Goal: Information Seeking & Learning: Check status

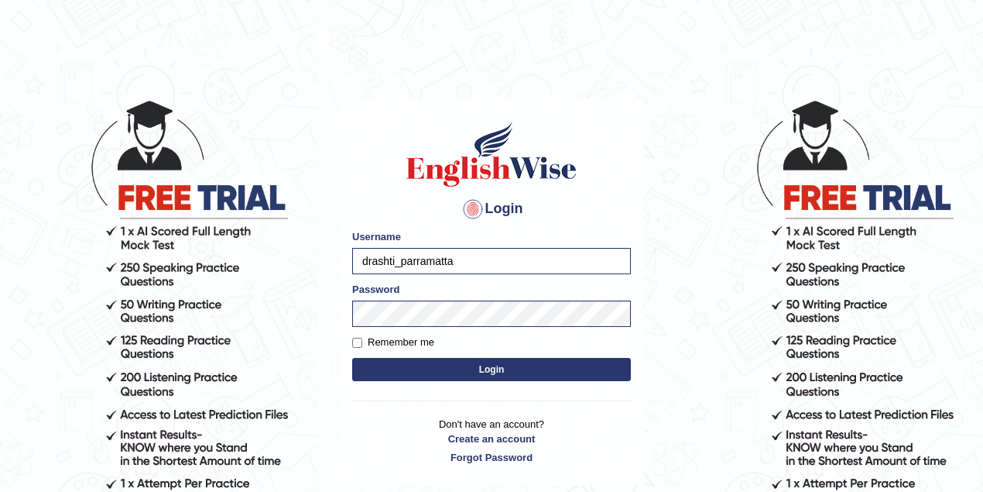
click at [765, 62] on body "Login Please fix the following errors: Username drashti_parramatta Password Rem…" at bounding box center [491, 296] width 983 height 492
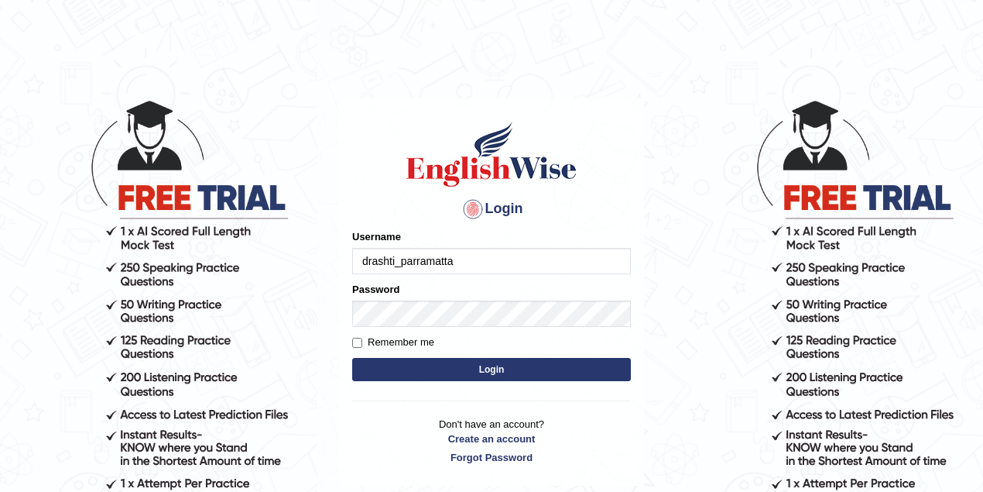
click at [362, 179] on h1 at bounding box center [491, 154] width 279 height 70
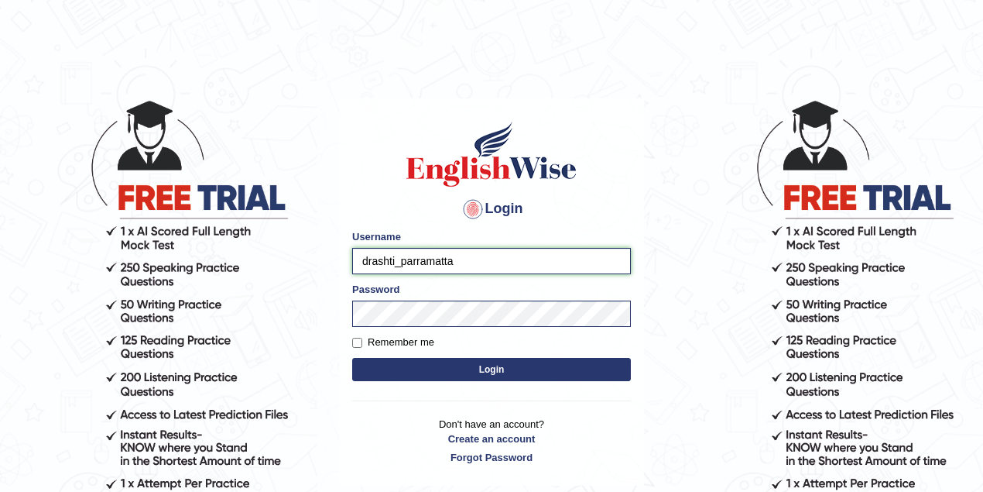
click at [370, 257] on input "drashti_parramatta" at bounding box center [491, 261] width 279 height 26
drag, startPoint x: 395, startPoint y: 260, endPoint x: 342, endPoint y: 259, distance: 52.7
click at [345, 260] on div "Login Please fix the following errors: Username drashti_parramatta Password Rem…" at bounding box center [491, 292] width 305 height 388
type input "maitree_parramatta"
click at [481, 365] on button "Login" at bounding box center [491, 369] width 279 height 23
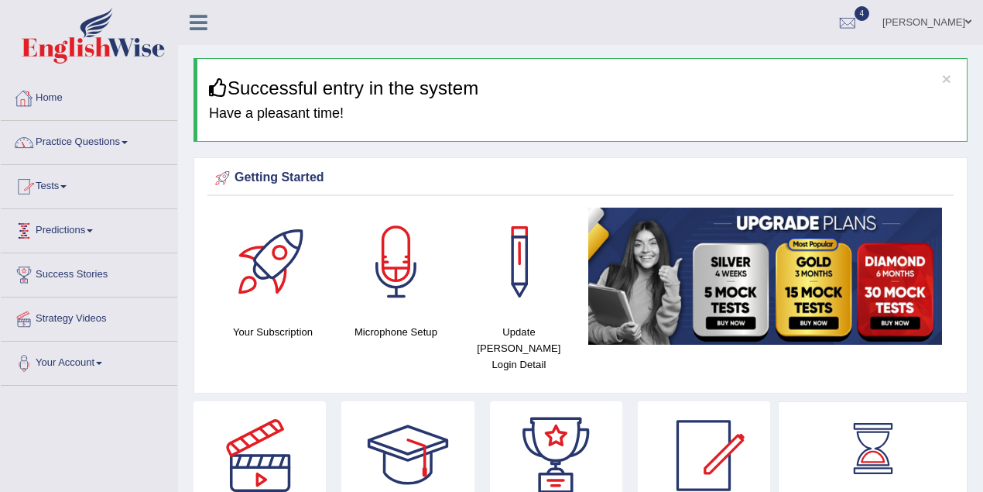
click at [133, 133] on link "Practice Questions" at bounding box center [89, 140] width 176 height 39
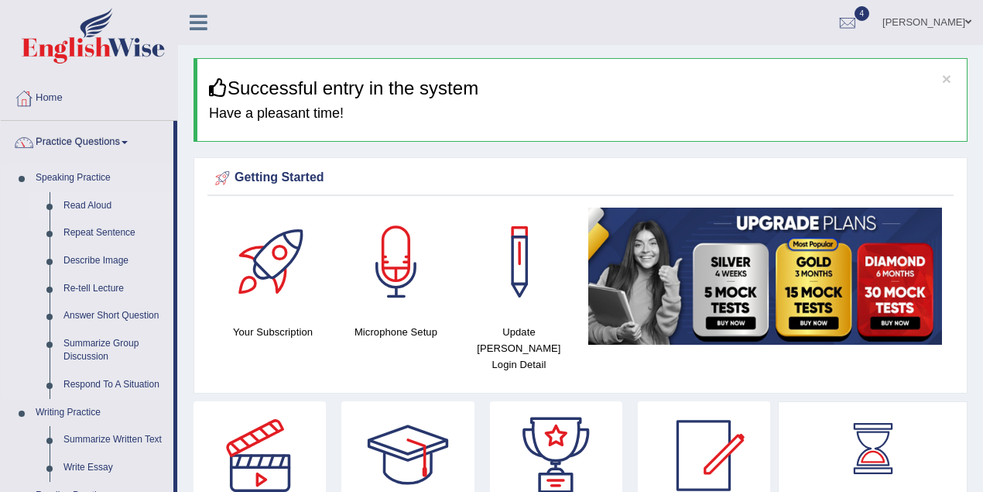
click at [96, 207] on link "Read Aloud" at bounding box center [115, 206] width 117 height 28
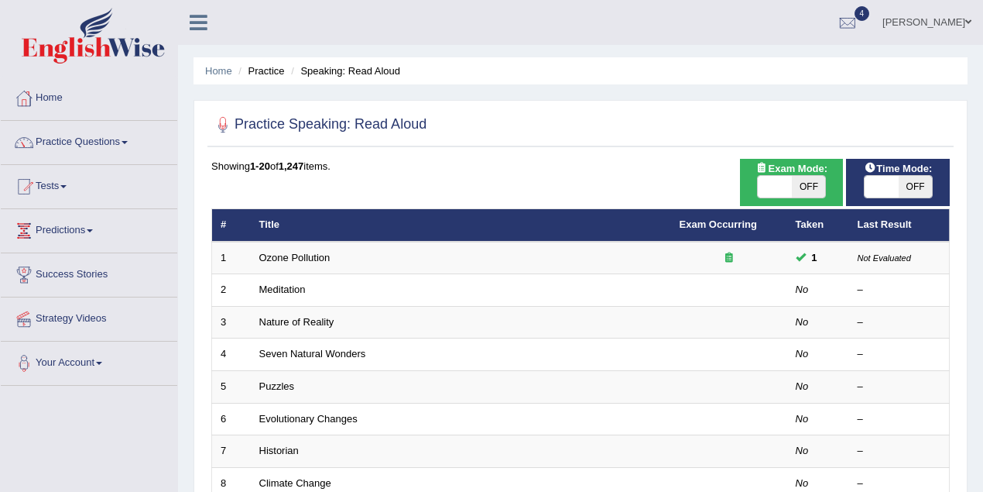
click at [811, 194] on span "OFF" at bounding box center [809, 187] width 34 height 22
checkbox input "true"
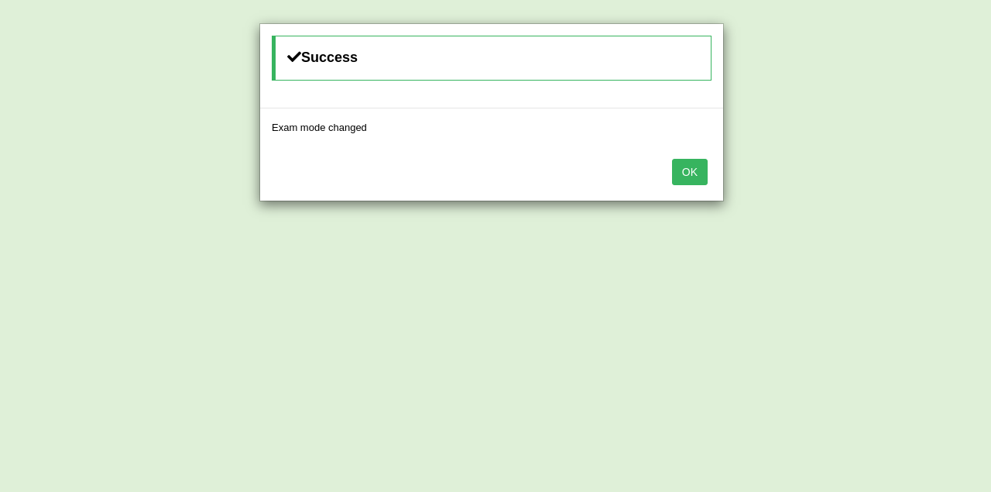
click at [698, 170] on button "OK" at bounding box center [690, 172] width 36 height 26
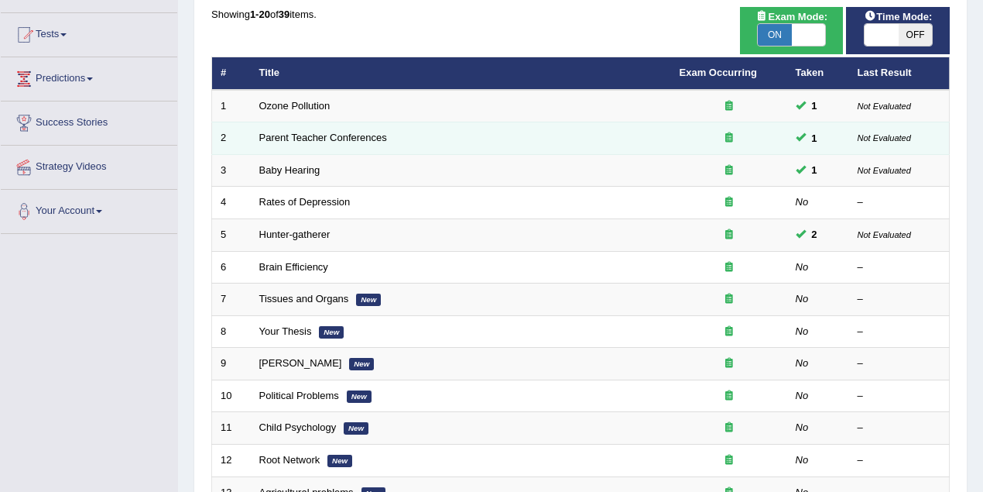
scroll to position [138, 0]
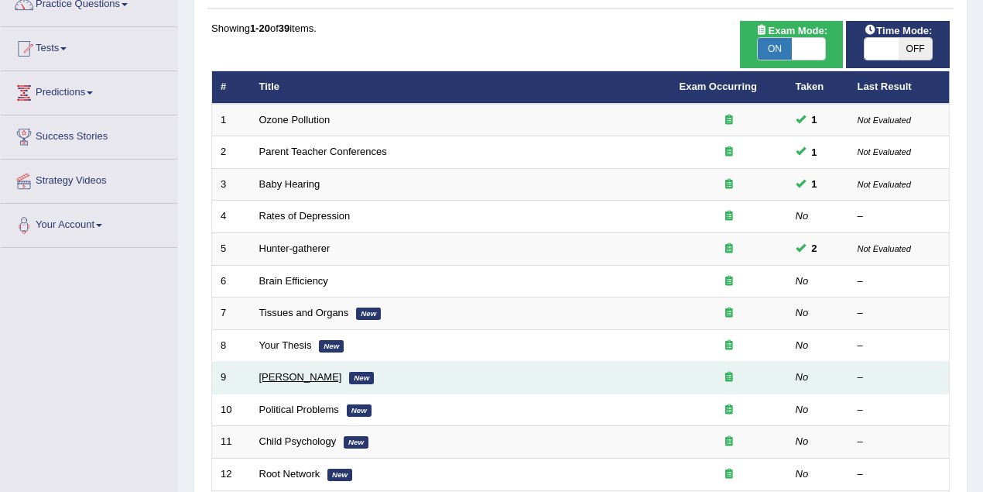
click at [310, 376] on link "[PERSON_NAME]" at bounding box center [300, 377] width 83 height 12
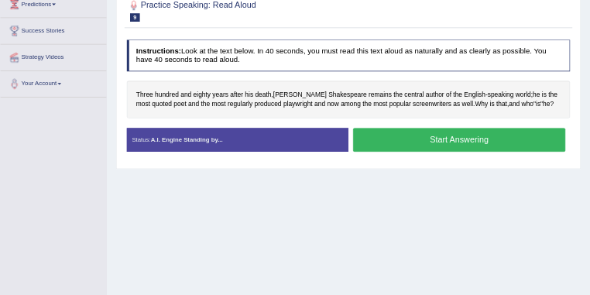
scroll to position [155, 0]
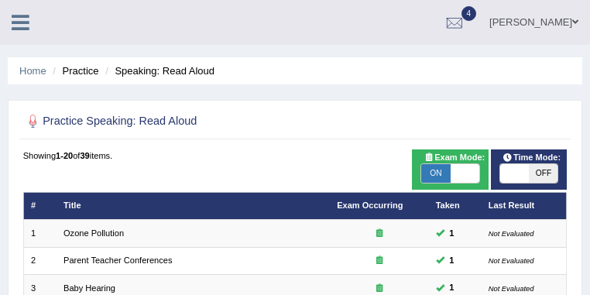
click at [534, 164] on span "OFF" at bounding box center [543, 173] width 29 height 19
checkbox input "true"
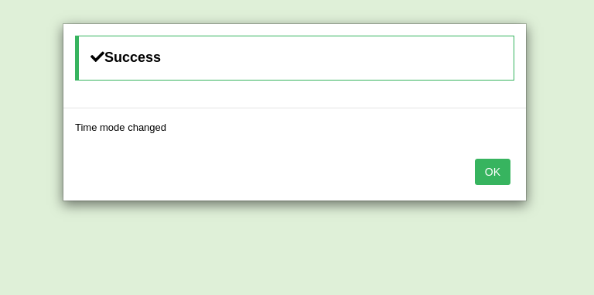
click at [489, 168] on button "OK" at bounding box center [493, 172] width 36 height 26
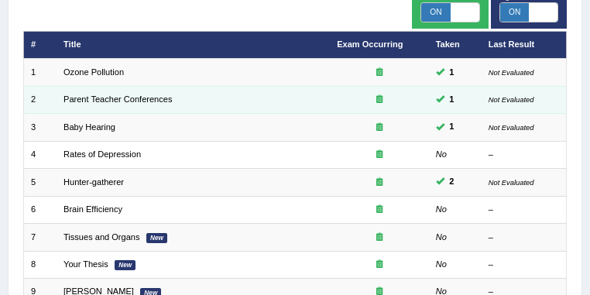
scroll to position [206, 0]
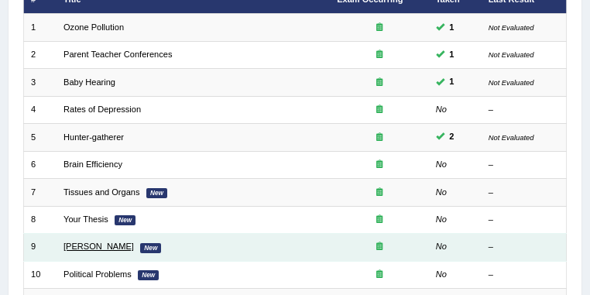
click at [117, 241] on link "[PERSON_NAME]" at bounding box center [98, 245] width 70 height 9
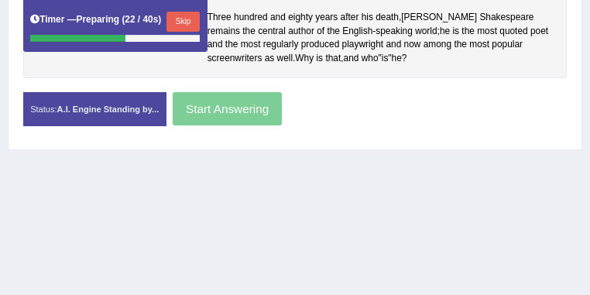
scroll to position [289, 0]
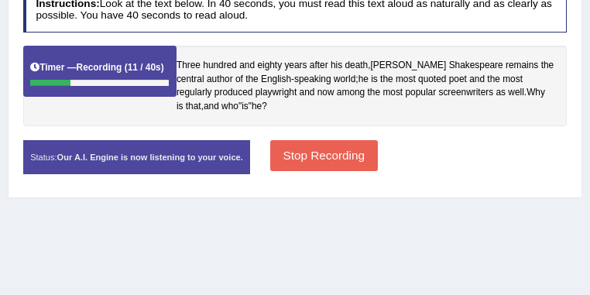
click at [378, 170] on button "Stop Recording" at bounding box center [324, 155] width 108 height 30
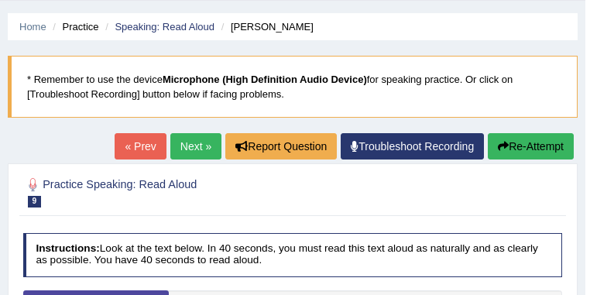
scroll to position [0, 0]
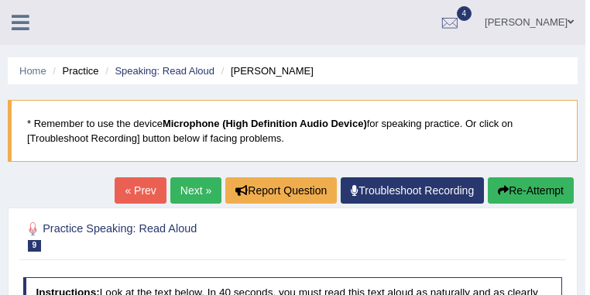
click at [526, 190] on button "Re-Attempt" at bounding box center [531, 190] width 86 height 26
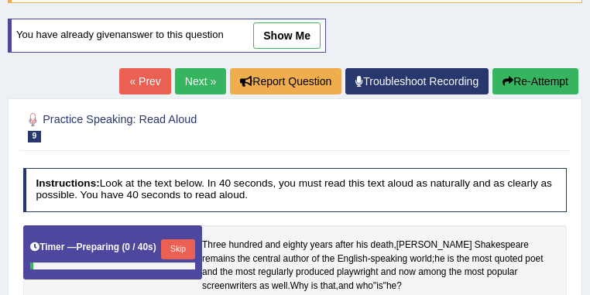
scroll to position [248, 0]
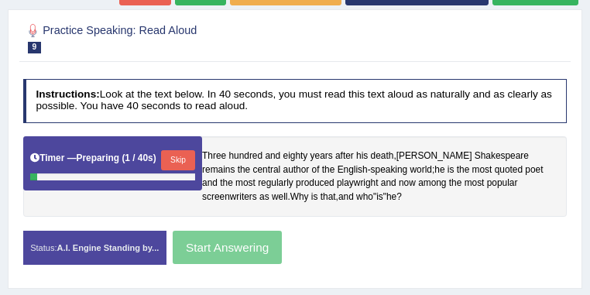
click at [191, 155] on button "Skip" at bounding box center [177, 160] width 33 height 20
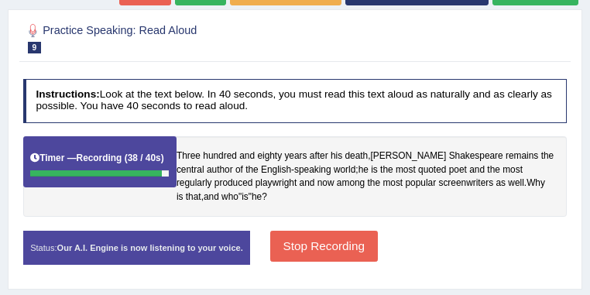
click at [355, 261] on button "Stop Recording" at bounding box center [324, 246] width 108 height 30
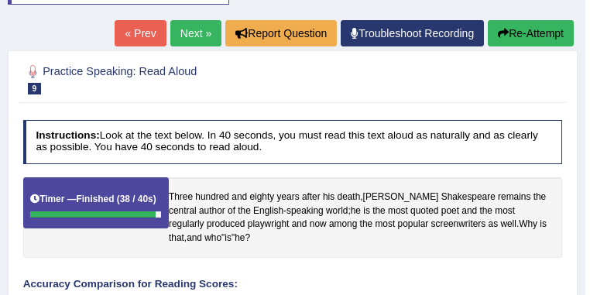
scroll to position [29, 0]
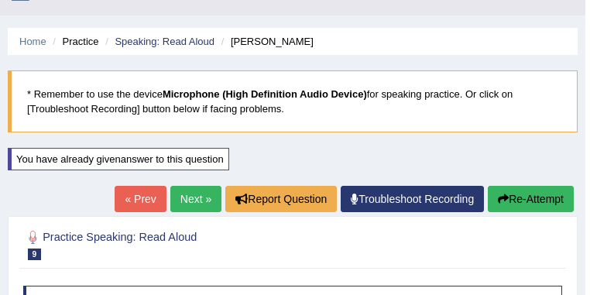
click at [193, 197] on link "Next »" at bounding box center [195, 199] width 51 height 26
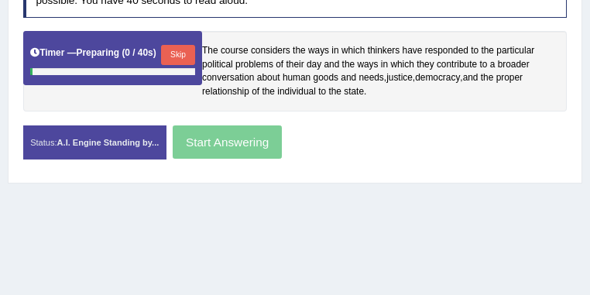
scroll to position [330, 0]
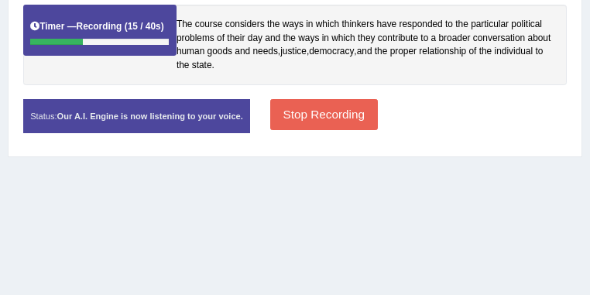
click at [378, 129] on button "Stop Recording" at bounding box center [324, 114] width 108 height 30
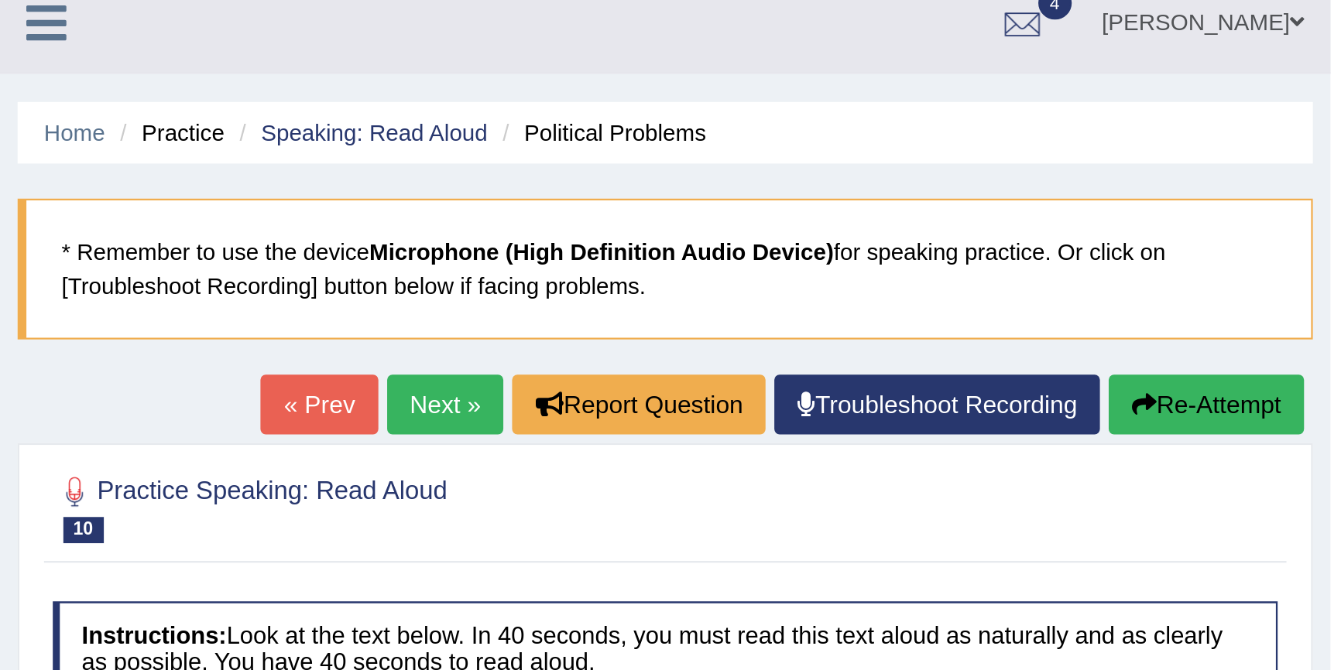
scroll to position [0, 0]
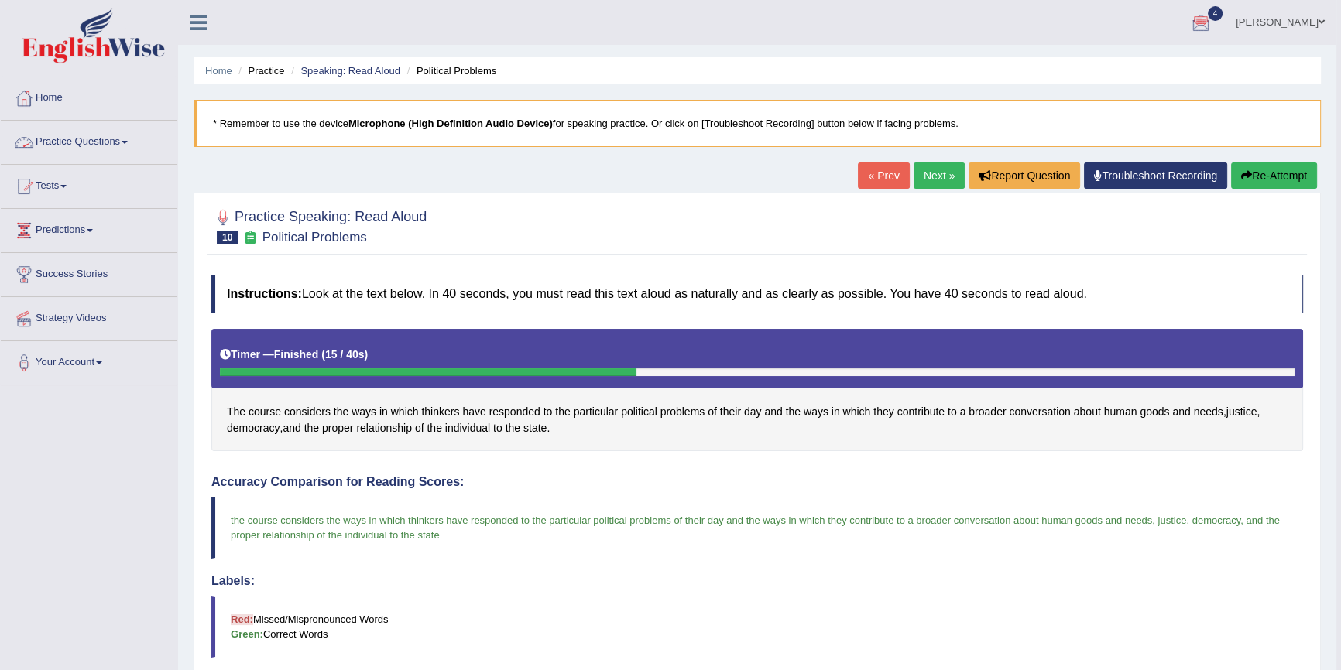
click at [100, 139] on link "Practice Questions" at bounding box center [89, 140] width 176 height 39
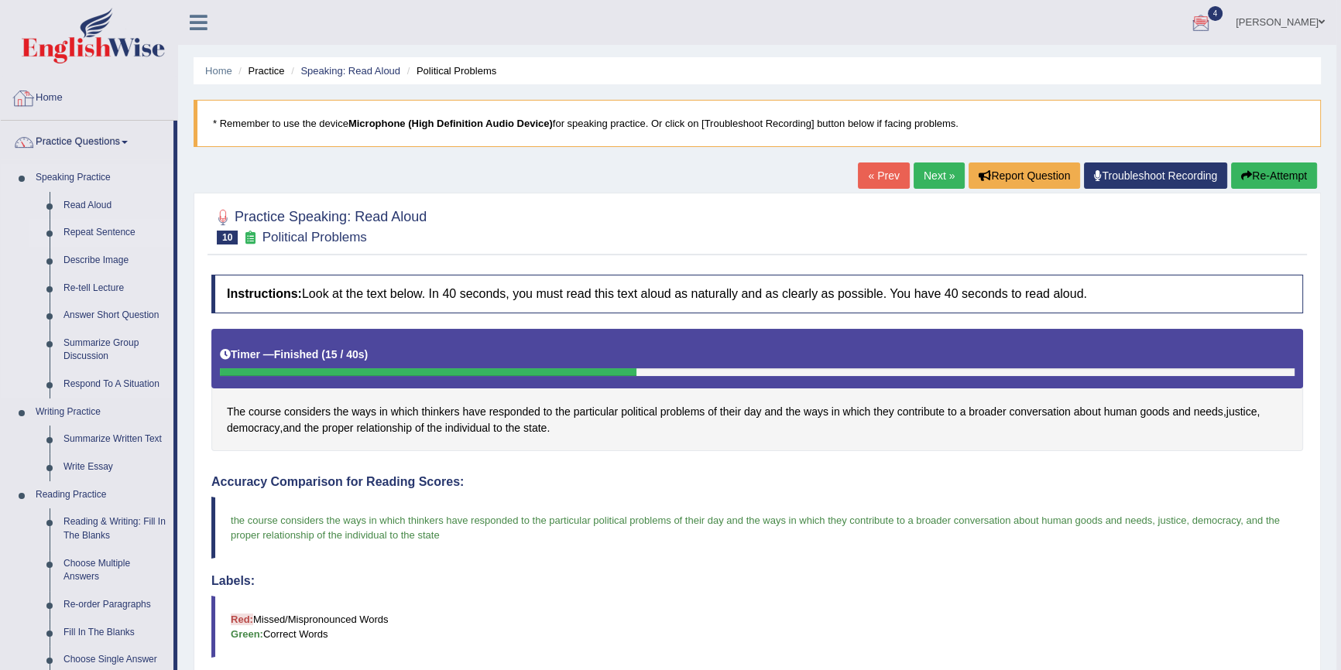
click at [75, 231] on link "Repeat Sentence" at bounding box center [115, 233] width 117 height 28
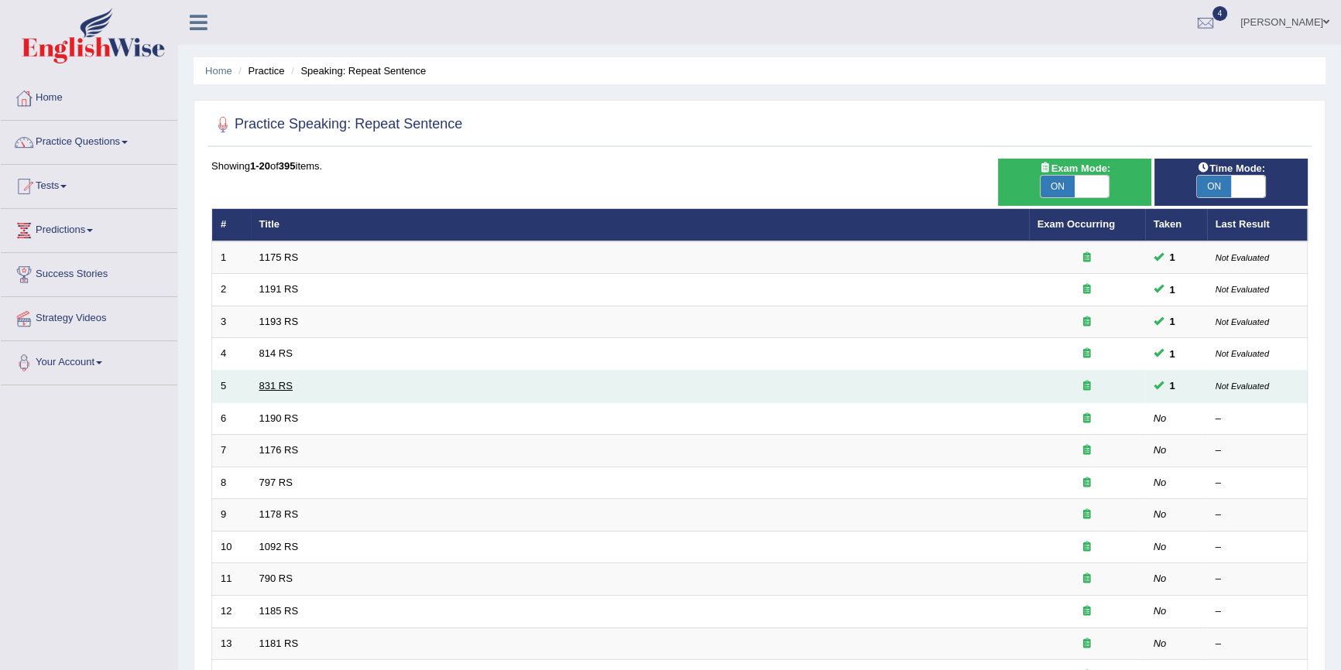
click at [286, 386] on link "831 RS" at bounding box center [275, 386] width 33 height 12
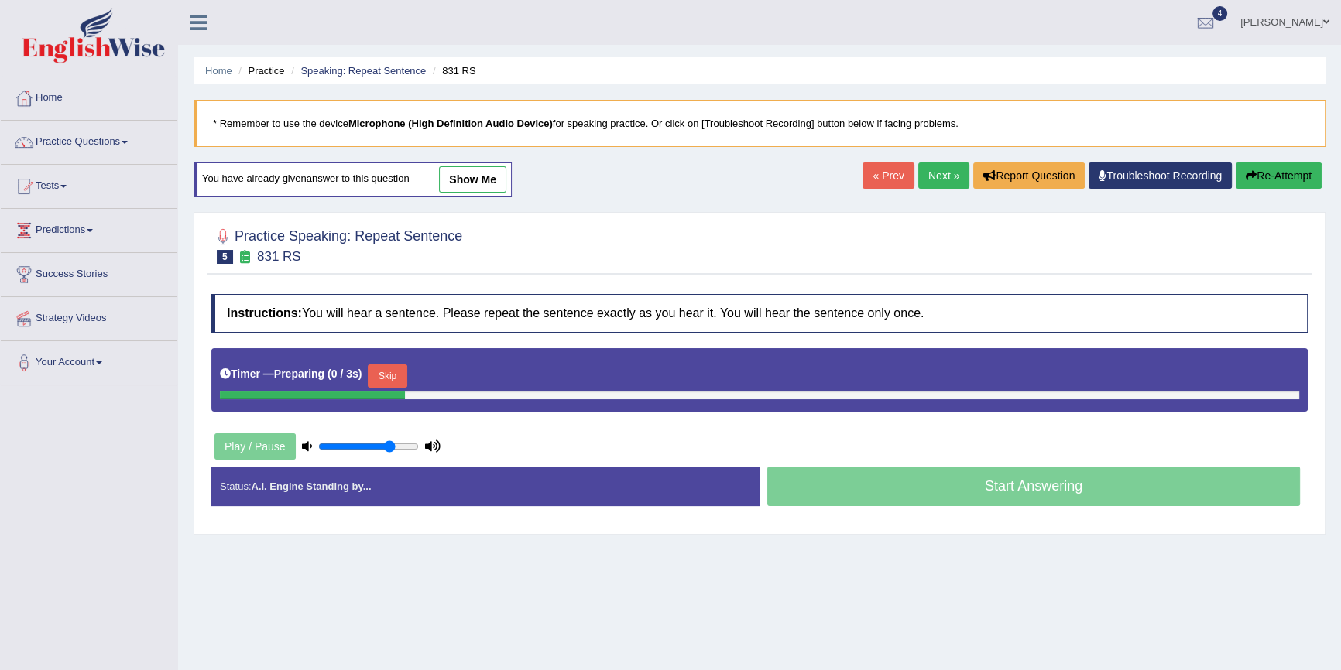
click at [474, 170] on link "show me" at bounding box center [472, 179] width 67 height 26
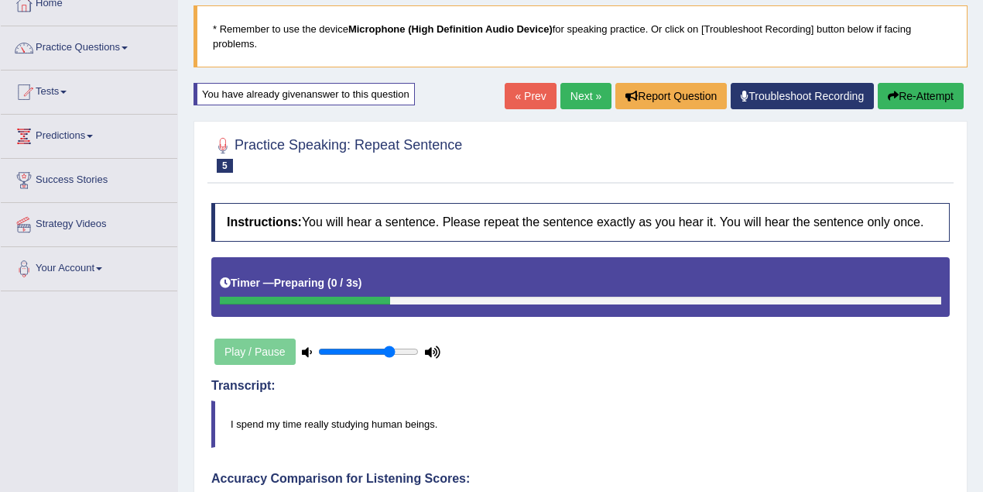
scroll to position [35, 0]
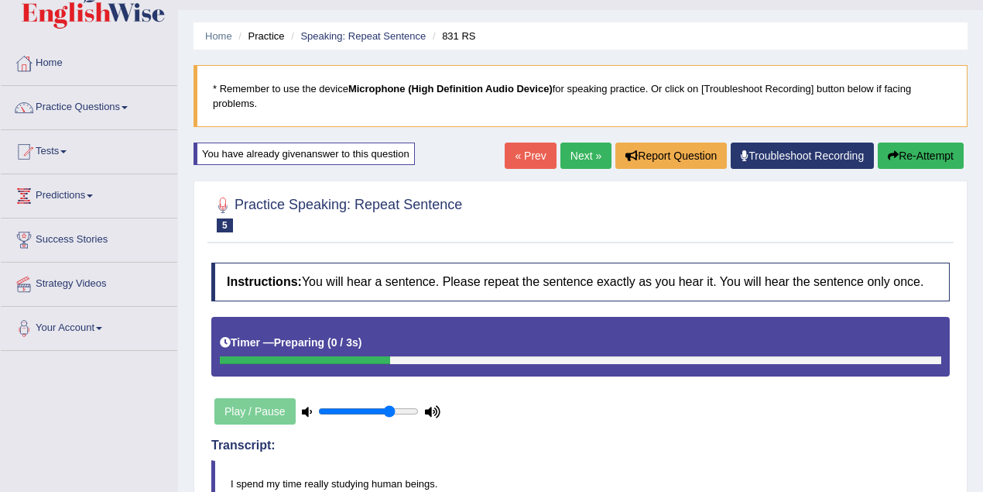
click at [916, 156] on button "Re-Attempt" at bounding box center [921, 155] width 86 height 26
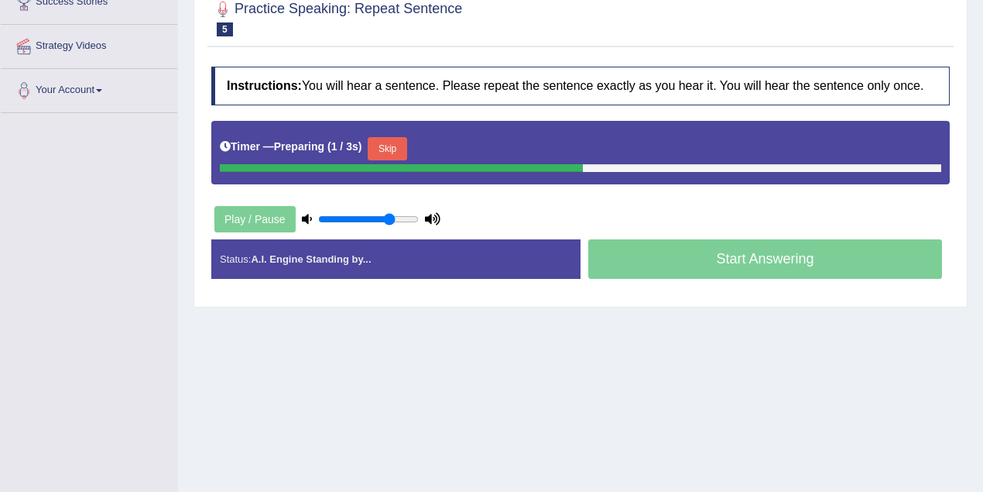
scroll to position [310, 0]
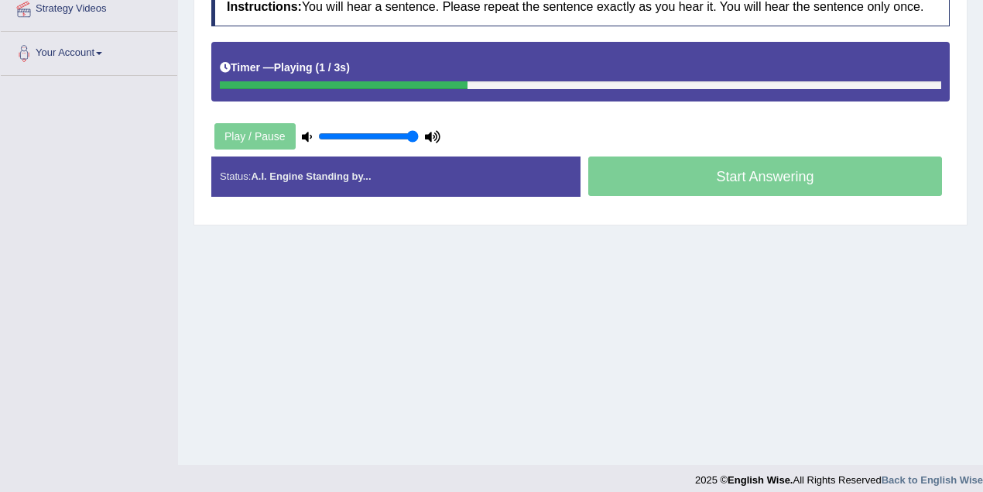
drag, startPoint x: 389, startPoint y: 134, endPoint x: 426, endPoint y: 138, distance: 38.1
type input "1"
click at [419, 138] on input "range" at bounding box center [368, 136] width 101 height 12
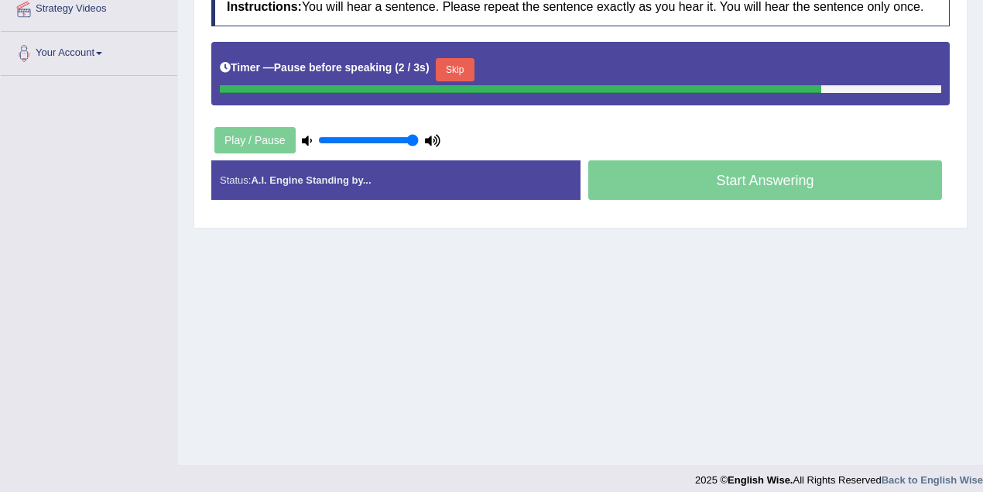
click at [554, 370] on div "Home Practice Speaking: Repeat Sentence 831 RS * Remember to use the device Mic…" at bounding box center [580, 77] width 805 height 774
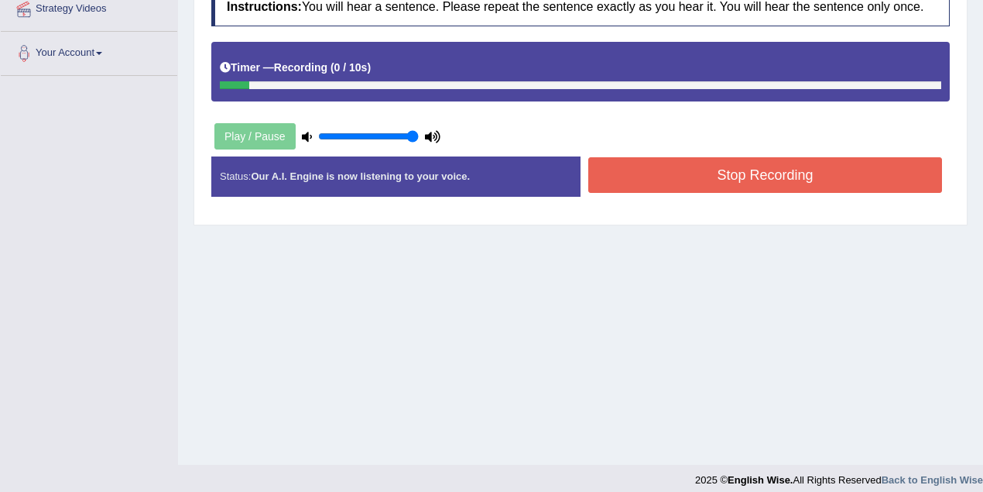
click at [699, 176] on button "Stop Recording" at bounding box center [765, 175] width 354 height 36
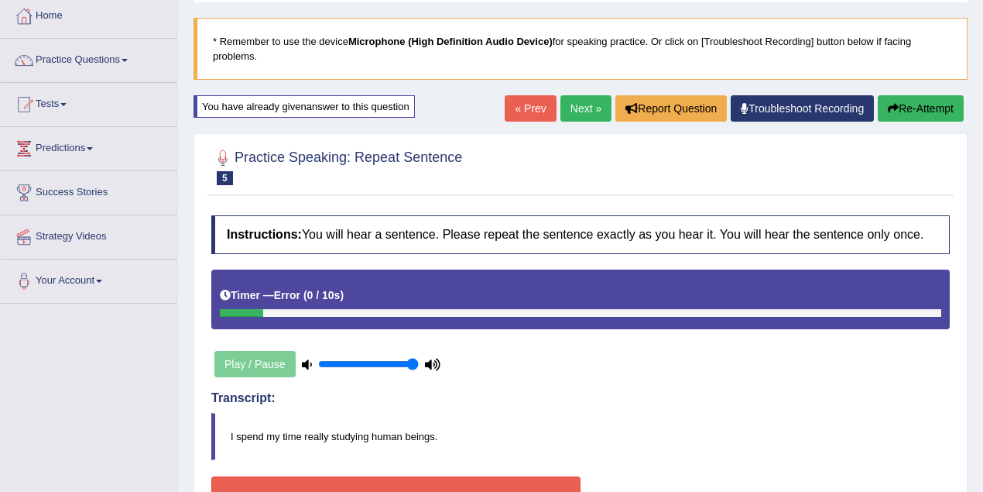
scroll to position [0, 0]
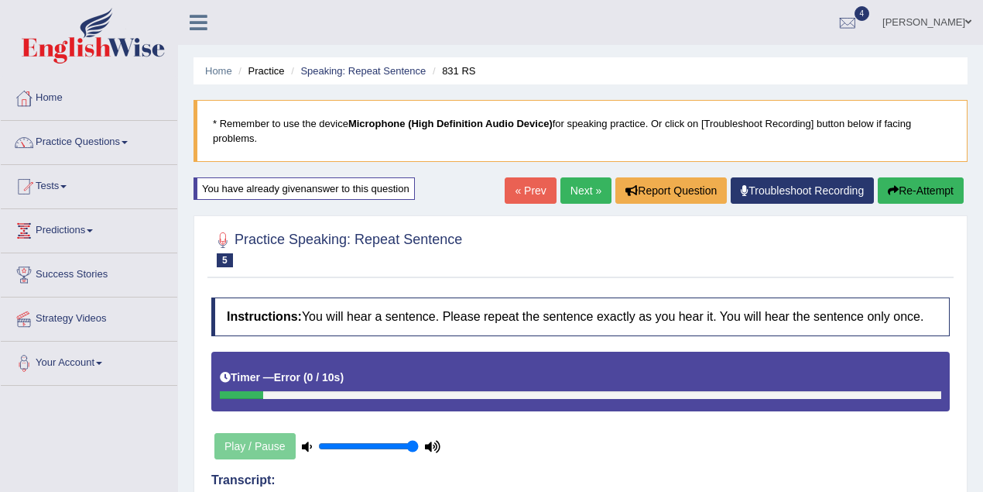
click at [923, 192] on button "Re-Attempt" at bounding box center [921, 190] width 86 height 26
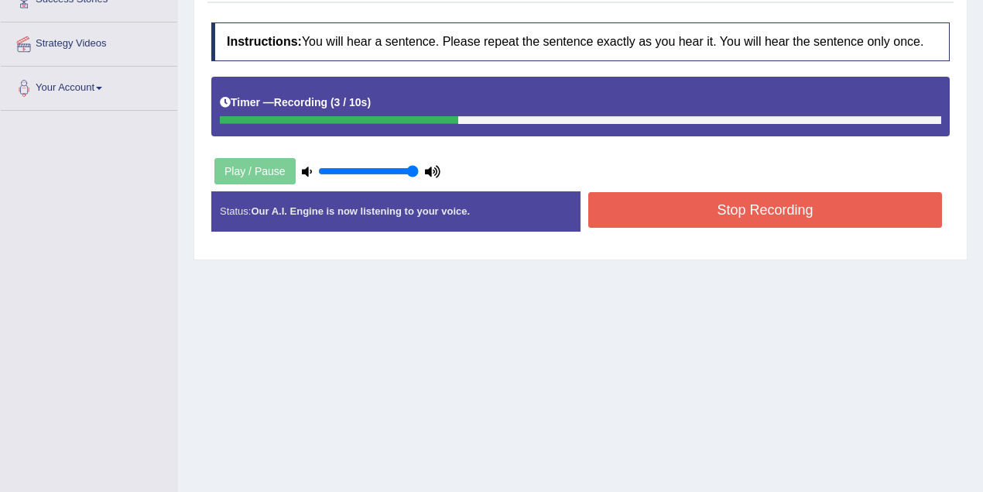
click at [749, 200] on button "Stop Recording" at bounding box center [765, 210] width 354 height 36
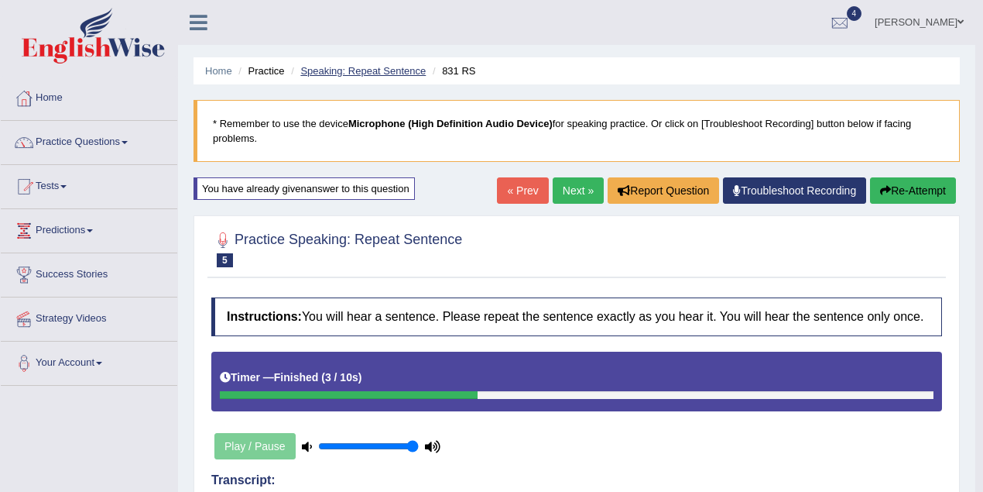
click at [338, 72] on link "Speaking: Repeat Sentence" at bounding box center [362, 71] width 125 height 12
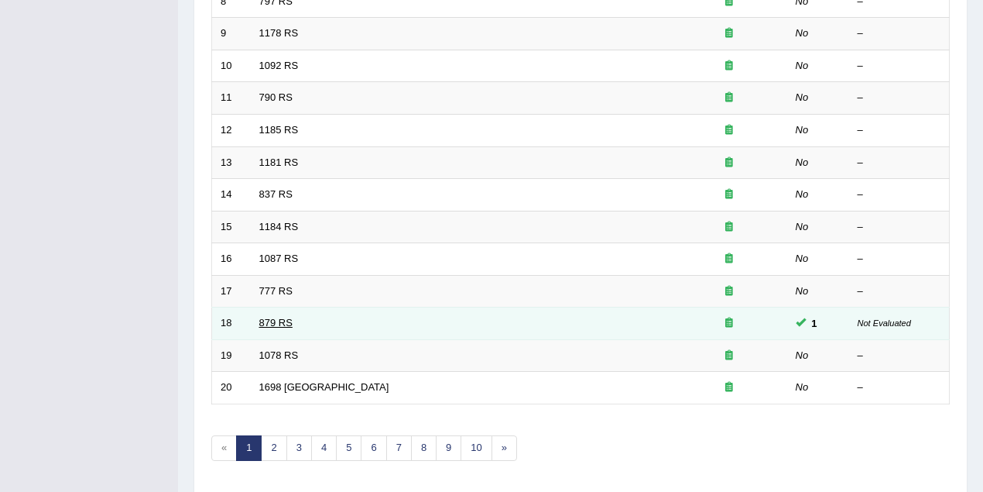
click at [271, 317] on link "879 RS" at bounding box center [275, 323] width 33 height 12
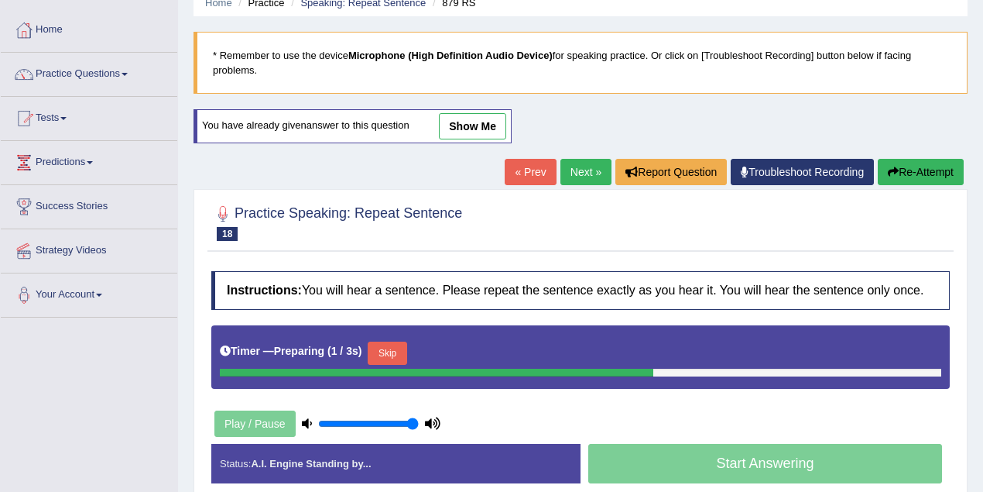
scroll to position [275, 0]
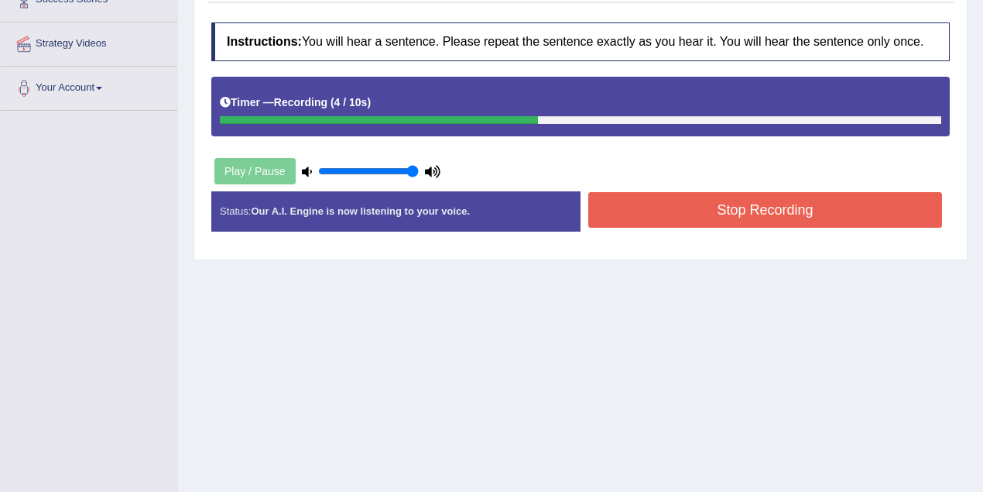
click at [757, 197] on button "Stop Recording" at bounding box center [765, 210] width 354 height 36
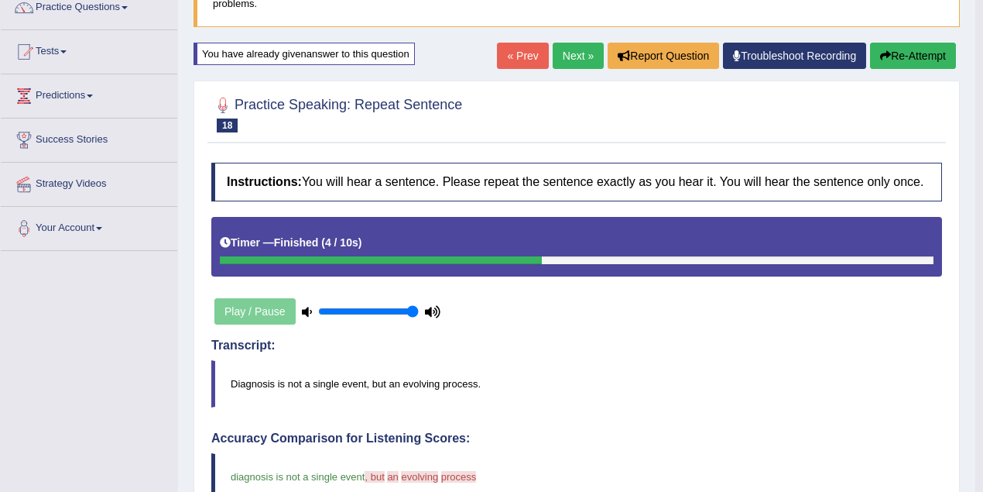
scroll to position [86, 0]
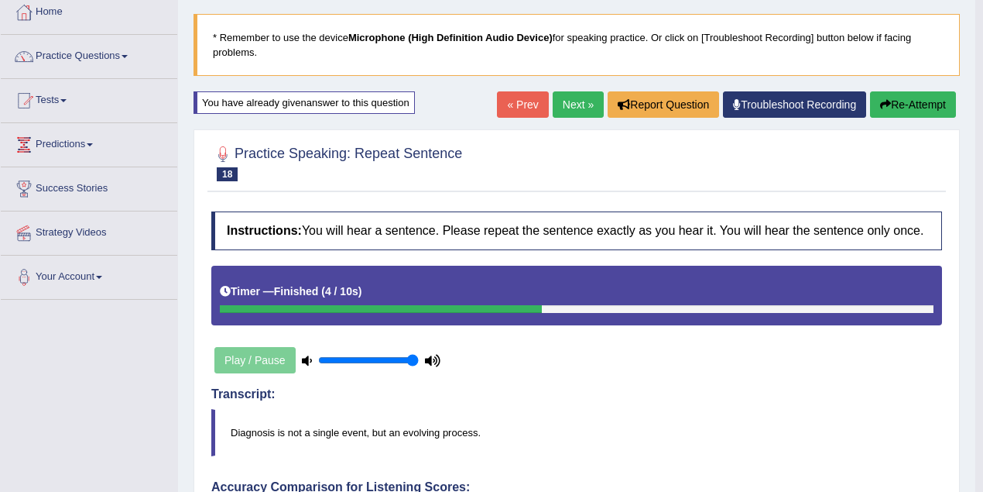
click at [577, 96] on link "Next »" at bounding box center [578, 104] width 51 height 26
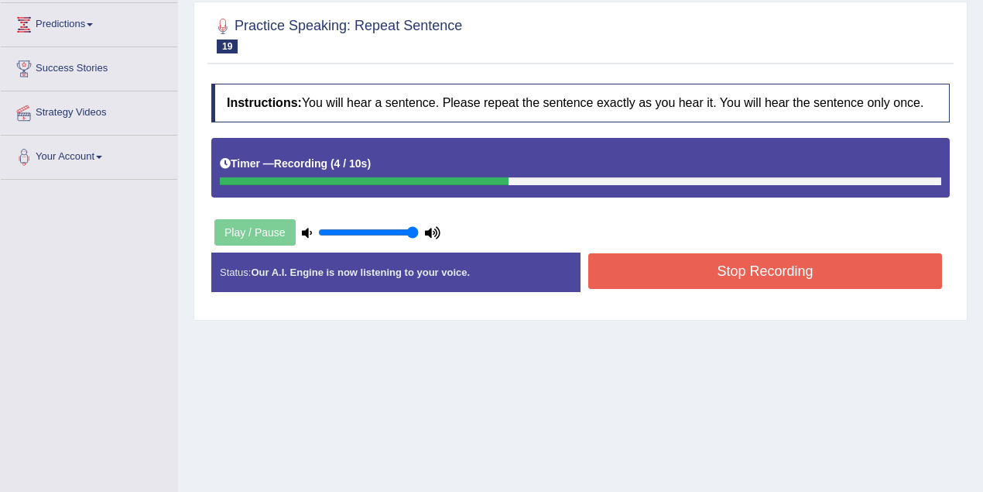
click at [737, 258] on button "Stop Recording" at bounding box center [765, 271] width 354 height 36
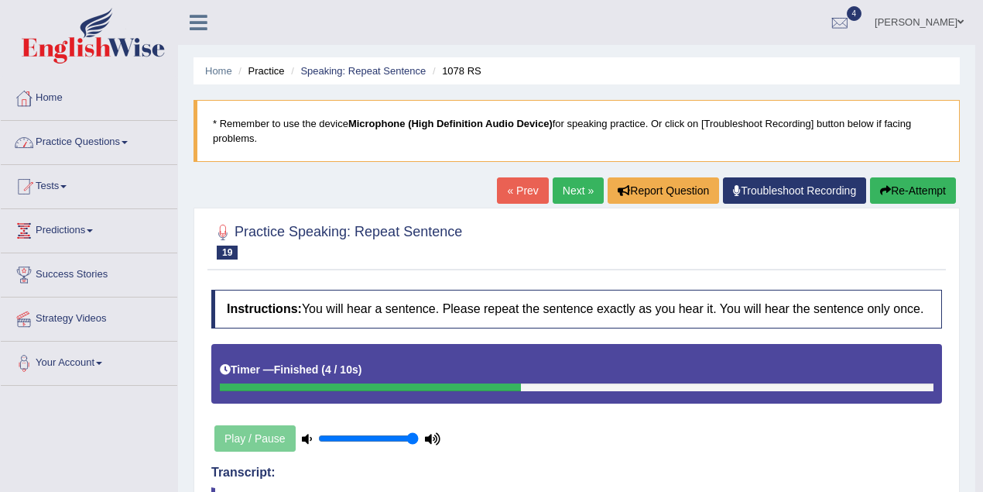
click at [114, 135] on link "Practice Questions" at bounding box center [89, 140] width 176 height 39
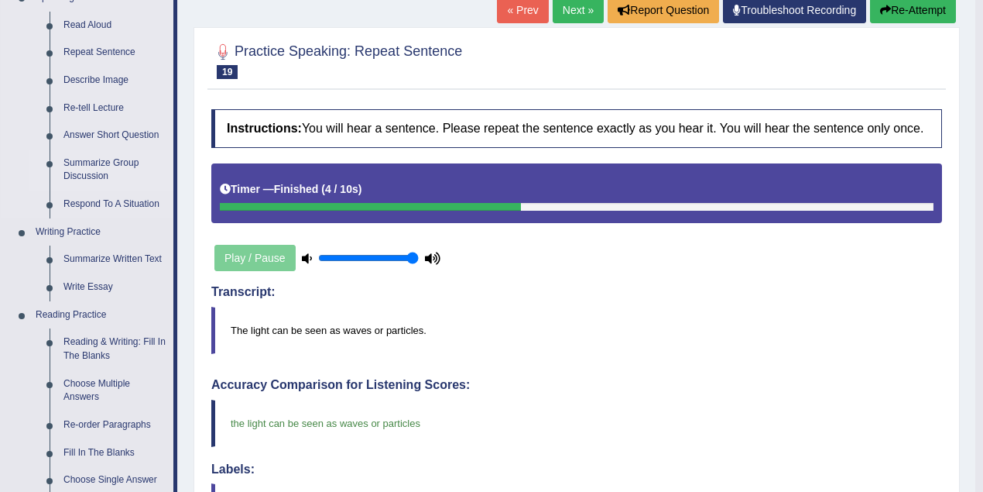
scroll to position [138, 0]
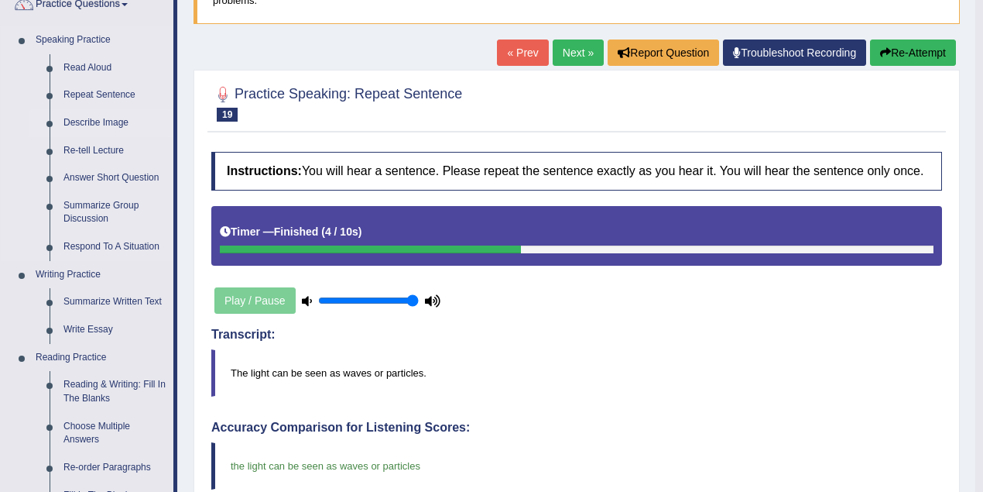
click at [113, 124] on link "Describe Image" at bounding box center [115, 123] width 117 height 28
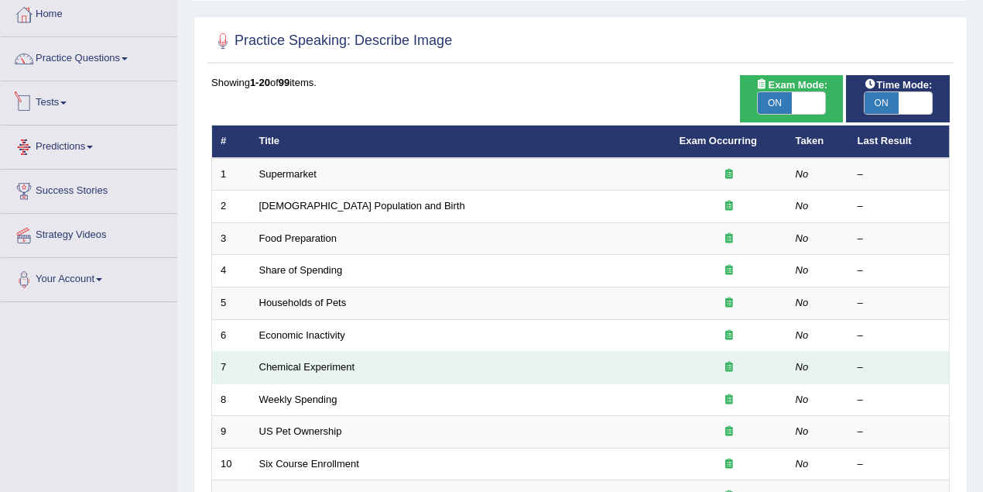
scroll to position [138, 0]
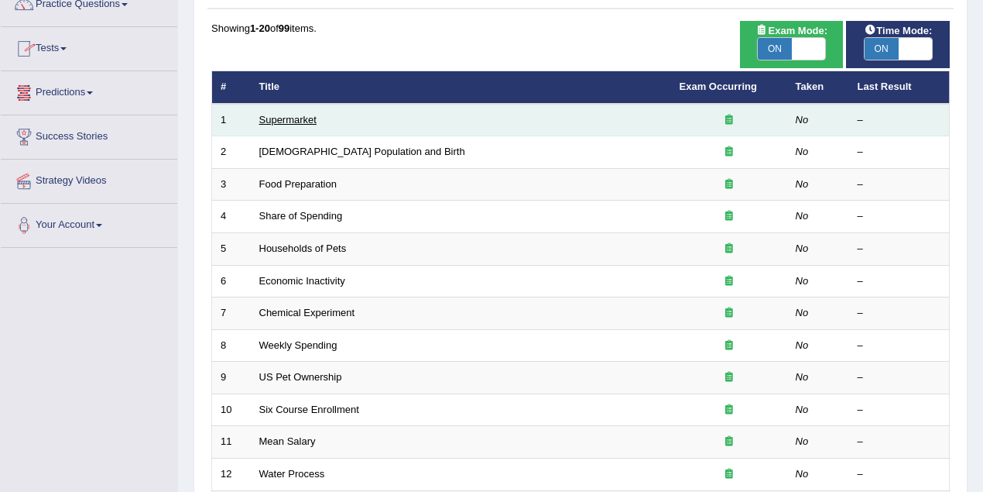
click at [283, 122] on link "Supermarket" at bounding box center [287, 120] width 57 height 12
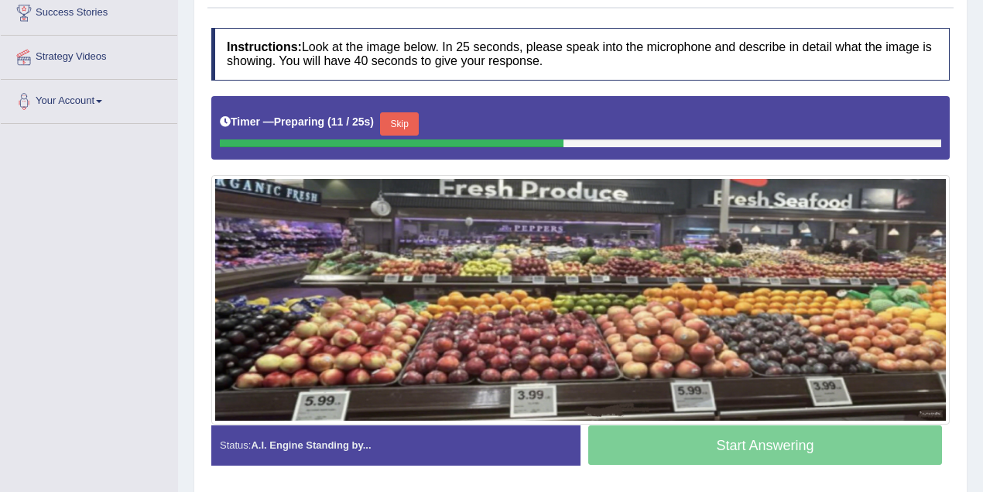
scroll to position [268, 0]
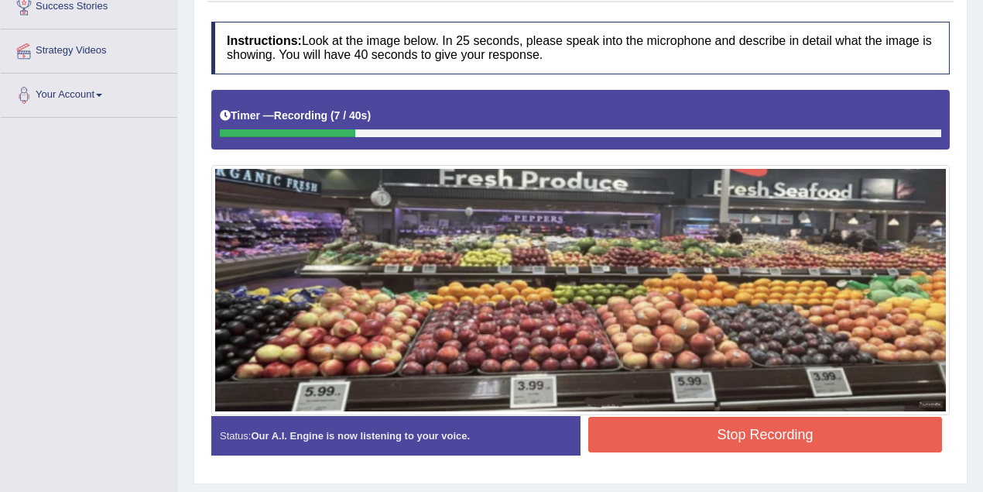
click at [724, 422] on button "Stop Recording" at bounding box center [765, 434] width 354 height 36
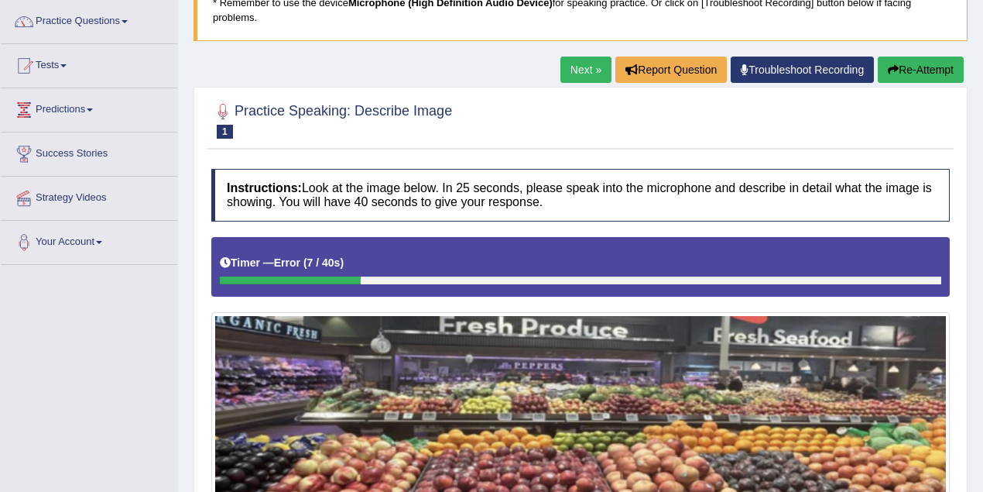
scroll to position [61, 0]
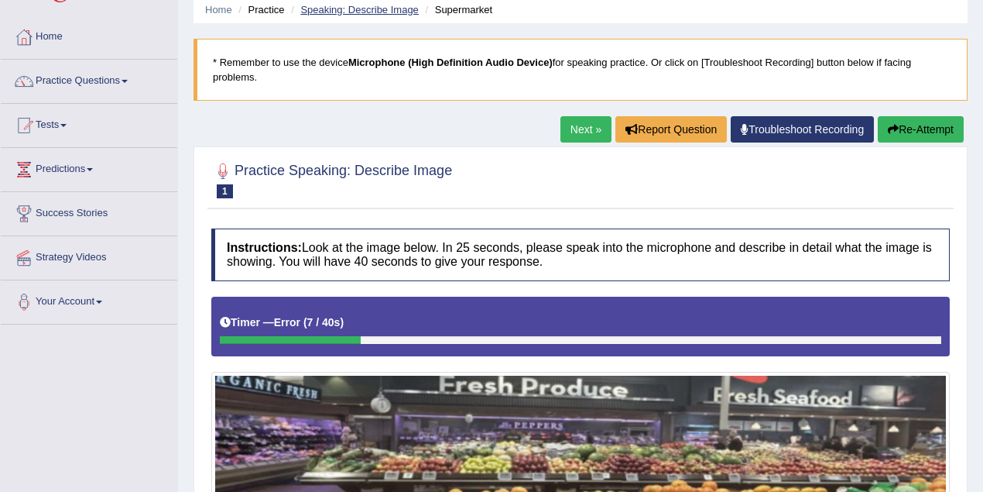
click at [399, 11] on link "Speaking: Describe Image" at bounding box center [359, 10] width 118 height 12
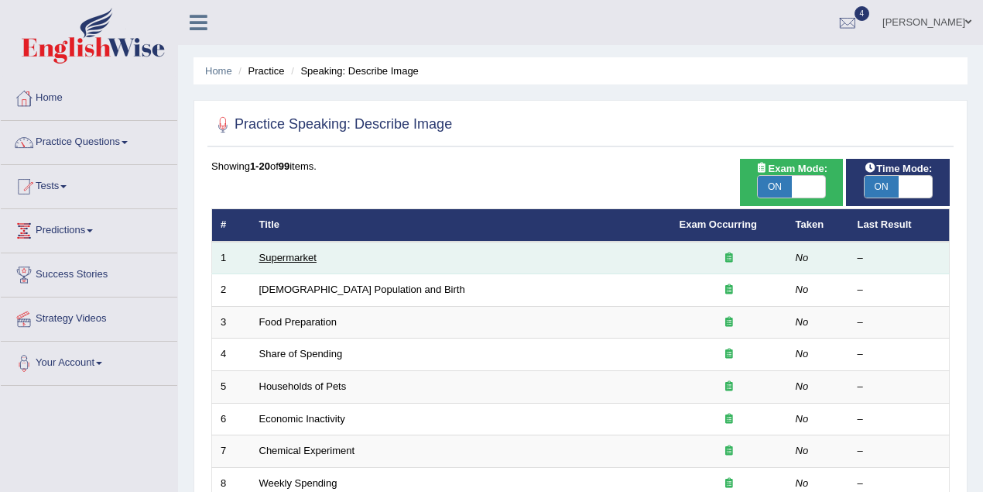
click at [297, 252] on link "Supermarket" at bounding box center [287, 258] width 57 height 12
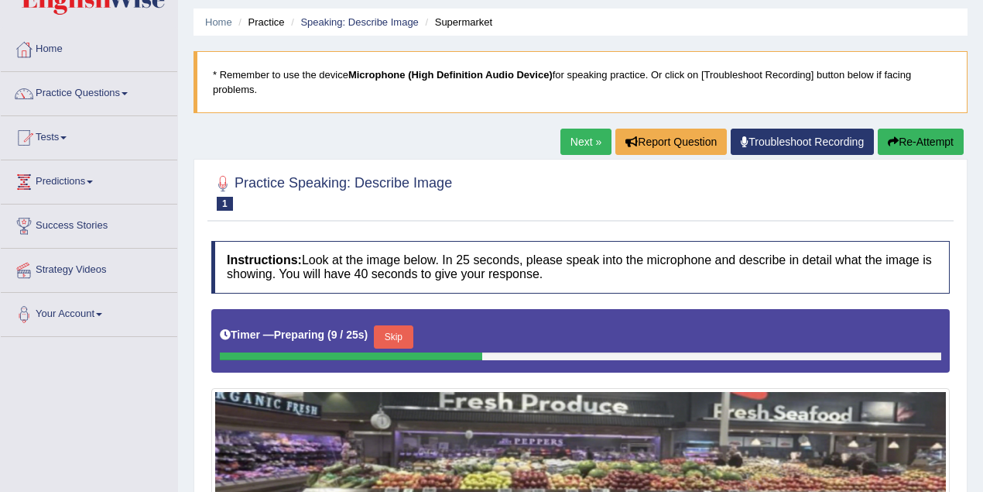
scroll to position [68, 0]
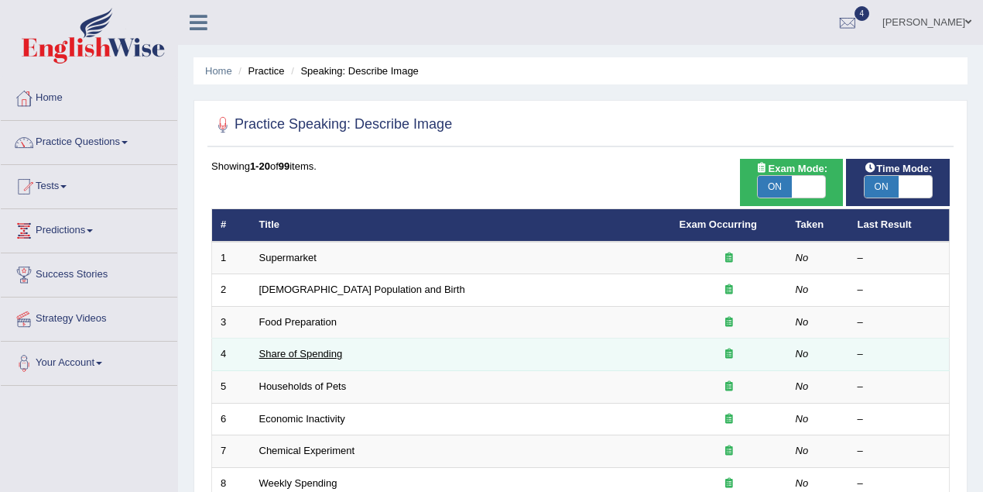
click at [300, 348] on link "Share of Spending" at bounding box center [301, 354] width 84 height 12
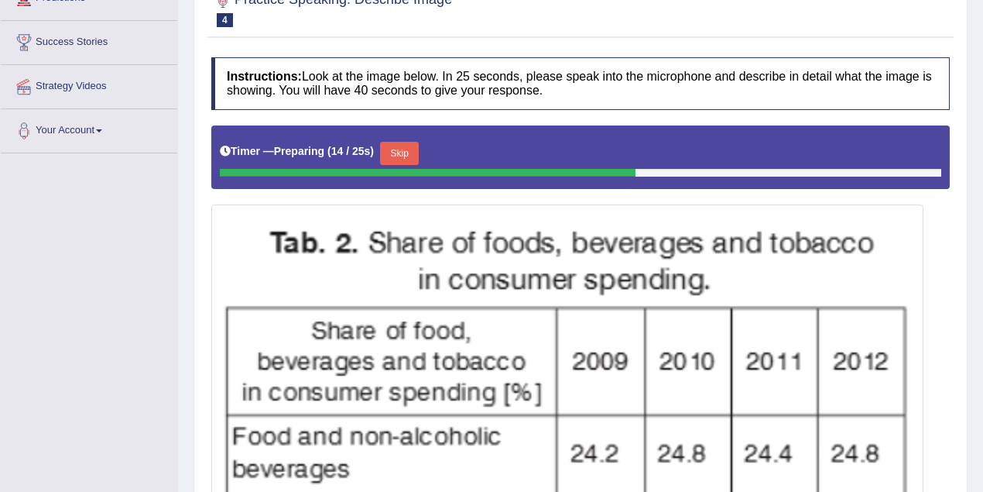
scroll to position [156, 0]
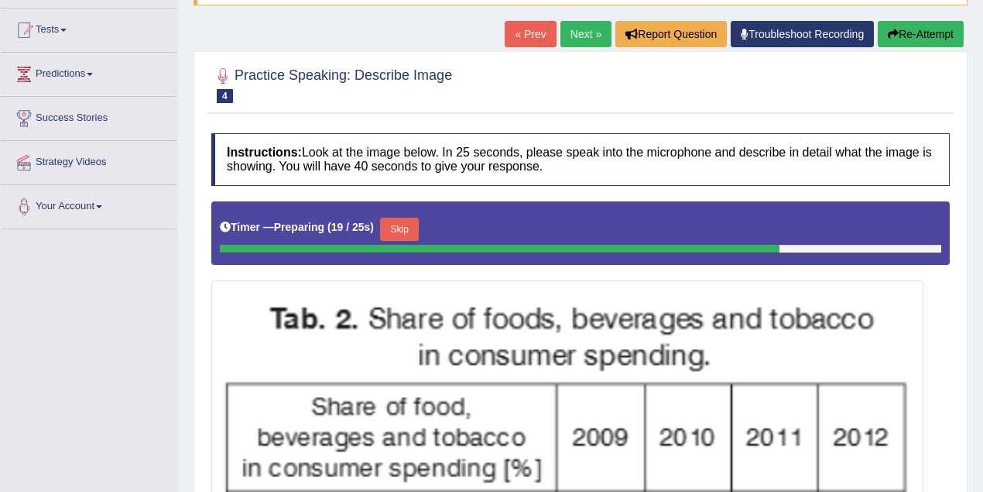
click at [567, 36] on link "Next »" at bounding box center [585, 34] width 51 height 26
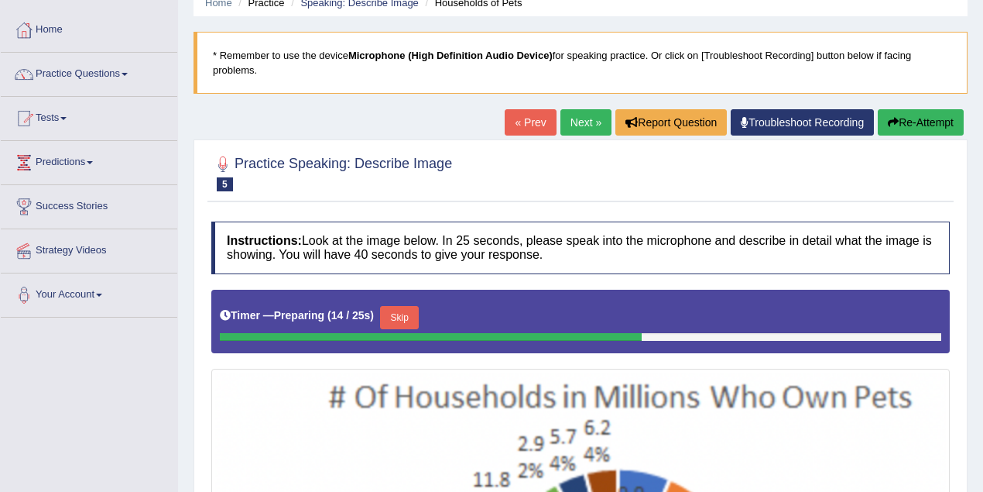
scroll to position [45, 0]
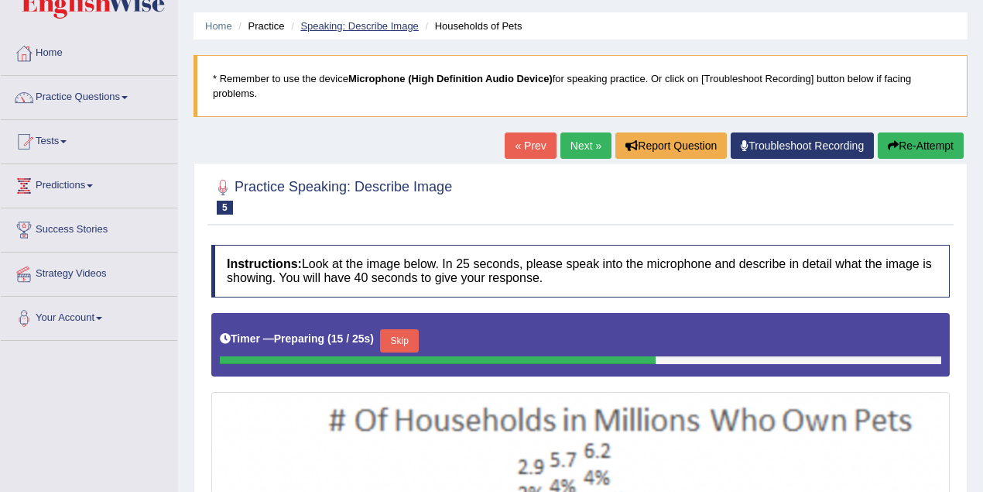
click at [386, 25] on link "Speaking: Describe Image" at bounding box center [359, 26] width 118 height 12
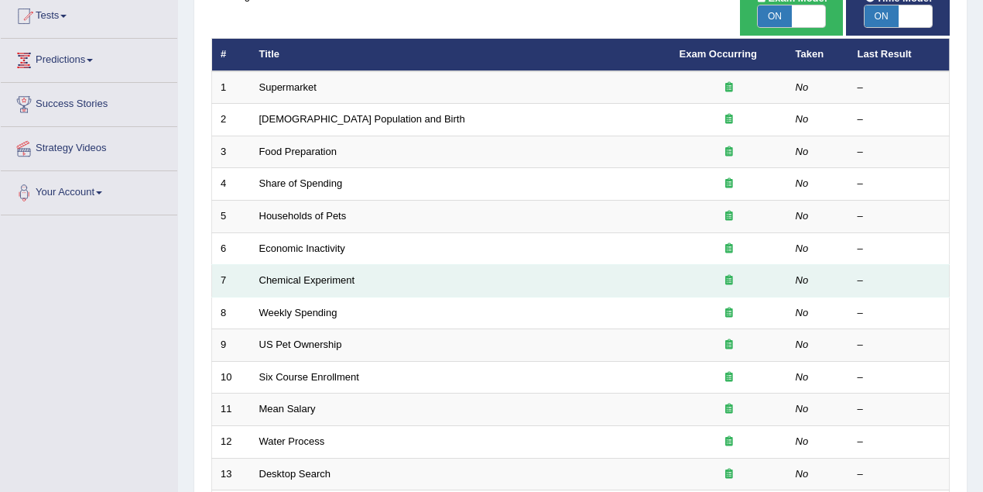
scroll to position [206, 0]
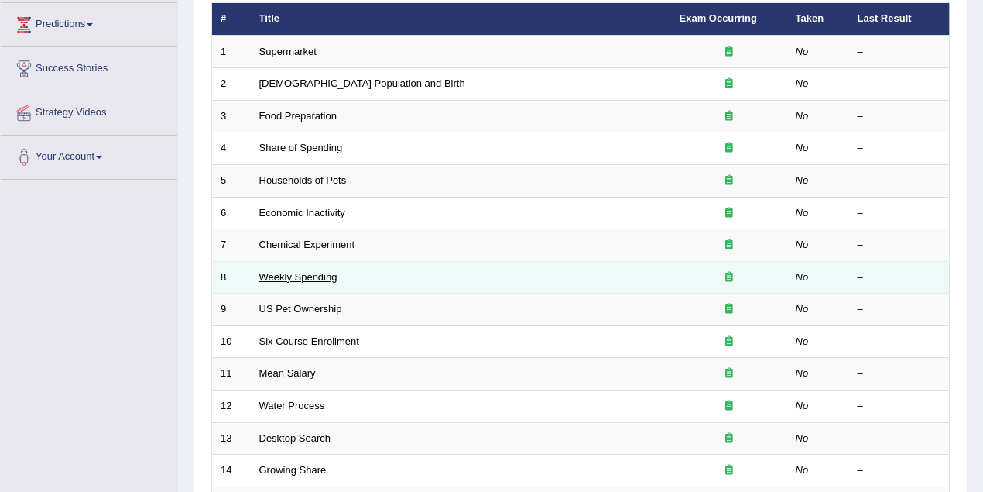
click at [320, 276] on link "Weekly Spending" at bounding box center [298, 277] width 78 height 12
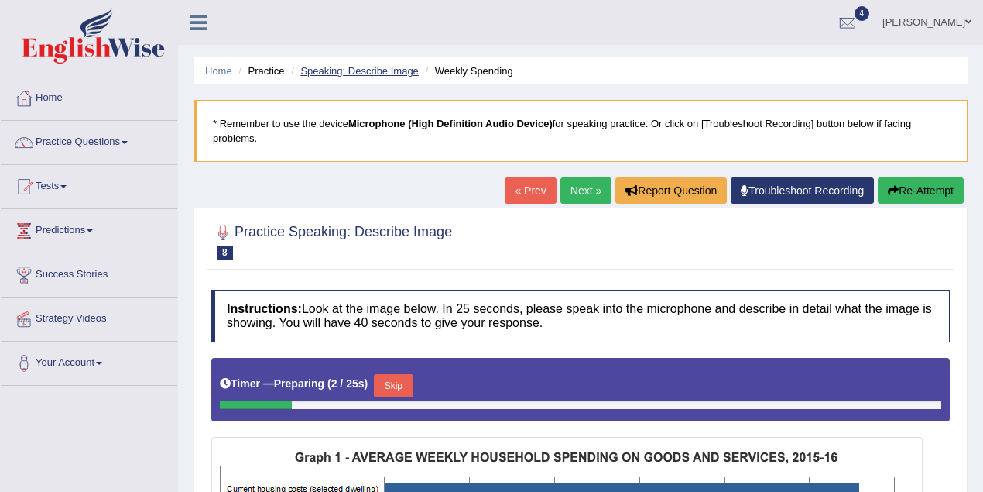
click at [395, 70] on link "Speaking: Describe Image" at bounding box center [359, 71] width 118 height 12
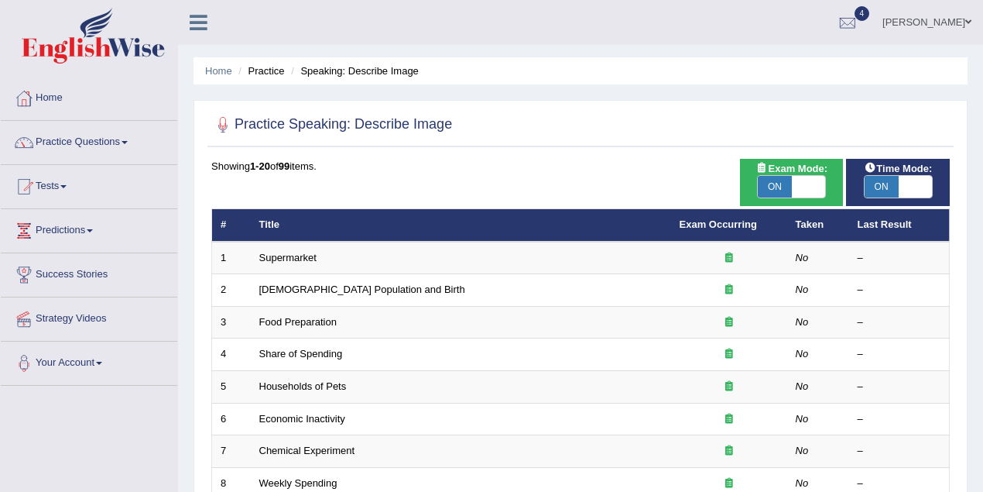
click at [873, 183] on span "ON" at bounding box center [882, 187] width 34 height 22
checkbox input "false"
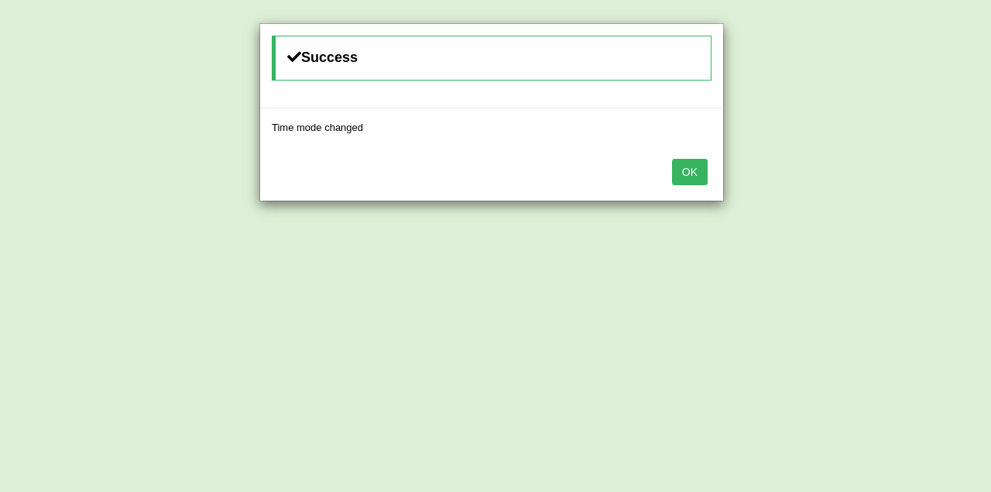
click at [693, 175] on button "OK" at bounding box center [690, 172] width 36 height 26
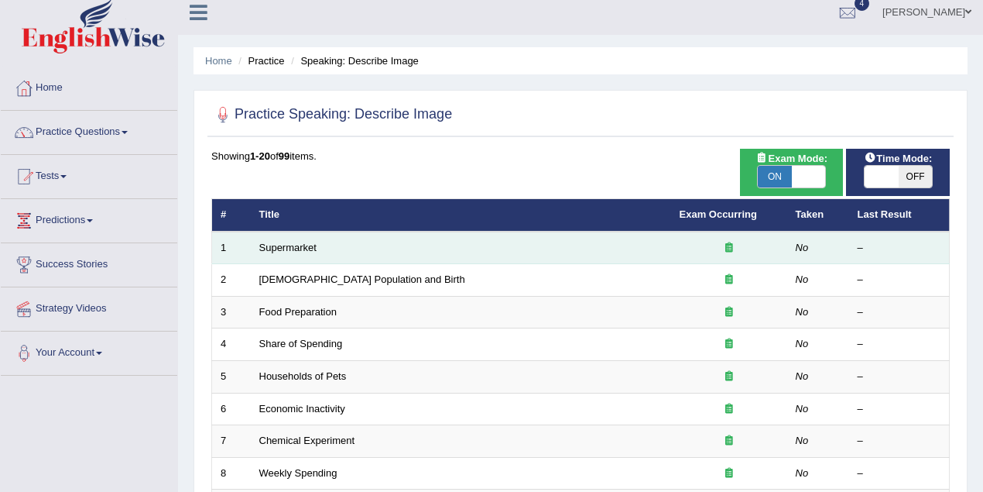
scroll to position [68, 0]
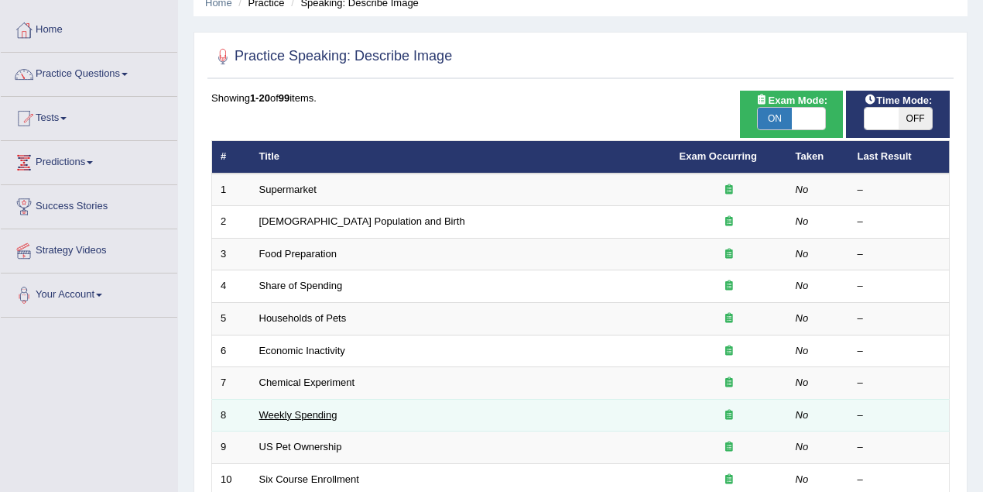
click at [311, 409] on link "Weekly Spending" at bounding box center [298, 415] width 78 height 12
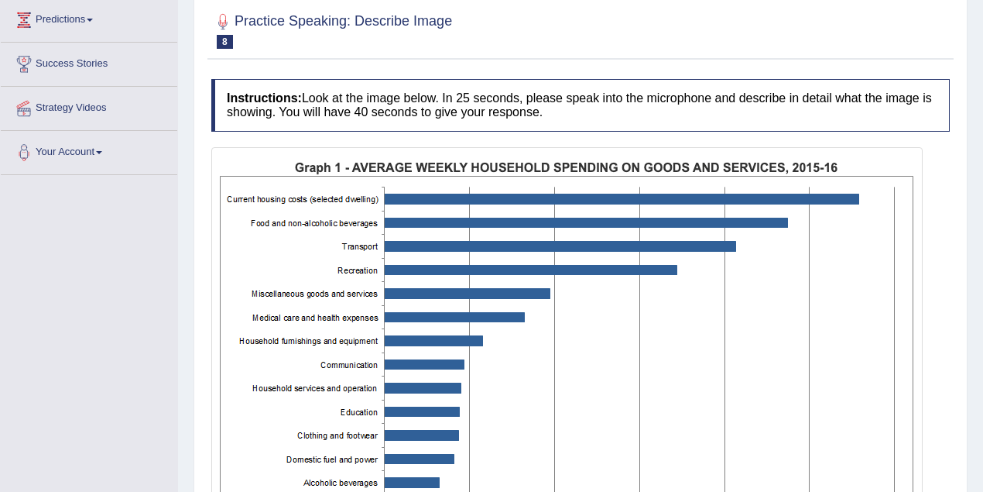
scroll to position [138, 0]
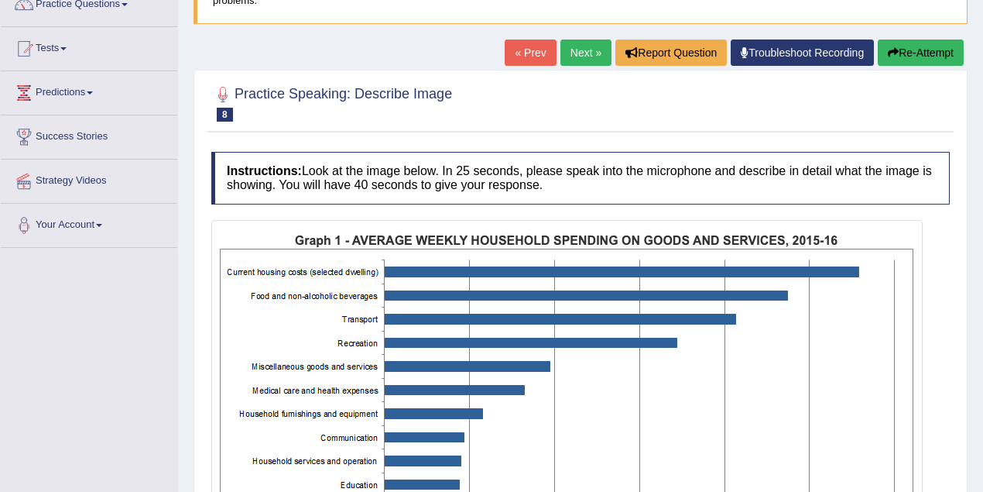
drag, startPoint x: 571, startPoint y: 57, endPoint x: 581, endPoint y: 64, distance: 11.6
click at [571, 57] on link "Next »" at bounding box center [585, 52] width 51 height 26
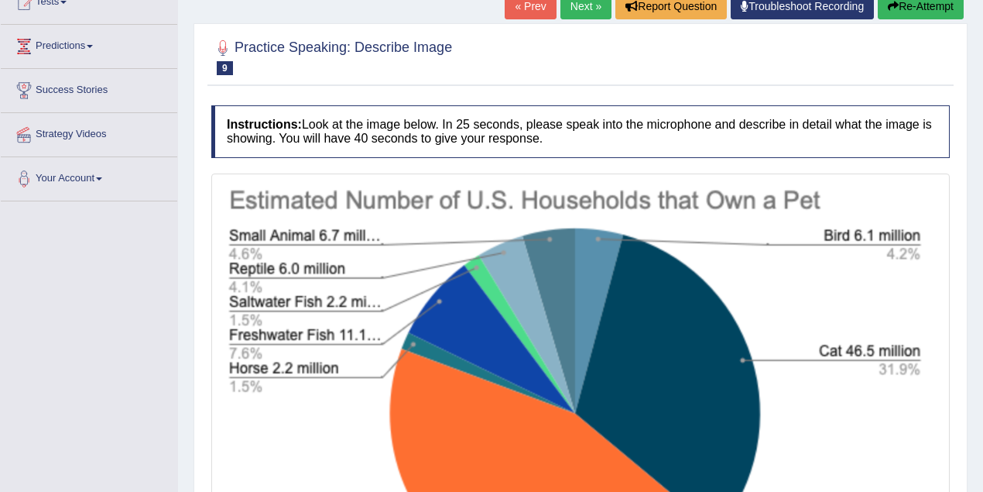
scroll to position [68, 0]
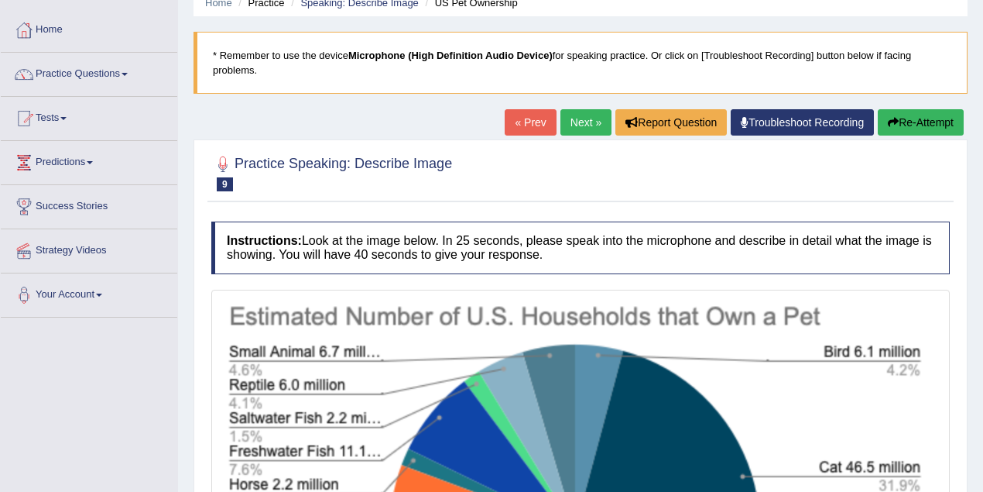
click at [588, 125] on link "Next »" at bounding box center [585, 122] width 51 height 26
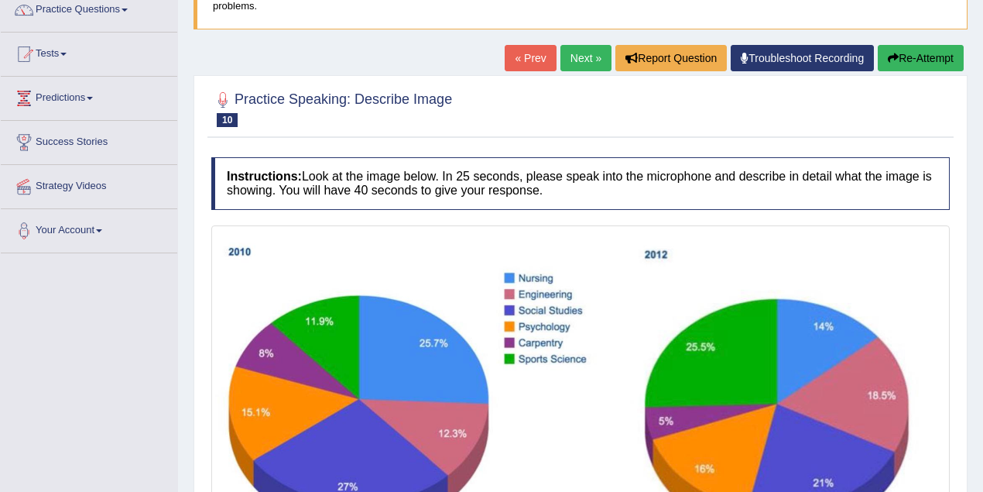
scroll to position [68, 0]
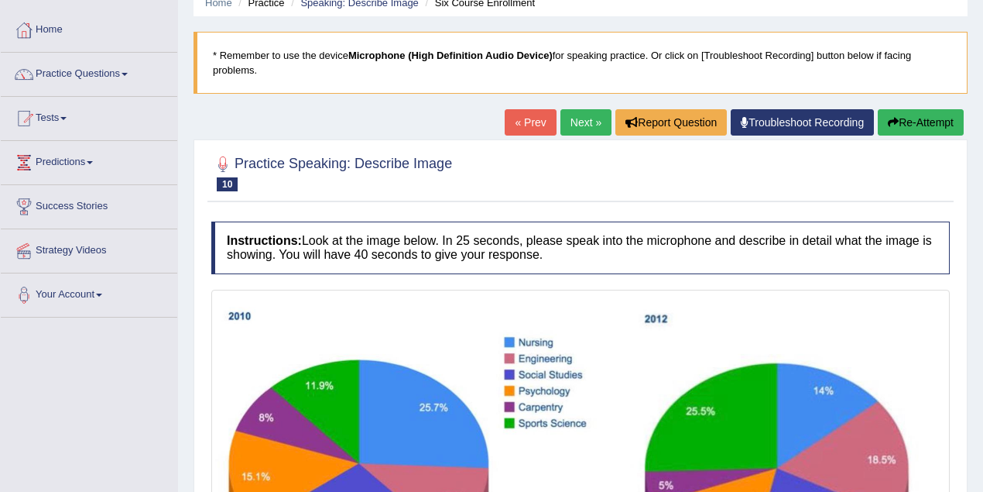
click at [577, 122] on link "Next »" at bounding box center [585, 122] width 51 height 26
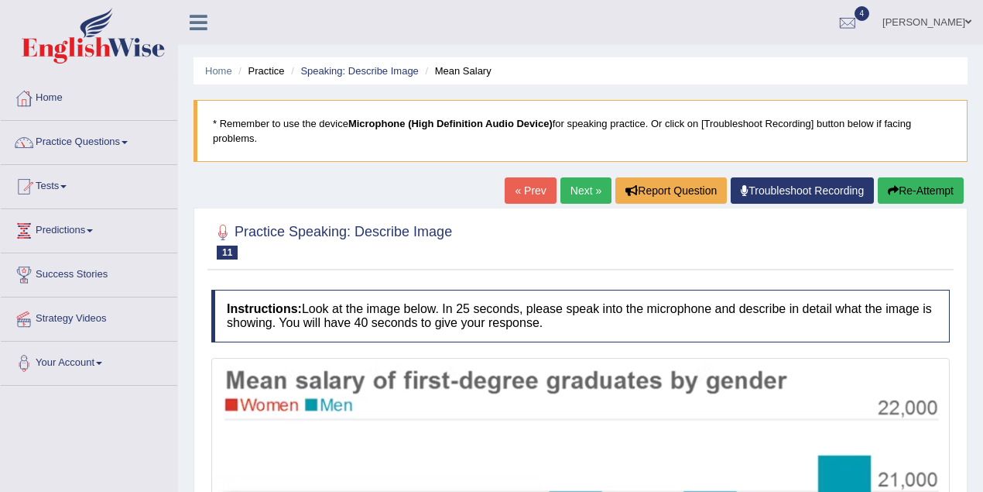
click at [579, 197] on link "Next »" at bounding box center [585, 190] width 51 height 26
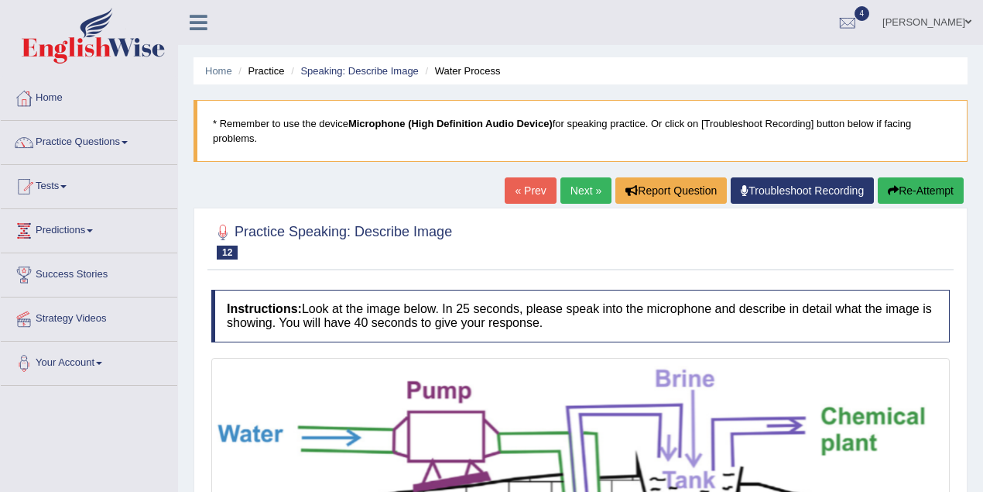
click at [573, 181] on div "Home Practice Speaking: Describe Image Water Process * Remember to use the devi…" at bounding box center [580, 469] width 805 height 939
click at [573, 184] on link "Next »" at bounding box center [585, 190] width 51 height 26
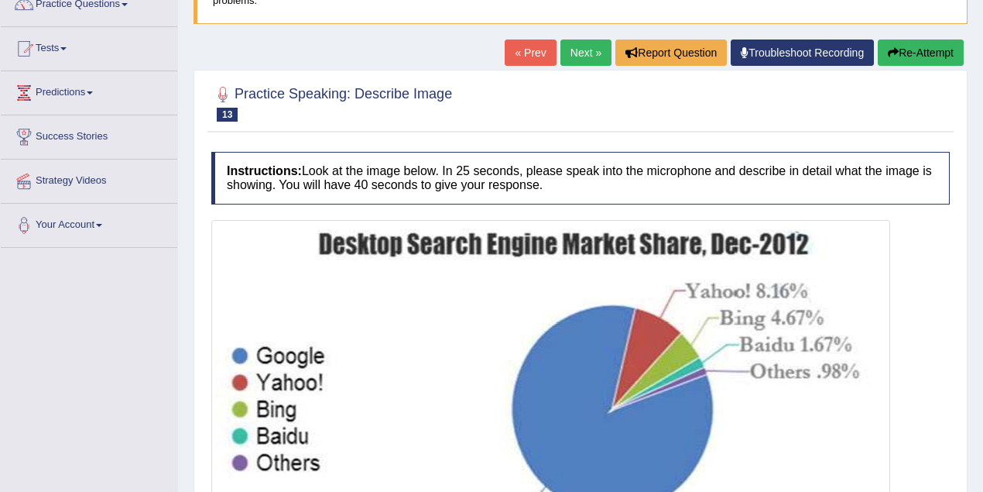
click at [571, 65] on link "Next »" at bounding box center [585, 52] width 51 height 26
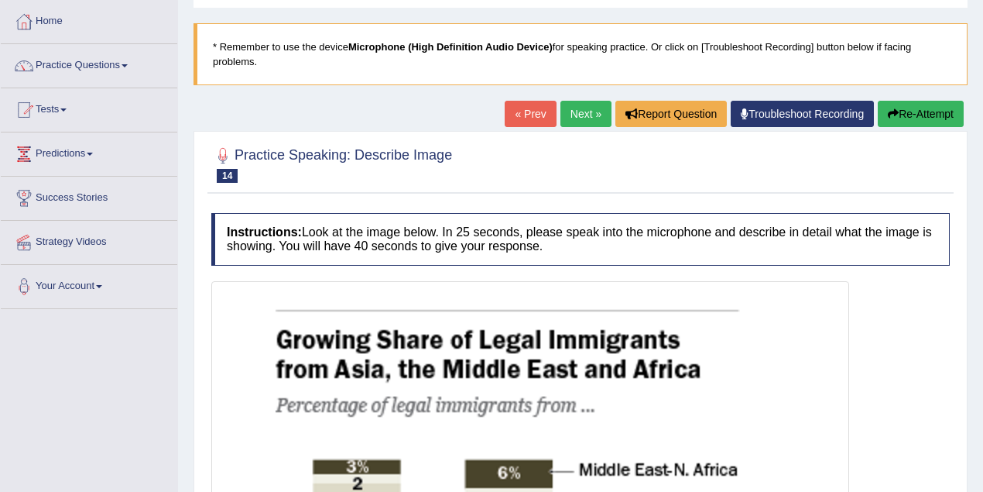
scroll to position [138, 0]
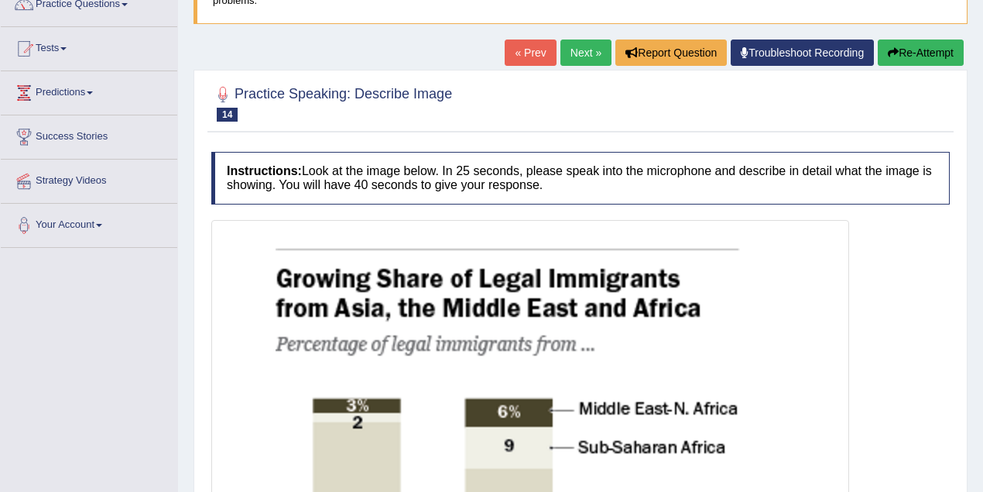
click at [581, 58] on link "Next »" at bounding box center [585, 52] width 51 height 26
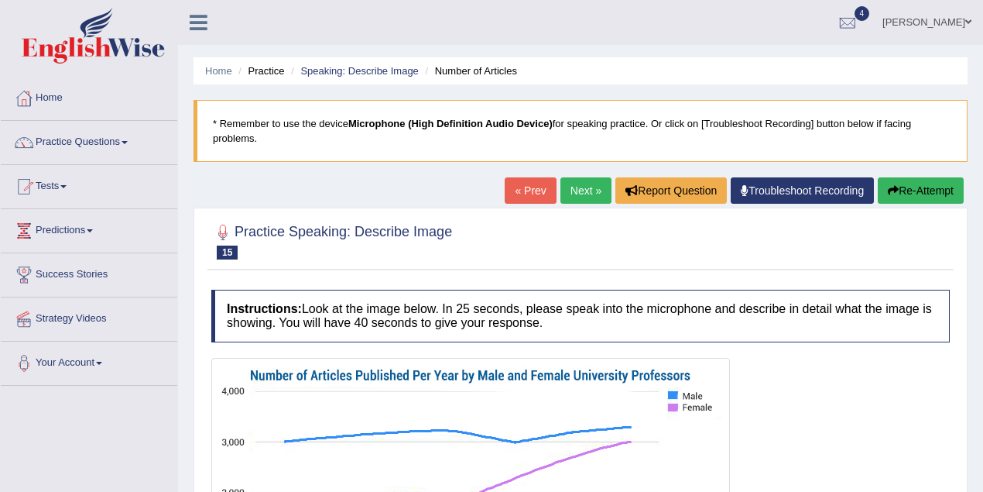
click at [581, 184] on link "Next »" at bounding box center [585, 190] width 51 height 26
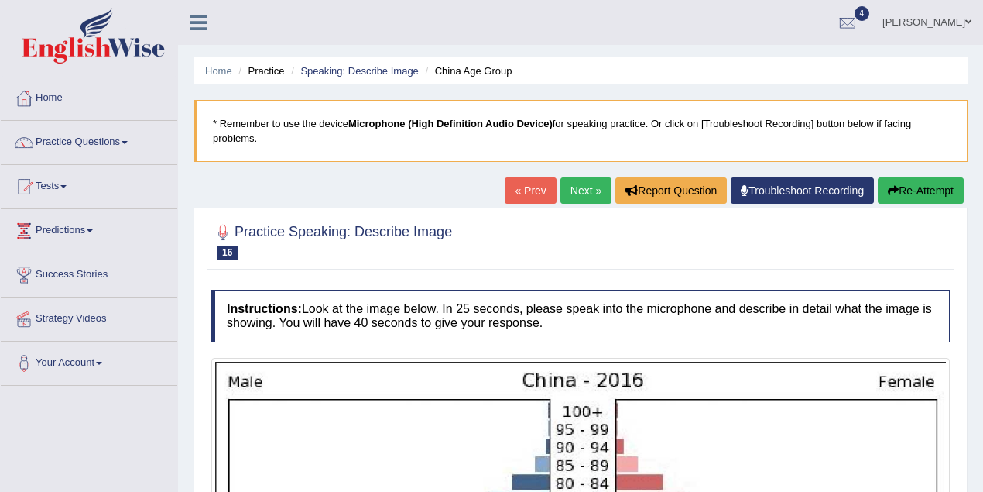
click at [581, 195] on link "Next »" at bounding box center [585, 190] width 51 height 26
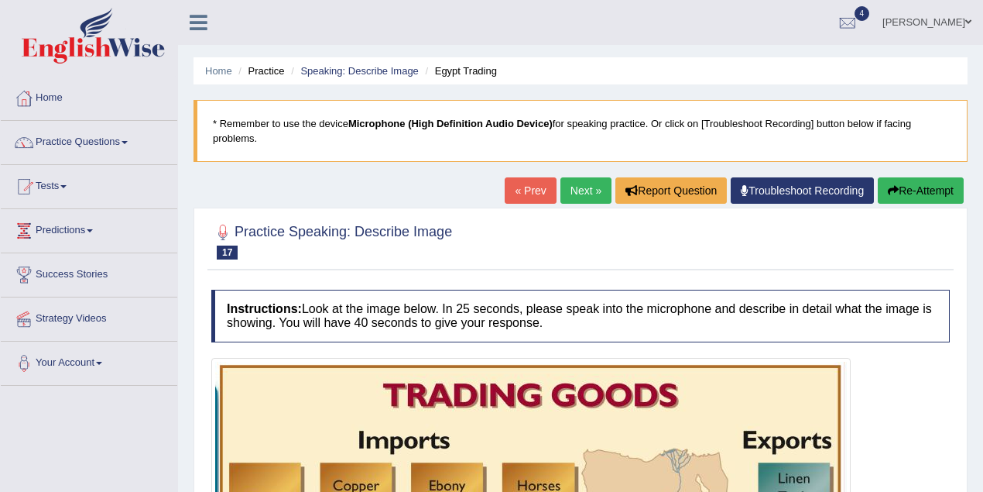
click at [581, 195] on link "Next »" at bounding box center [585, 190] width 51 height 26
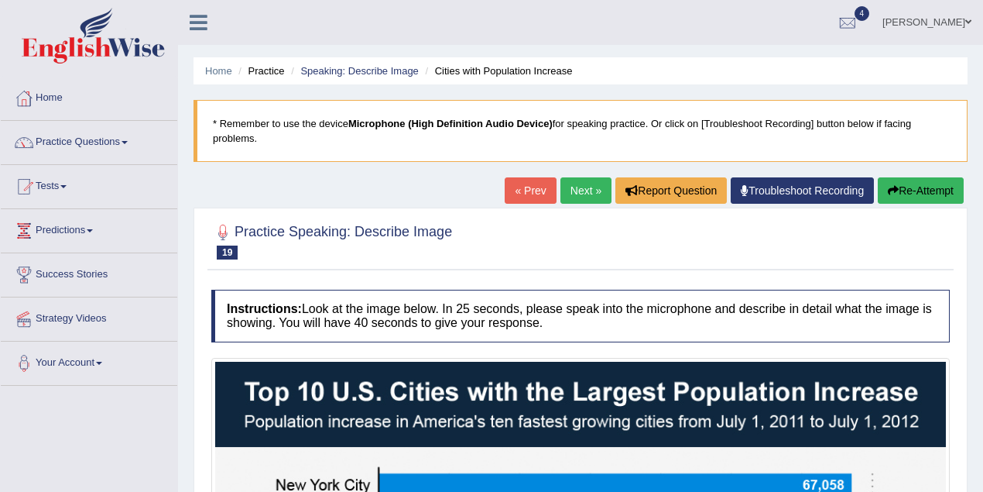
click at [581, 195] on link "Next »" at bounding box center [585, 190] width 51 height 26
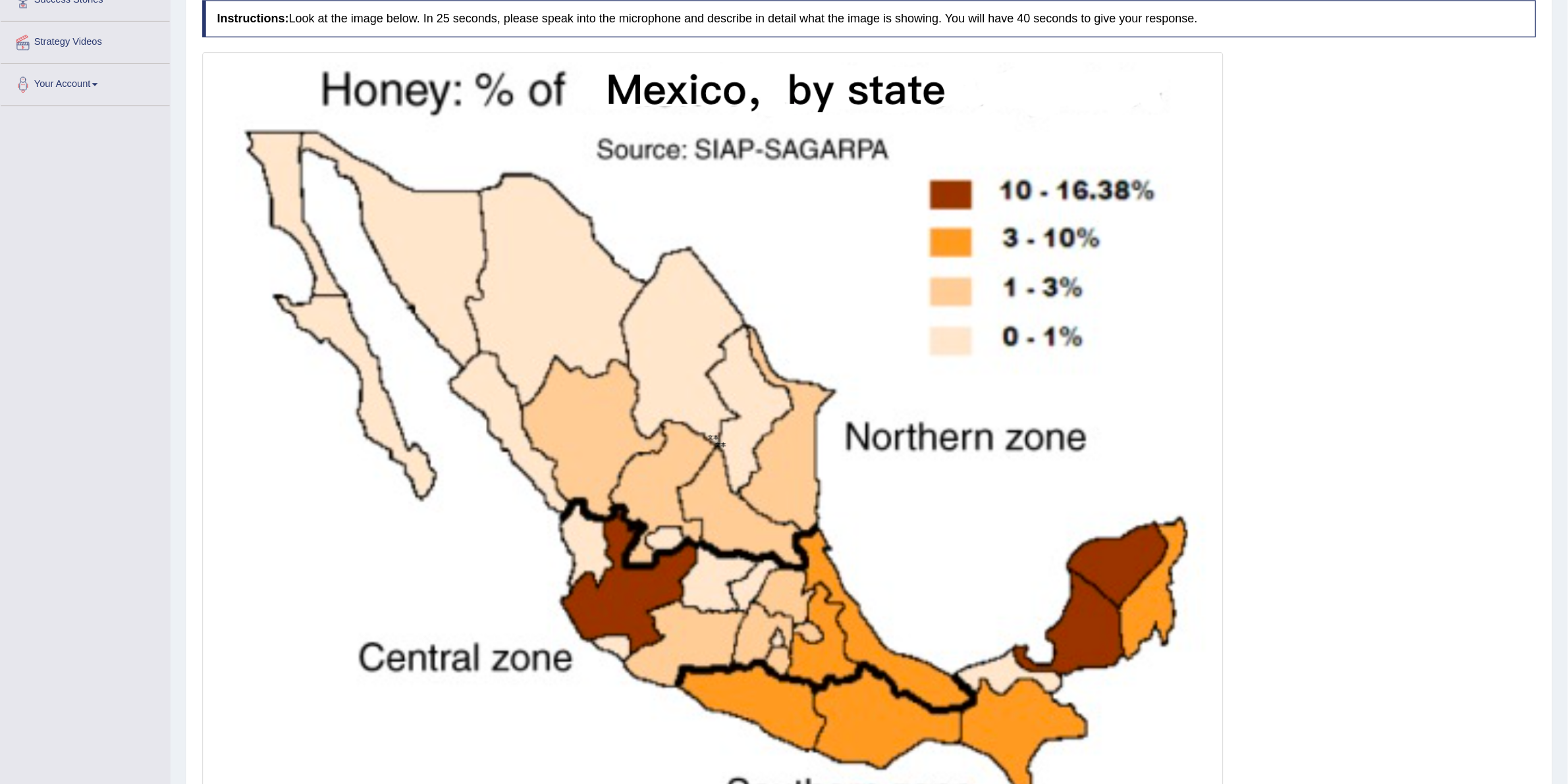
scroll to position [234, 0]
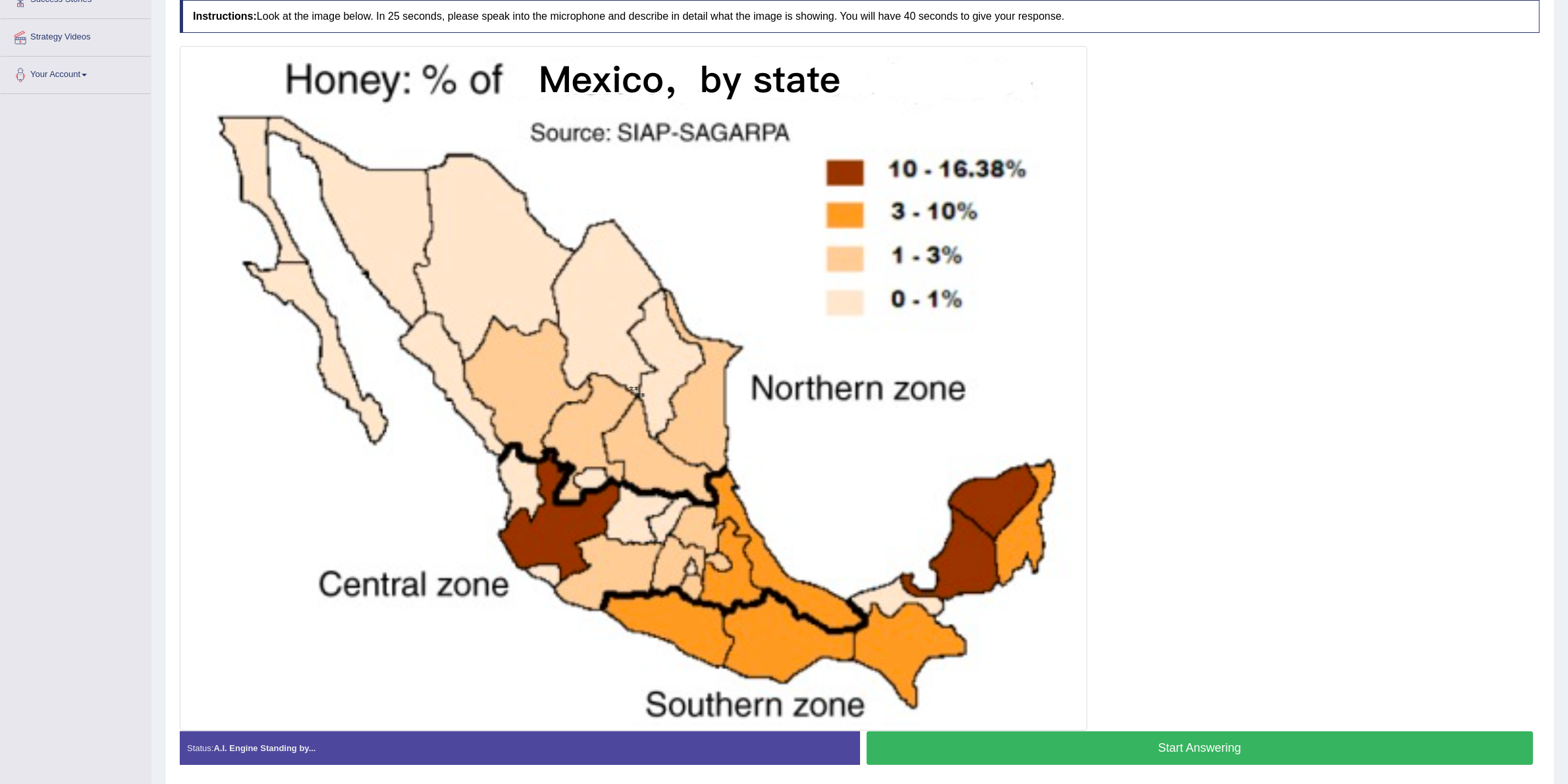
click at [835, 308] on div at bounding box center [859, 388] width 1360 height 685
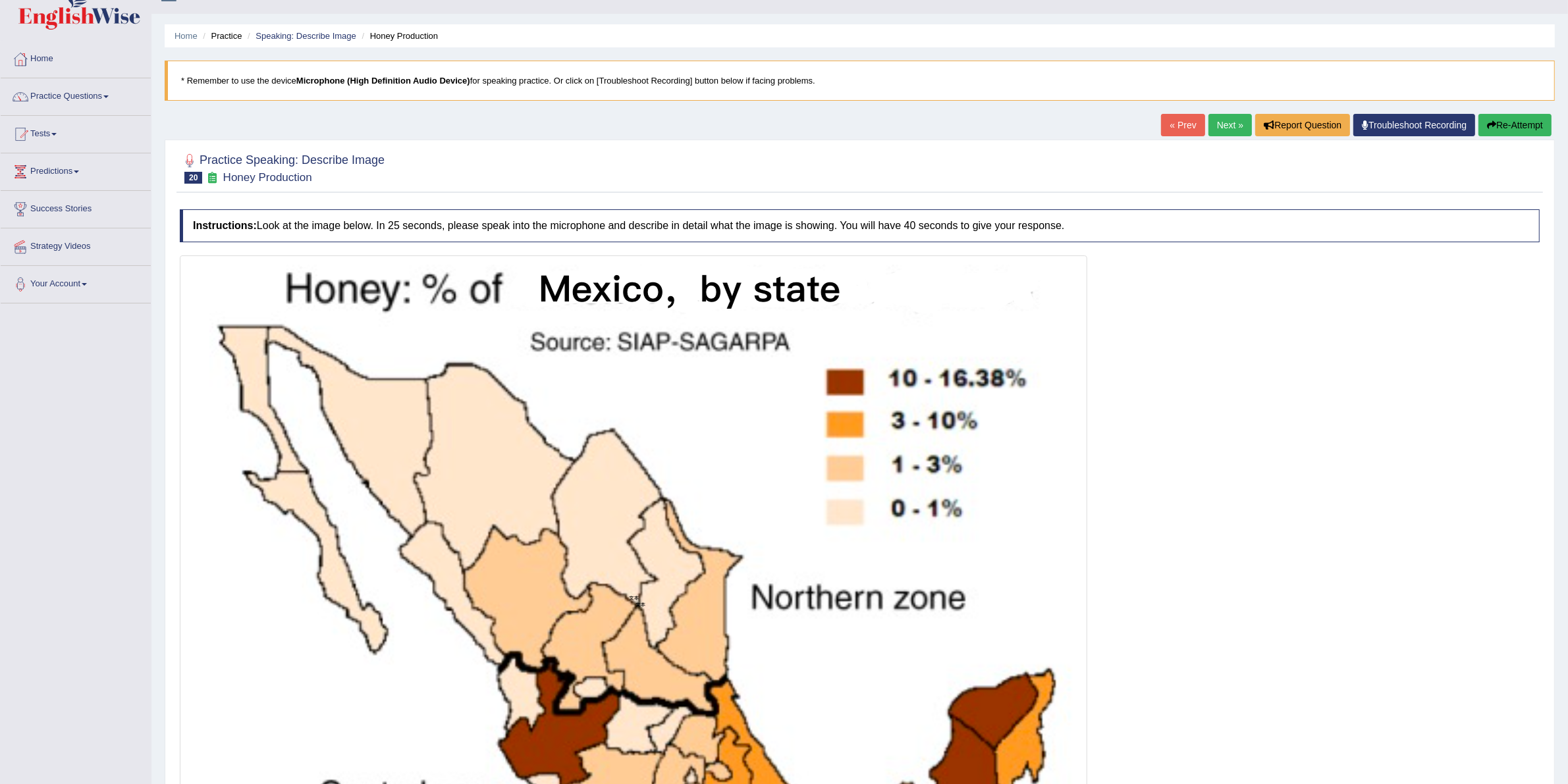
scroll to position [0, 0]
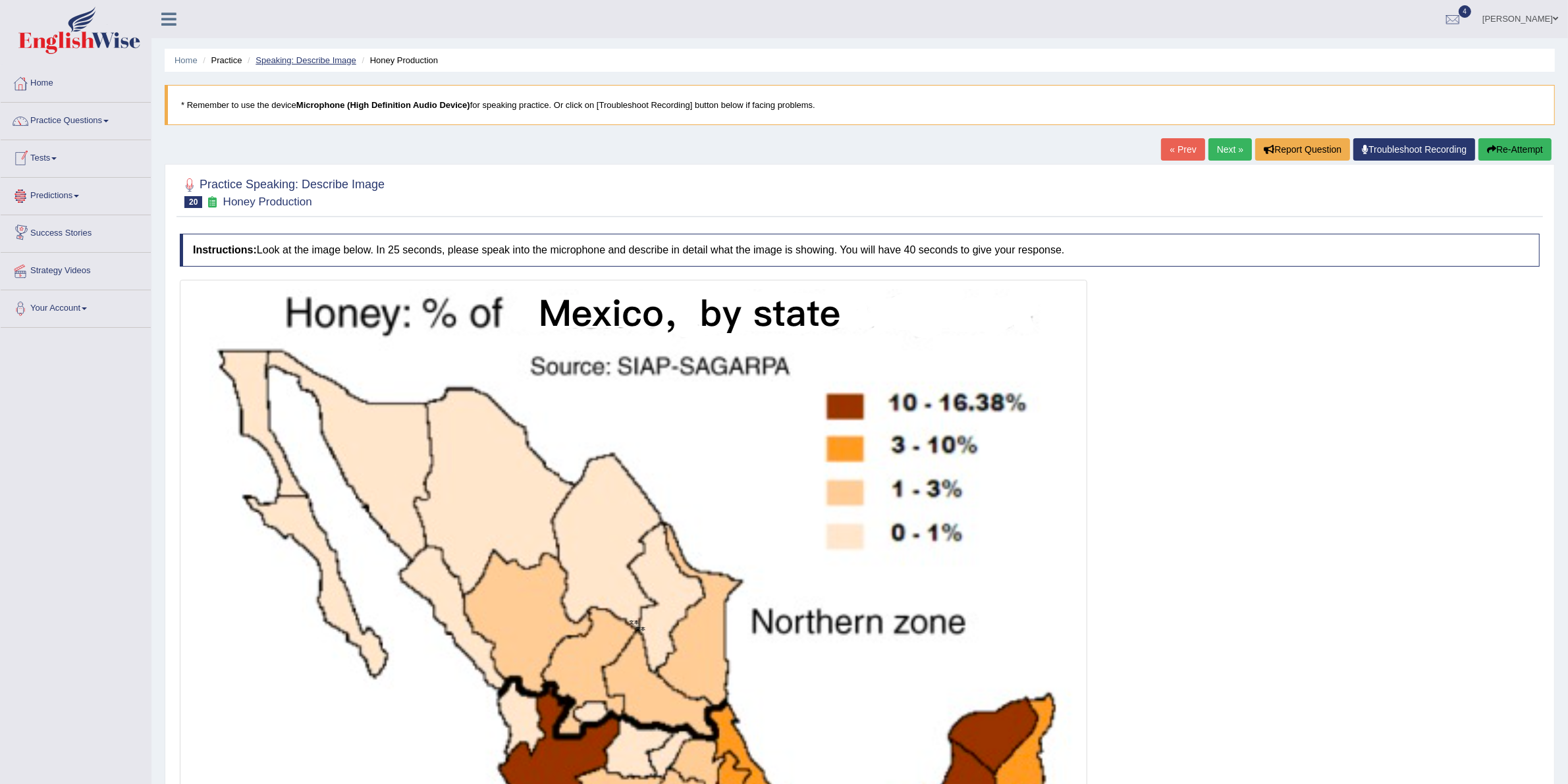
click at [311, 60] on link "Speaking: Describe Image" at bounding box center [305, 60] width 100 height 10
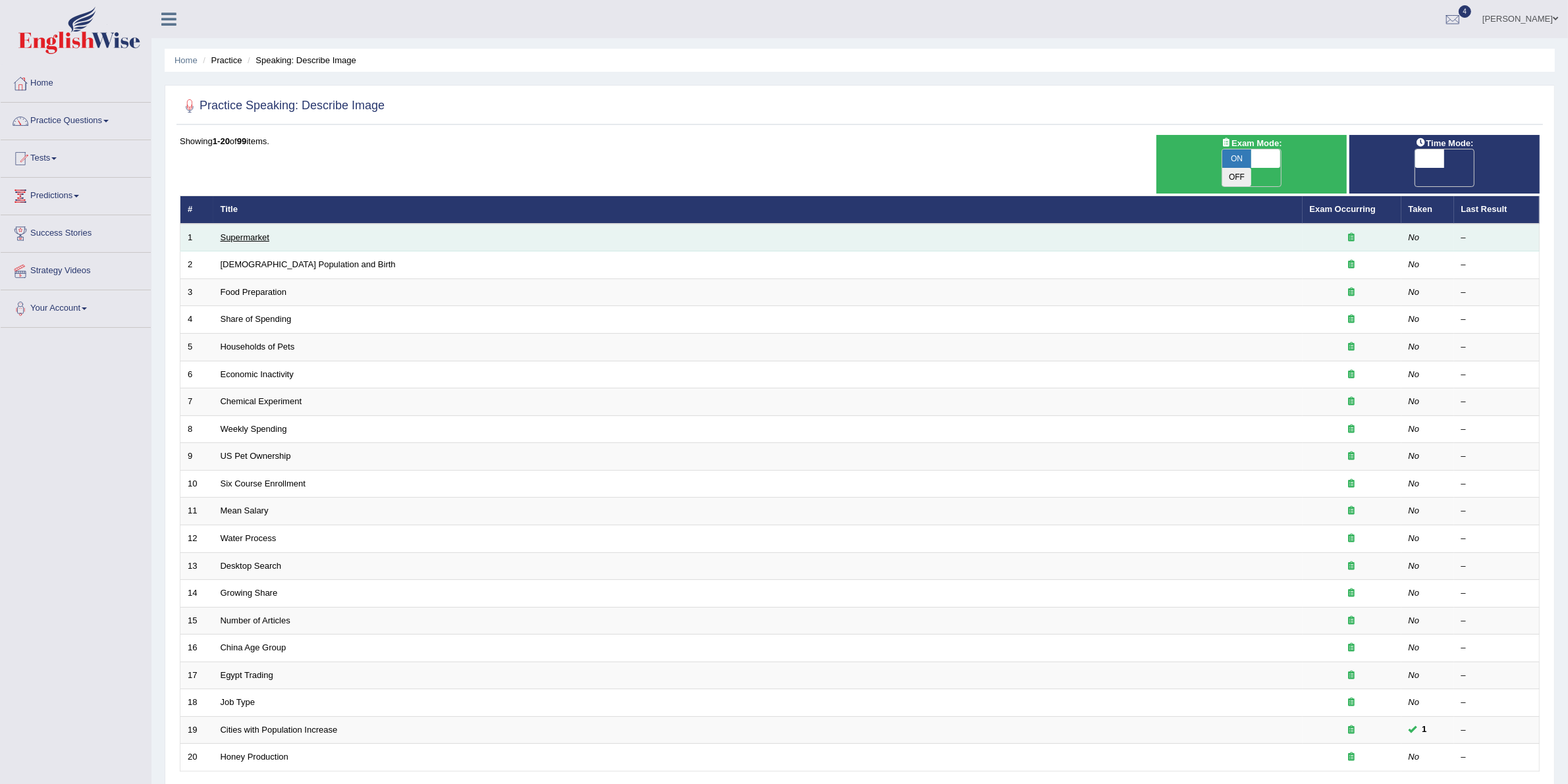
click at [264, 232] on link "Supermarket" at bounding box center [244, 237] width 48 height 10
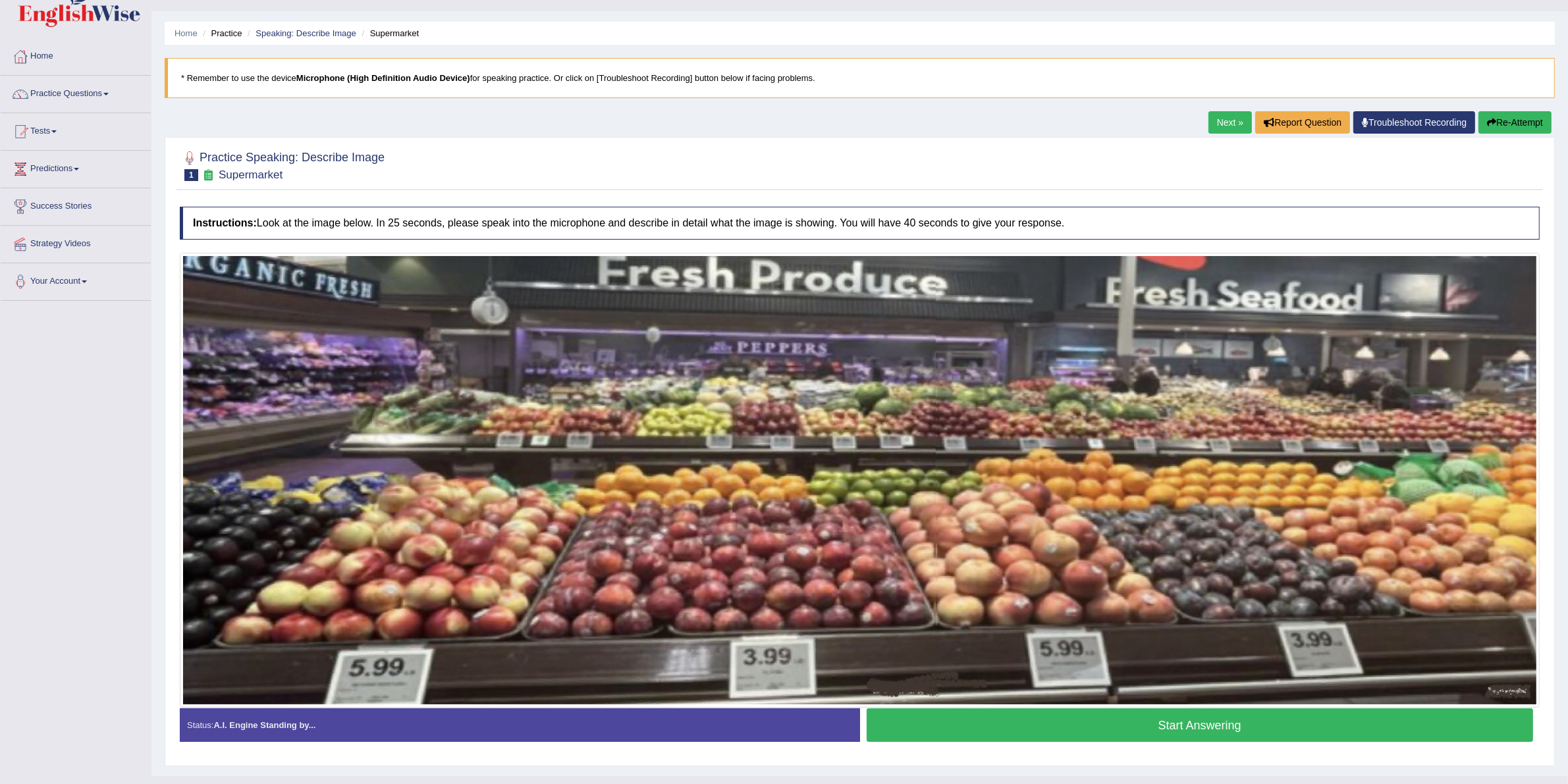
scroll to position [54, 0]
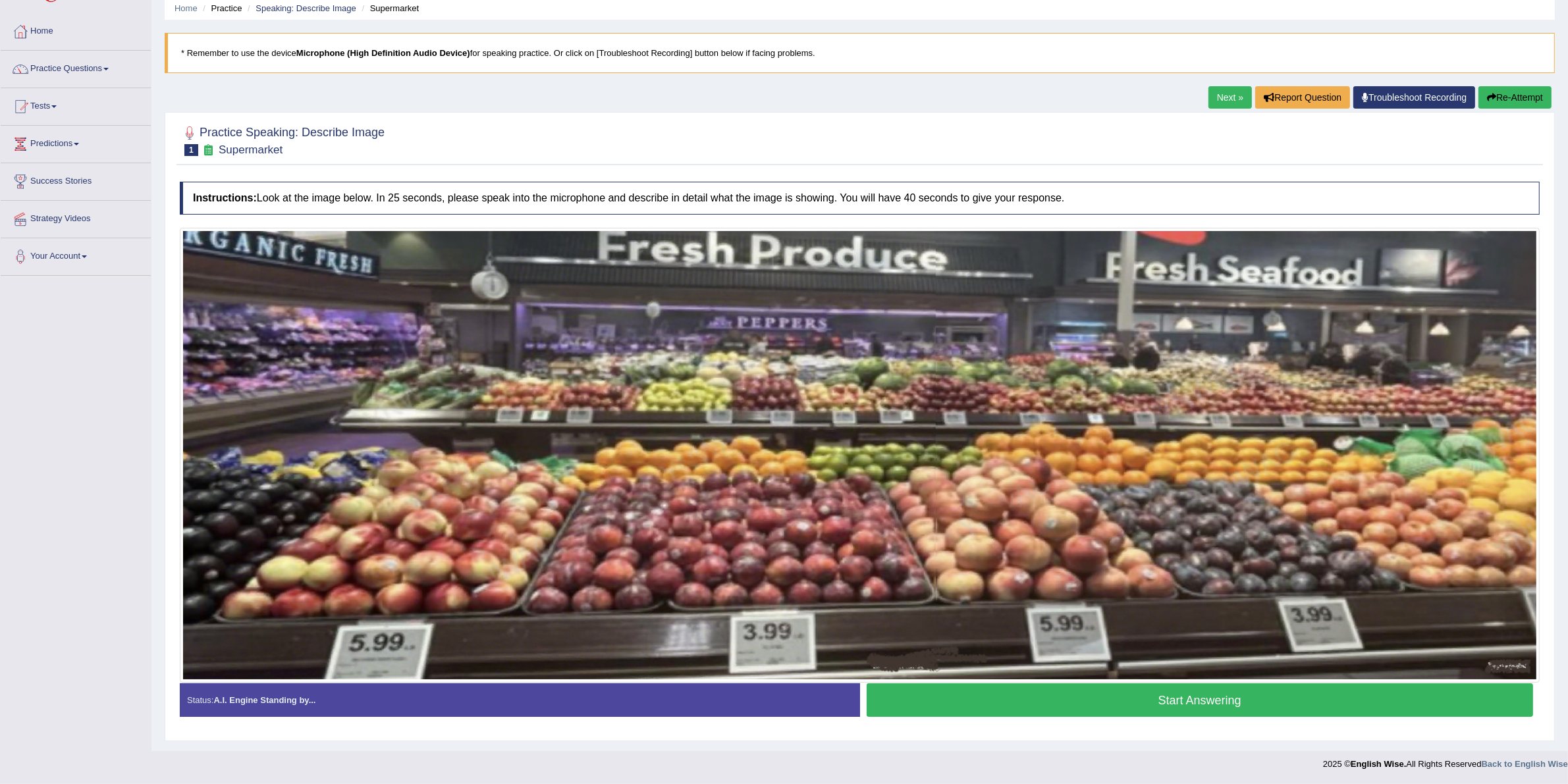
click at [1214, 100] on link "Next »" at bounding box center [1229, 97] width 43 height 22
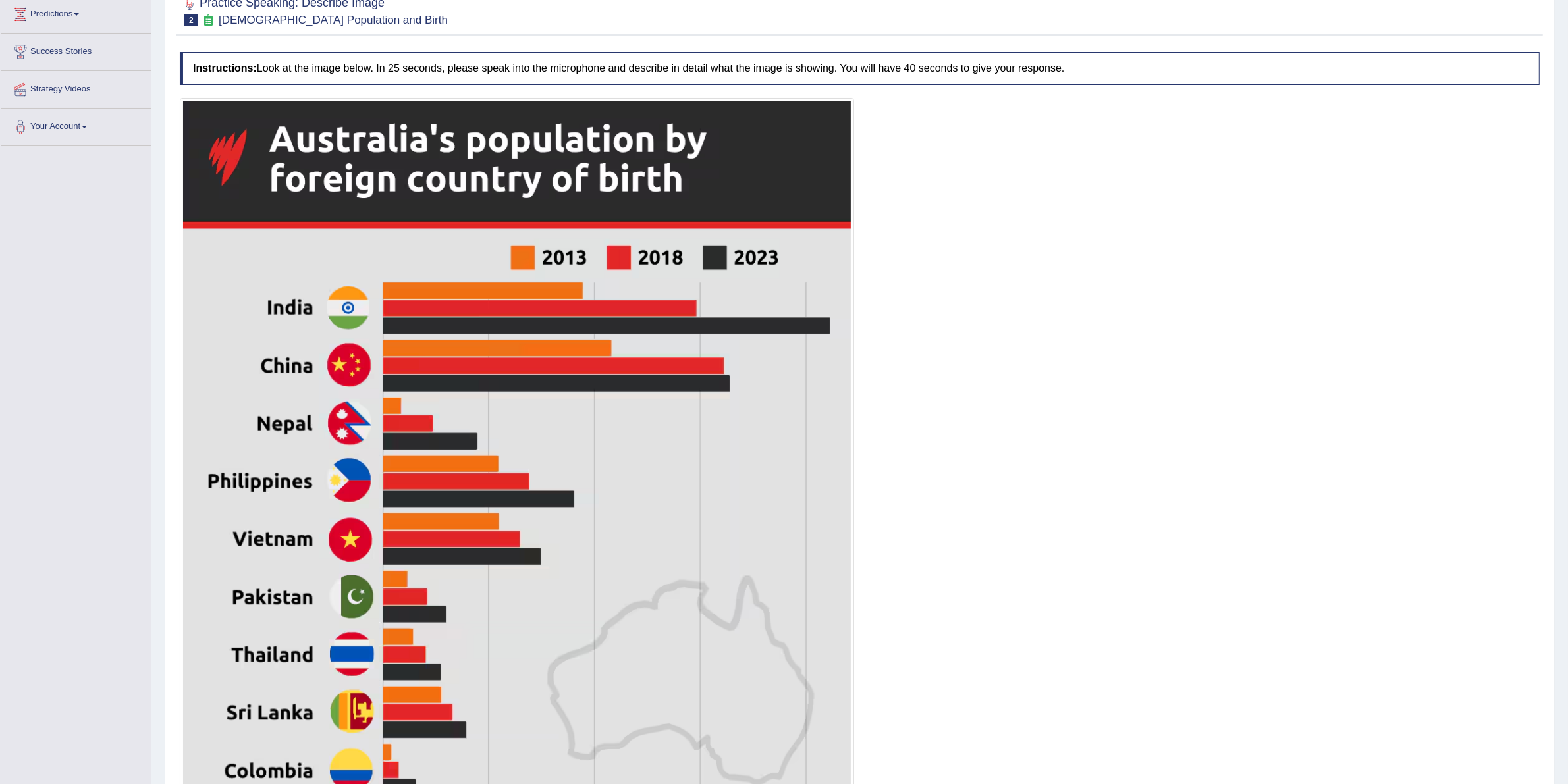
scroll to position [109, 0]
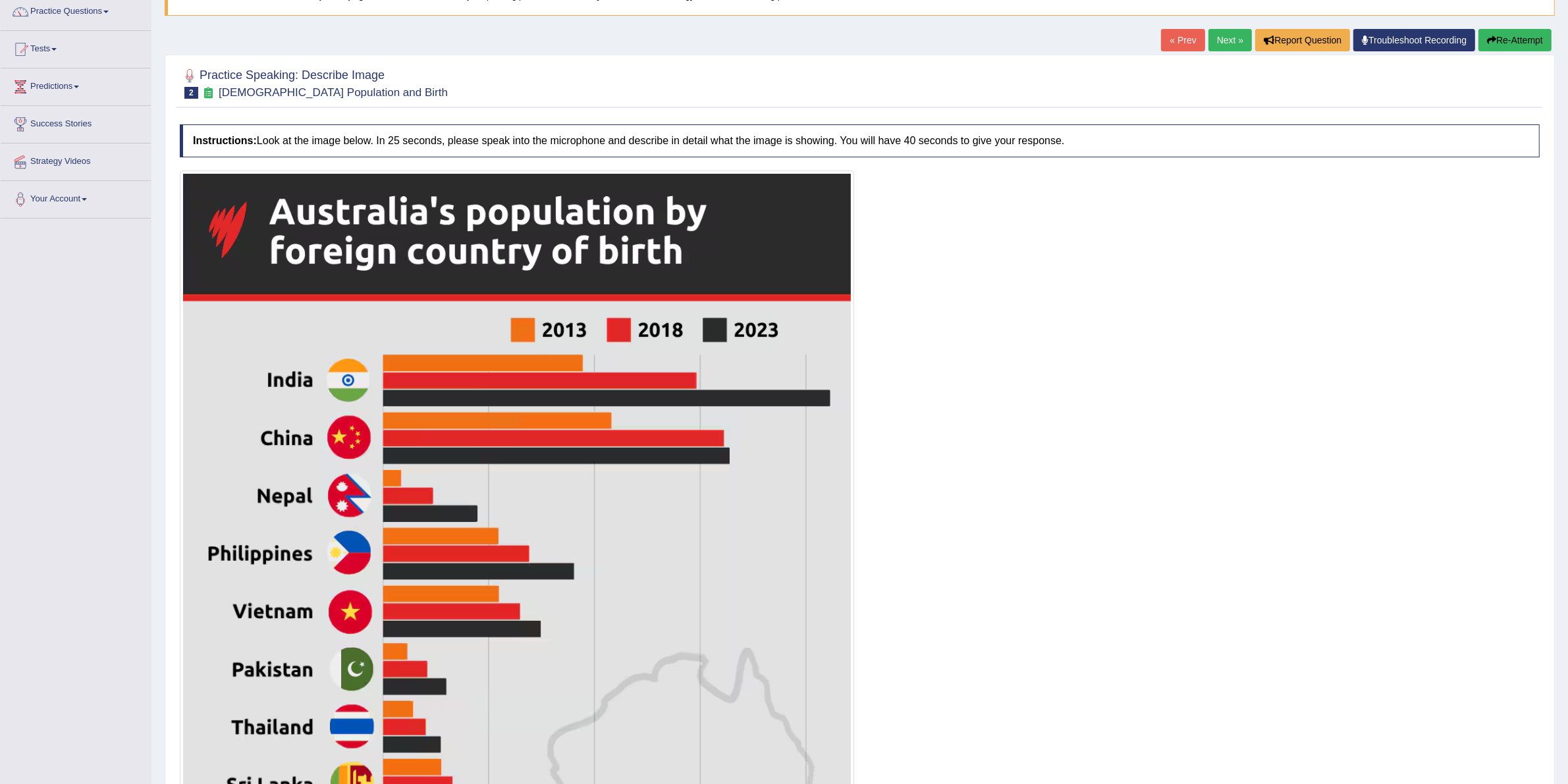
click at [1508, 41] on button "Re-Attempt" at bounding box center [1515, 40] width 73 height 22
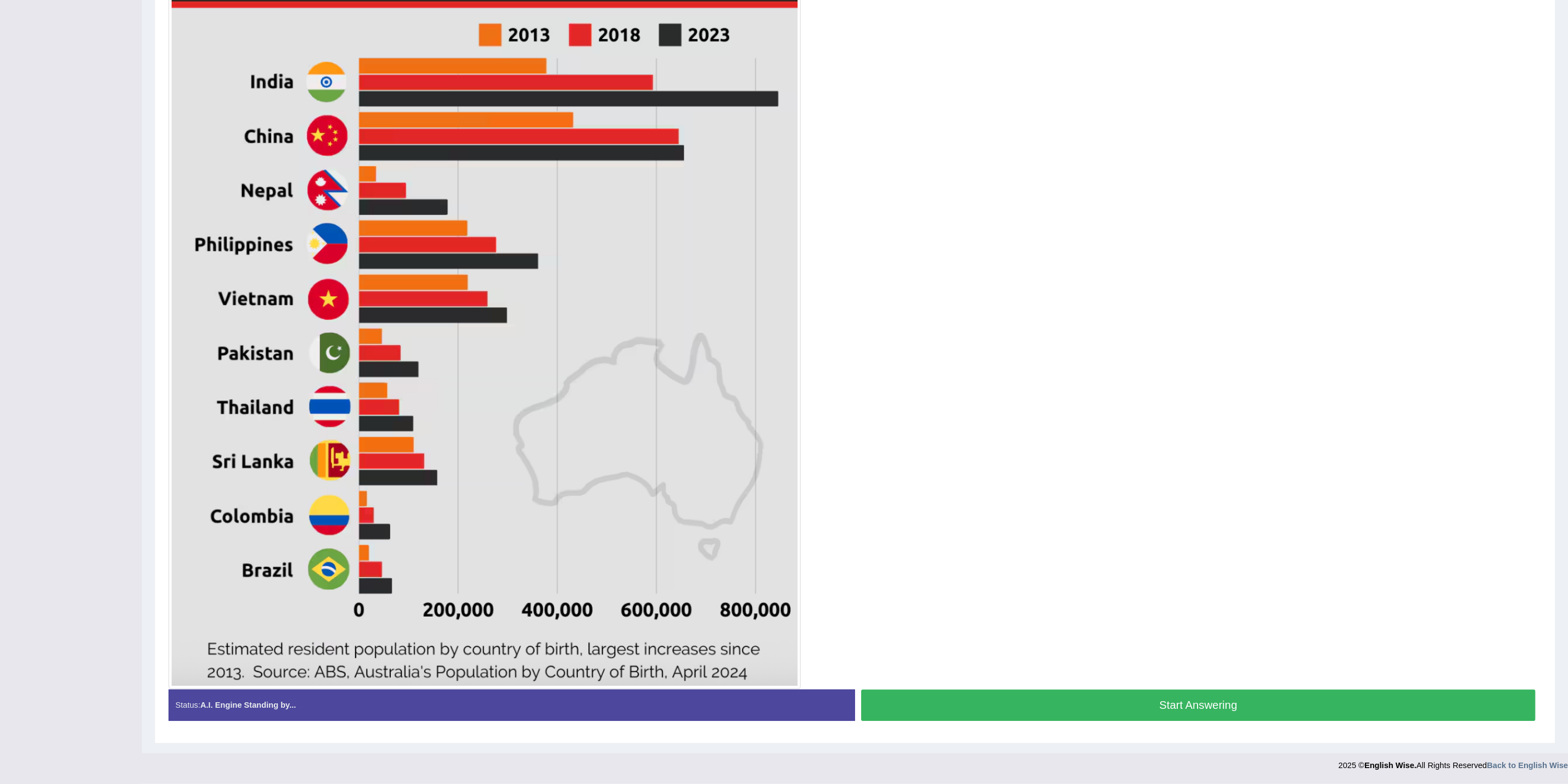
scroll to position [252, 0]
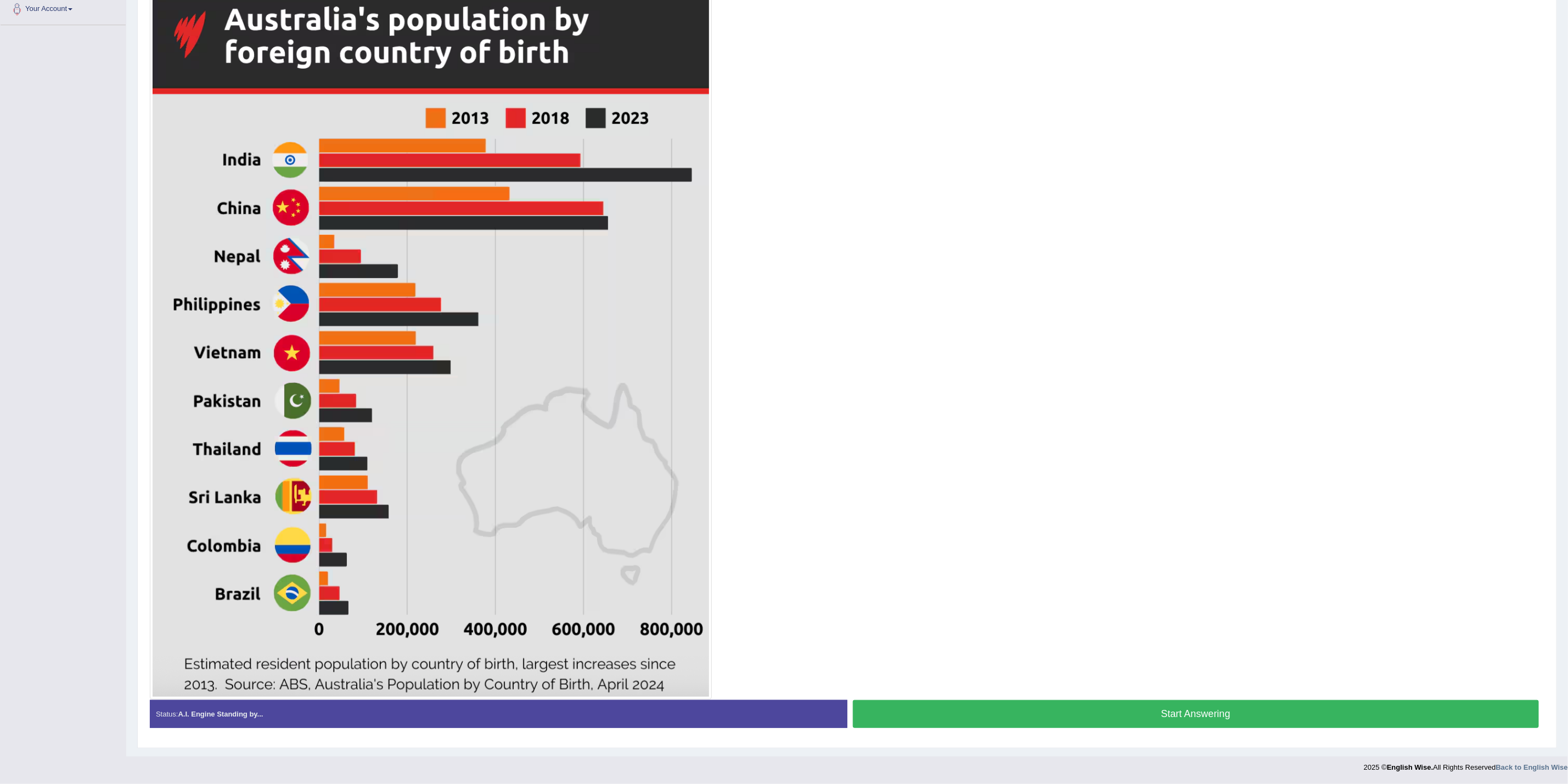
click at [1138, 653] on button "Start Answering" at bounding box center [1196, 714] width 686 height 28
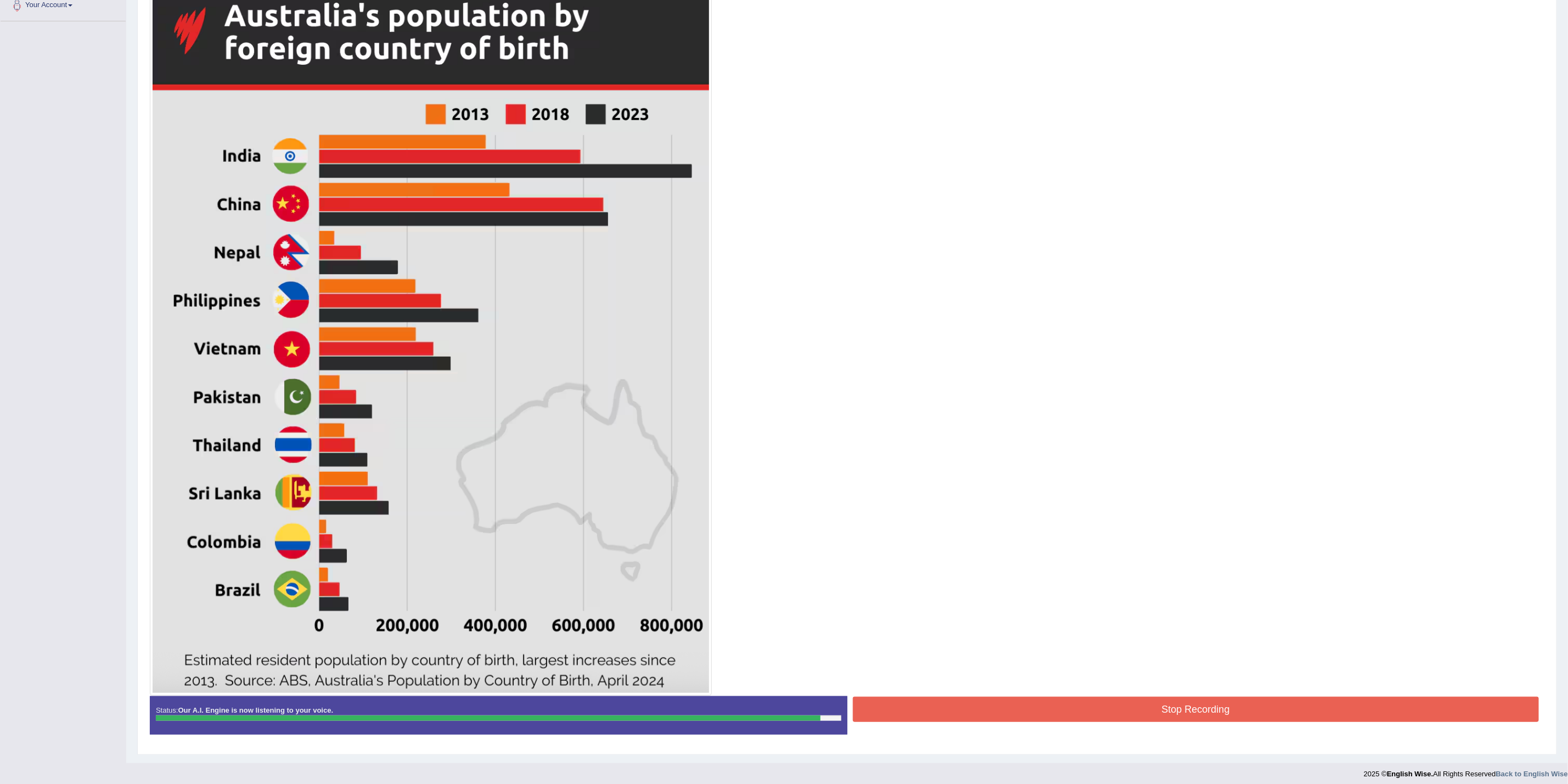
click at [1184, 653] on button "Stop Recording" at bounding box center [1196, 710] width 686 height 26
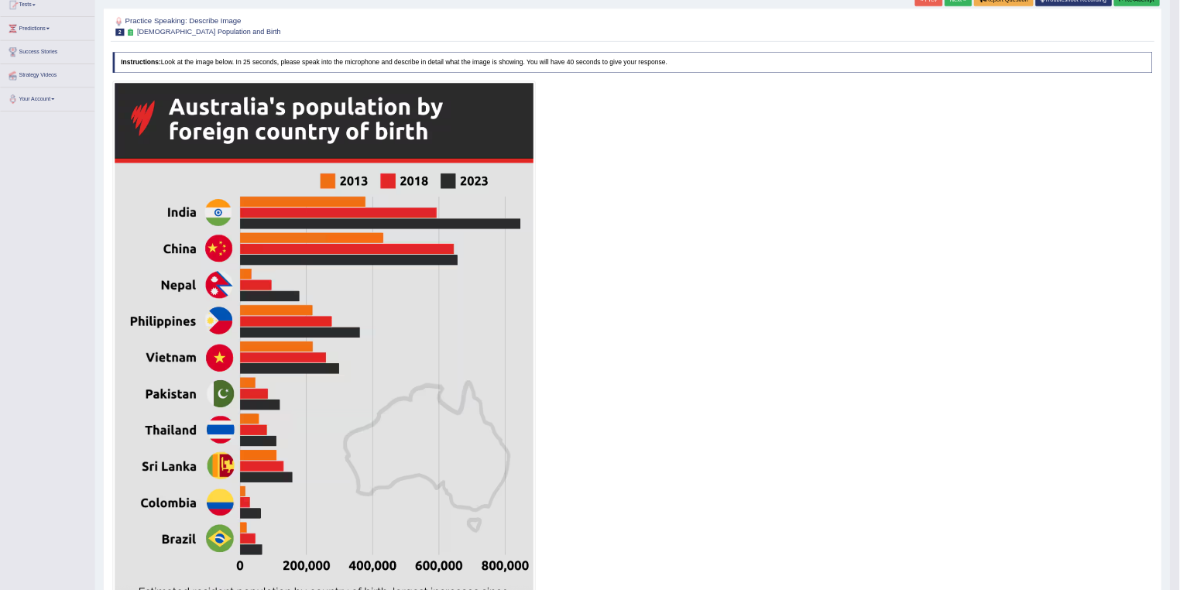
scroll to position [0, 0]
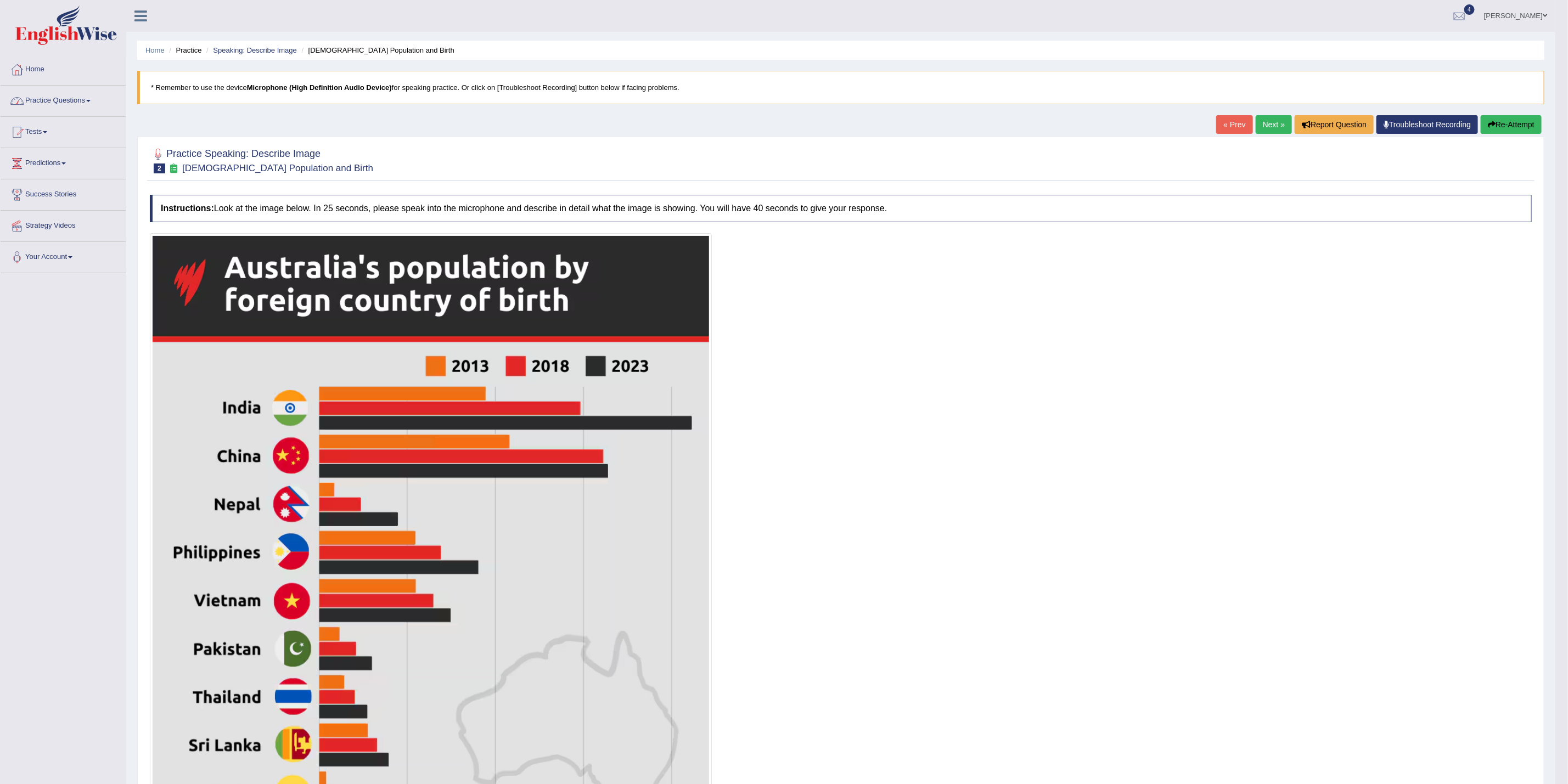
click at [65, 99] on link "Practice Questions" at bounding box center [63, 99] width 125 height 28
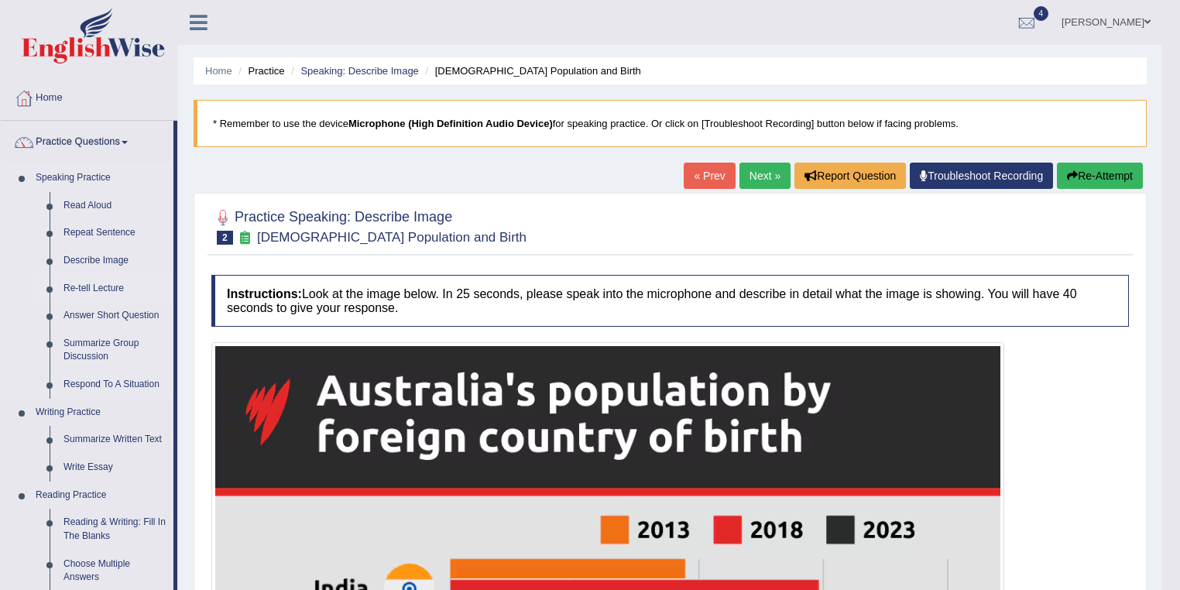
click at [93, 283] on link "Re-tell Lecture" at bounding box center [115, 289] width 117 height 28
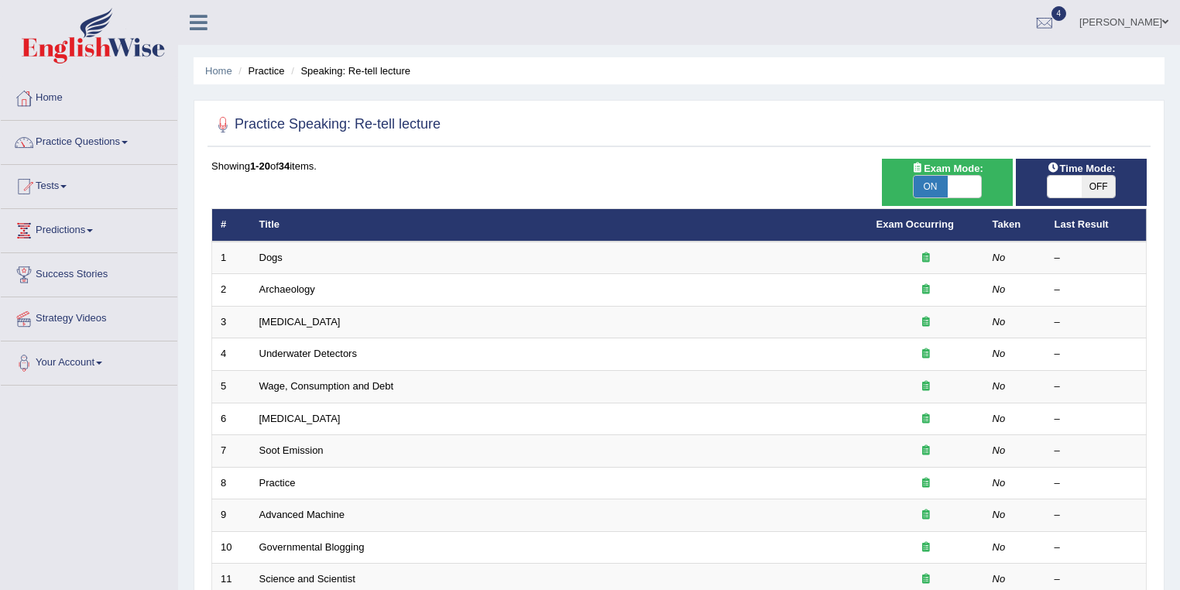
click at [1102, 190] on span "OFF" at bounding box center [1098, 187] width 34 height 22
checkbox input "true"
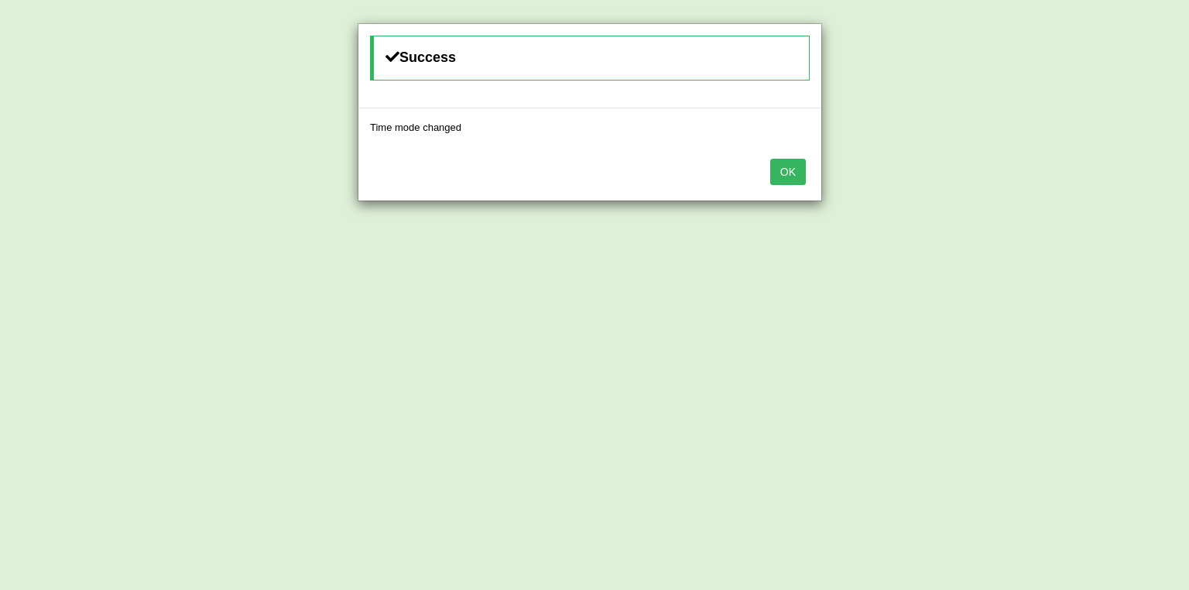
click at [803, 173] on button "OK" at bounding box center [788, 172] width 36 height 26
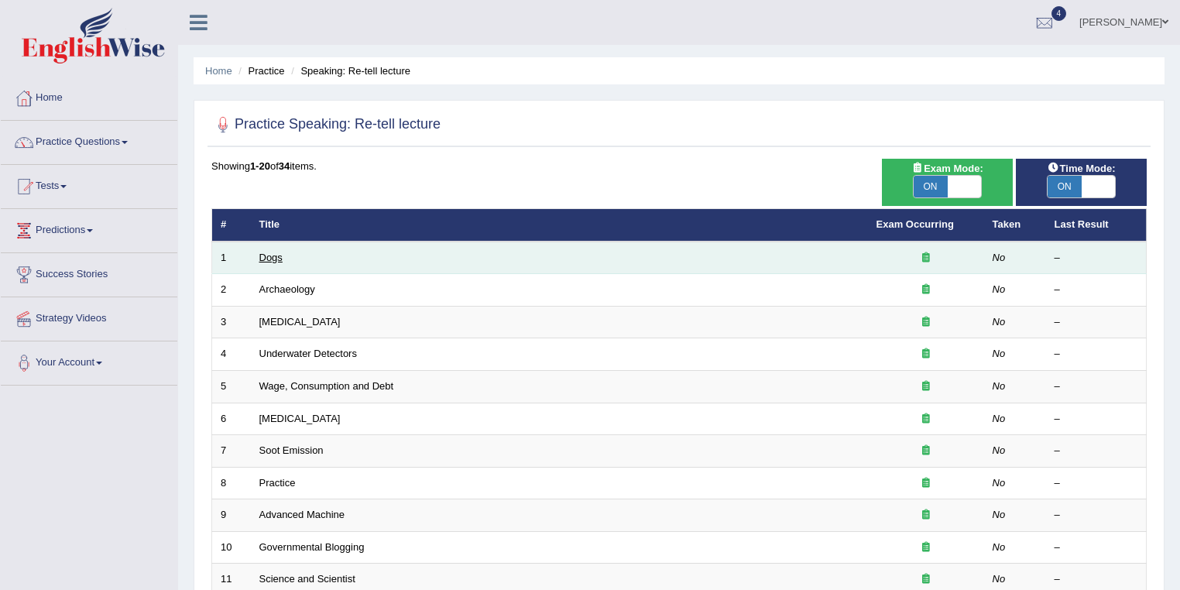
click at [275, 260] on link "Dogs" at bounding box center [270, 258] width 23 height 12
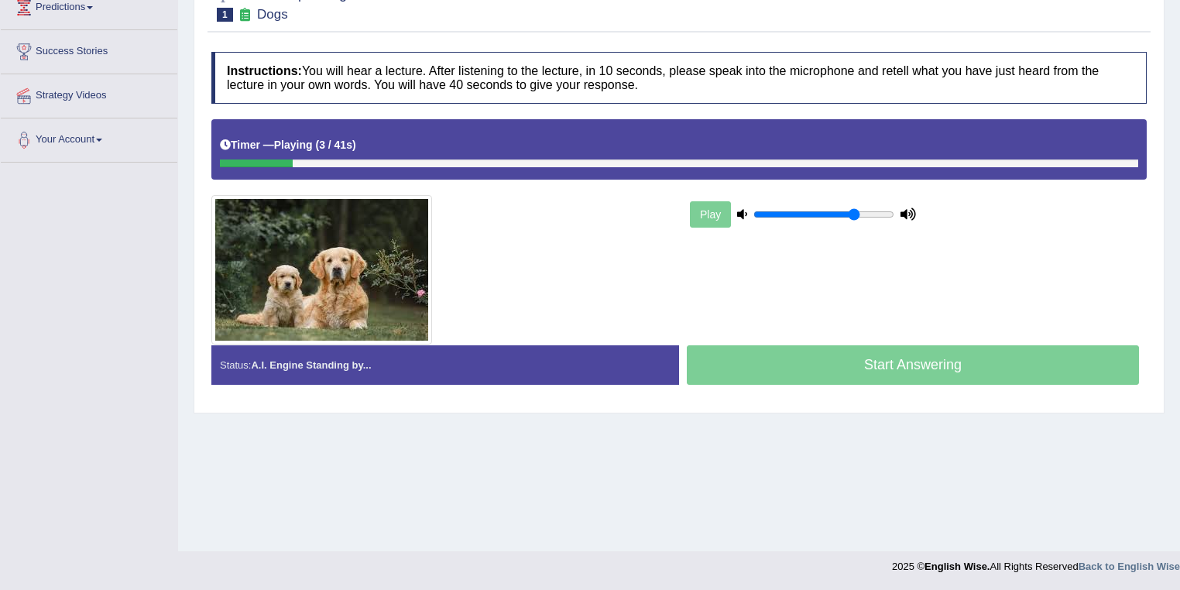
click at [851, 211] on input "range" at bounding box center [823, 214] width 141 height 12
type input "0.65"
click at [839, 213] on input "range" at bounding box center [823, 214] width 141 height 12
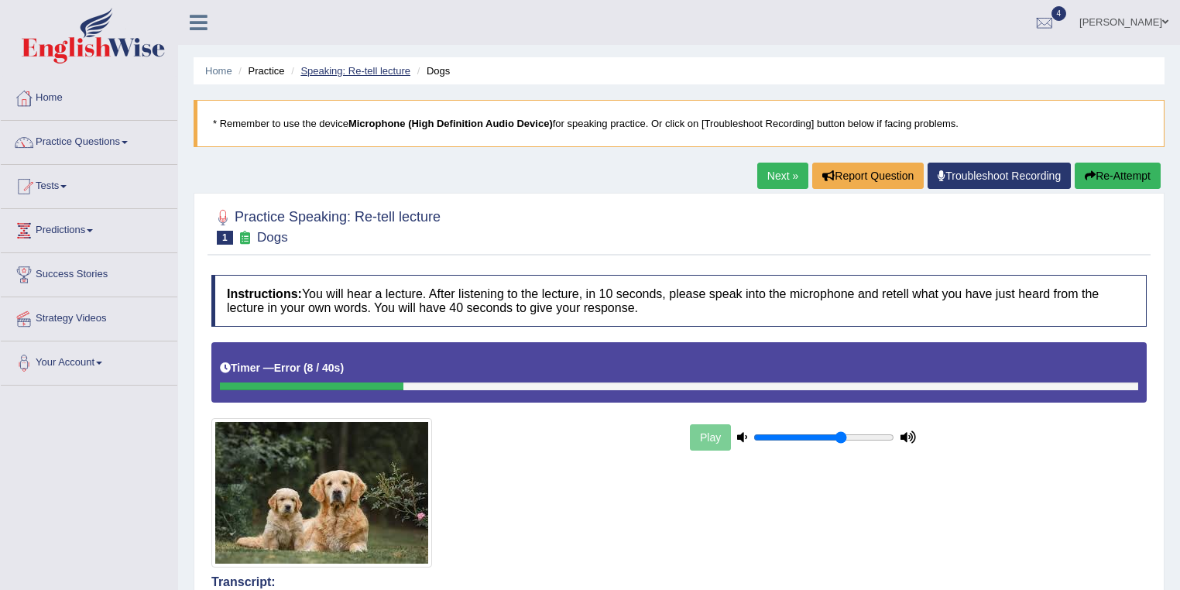
click at [379, 69] on link "Speaking: Re-tell lecture" at bounding box center [355, 71] width 110 height 12
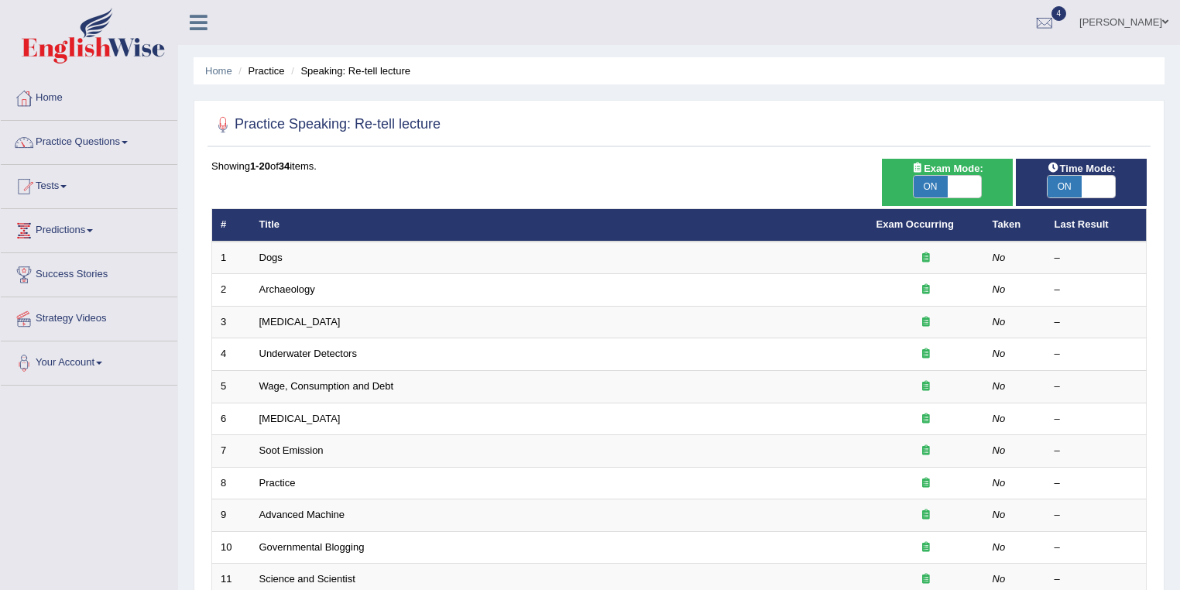
click at [1068, 176] on span "ON" at bounding box center [1064, 187] width 34 height 22
checkbox input "false"
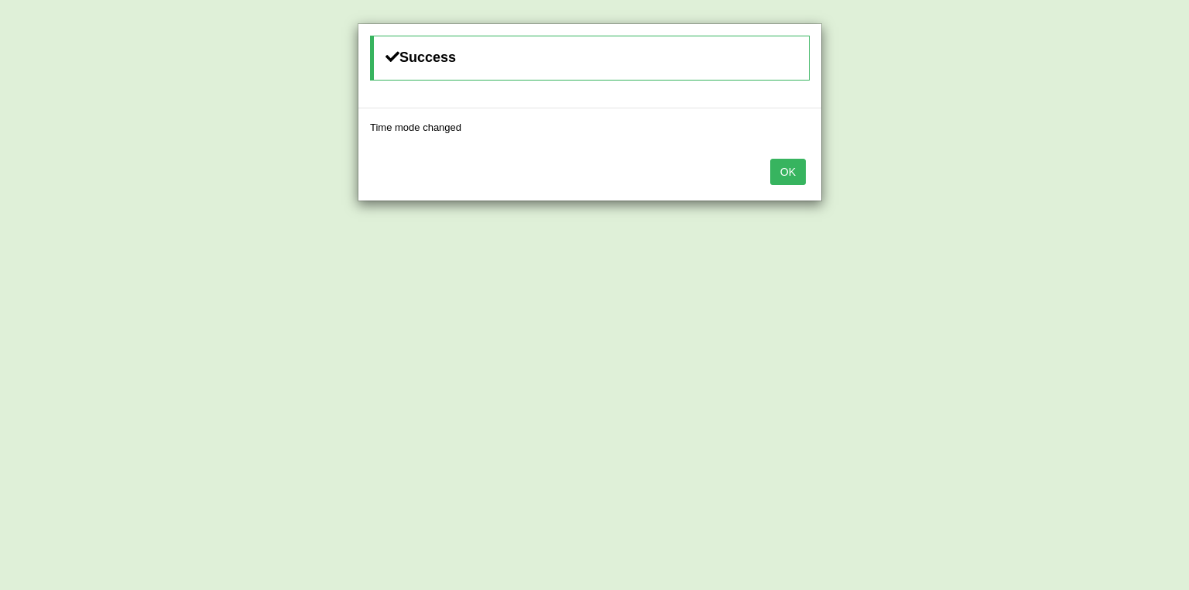
click at [795, 163] on button "OK" at bounding box center [788, 172] width 36 height 26
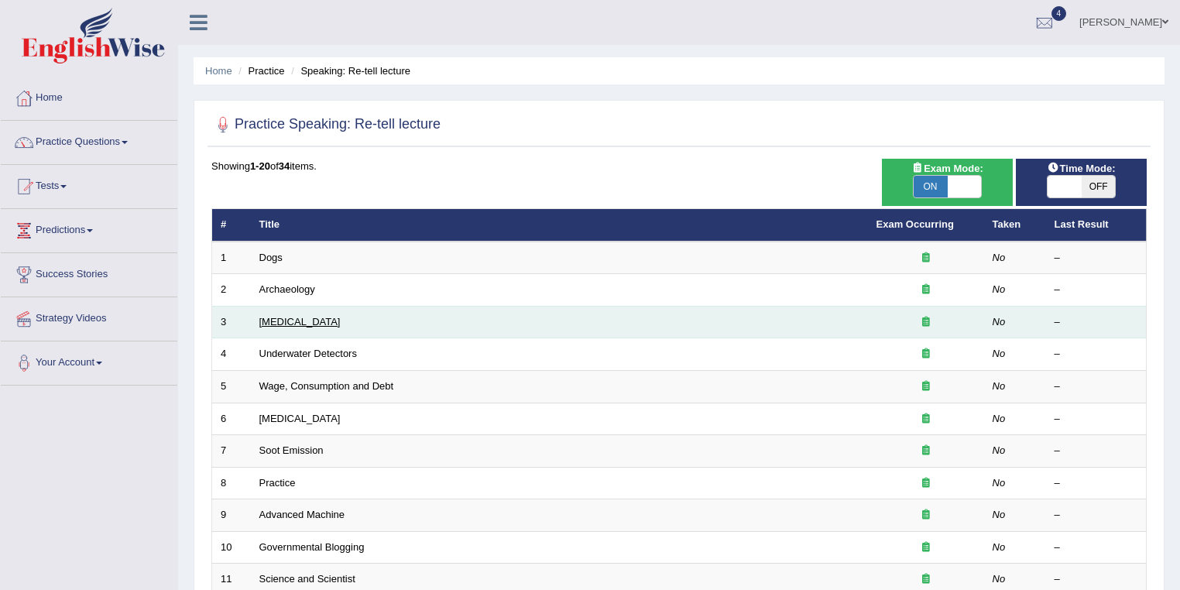
click at [302, 322] on link "[MEDICAL_DATA]" at bounding box center [299, 322] width 81 height 12
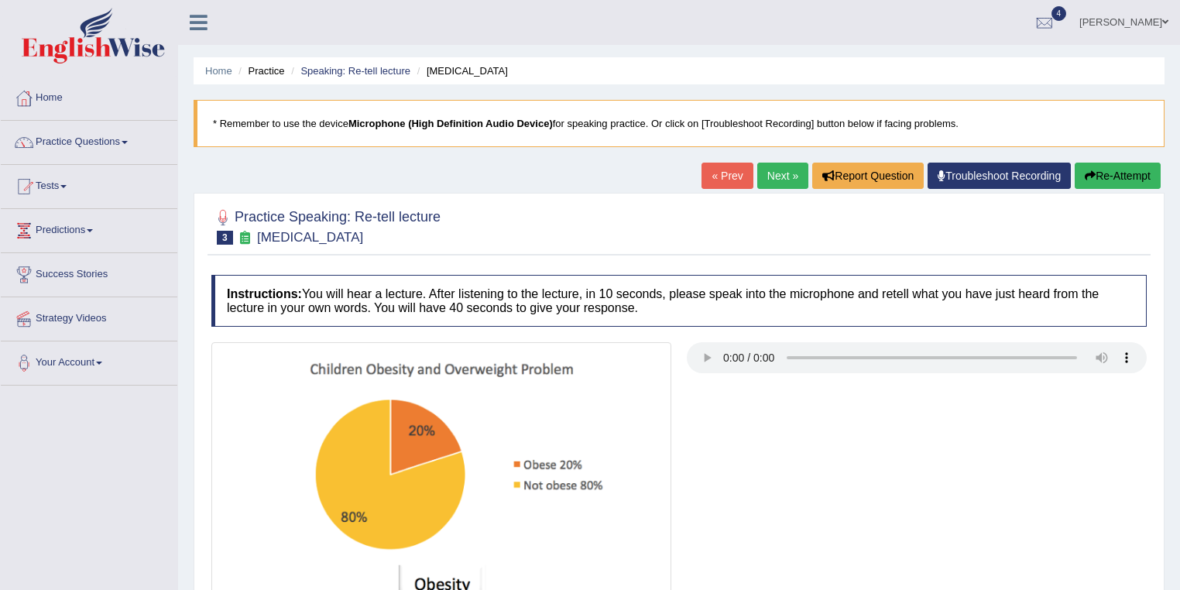
click at [777, 179] on link "Next »" at bounding box center [782, 176] width 51 height 26
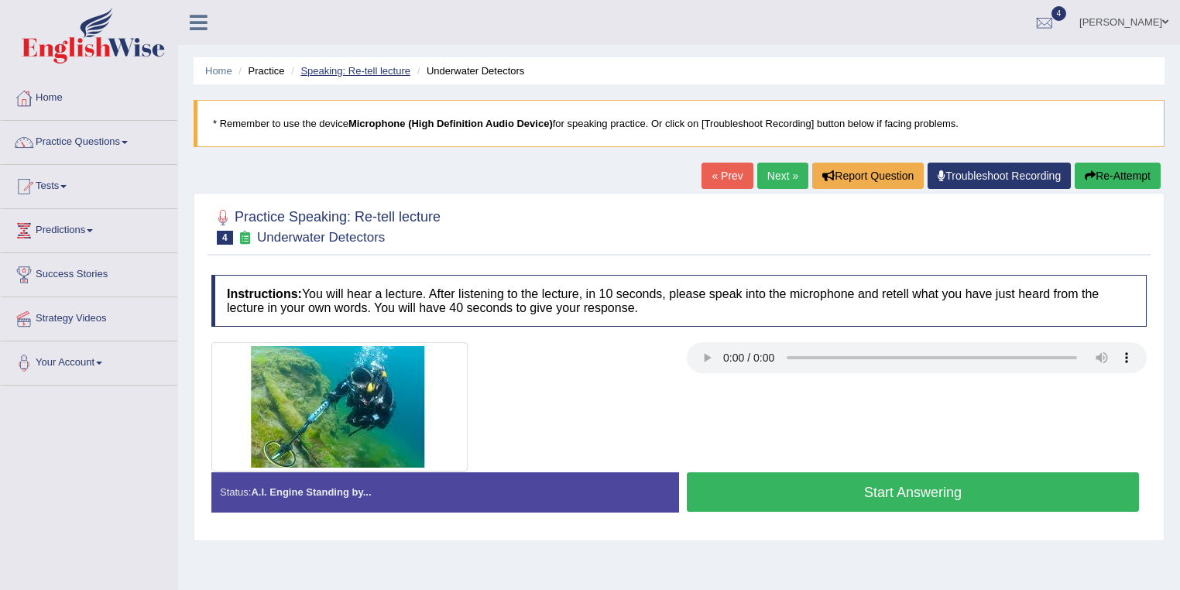
click at [380, 68] on link "Speaking: Re-tell lecture" at bounding box center [355, 71] width 110 height 12
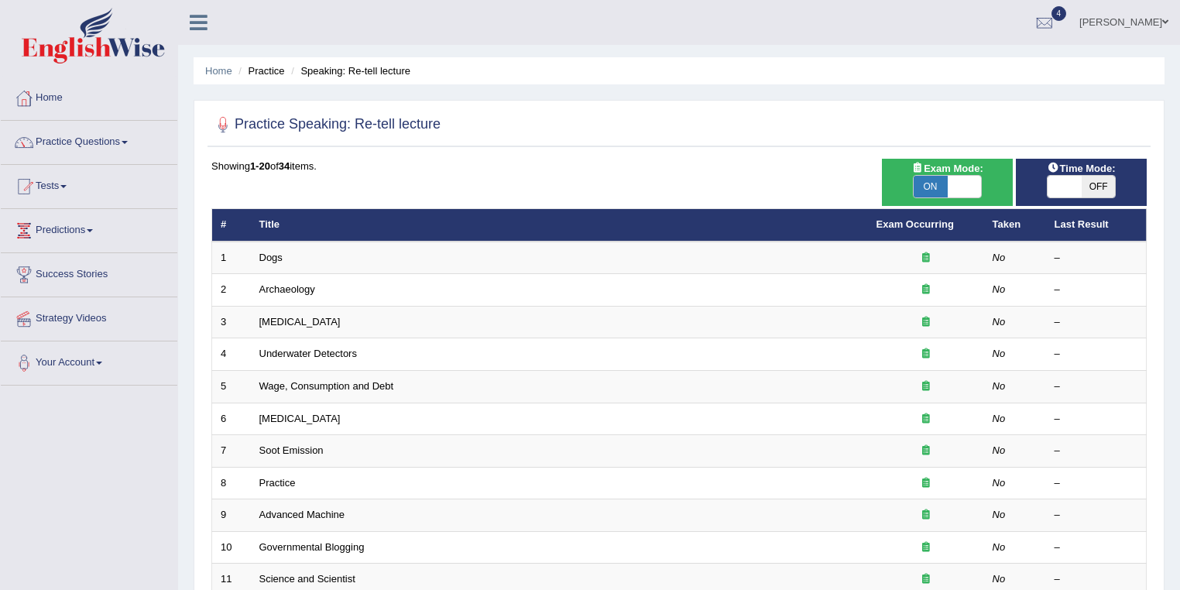
click at [928, 186] on span "ON" at bounding box center [930, 187] width 34 height 22
checkbox input "false"
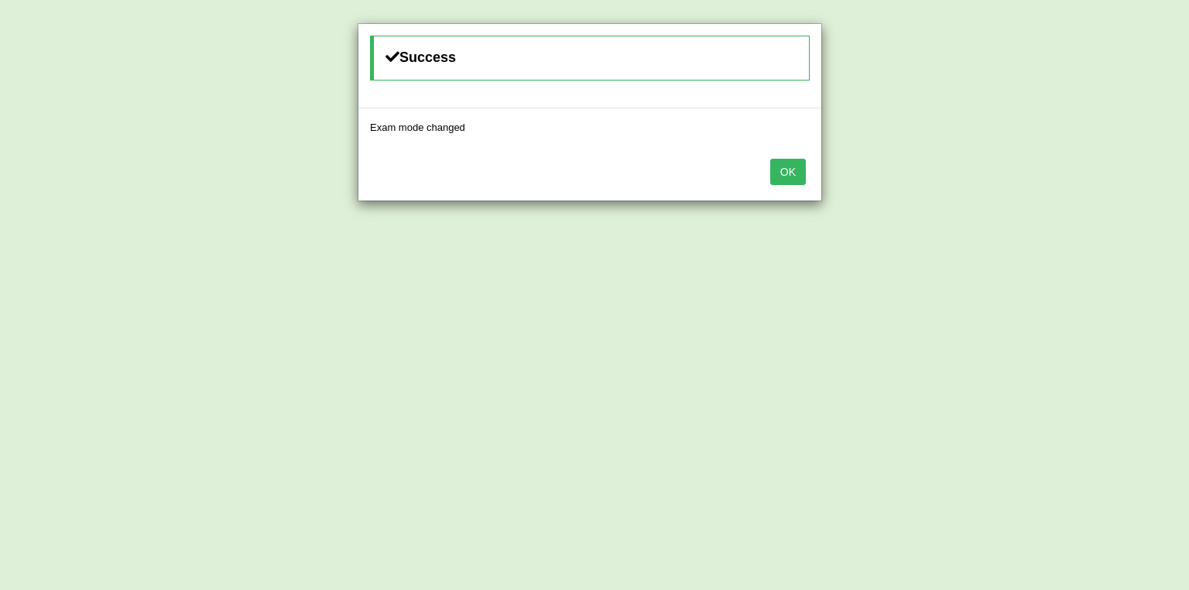
click at [794, 170] on button "OK" at bounding box center [788, 172] width 36 height 26
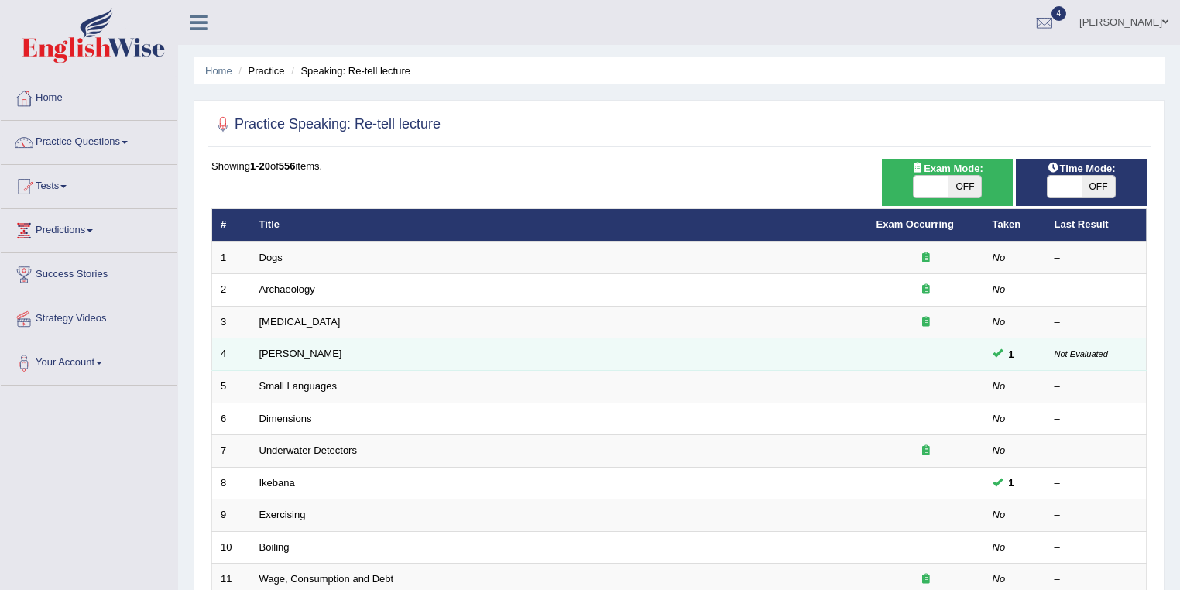
click at [279, 348] on link "[PERSON_NAME]" at bounding box center [300, 354] width 83 height 12
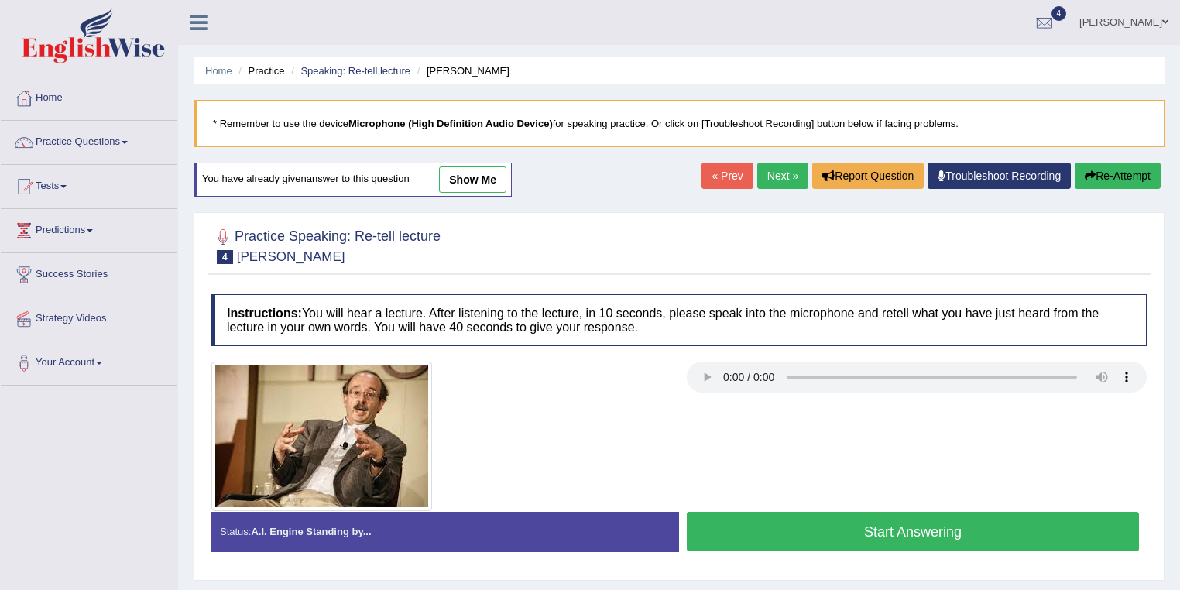
click at [477, 180] on link "show me" at bounding box center [472, 179] width 67 height 26
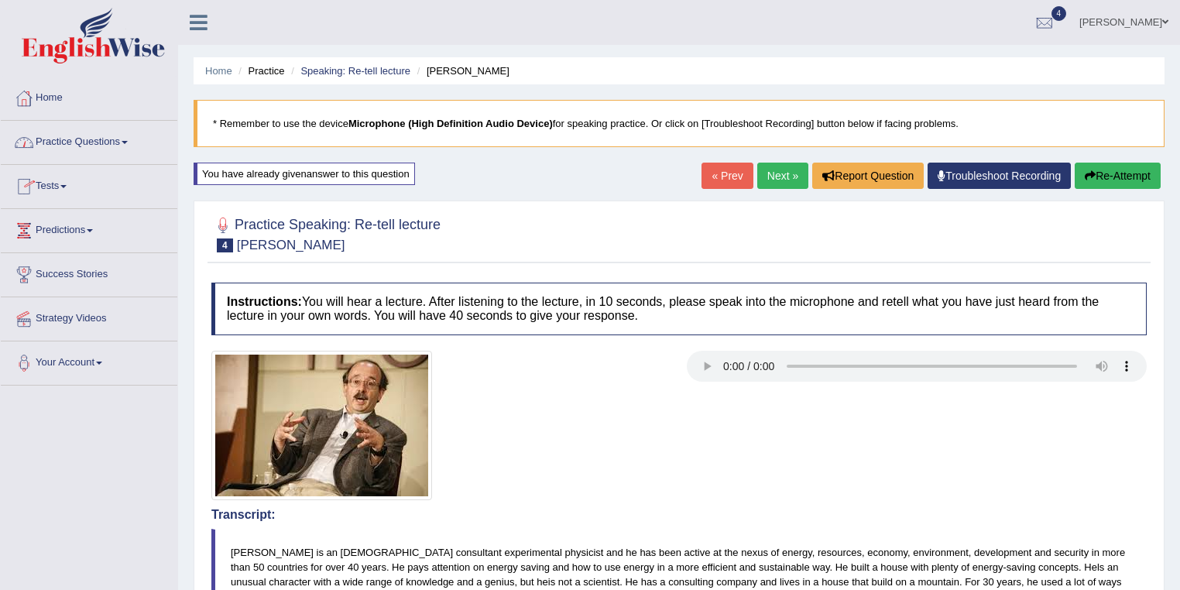
click at [112, 139] on link "Practice Questions" at bounding box center [89, 140] width 176 height 39
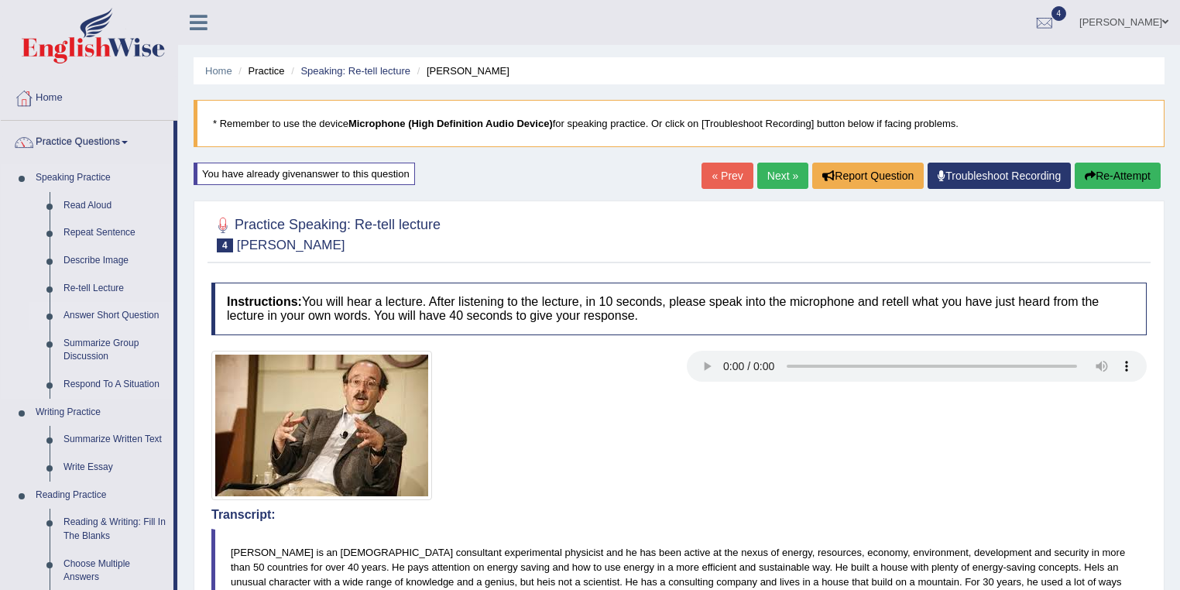
click at [108, 313] on link "Answer Short Question" at bounding box center [115, 316] width 117 height 28
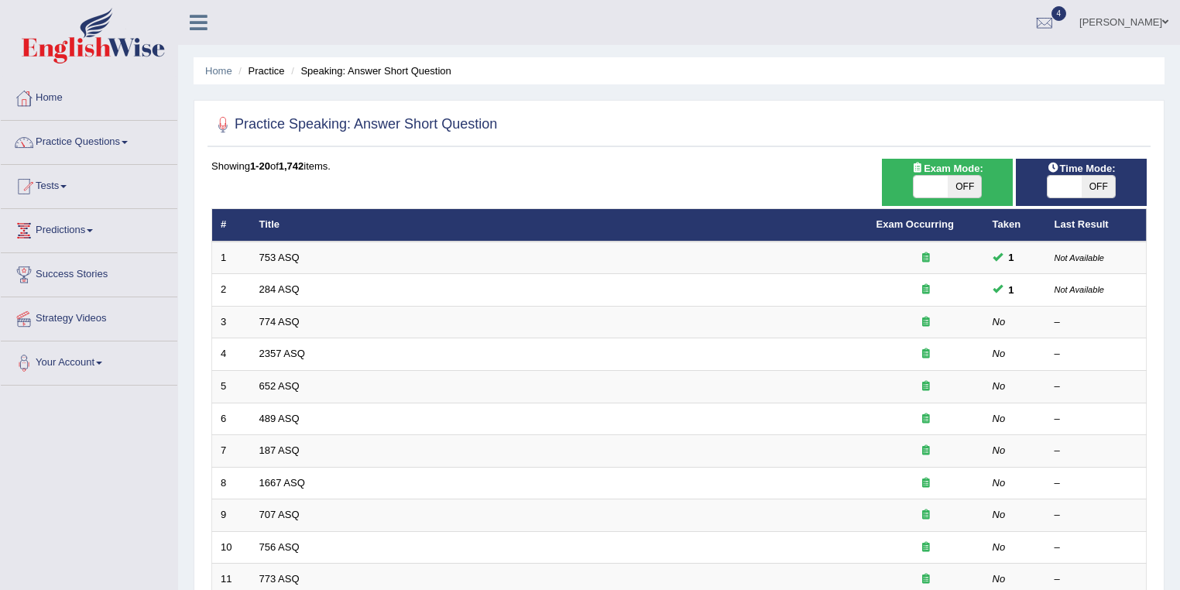
click at [1084, 175] on div "ON OFF" at bounding box center [1081, 186] width 70 height 23
click at [1074, 194] on span at bounding box center [1064, 187] width 34 height 22
checkbox input "true"
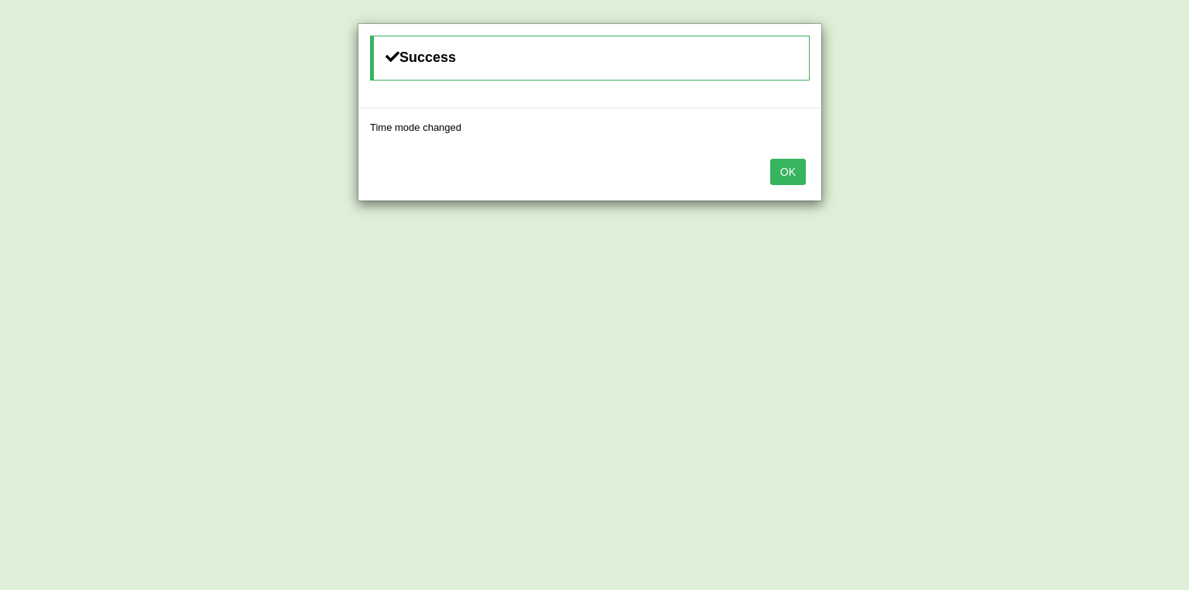
click at [799, 174] on button "OK" at bounding box center [788, 172] width 36 height 26
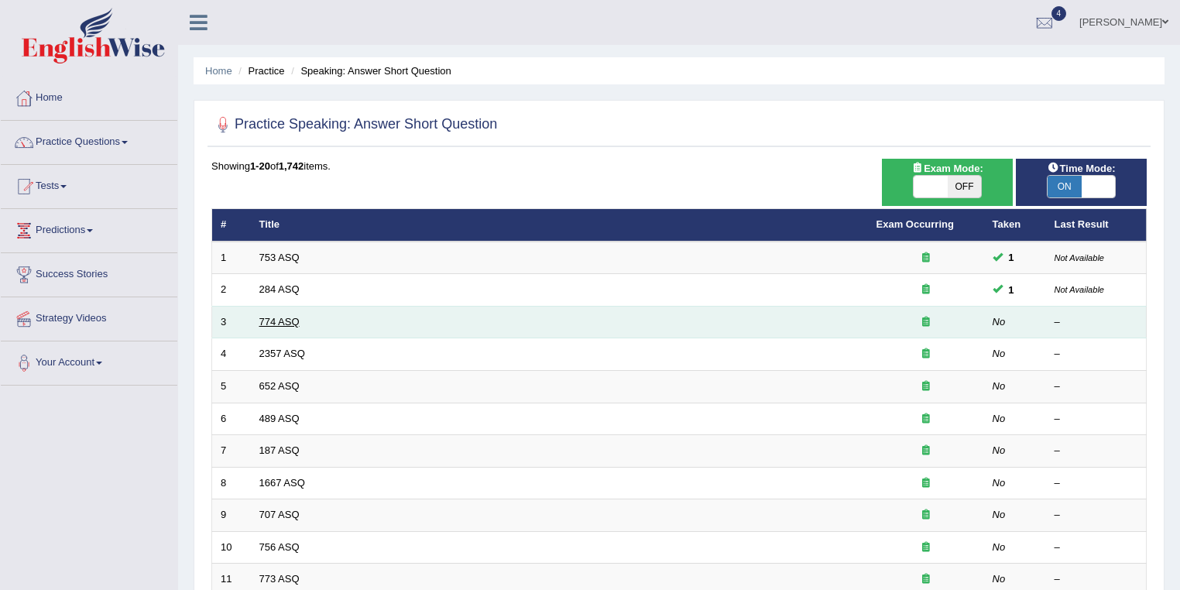
click at [290, 320] on link "774 ASQ" at bounding box center [279, 322] width 40 height 12
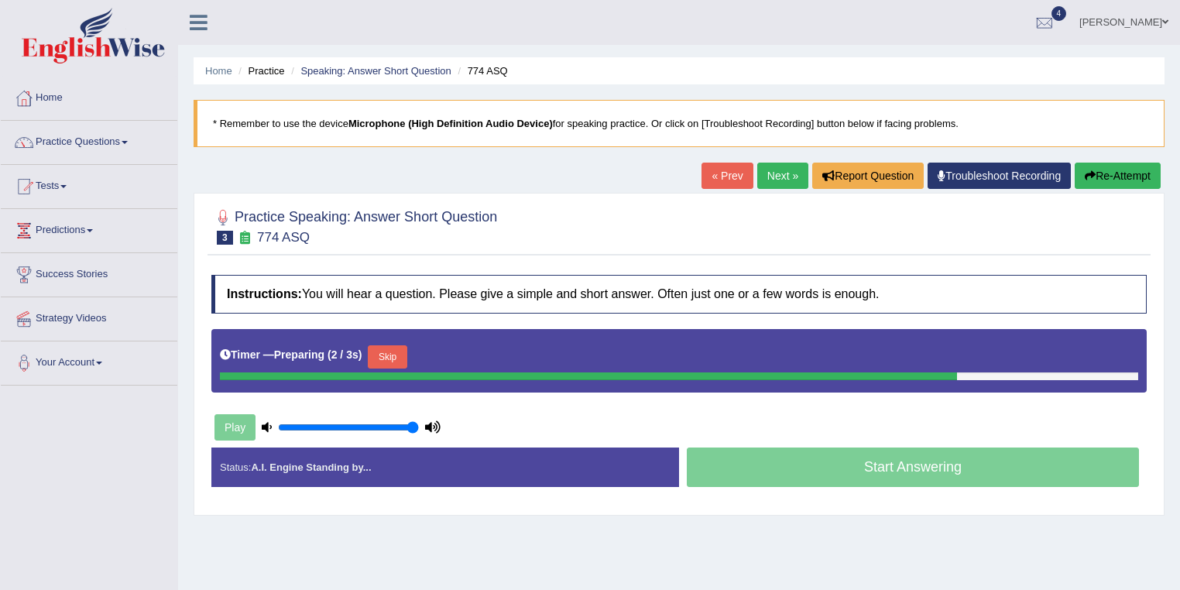
drag, startPoint x: 371, startPoint y: 423, endPoint x: 505, endPoint y: 402, distance: 135.5
type input "1"
click at [419, 433] on input "range" at bounding box center [348, 427] width 141 height 12
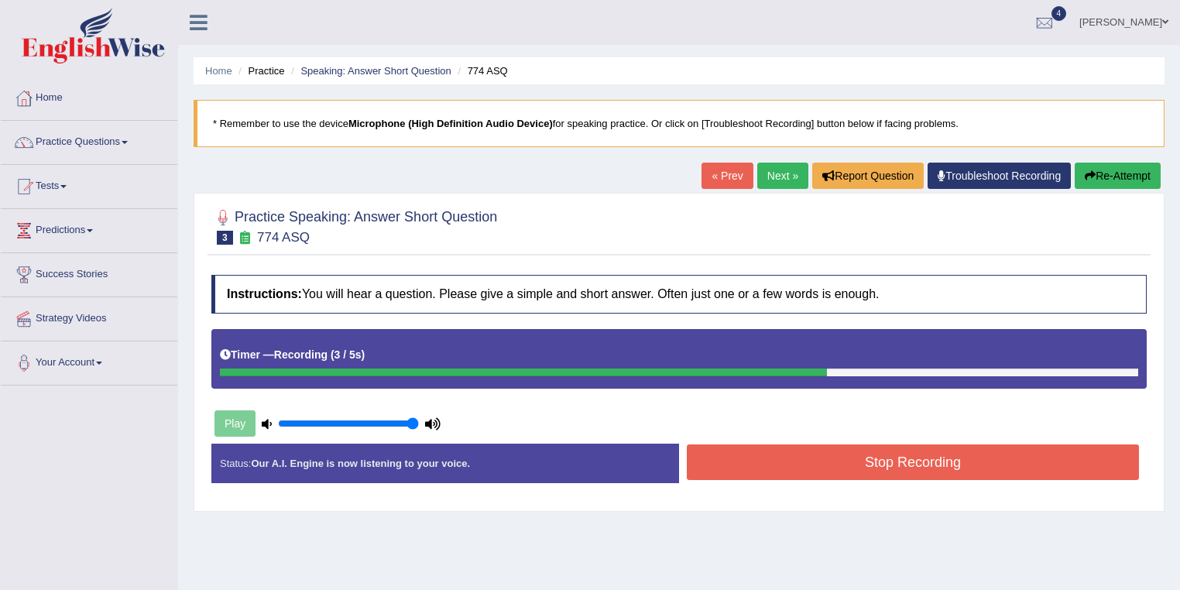
click at [951, 459] on button "Stop Recording" at bounding box center [913, 462] width 452 height 36
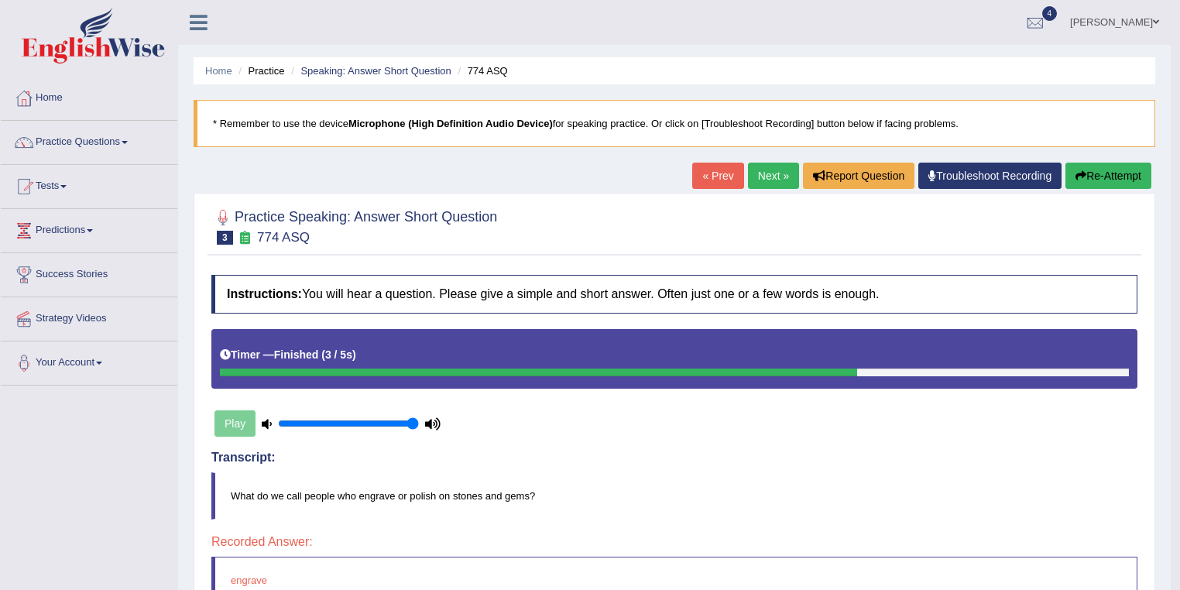
click at [767, 173] on link "Next »" at bounding box center [773, 176] width 51 height 26
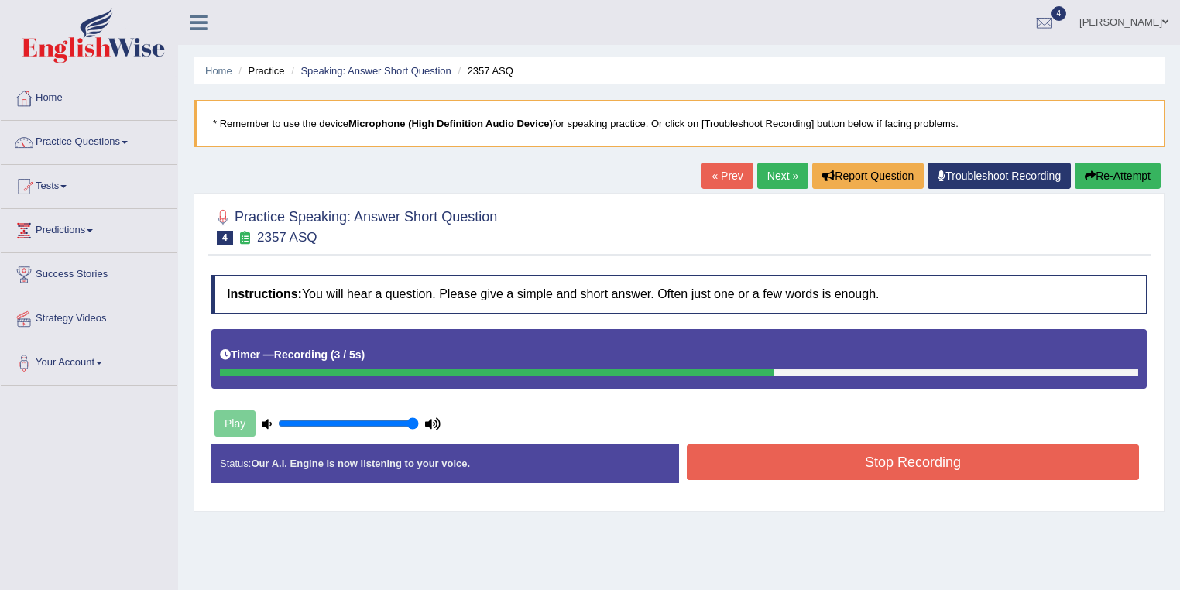
drag, startPoint x: 839, startPoint y: 446, endPoint x: 806, endPoint y: 413, distance: 46.5
click at [842, 444] on button "Stop Recording" at bounding box center [913, 462] width 452 height 36
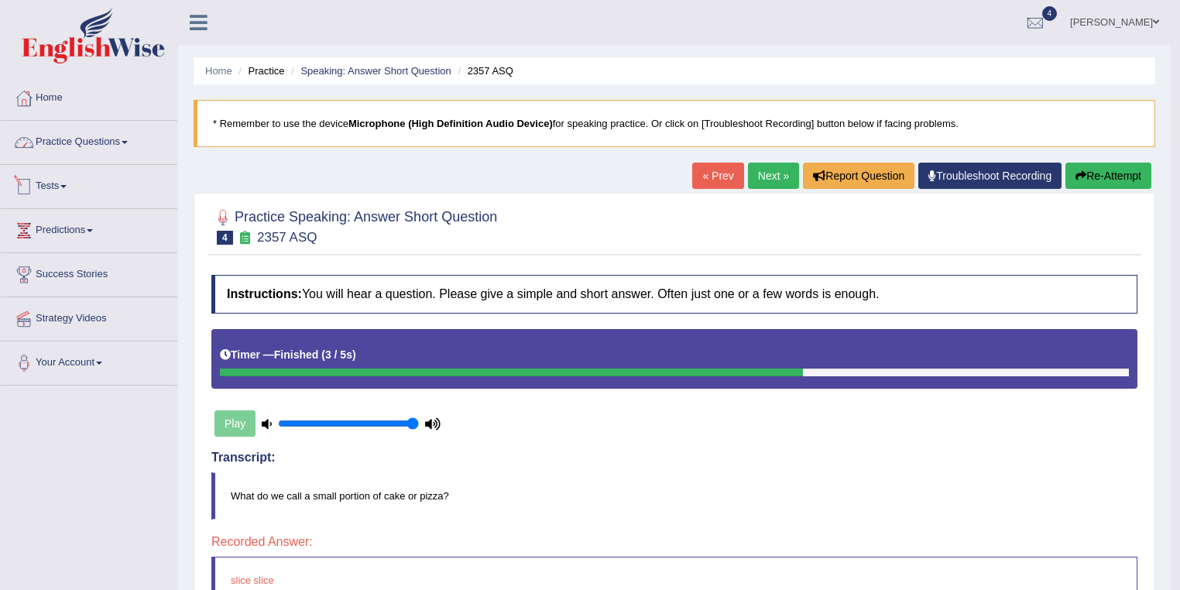
click at [96, 139] on link "Practice Questions" at bounding box center [89, 140] width 176 height 39
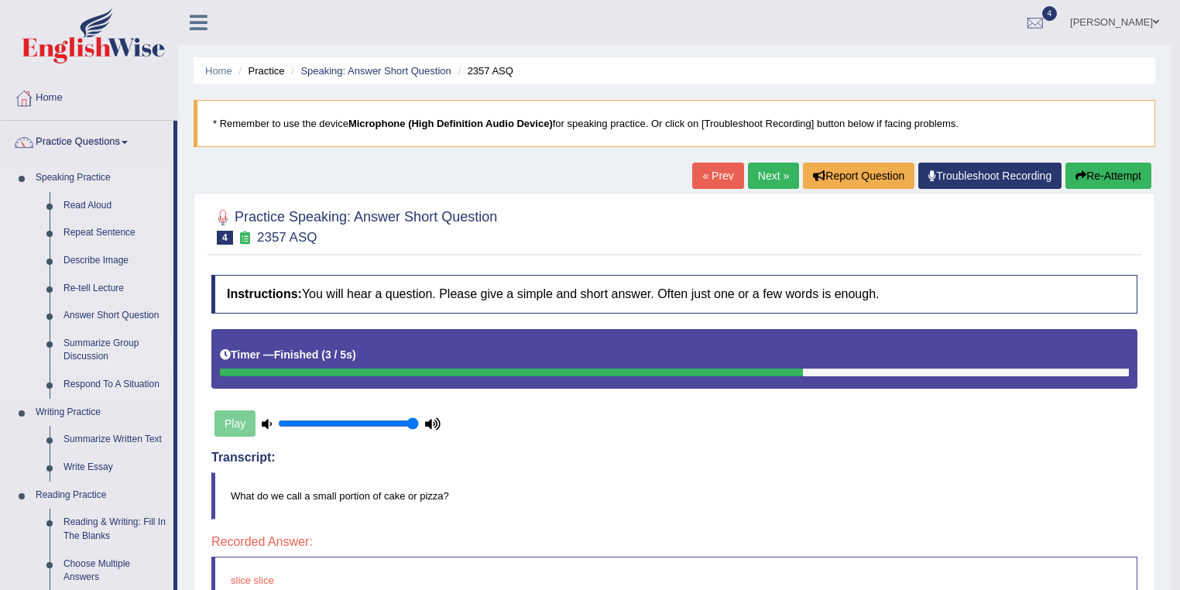
click at [122, 341] on link "Summarize Group Discussion" at bounding box center [115, 350] width 117 height 41
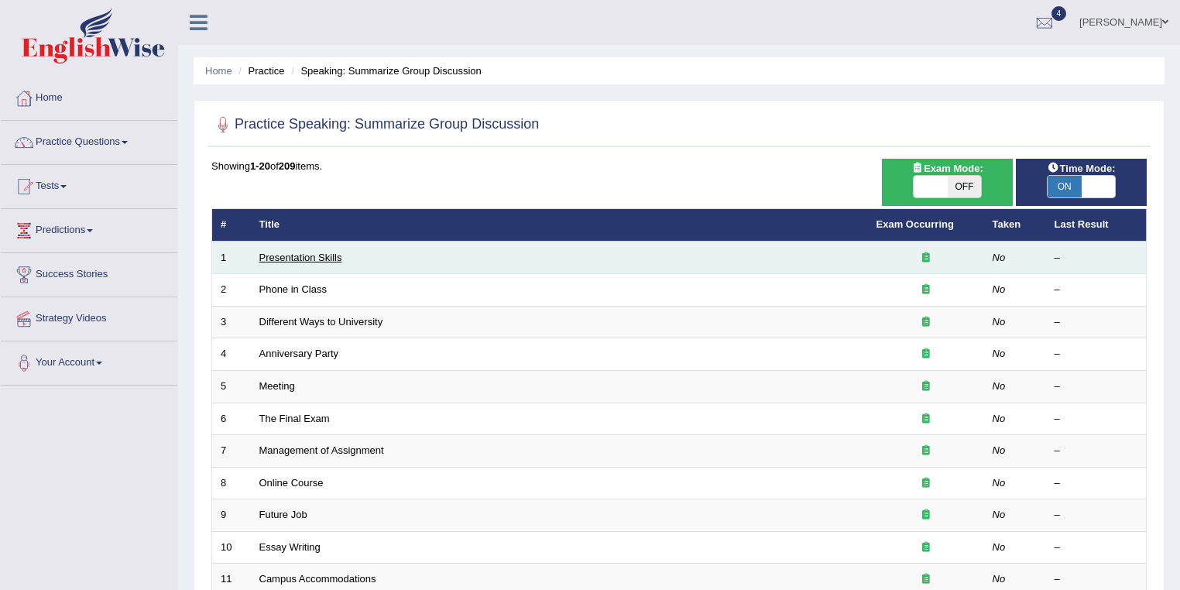
click at [331, 258] on link "Presentation Skills" at bounding box center [300, 258] width 83 height 12
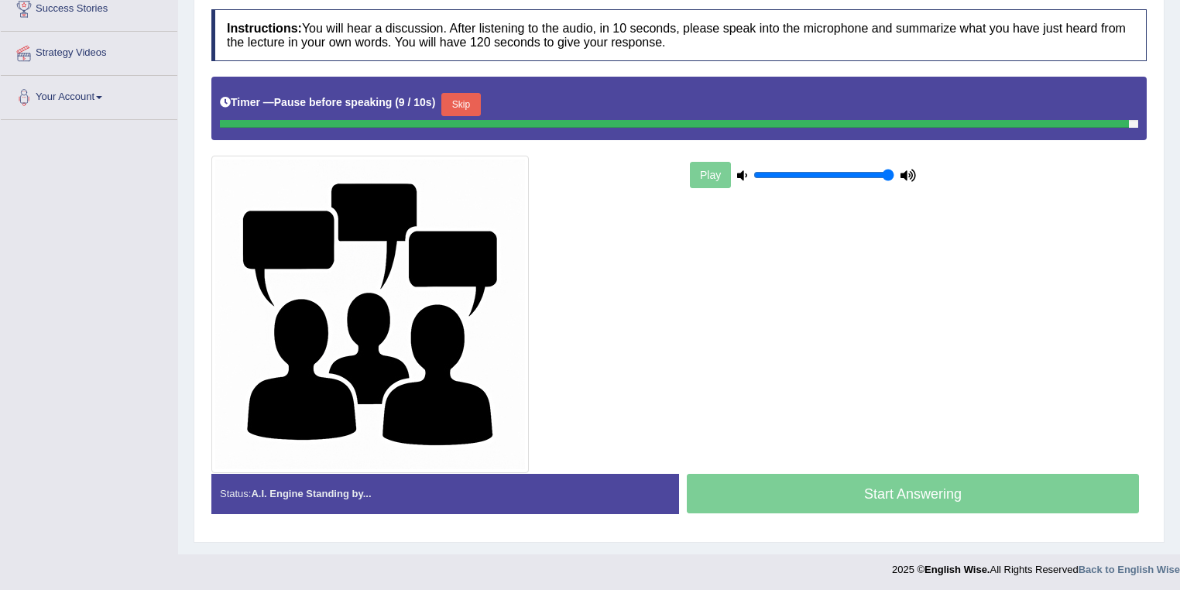
scroll to position [262, 0]
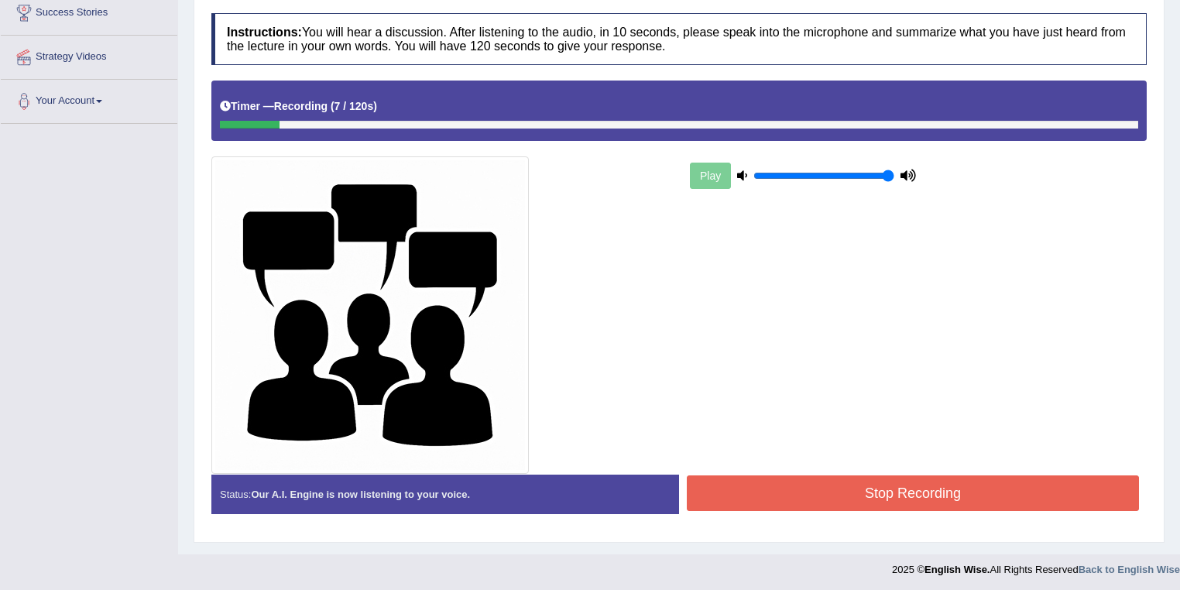
click at [858, 485] on div "Instructions: You will hear a discussion. After listening to the audio, in 10 s…" at bounding box center [678, 269] width 943 height 529
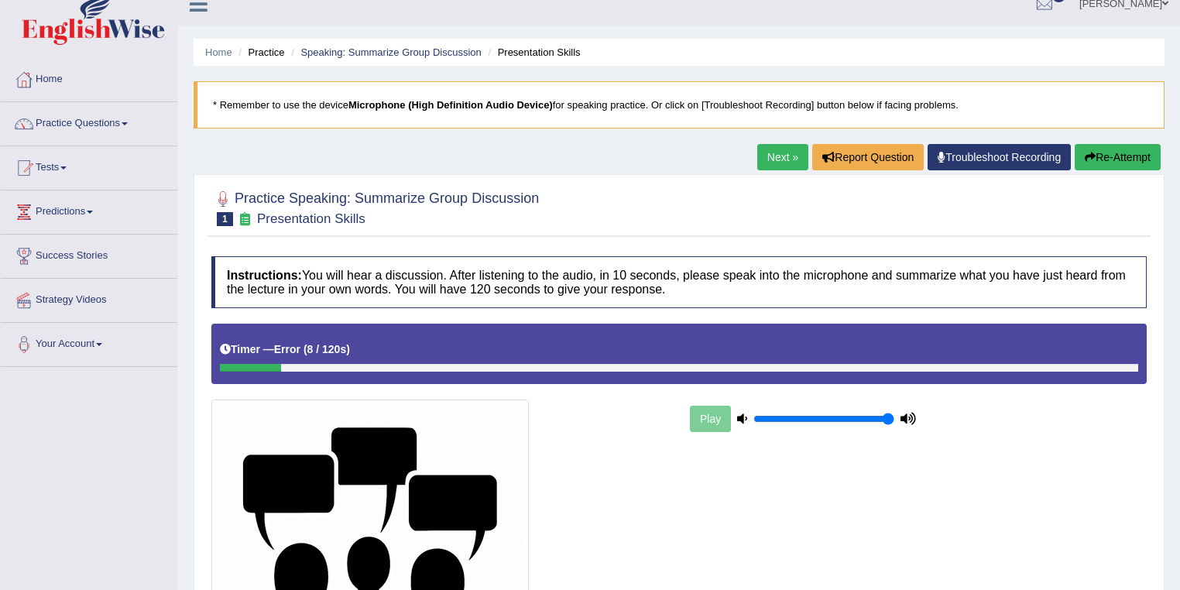
scroll to position [0, 0]
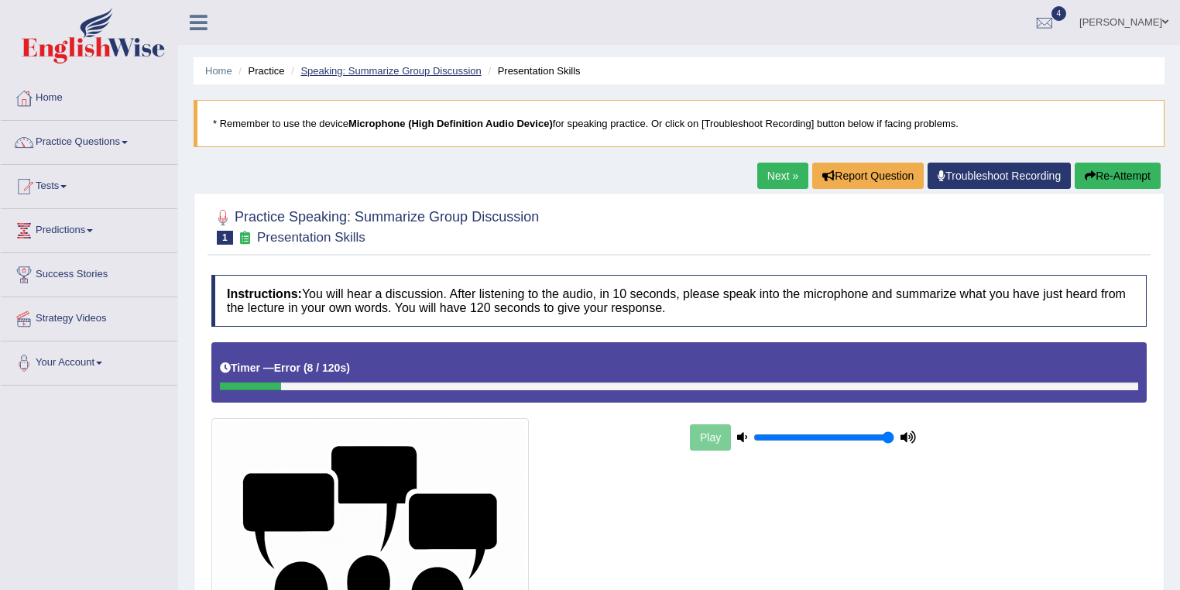
click at [446, 71] on link "Speaking: Summarize Group Discussion" at bounding box center [390, 71] width 180 height 12
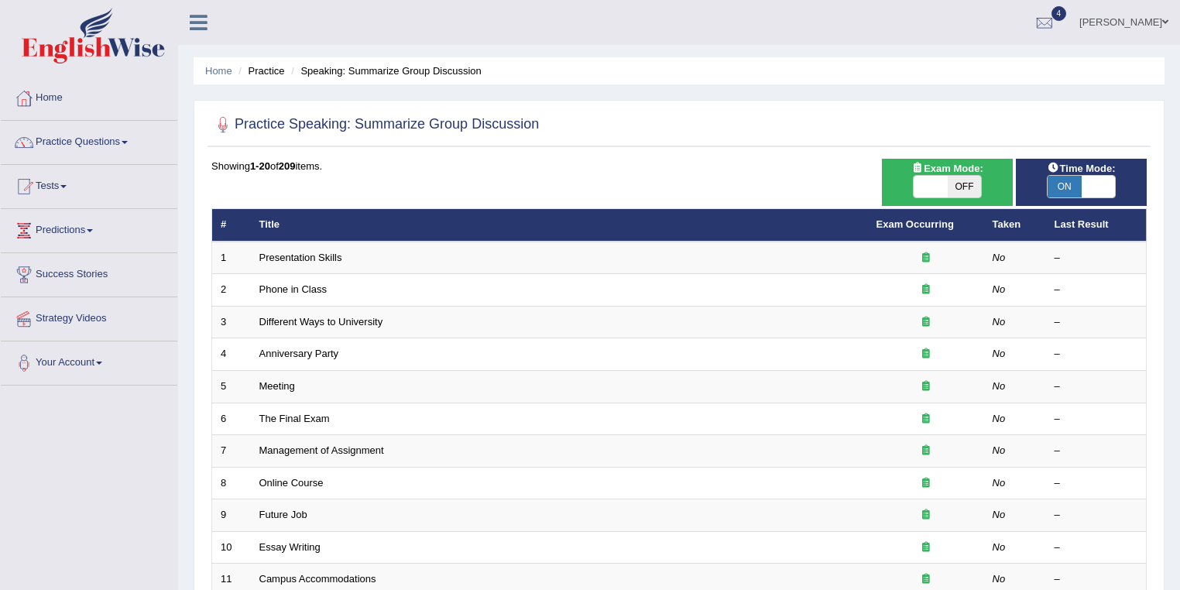
click at [1063, 185] on span "ON" at bounding box center [1064, 187] width 34 height 22
checkbox input "false"
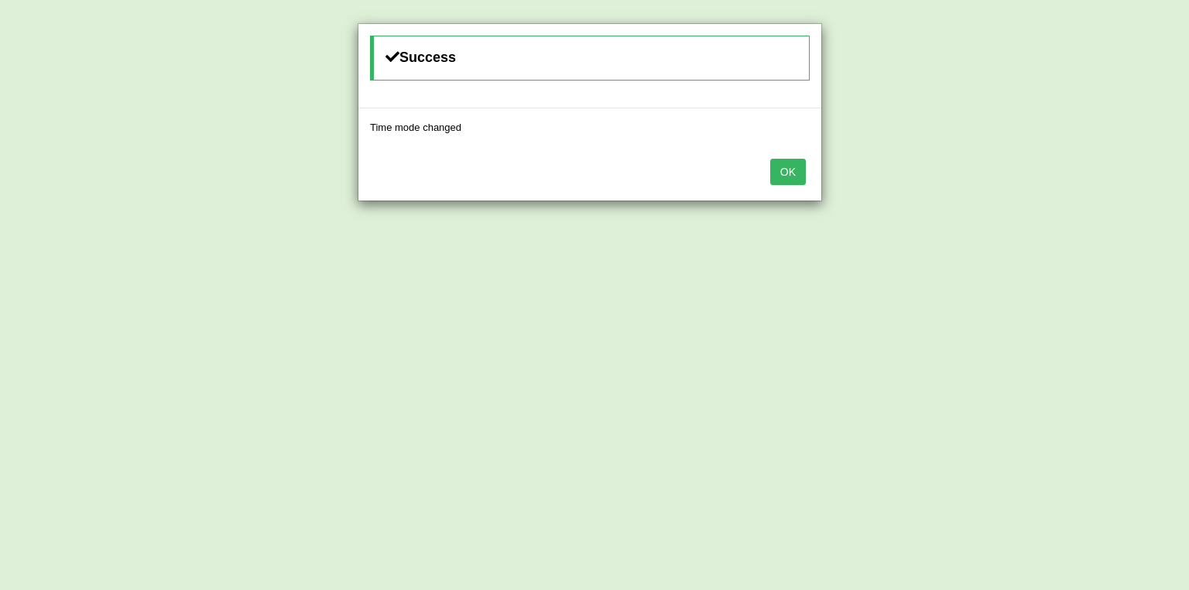
click at [780, 170] on button "OK" at bounding box center [788, 172] width 36 height 26
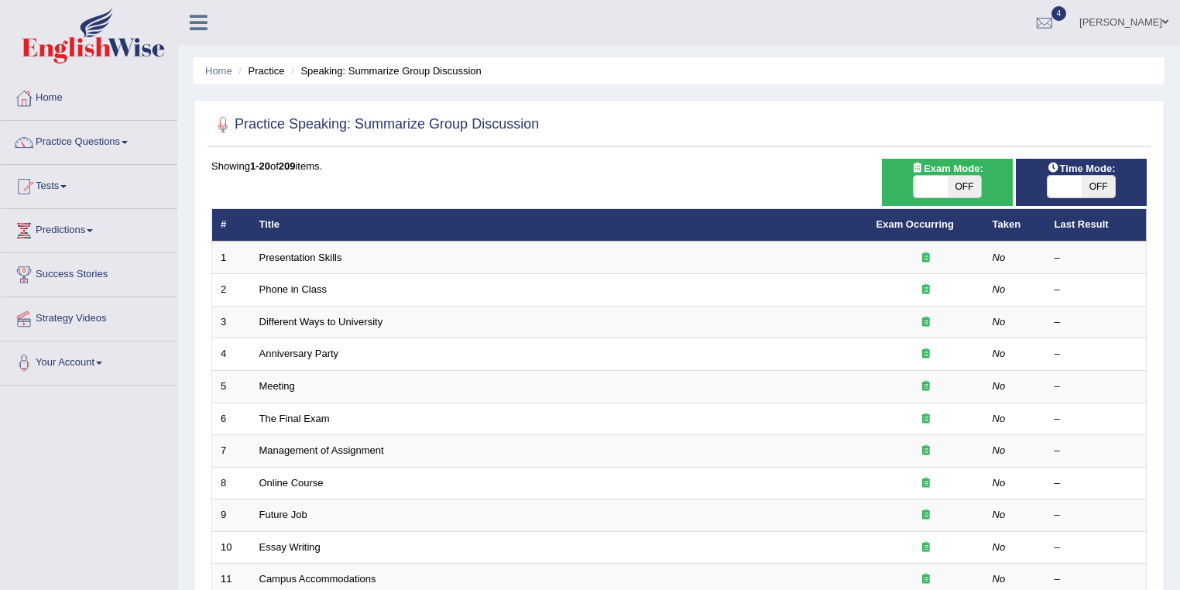
click at [966, 183] on span "OFF" at bounding box center [964, 187] width 34 height 22
checkbox input "true"
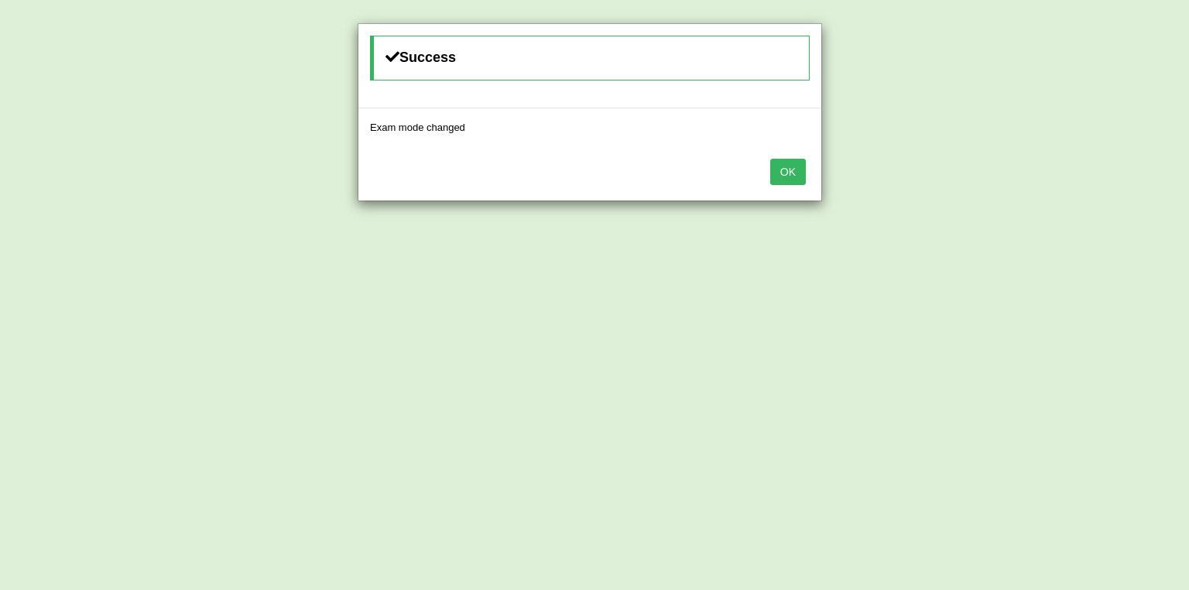
click at [796, 173] on button "OK" at bounding box center [788, 172] width 36 height 26
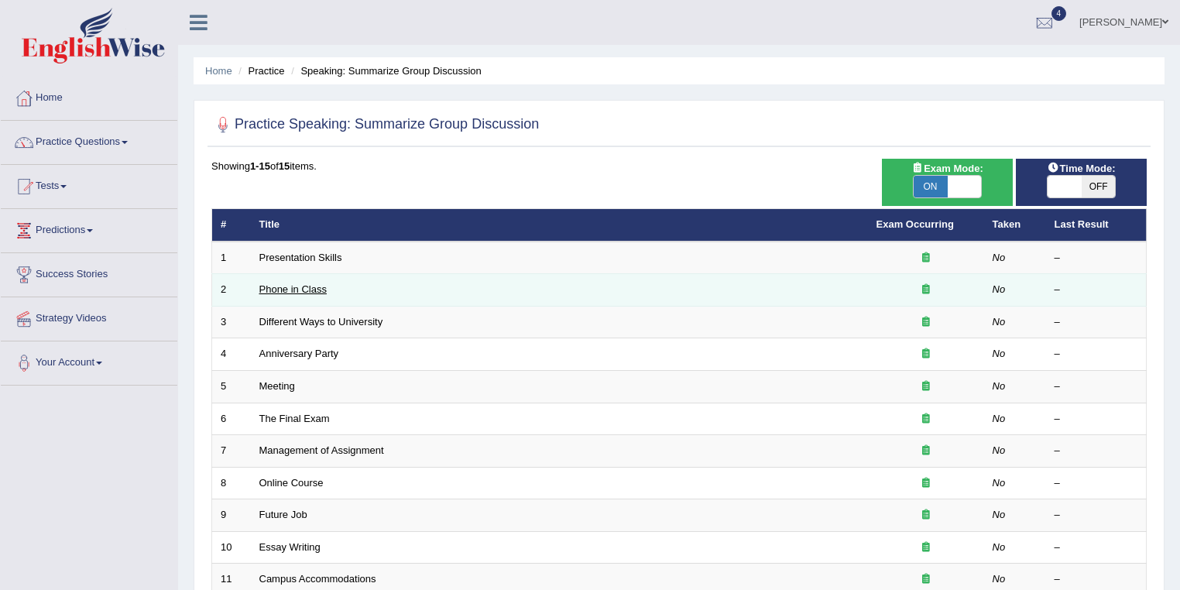
click at [308, 283] on link "Phone in Class" at bounding box center [292, 289] width 67 height 12
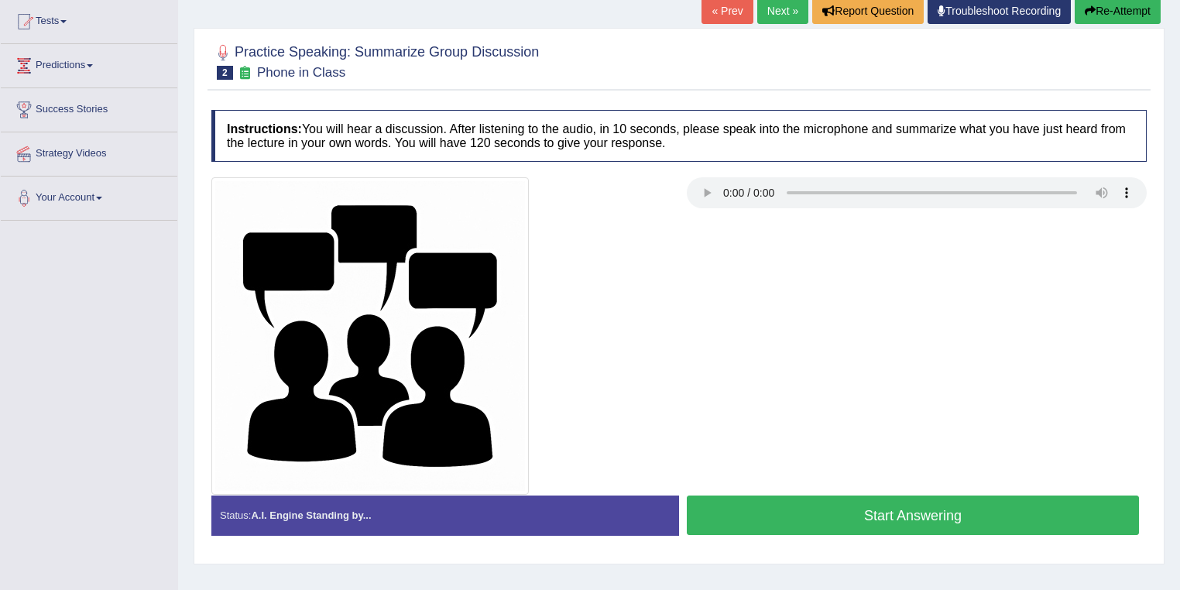
drag, startPoint x: 630, startPoint y: 272, endPoint x: 492, endPoint y: 15, distance: 291.9
click at [629, 265] on div at bounding box center [441, 335] width 475 height 317
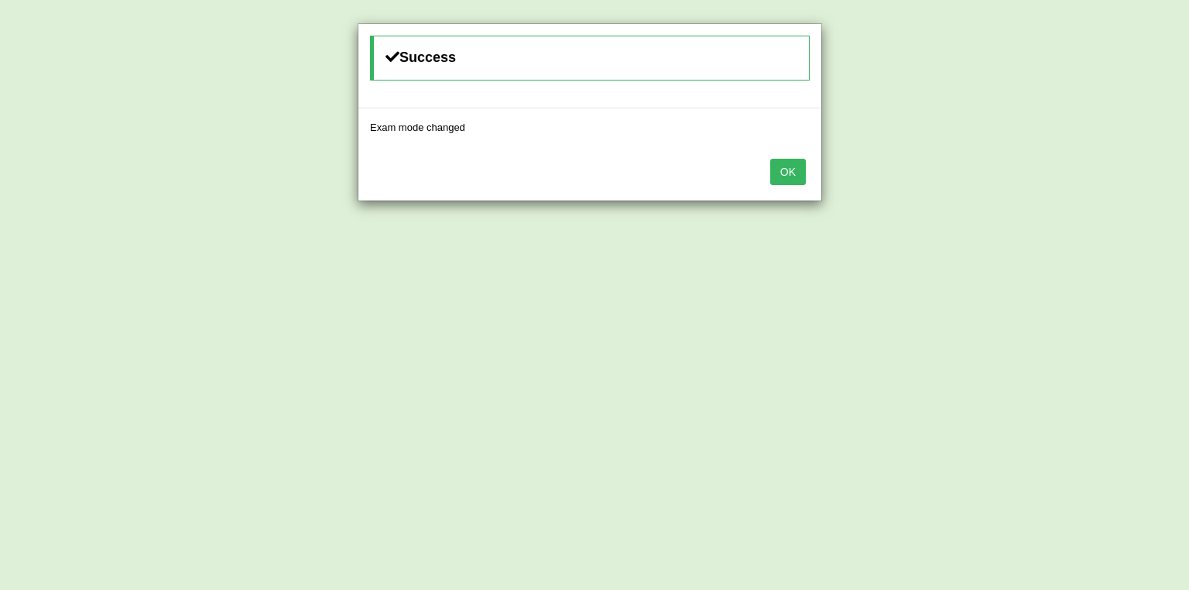
click at [796, 178] on button "OK" at bounding box center [788, 172] width 36 height 26
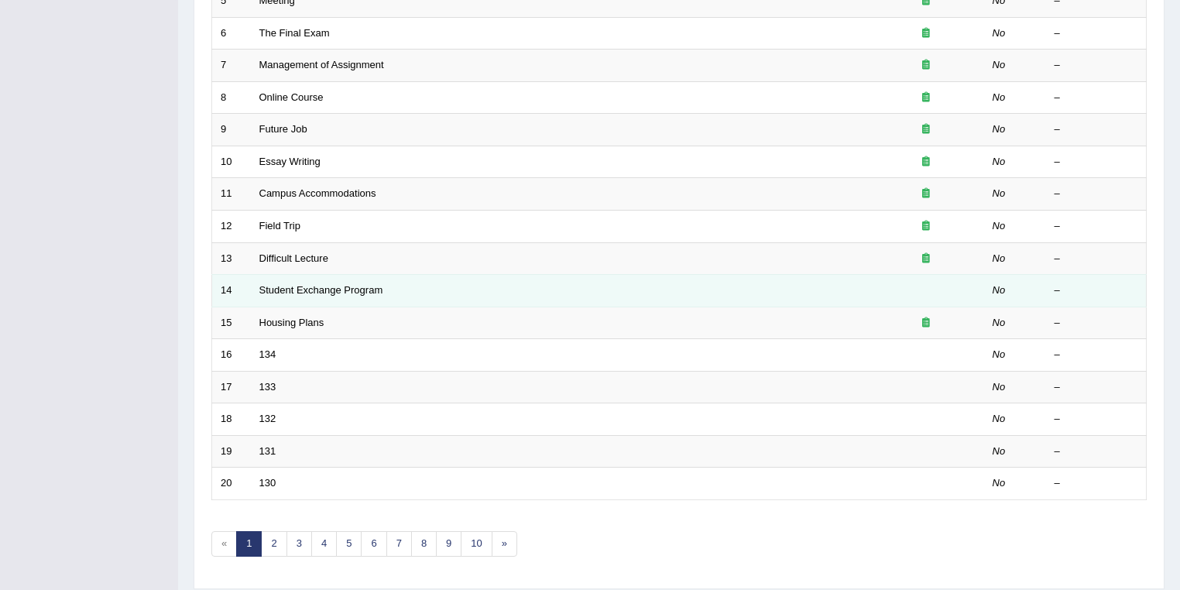
scroll to position [430, 0]
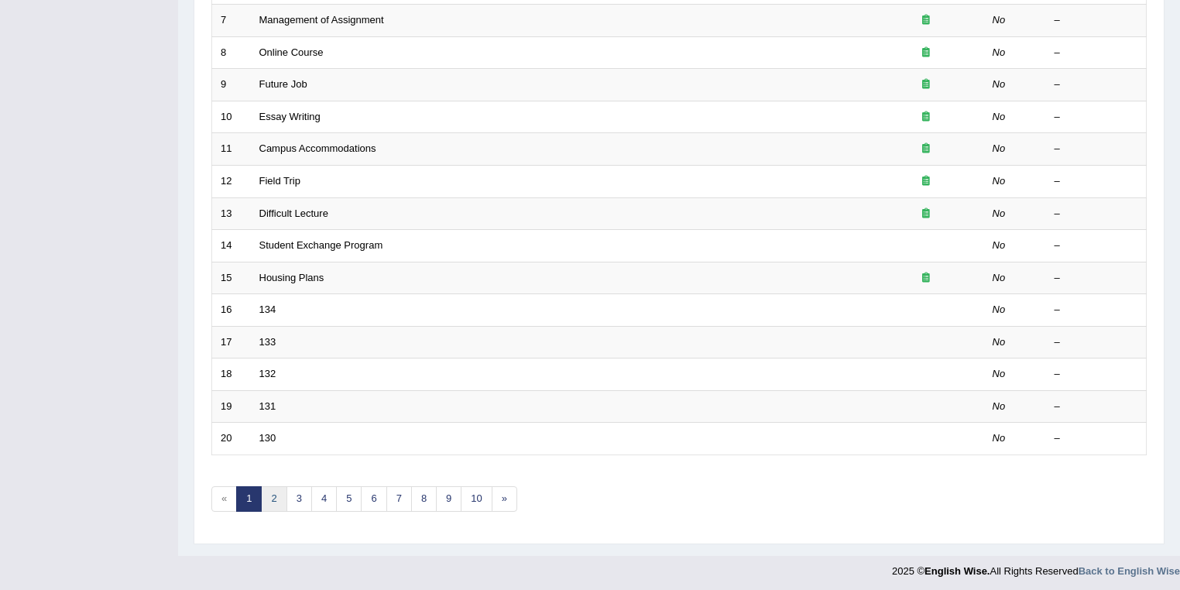
click at [279, 495] on link "2" at bounding box center [274, 499] width 26 height 26
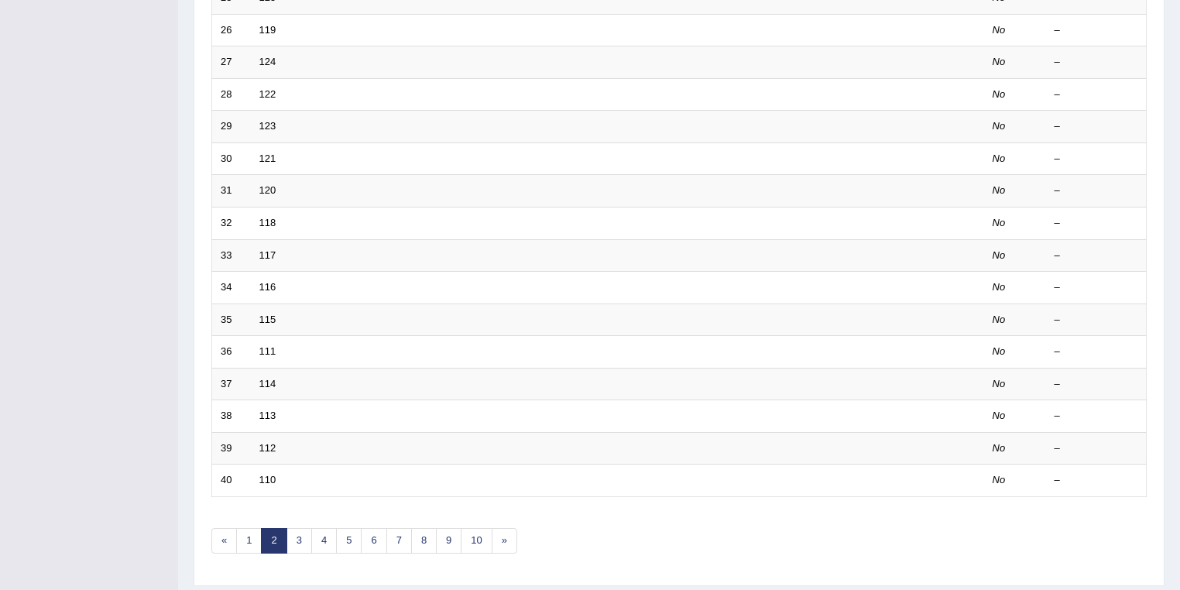
scroll to position [430, 0]
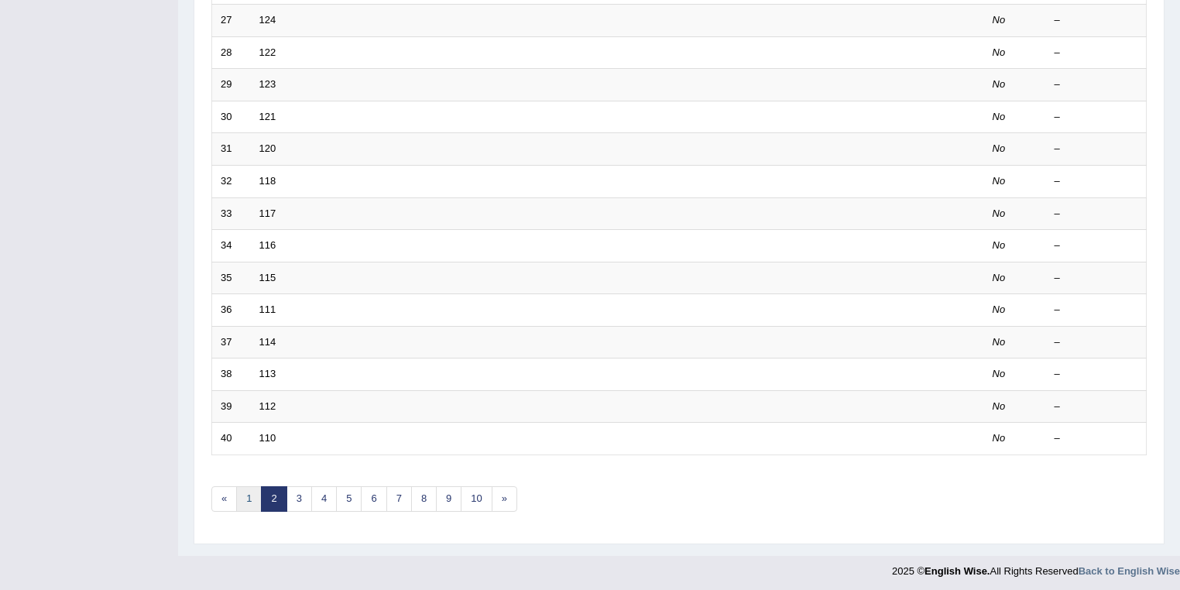
click at [252, 486] on link "1" at bounding box center [249, 499] width 26 height 26
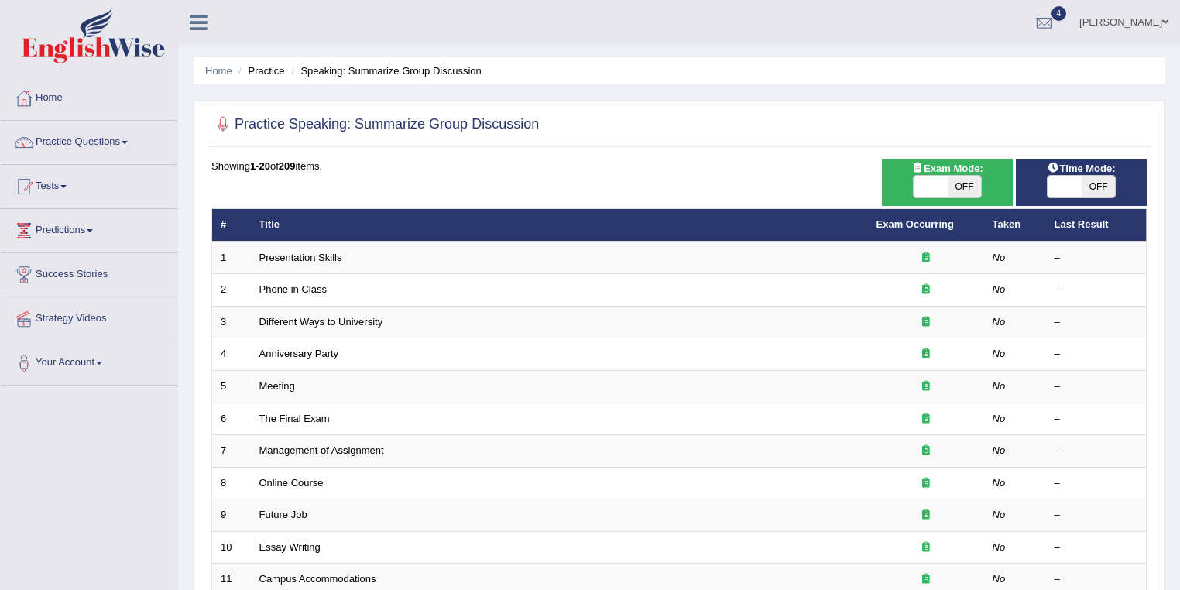
click at [294, 259] on link "Presentation Skills" at bounding box center [300, 258] width 83 height 12
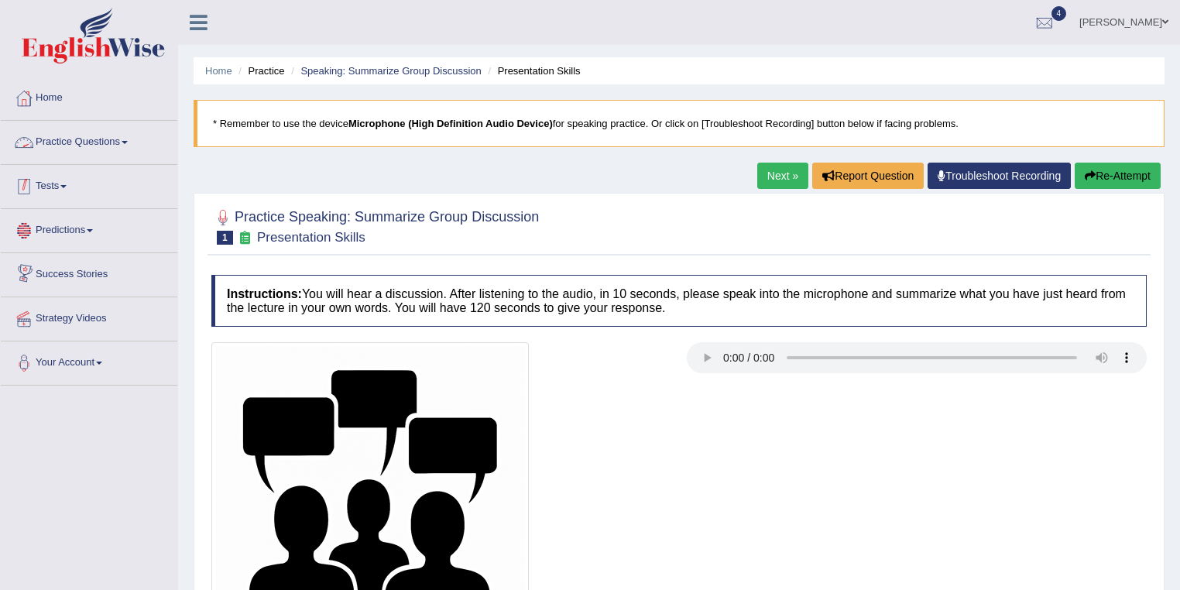
click at [75, 149] on link "Practice Questions" at bounding box center [89, 140] width 176 height 39
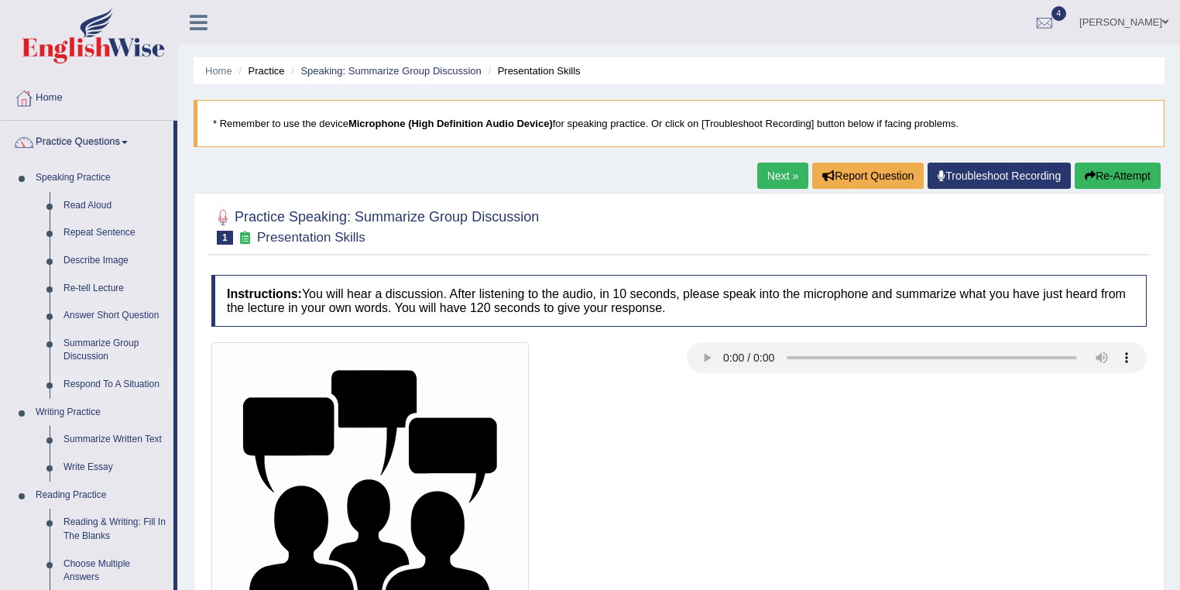
click at [118, 386] on link "Respond To A Situation" at bounding box center [115, 385] width 117 height 28
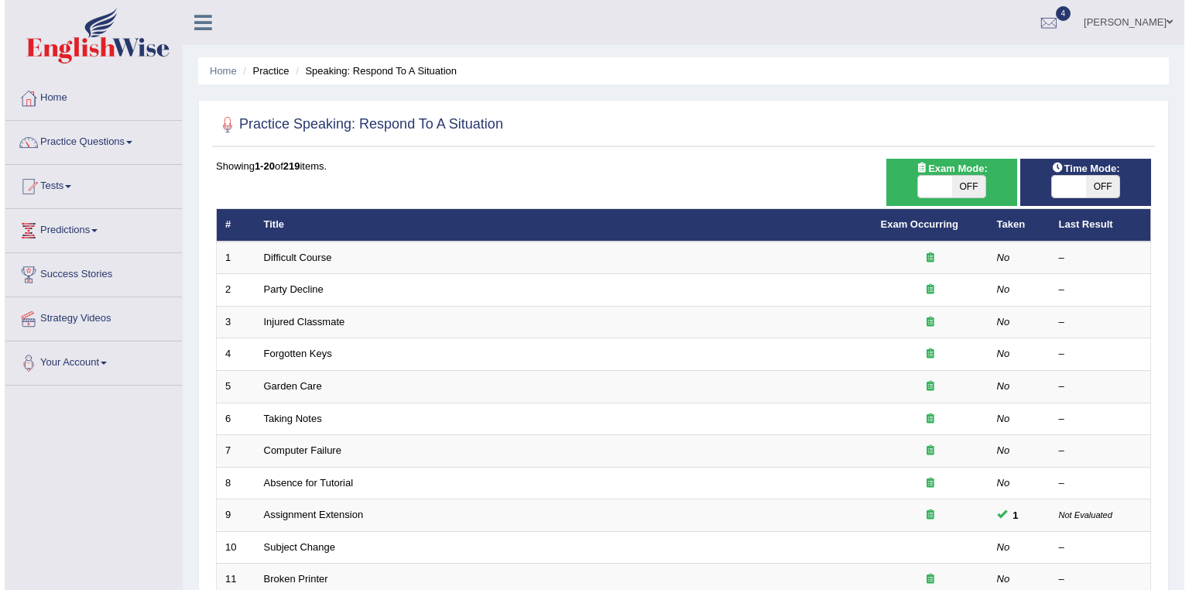
scroll to position [82, 0]
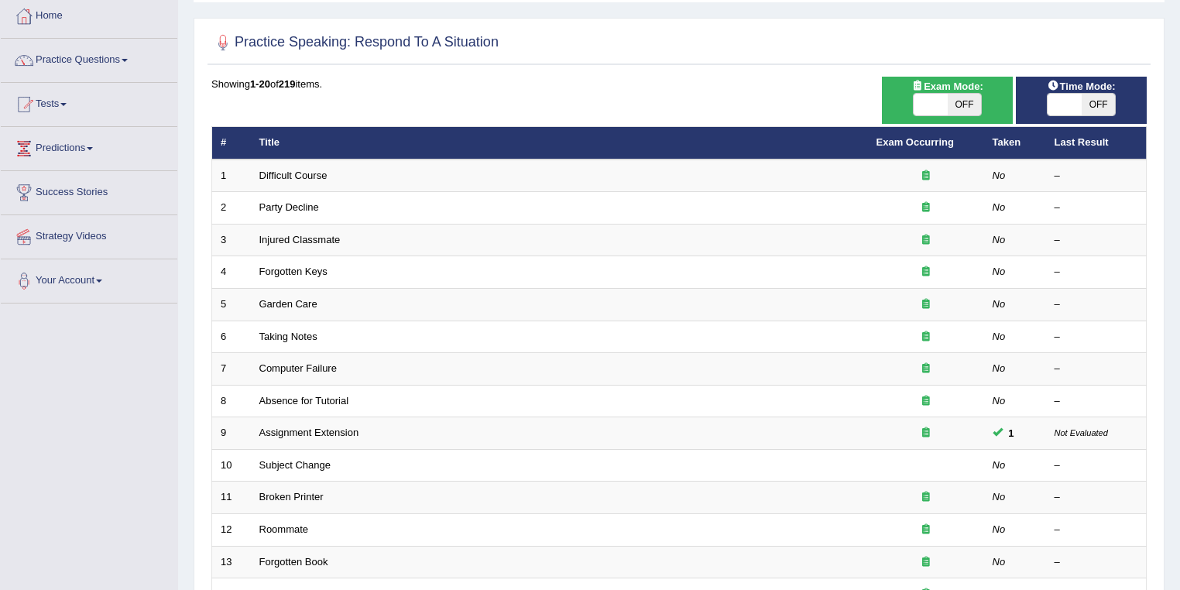
click at [964, 96] on span "OFF" at bounding box center [964, 105] width 34 height 22
checkbox input "true"
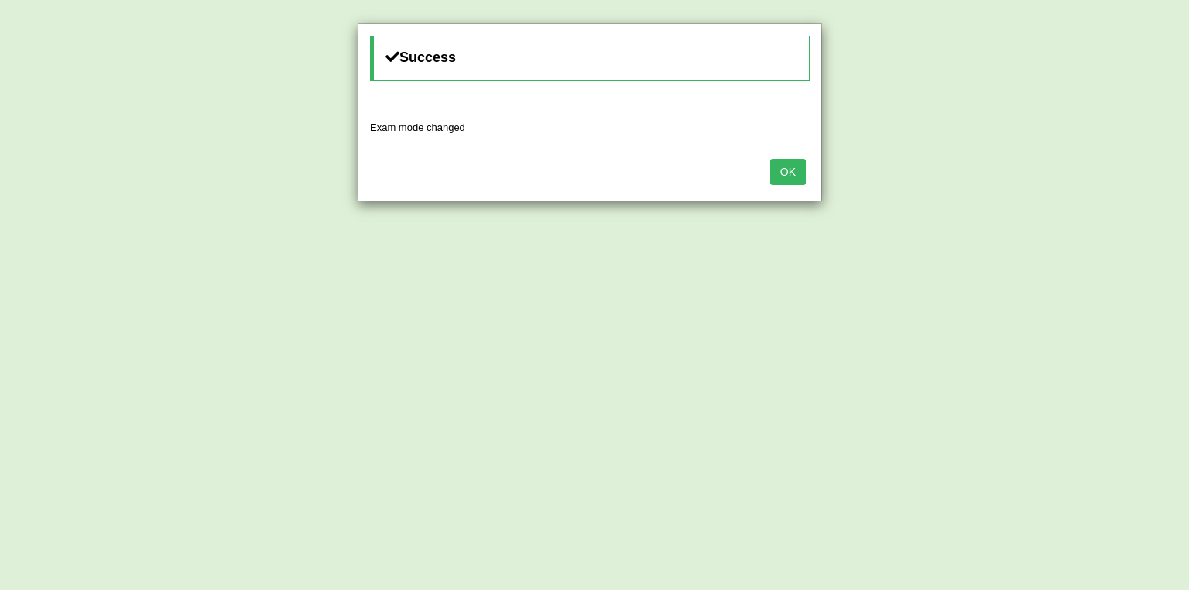
click at [783, 175] on button "OK" at bounding box center [788, 172] width 36 height 26
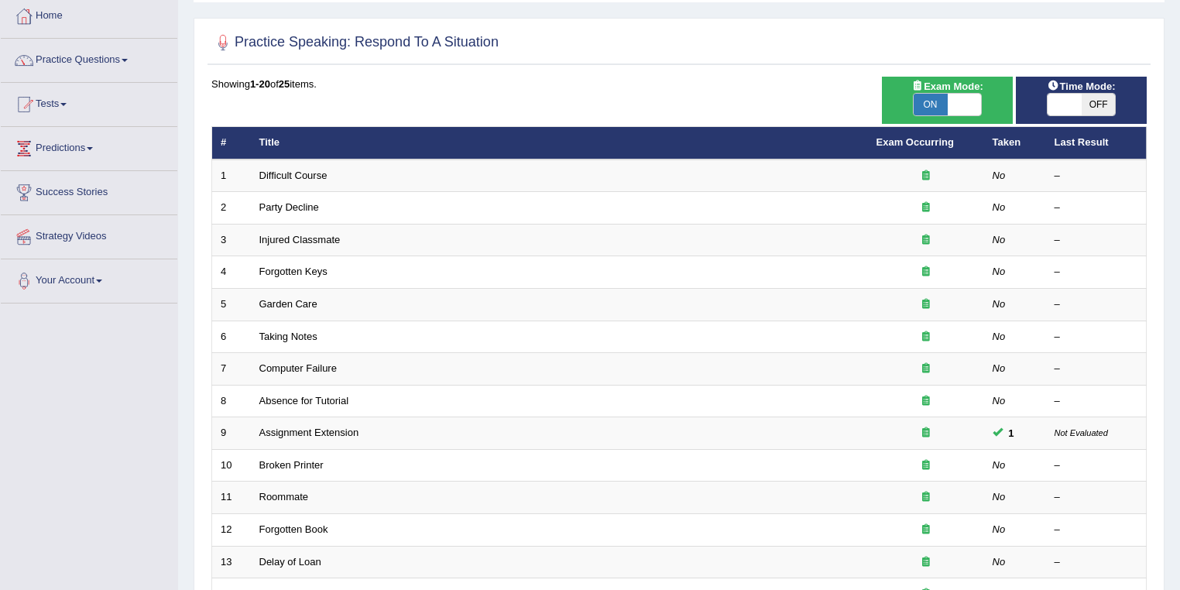
click at [1094, 103] on span "OFF" at bounding box center [1098, 105] width 34 height 22
checkbox input "true"
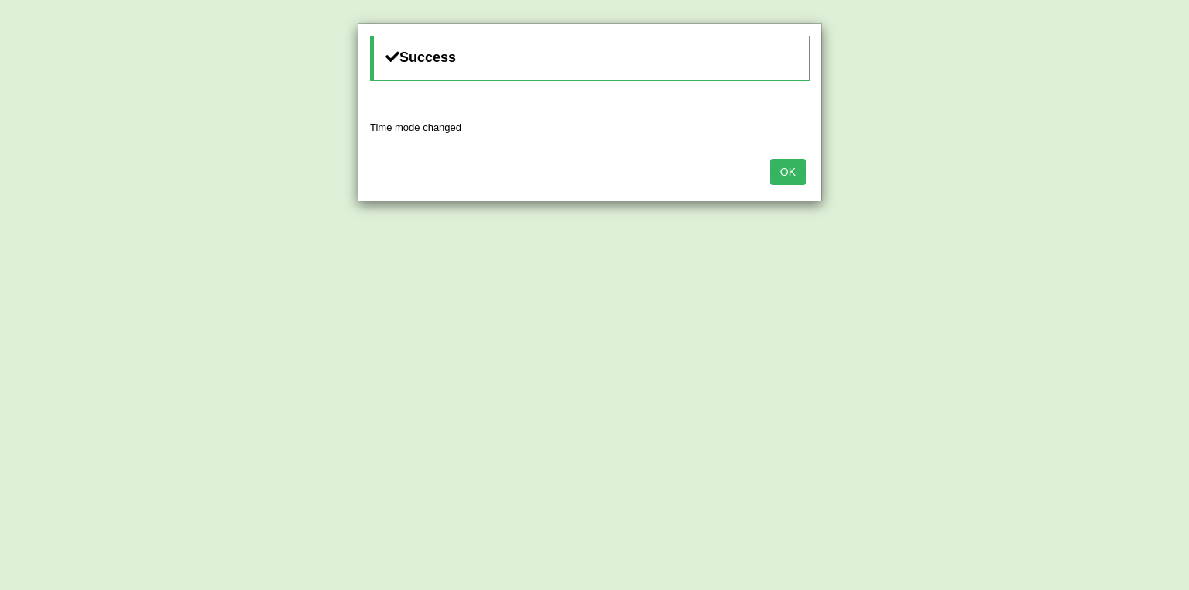
click at [792, 167] on button "OK" at bounding box center [788, 172] width 36 height 26
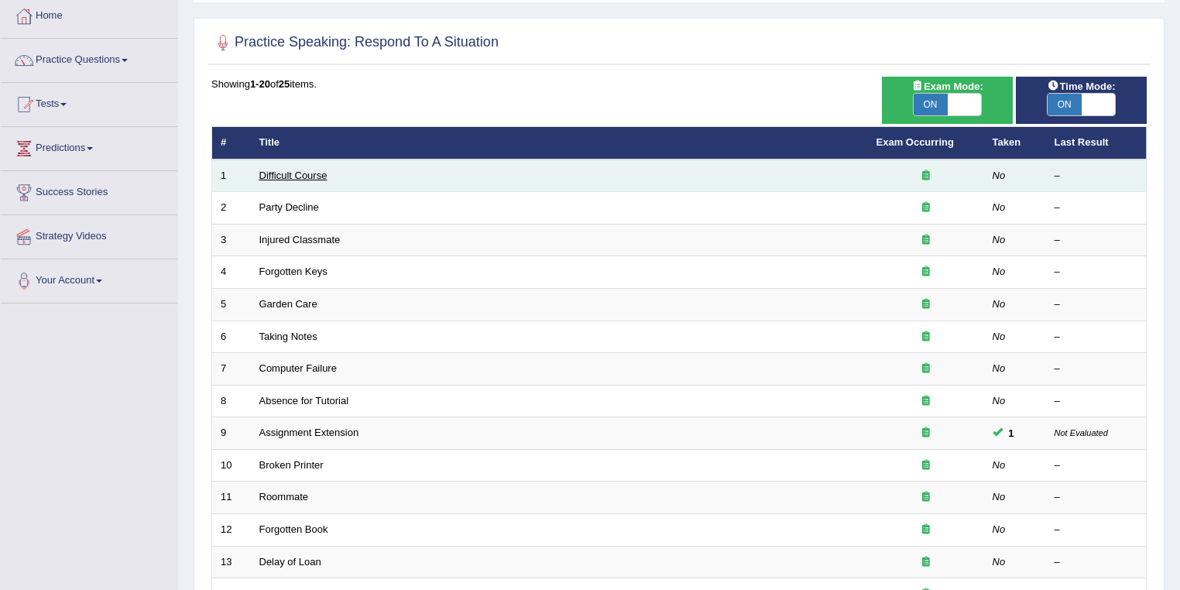
click at [302, 177] on link "Difficult Course" at bounding box center [293, 176] width 68 height 12
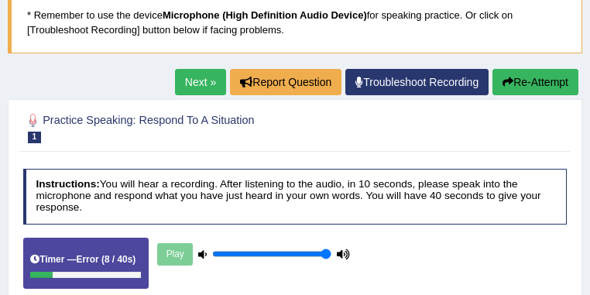
scroll to position [82, 0]
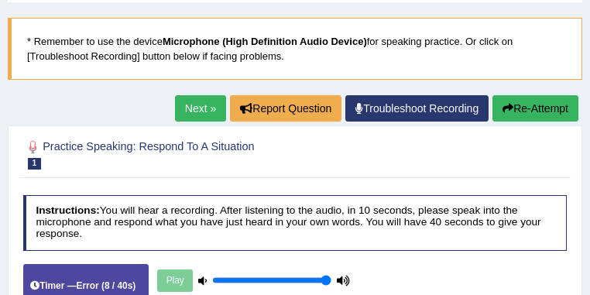
click at [202, 97] on link "Next »" at bounding box center [200, 108] width 51 height 26
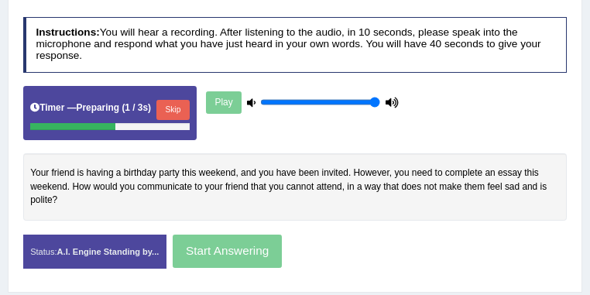
scroll to position [289, 0]
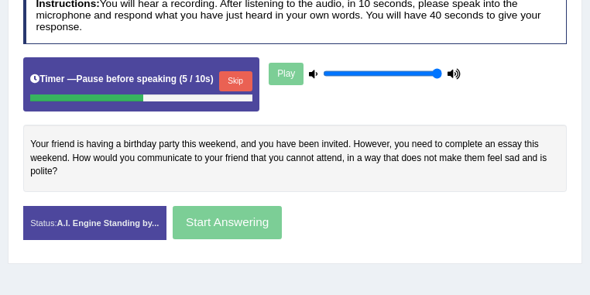
click at [244, 80] on button "Skip" at bounding box center [235, 81] width 33 height 20
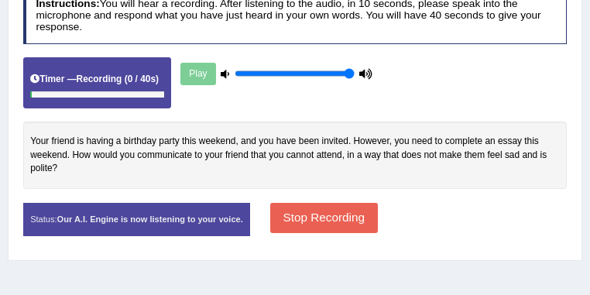
click at [378, 233] on button "Stop Recording" at bounding box center [324, 218] width 108 height 30
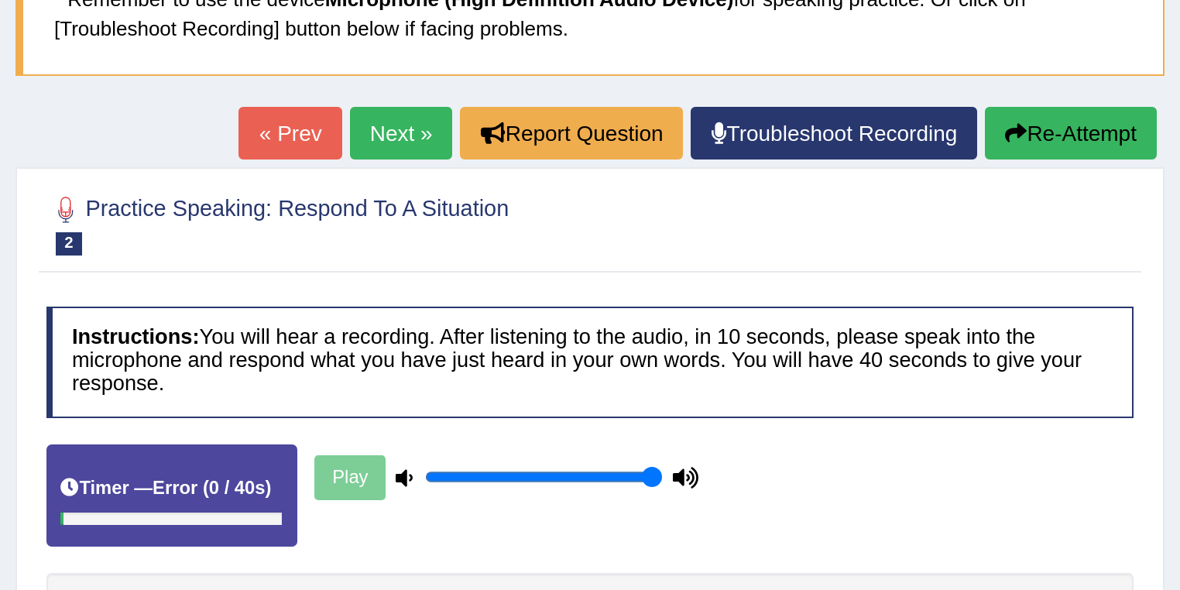
scroll to position [0, 0]
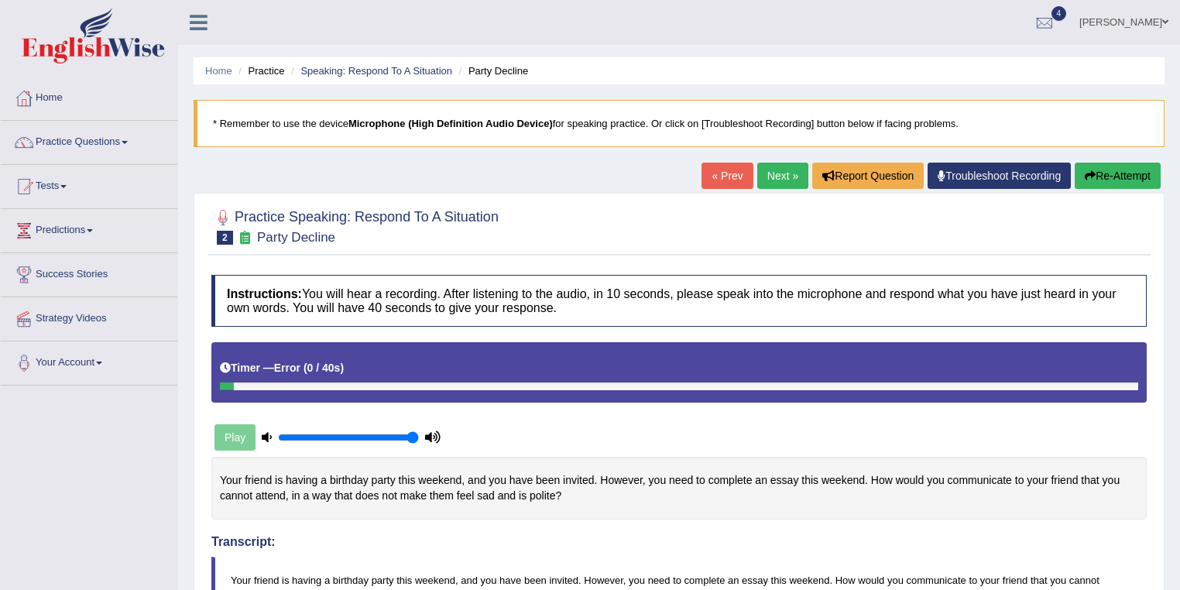
click at [589, 61] on ul "Home Practice Speaking: Respond To A Situation Party Decline" at bounding box center [679, 70] width 971 height 27
click at [589, 23] on link "Maitree Dhyani" at bounding box center [1123, 20] width 112 height 40
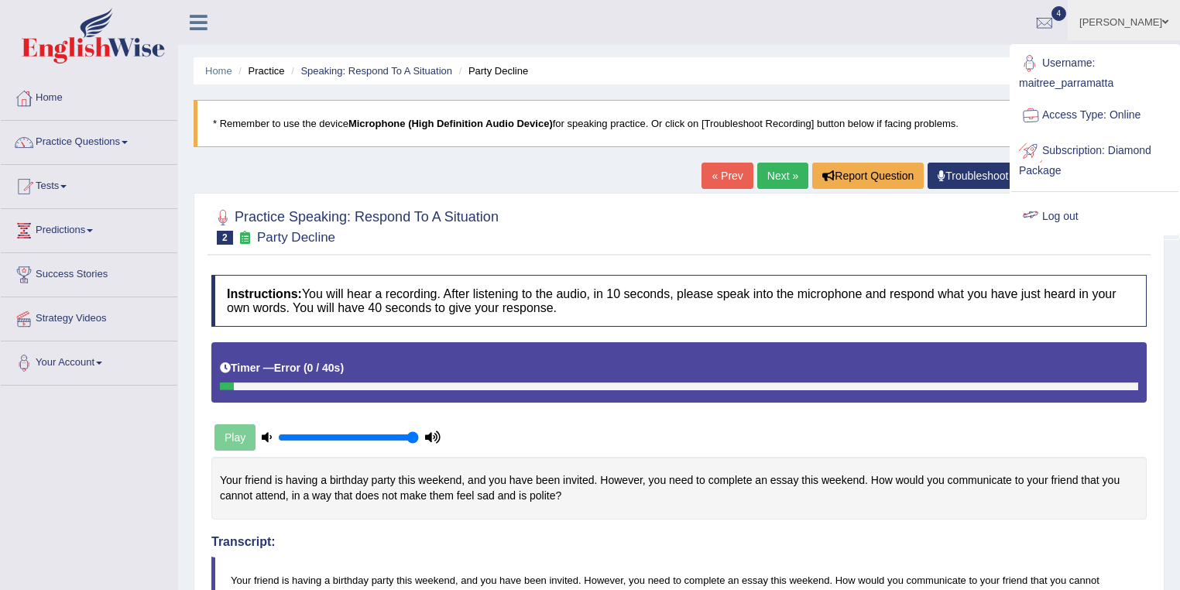
click at [589, 214] on link "Log out" at bounding box center [1094, 217] width 167 height 36
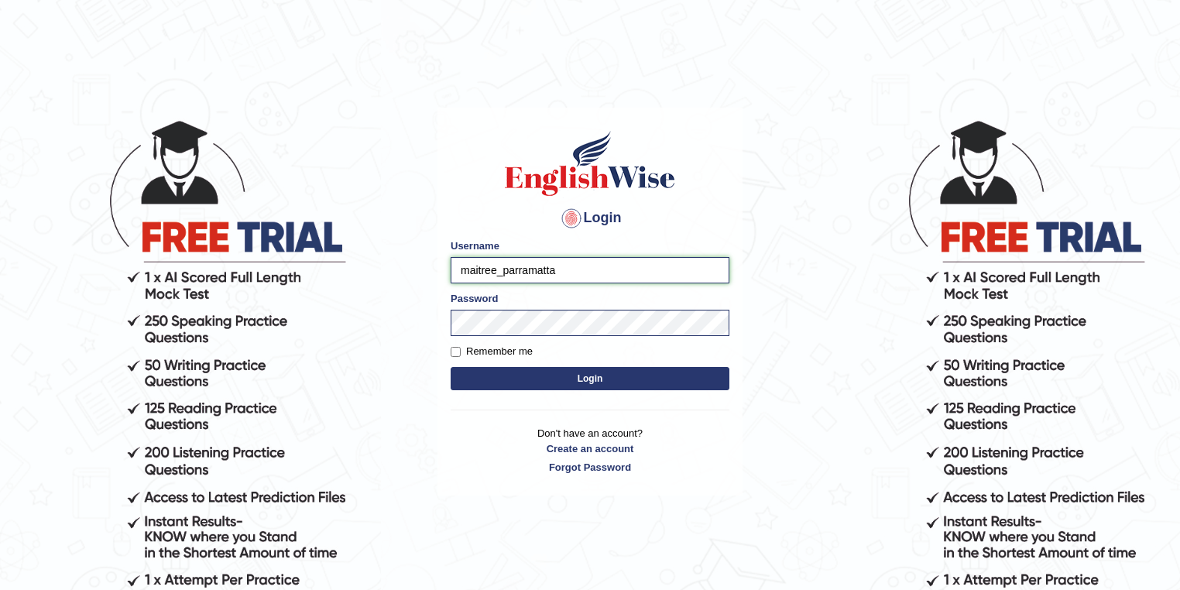
drag, startPoint x: 497, startPoint y: 267, endPoint x: 445, endPoint y: 269, distance: 51.9
click at [445, 269] on div "Login Please fix the following errors: Username maitree_parramatta Password Rem…" at bounding box center [589, 302] width 305 height 388
type input "harsit_parramatta"
click at [653, 382] on button "Login" at bounding box center [589, 378] width 279 height 23
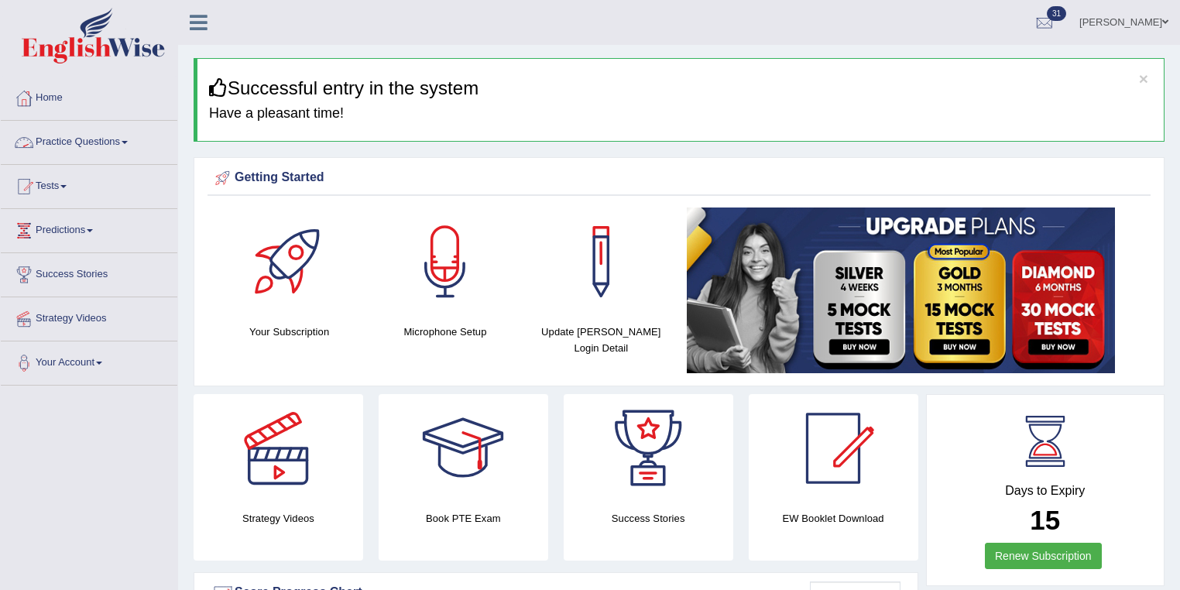
click at [117, 146] on link "Practice Questions" at bounding box center [89, 140] width 176 height 39
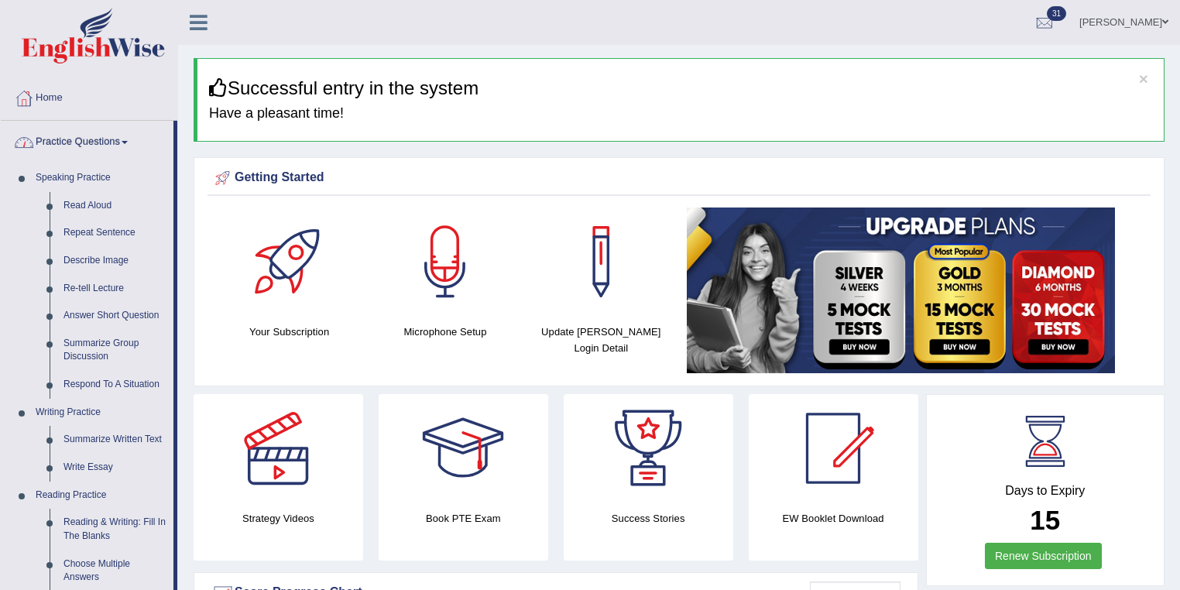
click at [117, 146] on link "Practice Questions" at bounding box center [87, 140] width 173 height 39
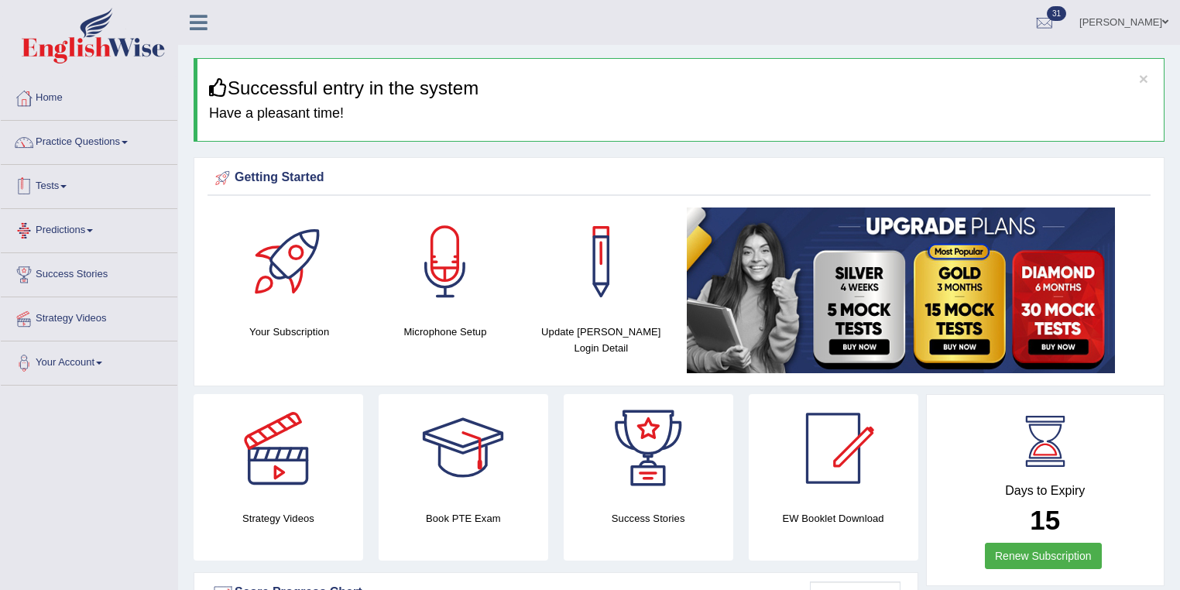
click at [66, 187] on span at bounding box center [63, 186] width 6 height 3
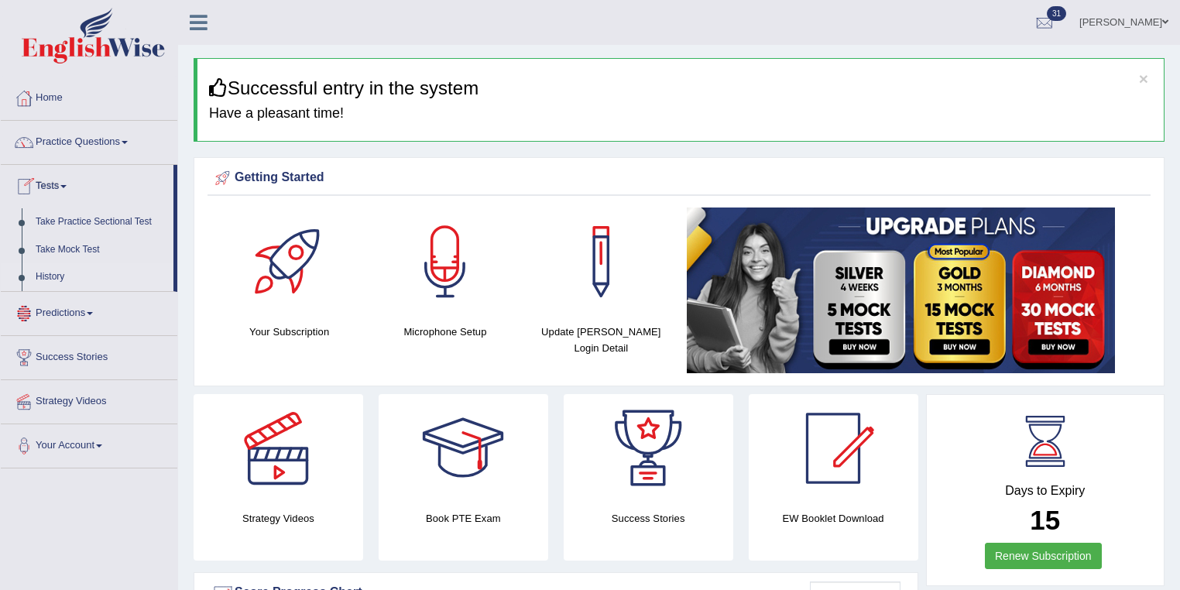
click at [62, 278] on link "History" at bounding box center [101, 277] width 145 height 28
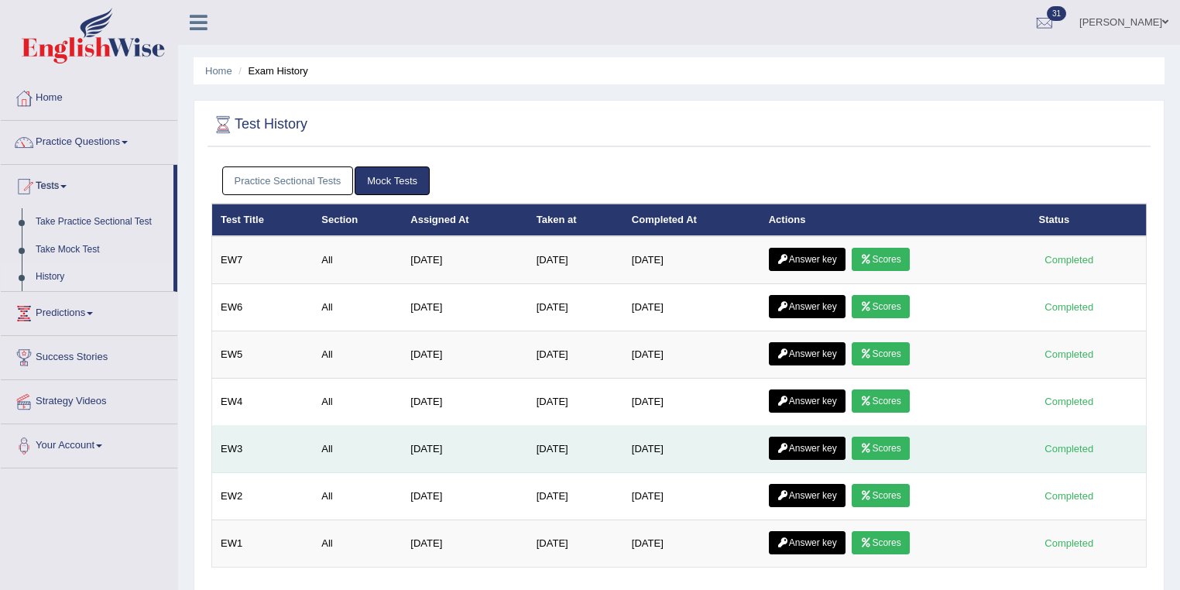
drag, startPoint x: 702, startPoint y: 448, endPoint x: 634, endPoint y: 446, distance: 68.2
click at [634, 446] on tr "EW3 All [DATE] [DATE] [DATE] Answer key Scores Completed" at bounding box center [679, 449] width 934 height 47
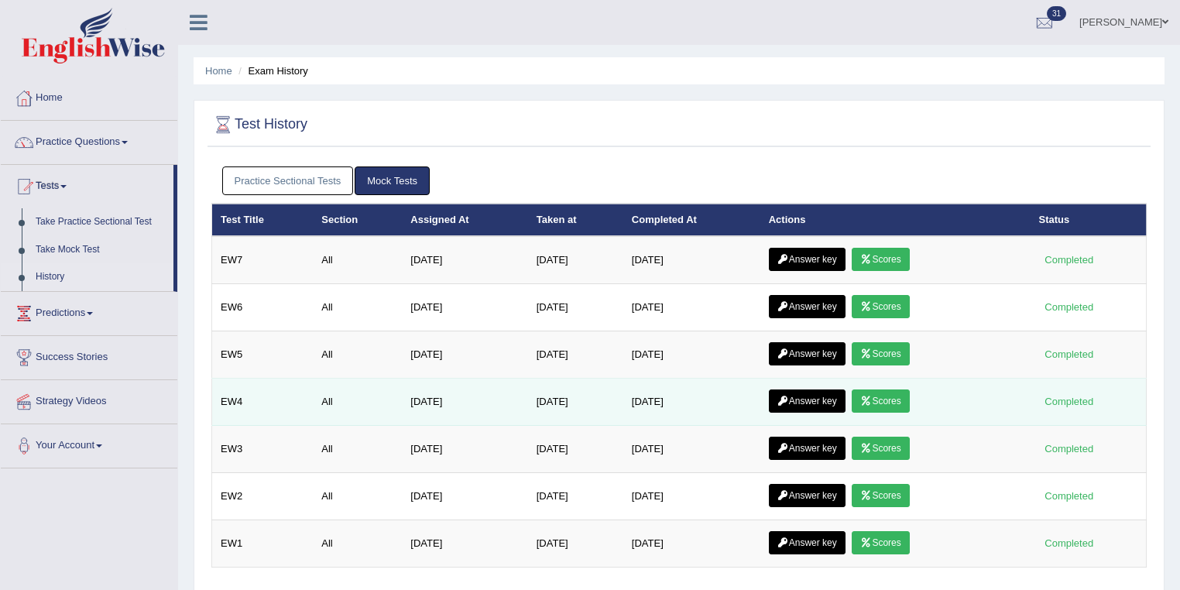
drag, startPoint x: 698, startPoint y: 396, endPoint x: 638, endPoint y: 382, distance: 62.1
click at [638, 382] on td "[DATE]" at bounding box center [691, 402] width 137 height 47
click at [888, 398] on link "Scores" at bounding box center [879, 400] width 57 height 23
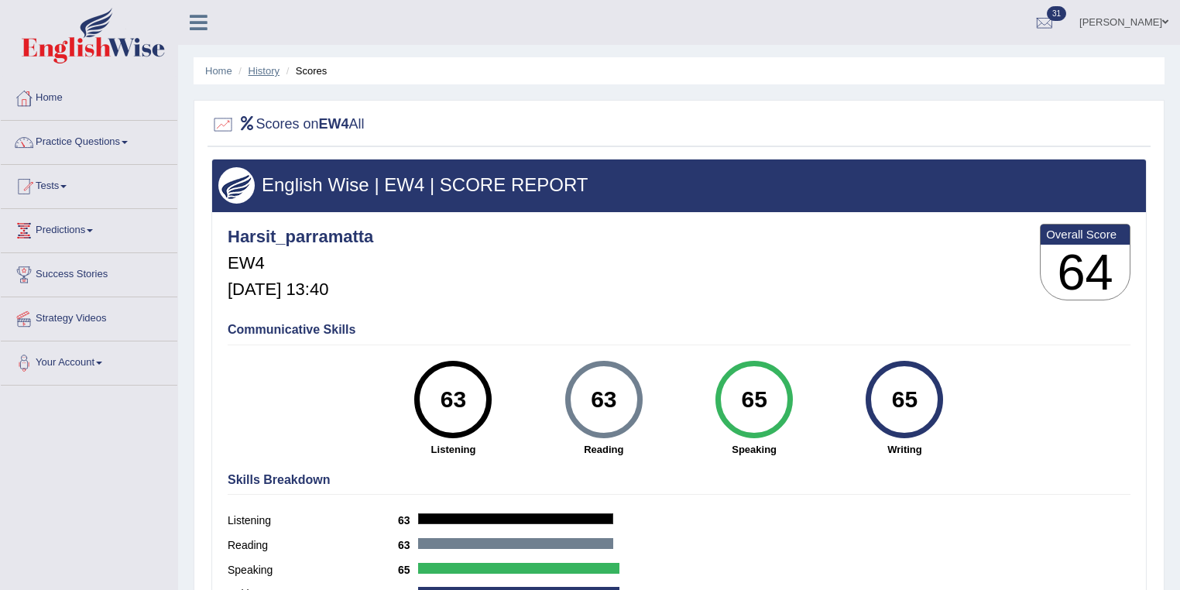
click at [270, 65] on link "History" at bounding box center [263, 71] width 31 height 12
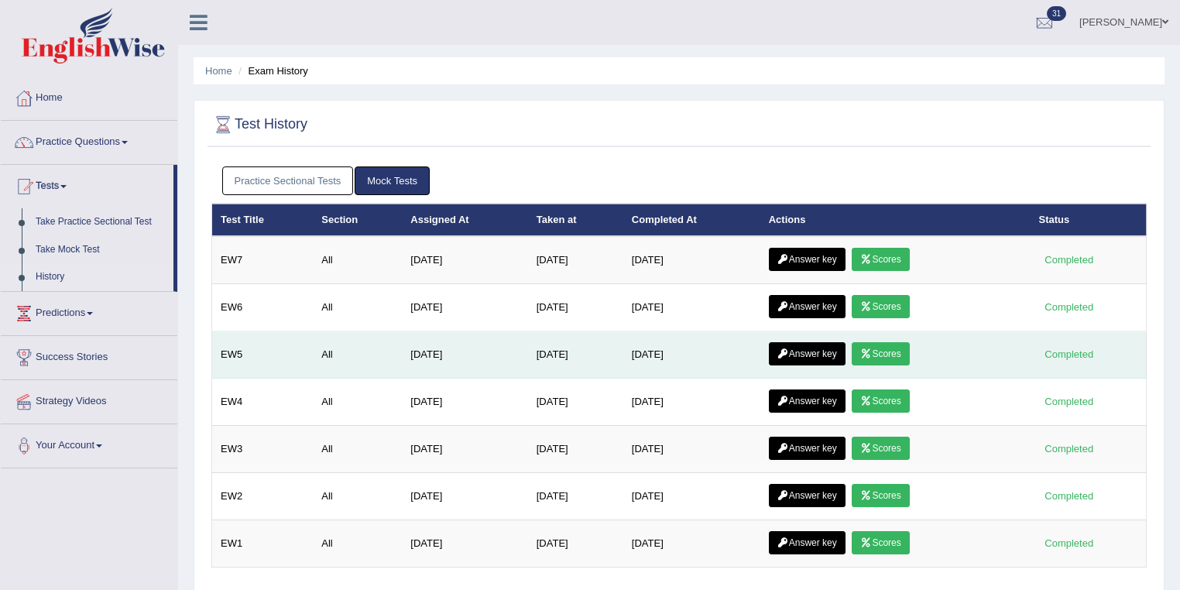
click at [892, 350] on link "Scores" at bounding box center [879, 353] width 57 height 23
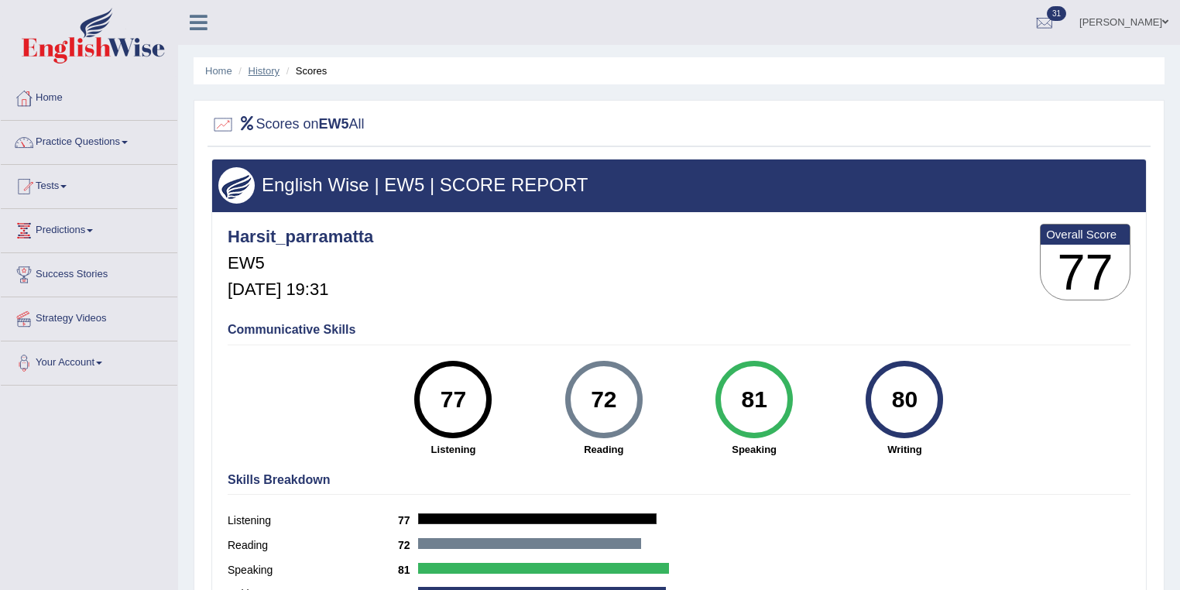
click at [274, 71] on link "History" at bounding box center [263, 71] width 31 height 12
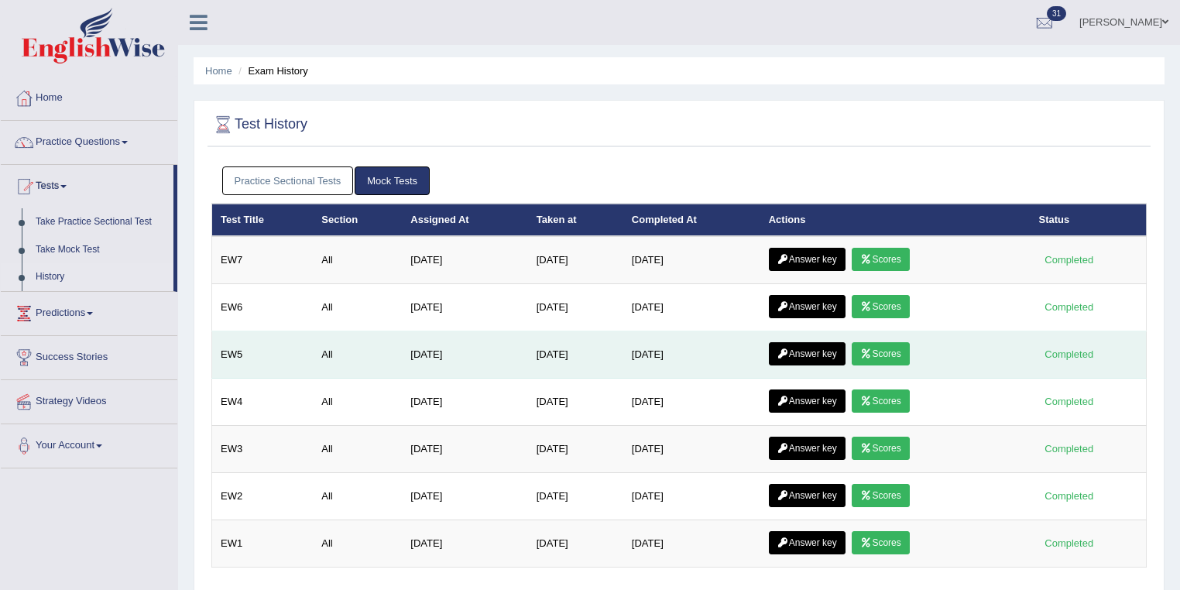
click at [823, 354] on link "Answer key" at bounding box center [807, 353] width 77 height 23
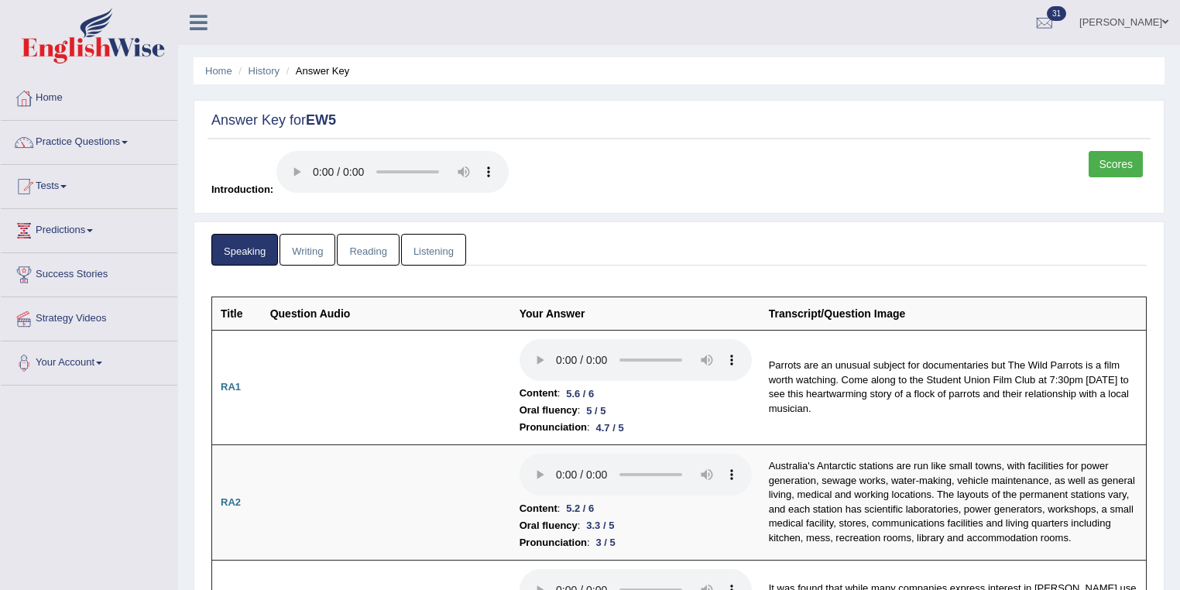
click at [440, 241] on link "Listening" at bounding box center [433, 250] width 65 height 32
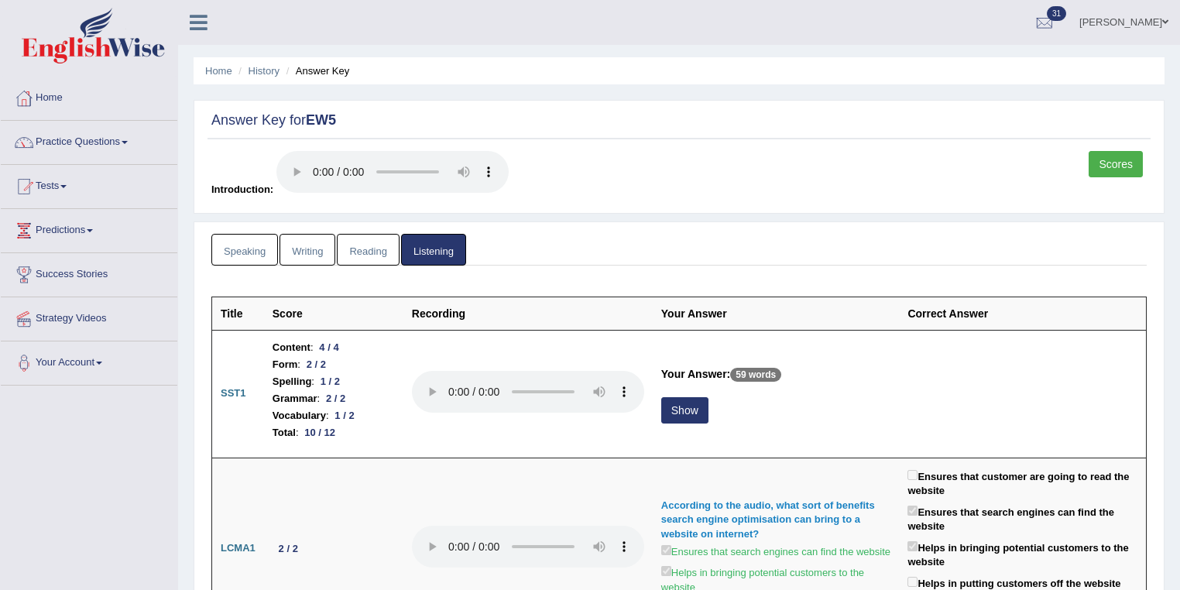
click at [295, 243] on link "Writing" at bounding box center [307, 250] width 56 height 32
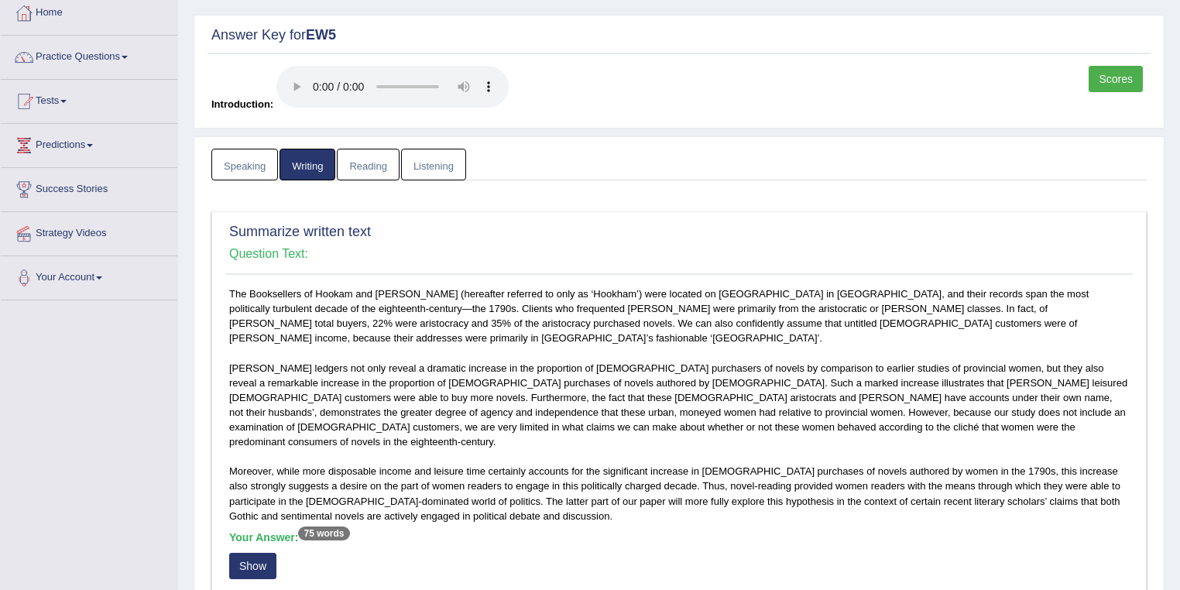
scroll to position [330, 0]
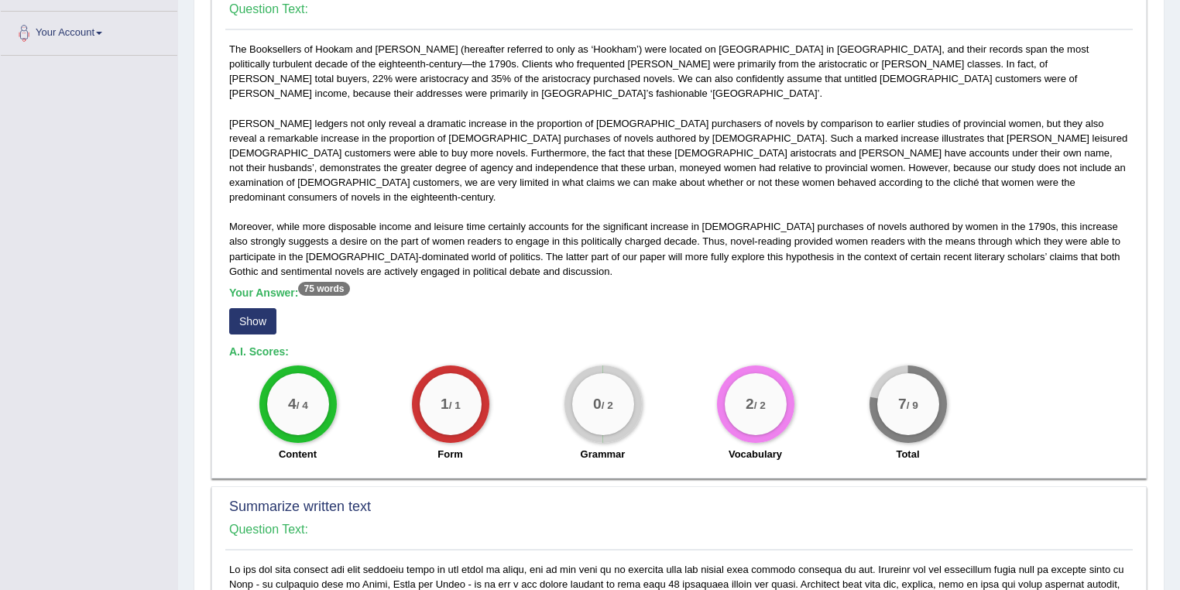
drag, startPoint x: 619, startPoint y: 379, endPoint x: 586, endPoint y: 382, distance: 33.5
click at [586, 382] on div "0 / 2" at bounding box center [603, 404] width 62 height 62
click at [275, 308] on button "Show" at bounding box center [252, 321] width 47 height 26
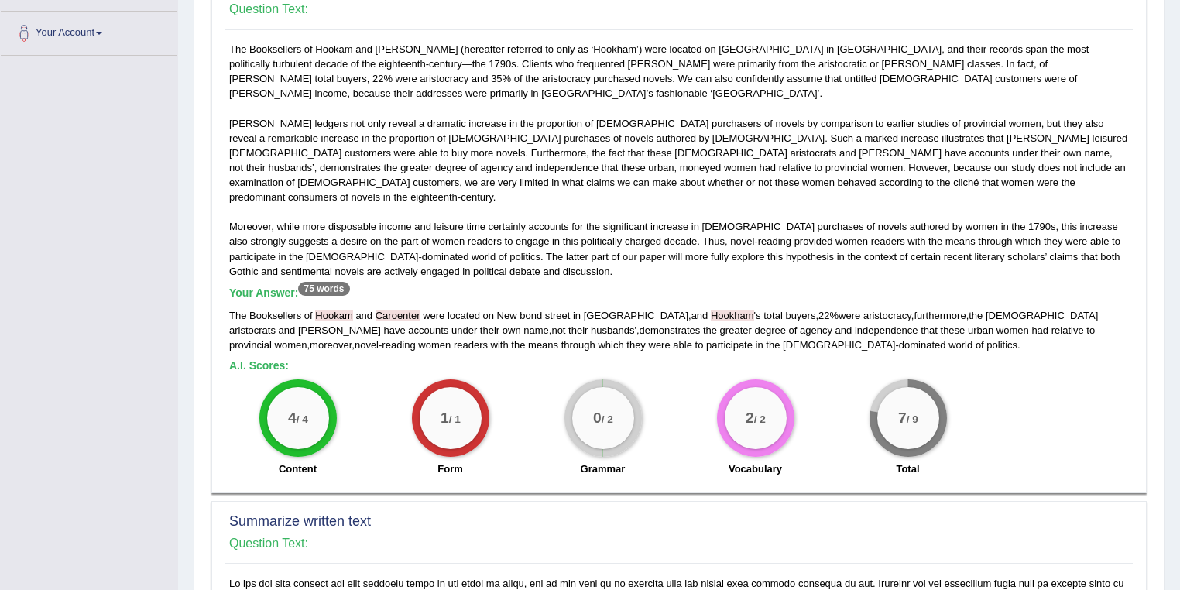
click at [396, 310] on span "Caroenter" at bounding box center [397, 316] width 45 height 12
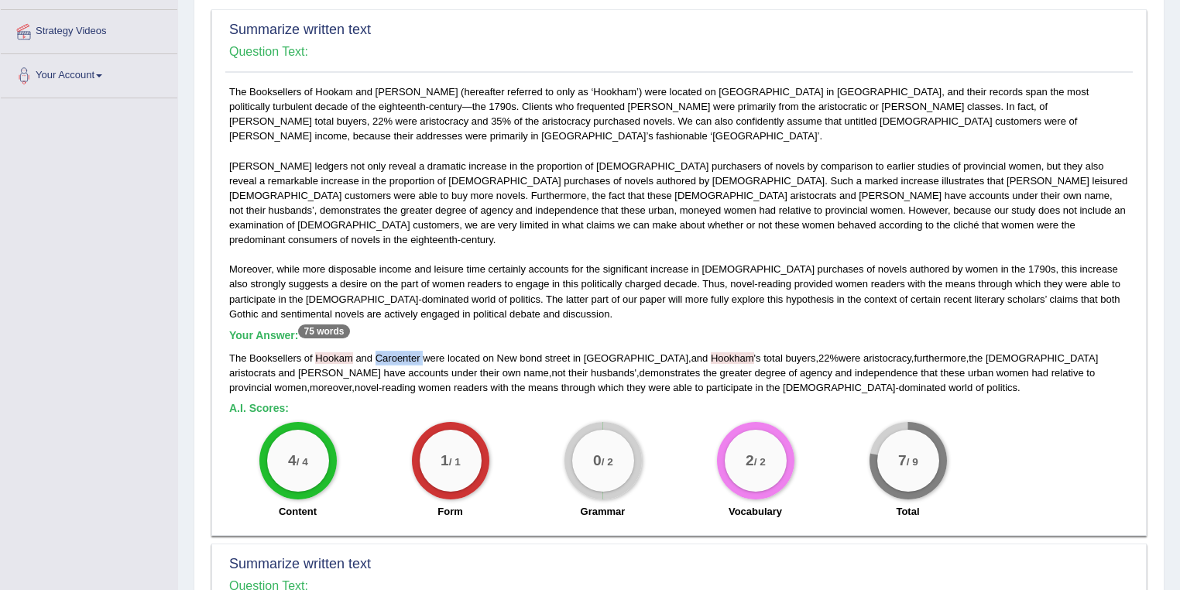
scroll to position [248, 0]
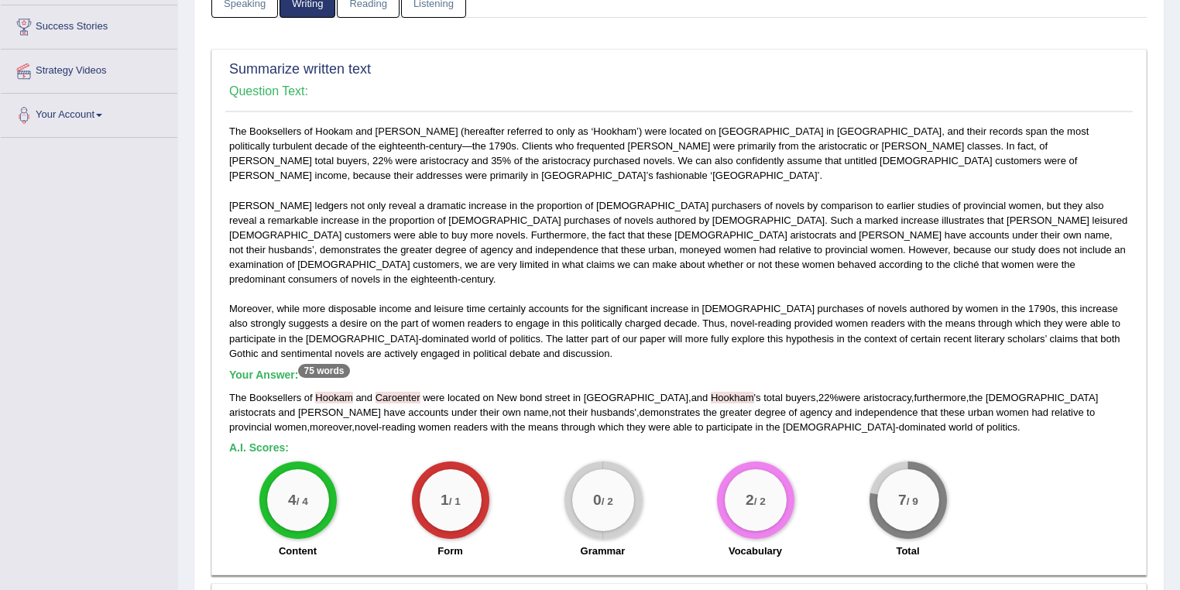
click at [409, 131] on div "The Booksellers of Hookam and [PERSON_NAME] (hereafter referred to only as ‘Hoo…" at bounding box center [678, 345] width 907 height 443
click at [411, 390] on div "The Booksellers of Hookam and Caroenter were located on [GEOGRAPHIC_DATA] in [G…" at bounding box center [678, 412] width 899 height 44
click at [711, 392] on span "Hookham" at bounding box center [732, 398] width 43 height 12
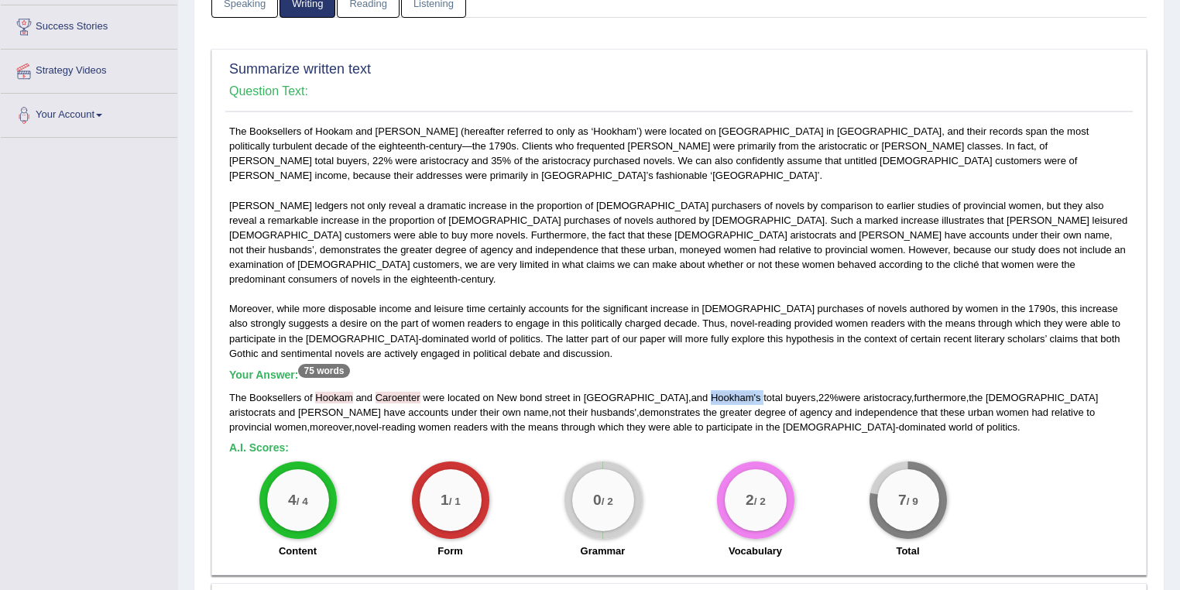
click at [711, 392] on span "Hookham" at bounding box center [732, 398] width 43 height 12
click at [585, 131] on div "The Booksellers of Hookam and [PERSON_NAME] (hereafter referred to only as ‘Hoo…" at bounding box center [678, 345] width 907 height 443
click at [711, 392] on span "Hookham" at bounding box center [732, 398] width 43 height 12
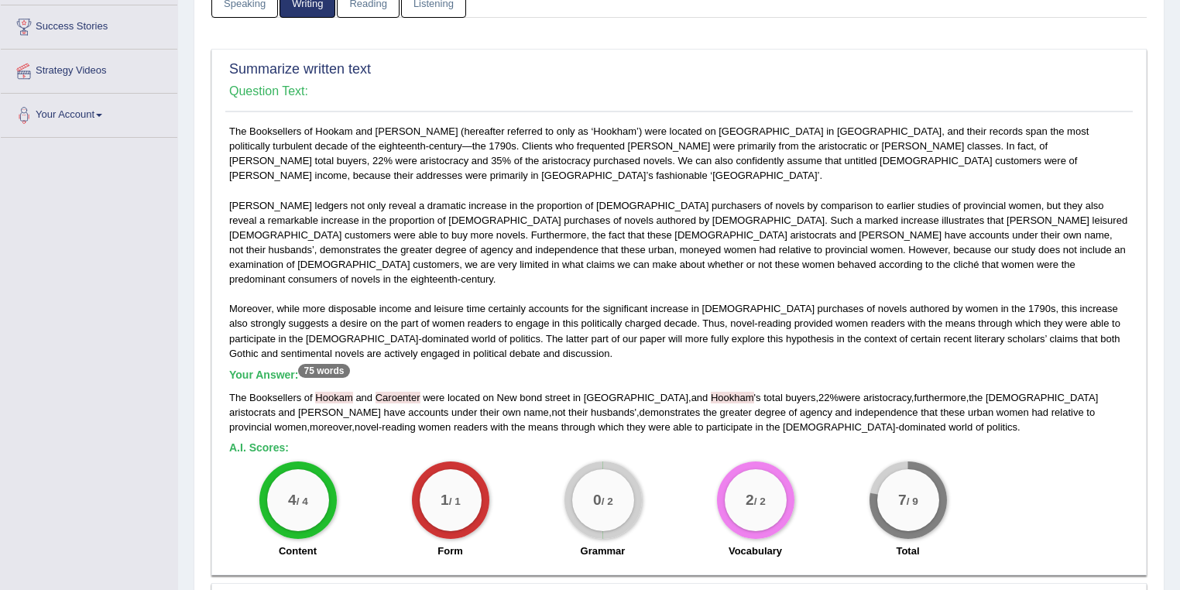
click at [263, 183] on div "The Booksellers of Hookam and [PERSON_NAME] (hereafter referred to only as ‘Hoo…" at bounding box center [678, 345] width 907 height 443
click at [711, 392] on span "Hookham" at bounding box center [732, 398] width 43 height 12
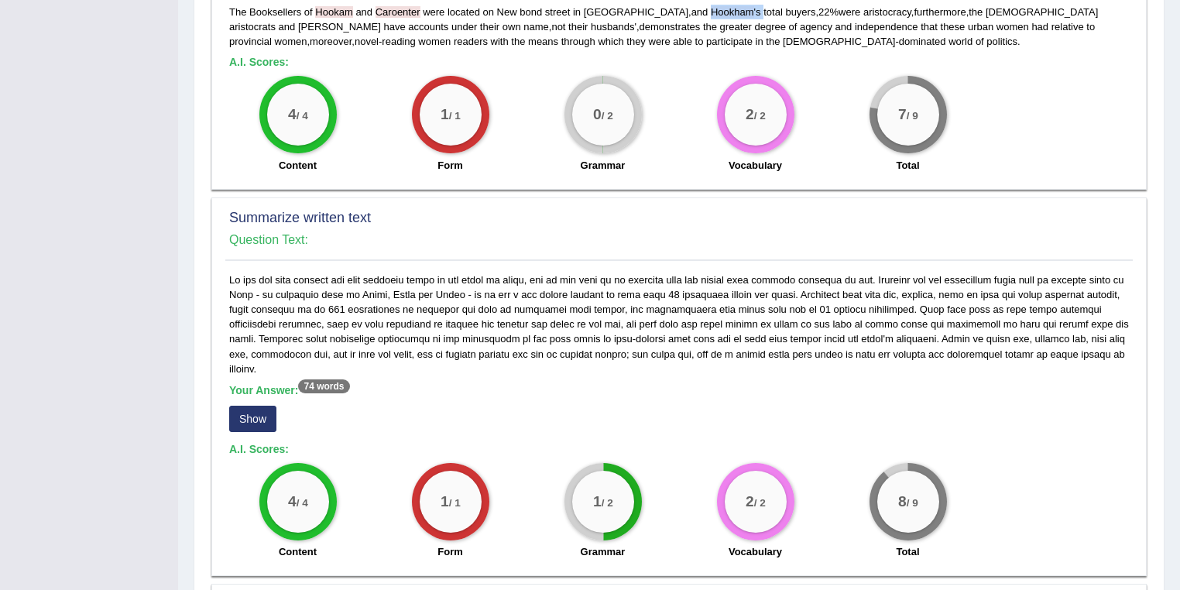
scroll to position [660, 0]
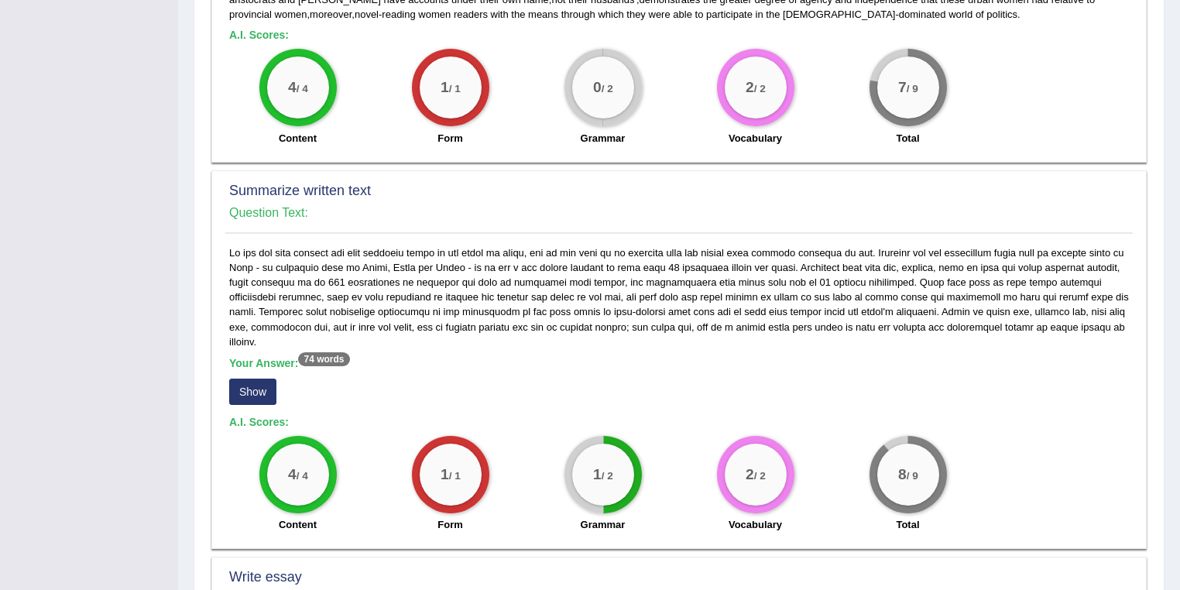
click at [269, 379] on button "Show" at bounding box center [252, 392] width 47 height 26
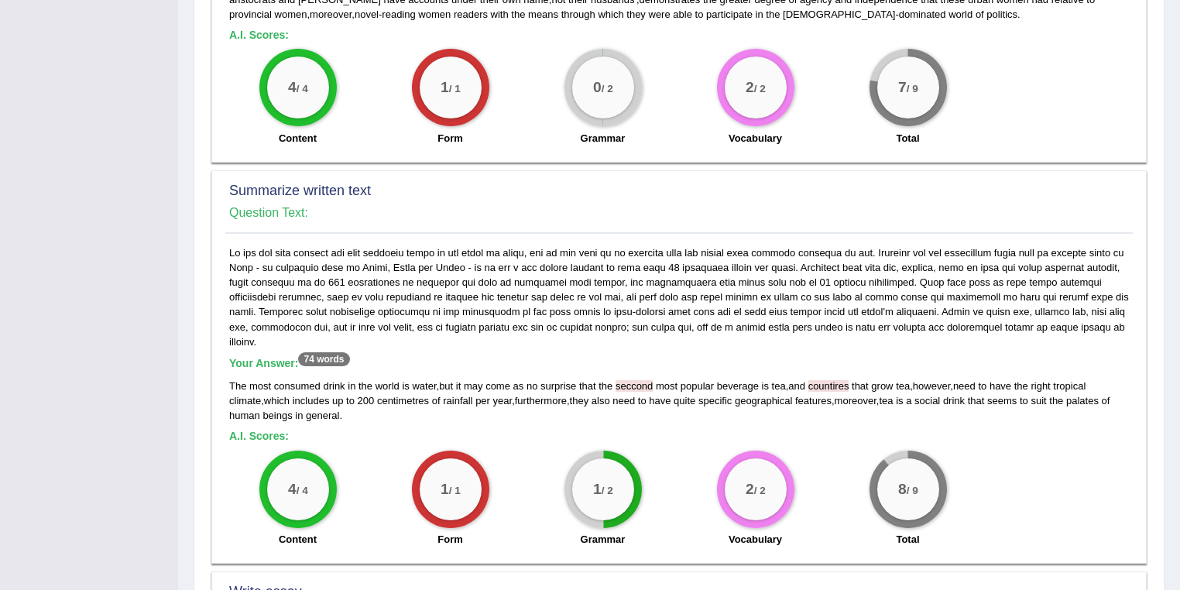
click at [637, 380] on span "seccond" at bounding box center [633, 386] width 37 height 12
click at [831, 380] on span "countires" at bounding box center [828, 386] width 41 height 12
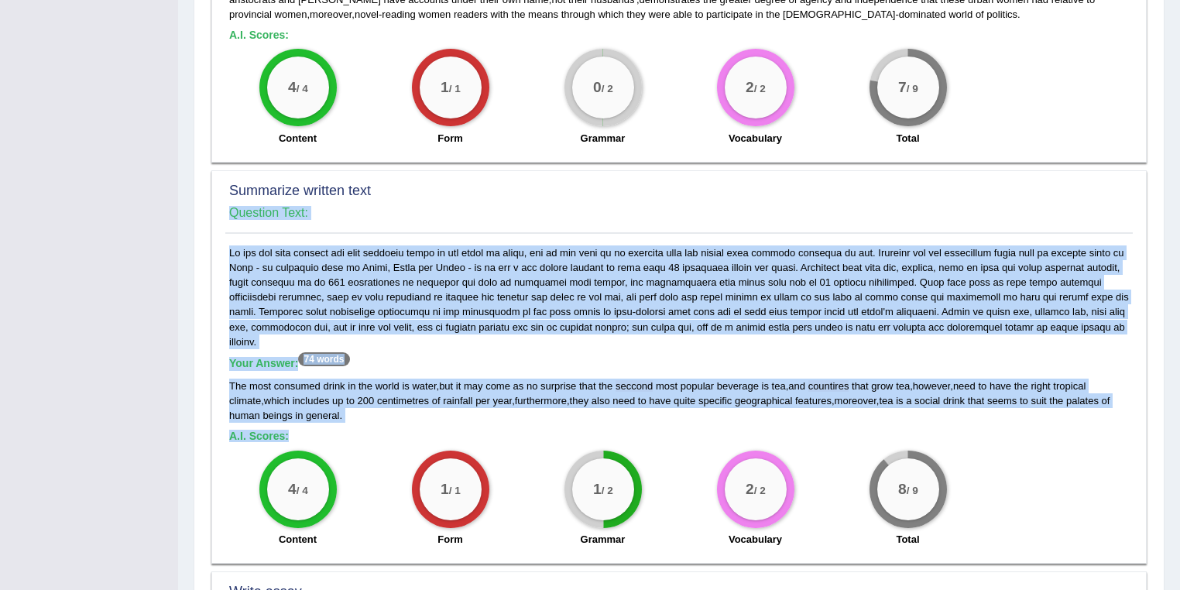
drag, startPoint x: 407, startPoint y: 393, endPoint x: 221, endPoint y: 351, distance: 191.2
click at [221, 351] on div "Summarize written text Question Text: Your Answer: 74 words The most consumed d…" at bounding box center [678, 366] width 935 height 393
click at [390, 387] on div "The most consumed drink in the world is water , but it may come as no surprise …" at bounding box center [678, 401] width 899 height 44
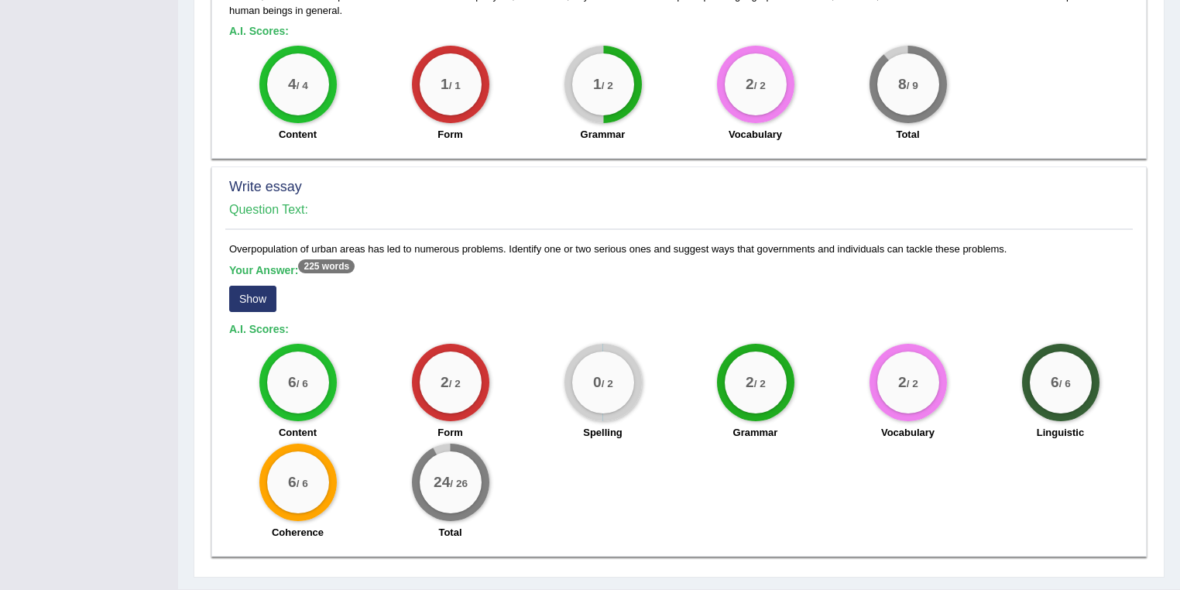
scroll to position [1071, 0]
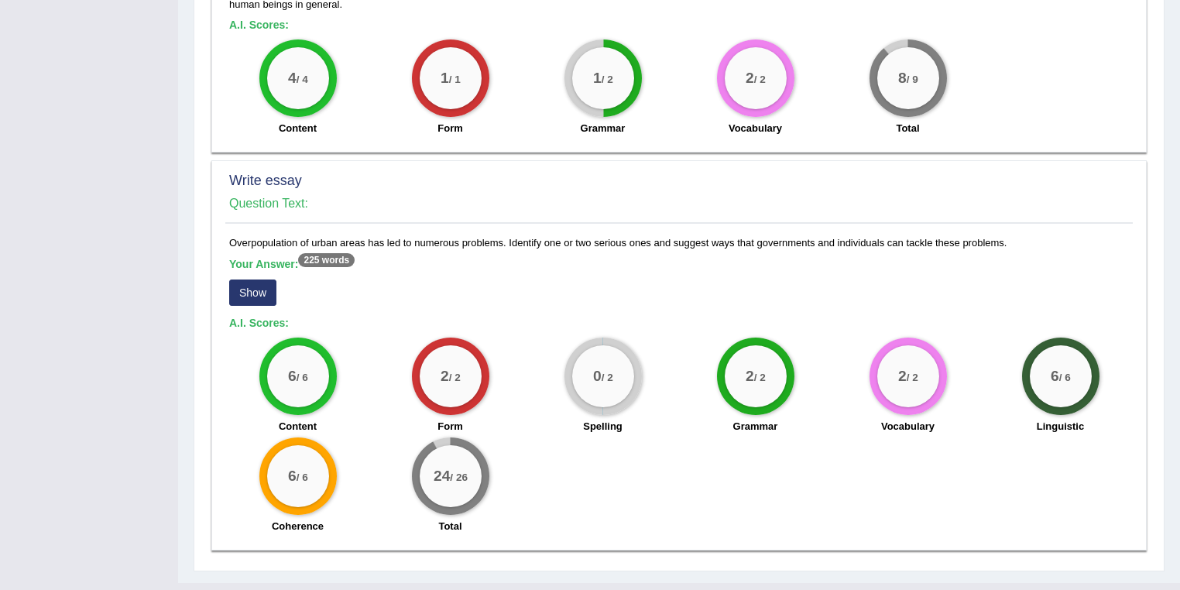
click at [262, 279] on button "Show" at bounding box center [252, 292] width 47 height 26
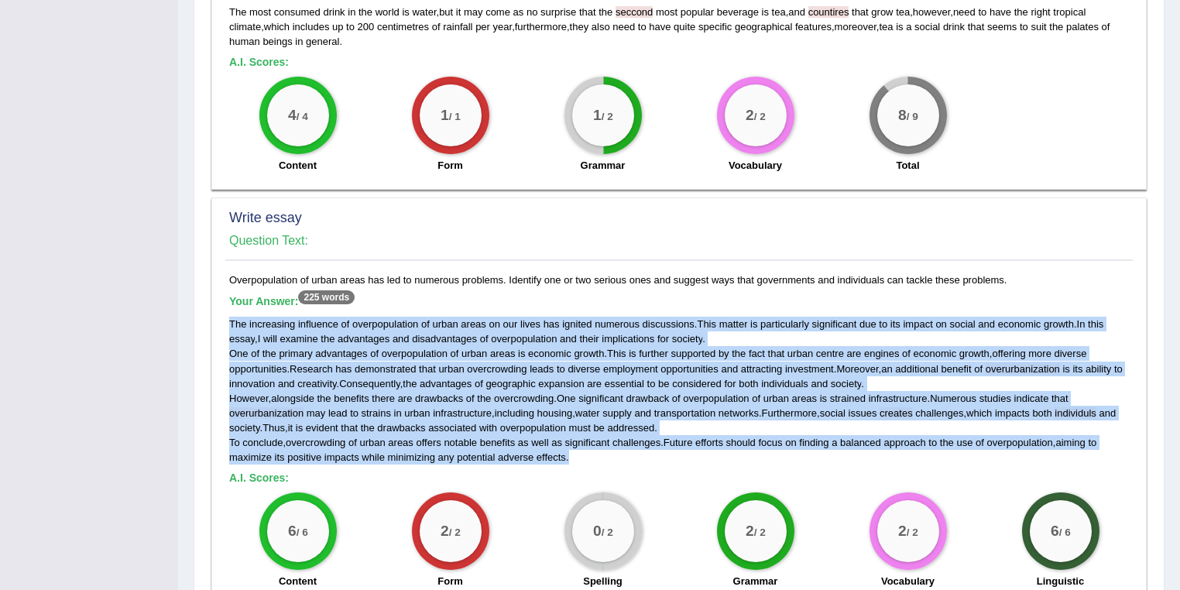
drag, startPoint x: 587, startPoint y: 430, endPoint x: 316, endPoint y: 276, distance: 312.3
click at [231, 317] on div "The increasing influence of overpopulation of urban areas on our lives has igni…" at bounding box center [678, 391] width 899 height 148
click at [396, 295] on div "Your Answer: 225 words The increasing influence of overpopulation of urban area…" at bounding box center [678, 380] width 899 height 170
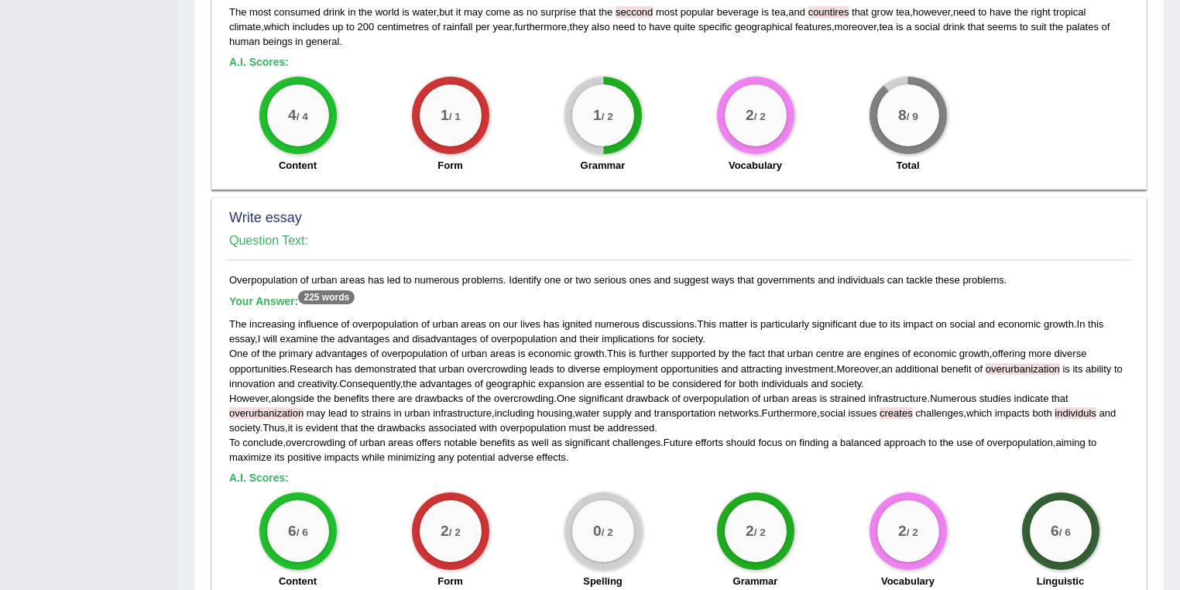
drag, startPoint x: 1063, startPoint y: 412, endPoint x: 663, endPoint y: 413, distance: 400.2
click at [663, 413] on div "The increasing influence of overpopulation of urban areas on our lives has igni…" at bounding box center [678, 391] width 899 height 148
click at [663, 406] on div "The increasing influence of overpopulation of urban areas on our lives has igni…" at bounding box center [678, 391] width 899 height 148
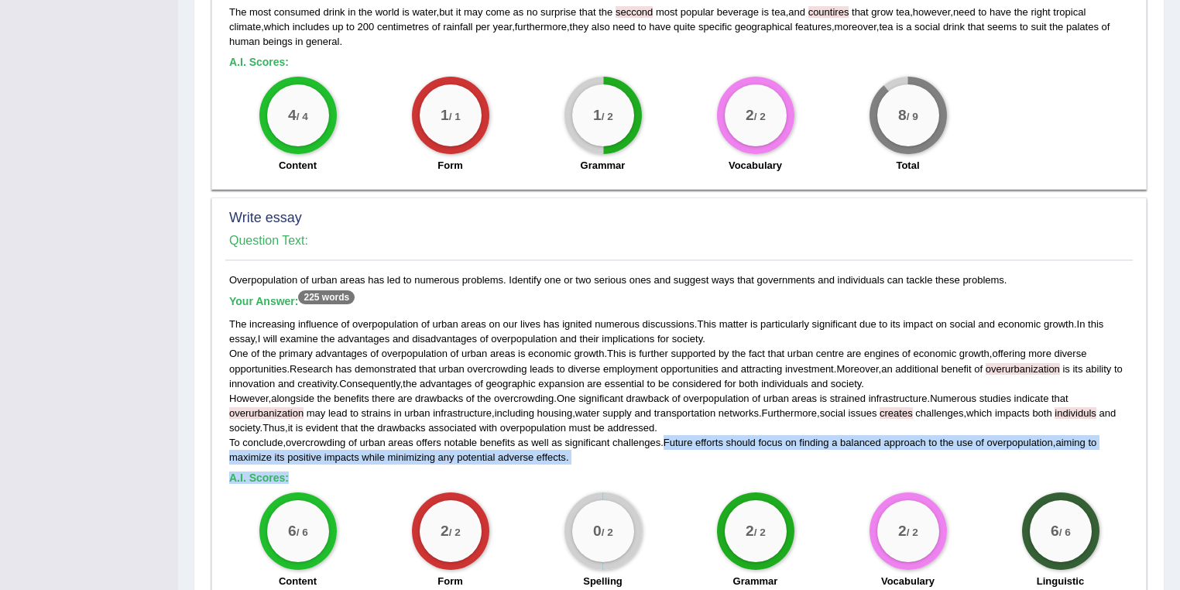
drag, startPoint x: 666, startPoint y: 406, endPoint x: 739, endPoint y: 433, distance: 78.4
click at [739, 433] on div "Overpopulation of urban areas has led to numerous problems. Identify one or two…" at bounding box center [678, 484] width 907 height 424
click at [846, 433] on div "Overpopulation of urban areas has led to numerous problems. Identify one or two…" at bounding box center [678, 484] width 907 height 424
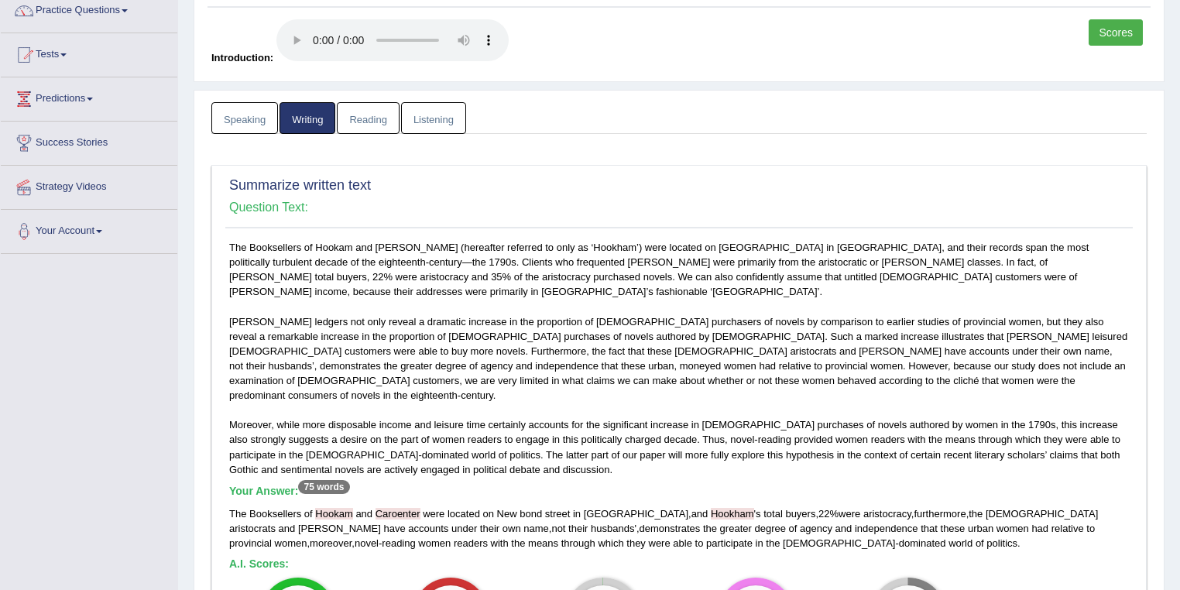
scroll to position [48, 0]
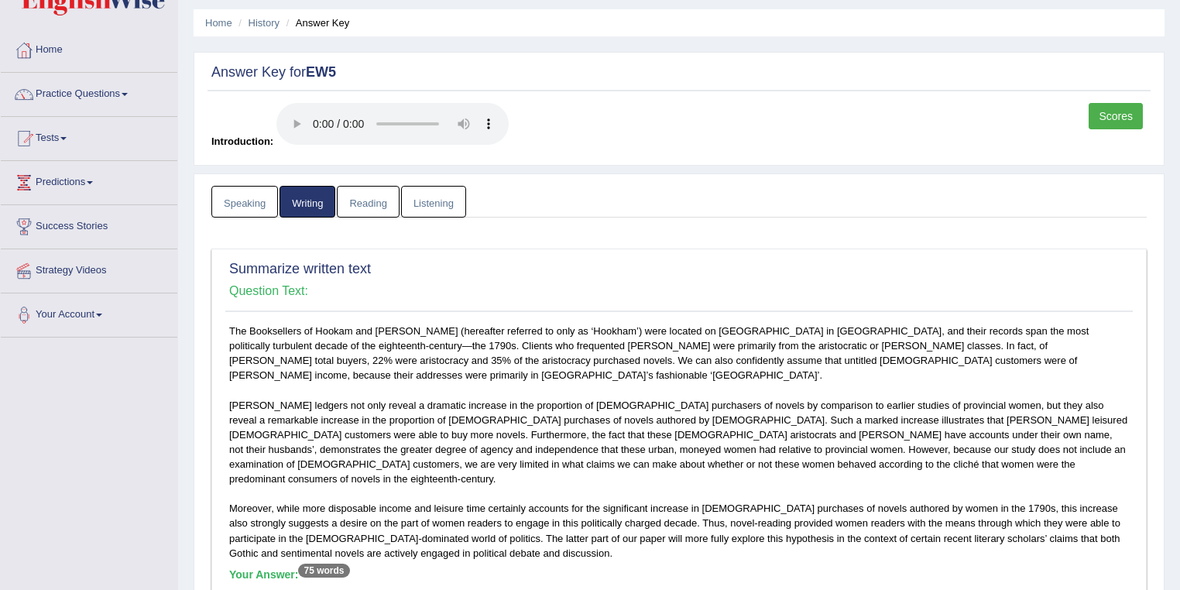
click at [381, 199] on link "Reading" at bounding box center [368, 202] width 62 height 32
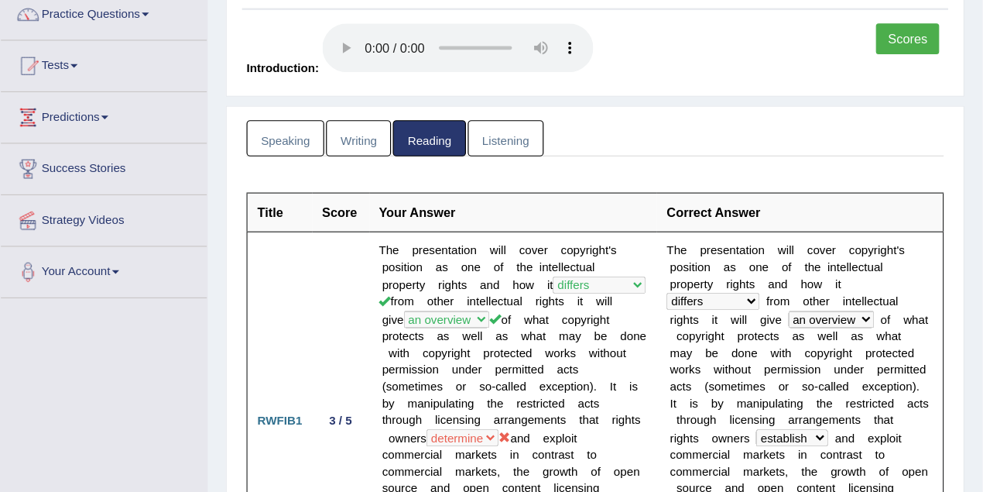
scroll to position [130, 0]
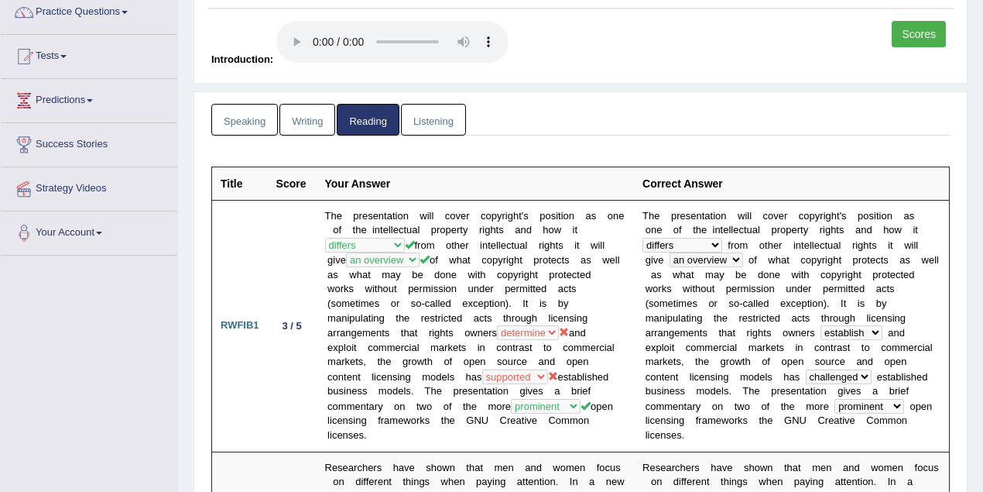
click at [259, 115] on link "Speaking" at bounding box center [244, 120] width 67 height 32
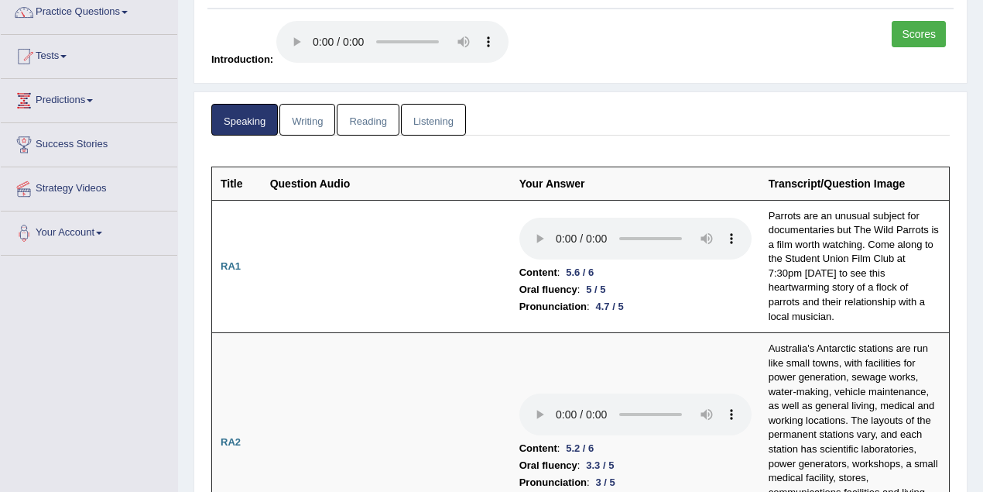
click at [372, 120] on link "Reading" at bounding box center [368, 120] width 62 height 32
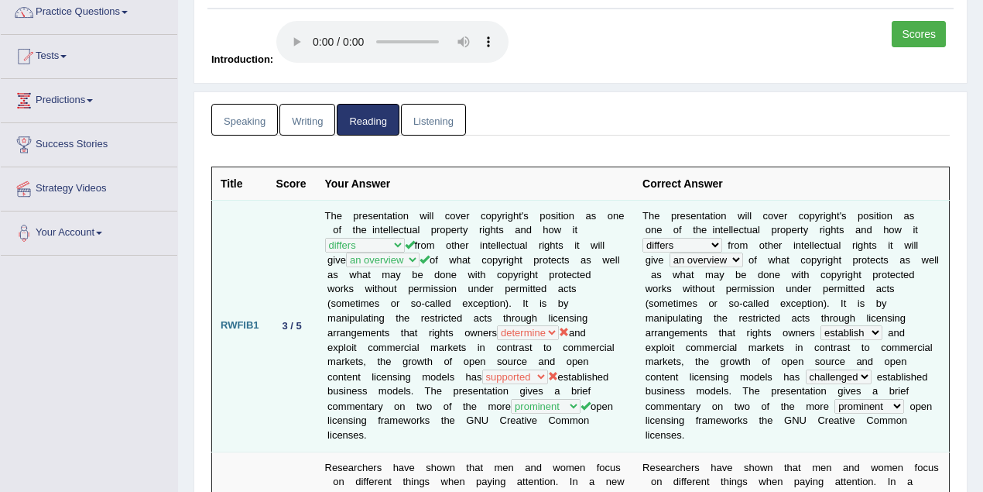
scroll to position [268, 0]
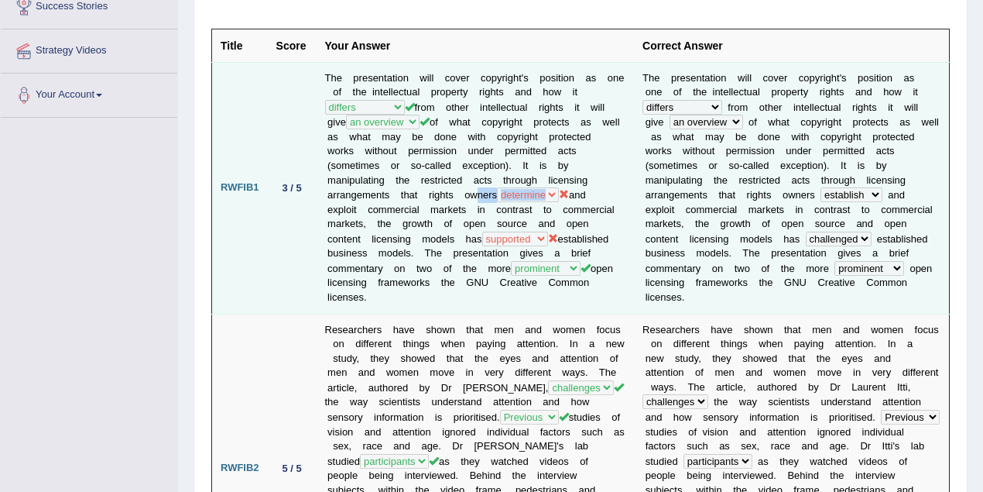
drag, startPoint x: 464, startPoint y: 188, endPoint x: 570, endPoint y: 190, distance: 106.8
click at [570, 190] on td "The presentation will cover copyright's position as one of the intellectual pro…" at bounding box center [476, 188] width 318 height 252
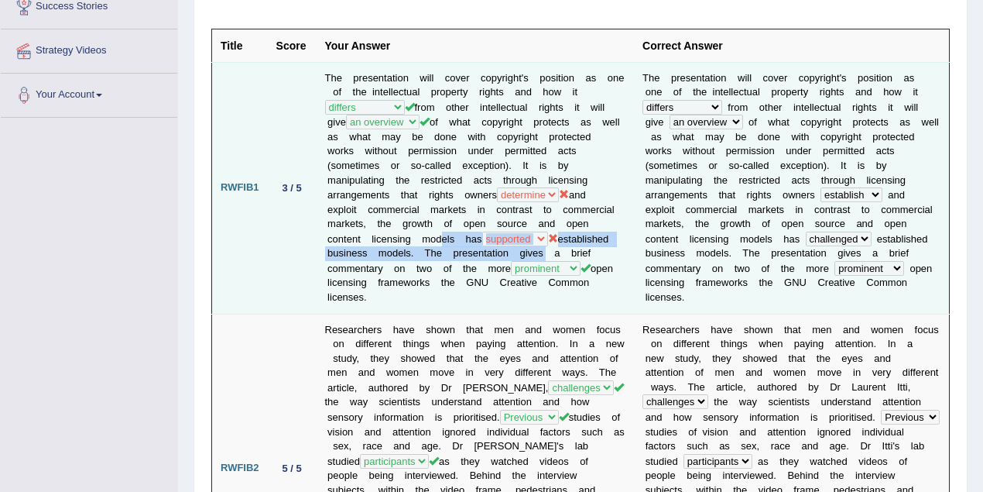
drag, startPoint x: 433, startPoint y: 236, endPoint x: 539, endPoint y: 242, distance: 106.2
click at [539, 242] on td "The presentation will cover copyright's position as one of the intellectual pro…" at bounding box center [476, 188] width 318 height 252
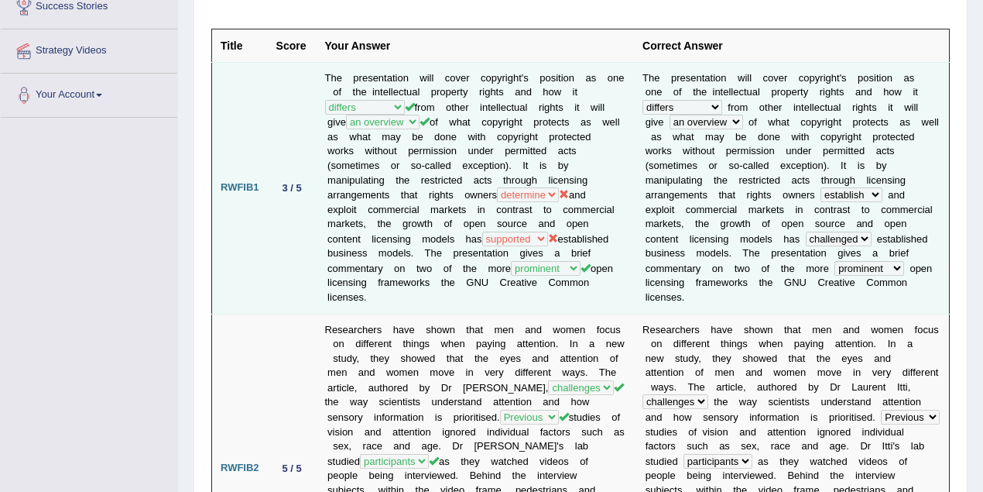
click at [589, 249] on td "The presentation will cover copyright's position as one of the intellectual pro…" at bounding box center [476, 188] width 318 height 252
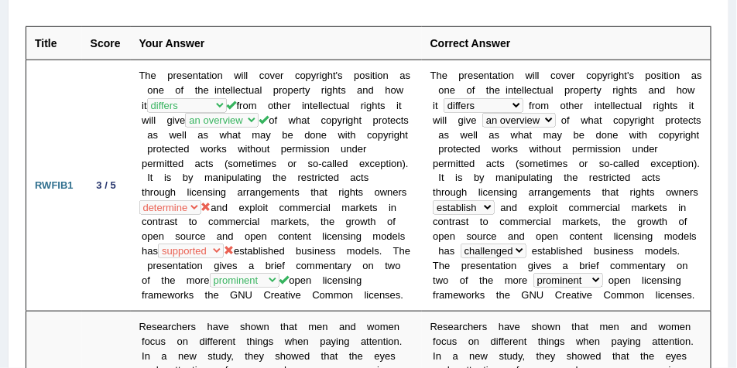
scroll to position [269, 0]
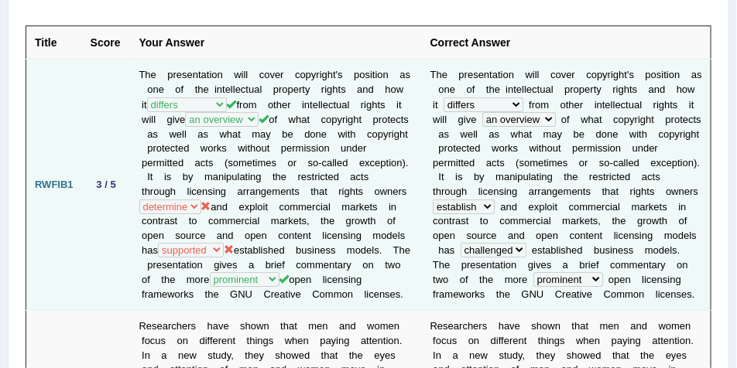
click at [416, 166] on td "The presentation will cover copyright's position as one of the intellectual pro…" at bounding box center [276, 186] width 291 height 252
drag, startPoint x: 255, startPoint y: 205, endPoint x: 178, endPoint y: 226, distance: 79.4
click at [178, 226] on td "The presentation will cover copyright's position as one of the intellectual pro…" at bounding box center [276, 186] width 291 height 252
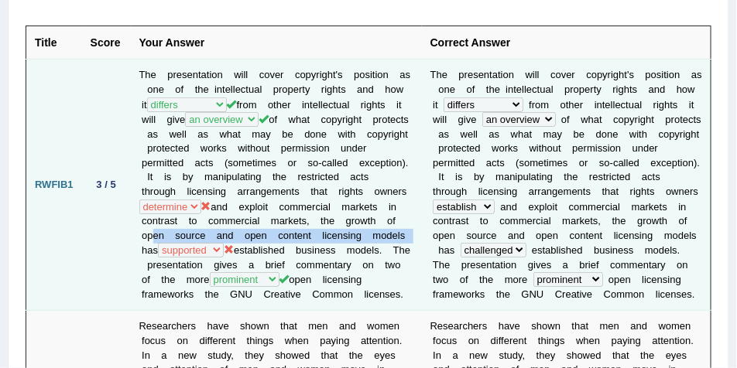
drag, startPoint x: 202, startPoint y: 237, endPoint x: 226, endPoint y: 250, distance: 27.4
click at [226, 250] on td "The presentation will cover copyright's position as one of the intellectual pro…" at bounding box center [276, 186] width 291 height 252
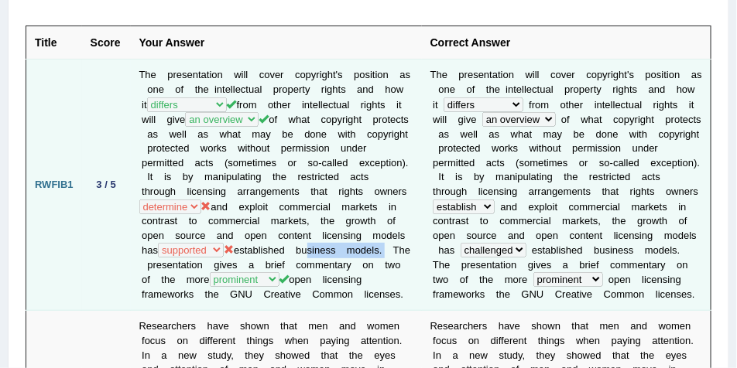
drag, startPoint x: 224, startPoint y: 265, endPoint x: 141, endPoint y: 265, distance: 83.6
click at [141, 265] on td "The presentation will cover copyright's position as one of the intellectual pro…" at bounding box center [276, 186] width 291 height 252
drag, startPoint x: 121, startPoint y: 188, endPoint x: 92, endPoint y: 187, distance: 28.7
click at [92, 187] on div "3 / 5" at bounding box center [107, 185] width 32 height 16
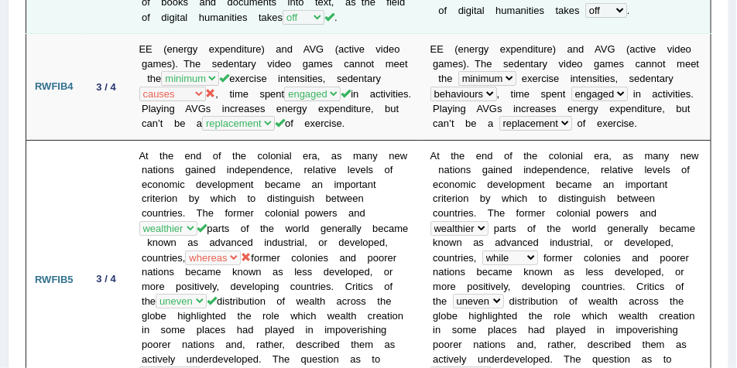
scroll to position [1198, 0]
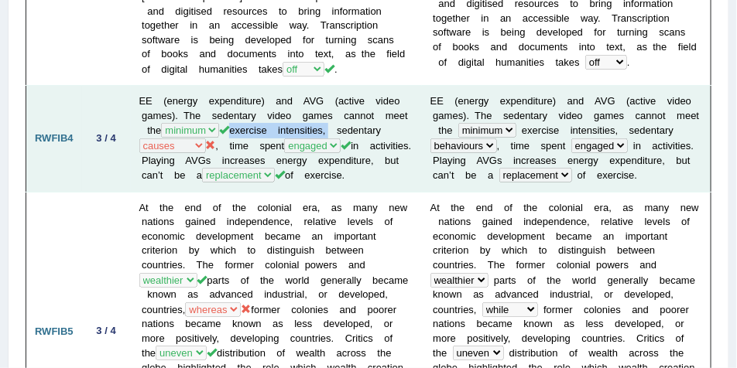
drag, startPoint x: 235, startPoint y: 125, endPoint x: 332, endPoint y: 128, distance: 96.8
click at [332, 128] on td "EE (energy expenditure) and AVG (active video games). The sedentary video games…" at bounding box center [276, 139] width 291 height 106
drag, startPoint x: 348, startPoint y: 125, endPoint x: 403, endPoint y: 125, distance: 55.0
click at [403, 125] on td "EE (energy expenditure) and AVG (active video games). The sedentary video games…" at bounding box center [276, 139] width 291 height 106
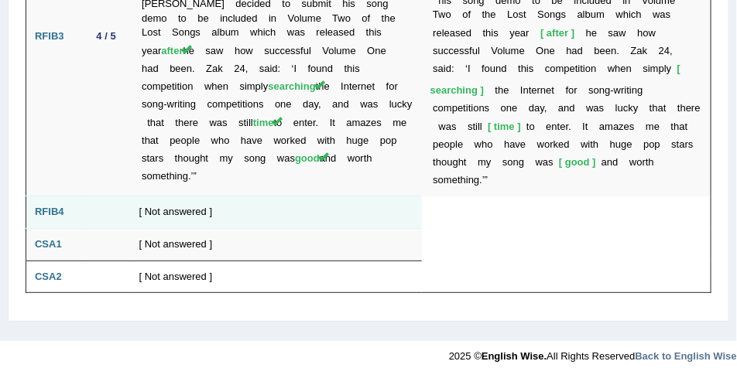
scroll to position [3243, 0]
drag, startPoint x: 88, startPoint y: 206, endPoint x: 27, endPoint y: 206, distance: 61.1
click at [27, 206] on tr "RFIB4 [ Not answered ]" at bounding box center [368, 213] width 685 height 33
click at [111, 200] on td at bounding box center [106, 213] width 49 height 33
drag, startPoint x: 77, startPoint y: 200, endPoint x: 27, endPoint y: 199, distance: 50.3
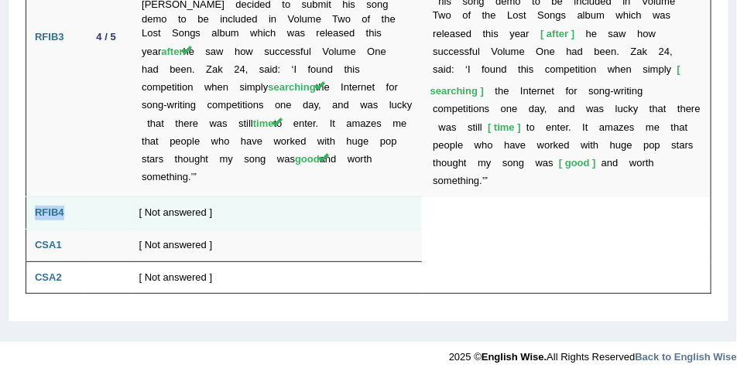
click at [27, 199] on td "RFIB4" at bounding box center [54, 213] width 56 height 33
click at [80, 203] on td "RFIB4" at bounding box center [54, 213] width 56 height 33
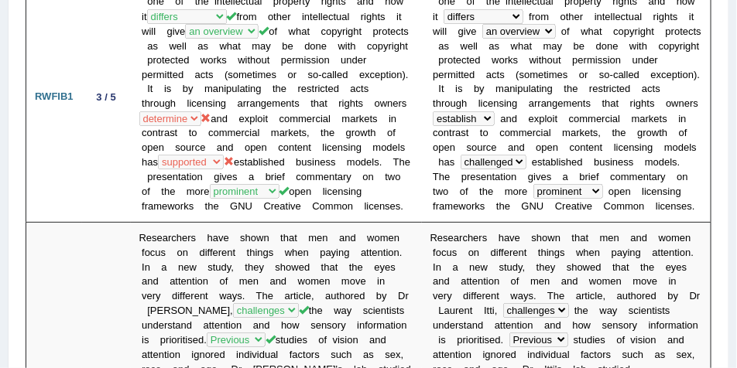
scroll to position [0, 0]
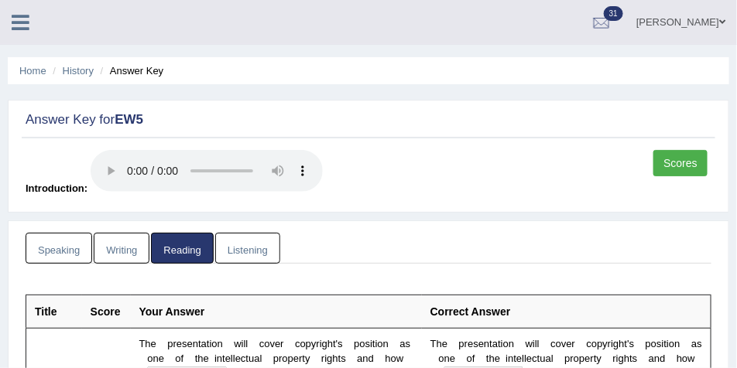
click at [252, 241] on link "Listening" at bounding box center [247, 249] width 65 height 32
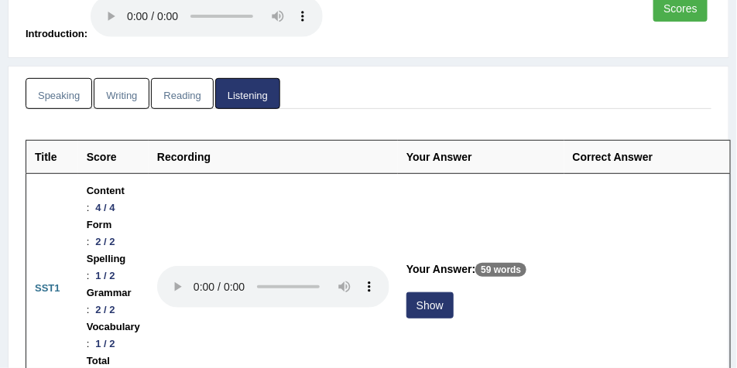
scroll to position [310, 0]
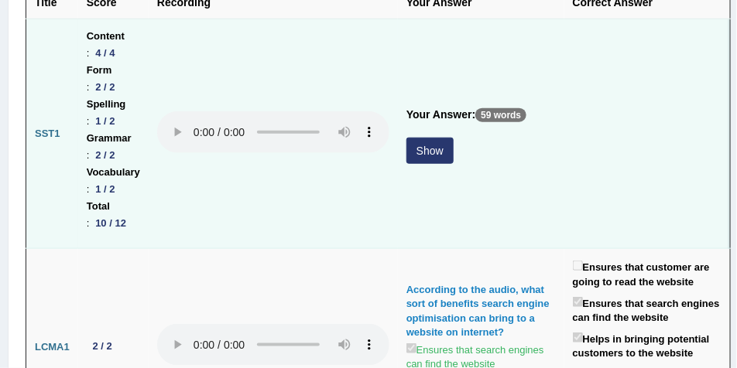
click at [442, 149] on button "Show" at bounding box center [429, 151] width 47 height 26
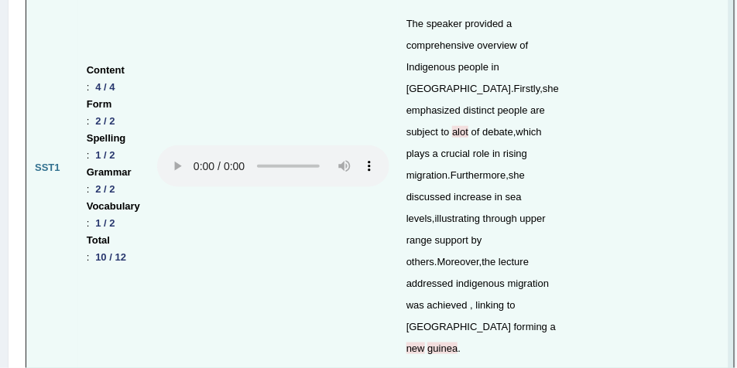
scroll to position [361, 0]
click at [468, 127] on span "alot" at bounding box center [460, 133] width 16 height 12
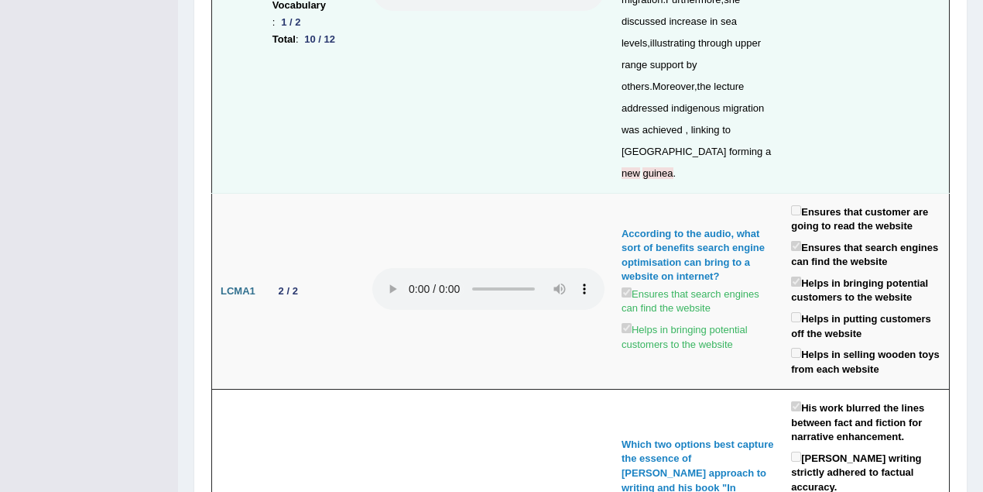
scroll to position [516, 0]
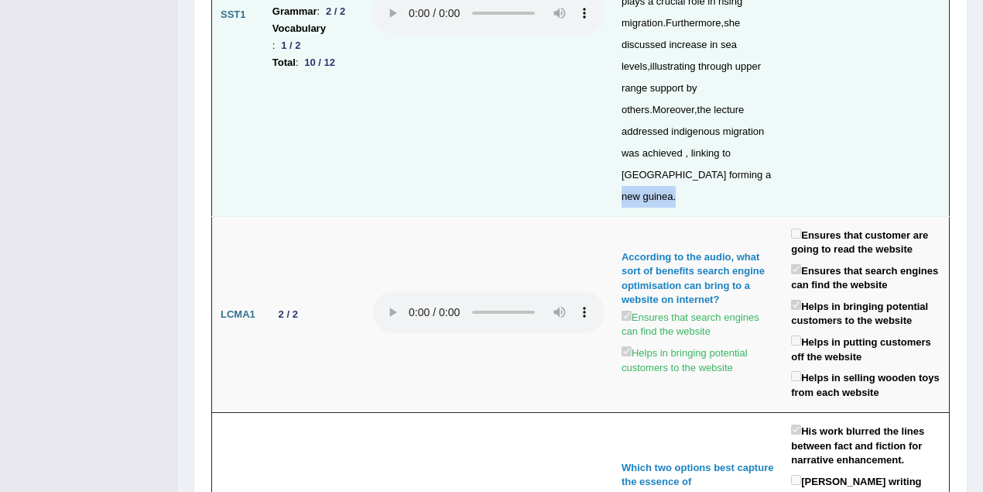
drag, startPoint x: 680, startPoint y: 173, endPoint x: 737, endPoint y: 172, distance: 57.3
click at [737, 172] on div "The speaker provided a comprehensive overview of [DEMOGRAPHIC_DATA] people in […" at bounding box center [698, 34] width 152 height 347
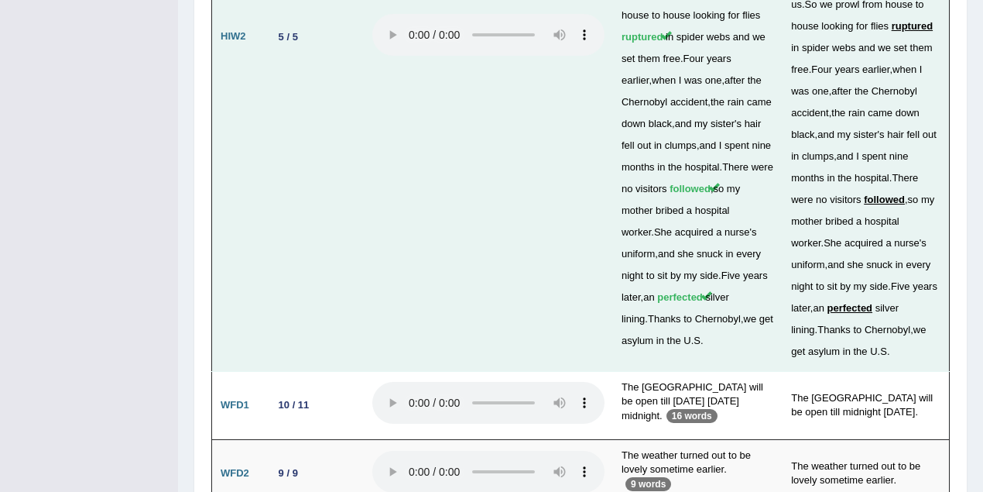
scroll to position [4837, 0]
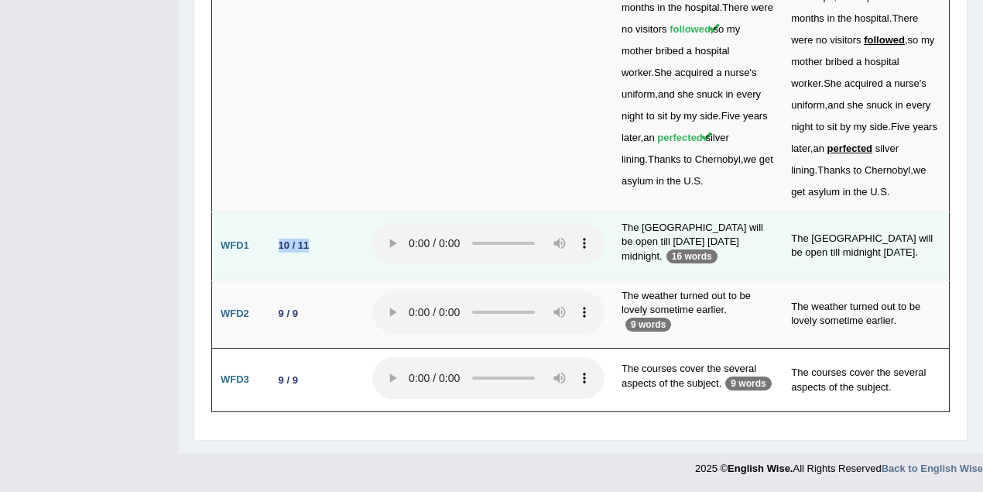
drag, startPoint x: 317, startPoint y: 223, endPoint x: 268, endPoint y: 230, distance: 50.0
click at [268, 226] on td "10 / 11" at bounding box center [314, 245] width 100 height 68
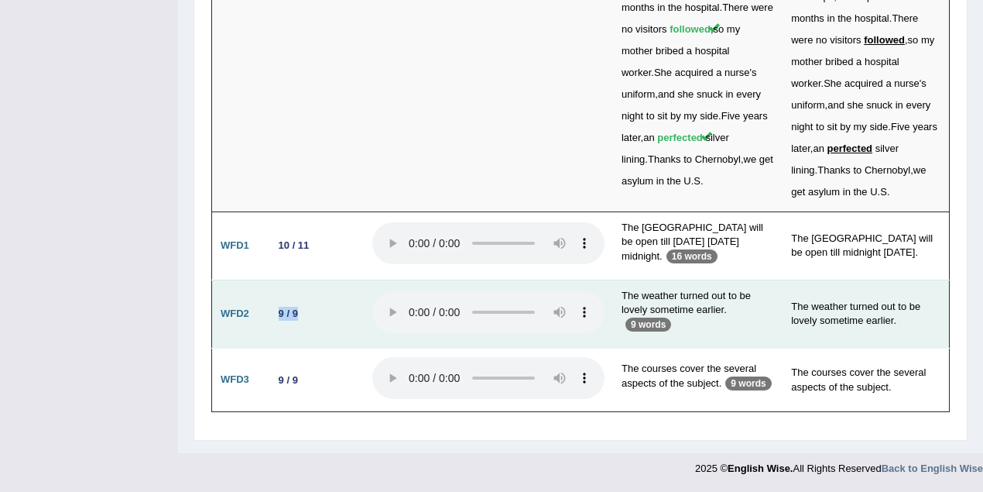
drag, startPoint x: 292, startPoint y: 312, endPoint x: 255, endPoint y: 327, distance: 39.2
click at [253, 315] on tr "WFD2 9 / 9 The weather turned out to be lovely sometime earlier. 9 words The we…" at bounding box center [581, 313] width 738 height 68
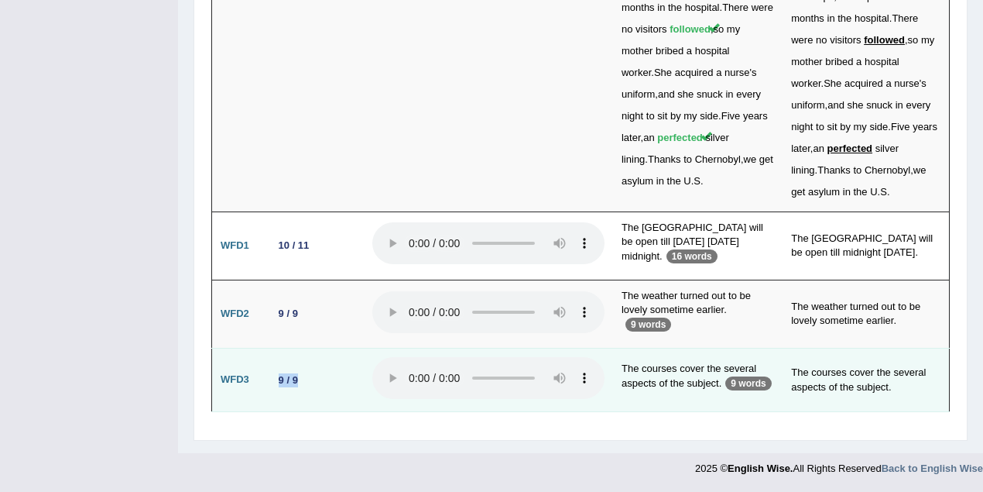
click at [270, 372] on td "9 / 9" at bounding box center [314, 380] width 100 height 64
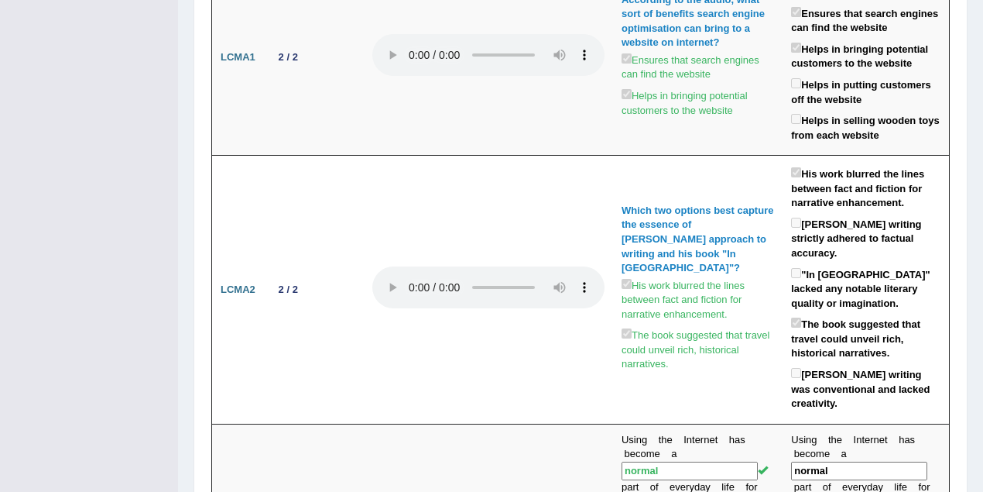
scroll to position [0, 0]
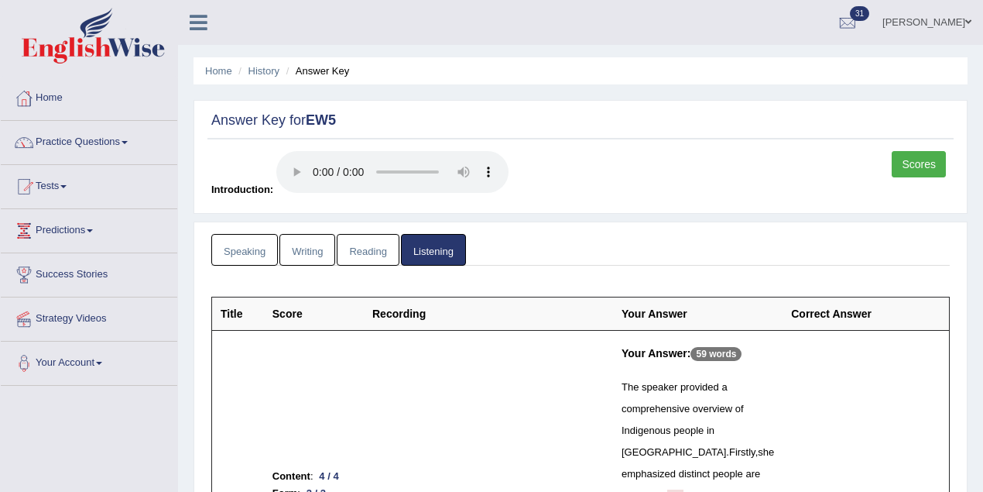
click at [258, 245] on link "Speaking" at bounding box center [244, 250] width 67 height 32
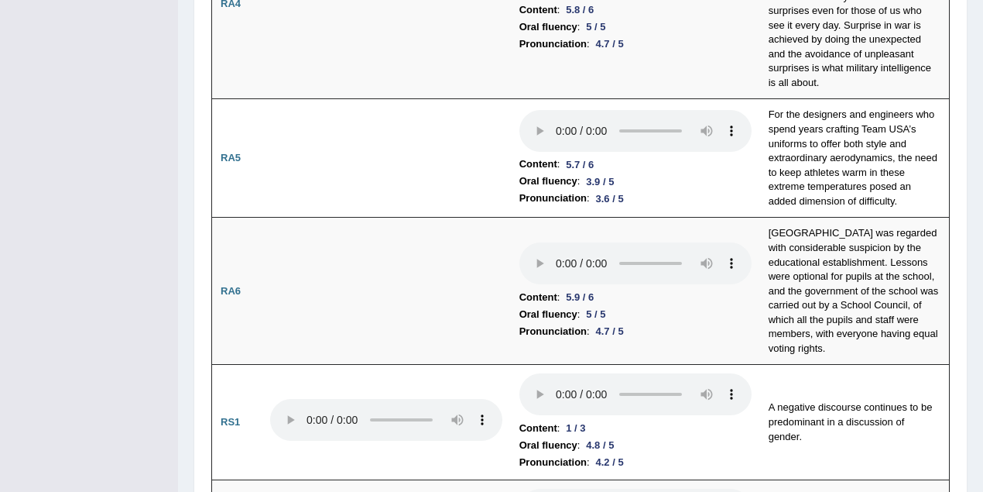
scroll to position [1307, 0]
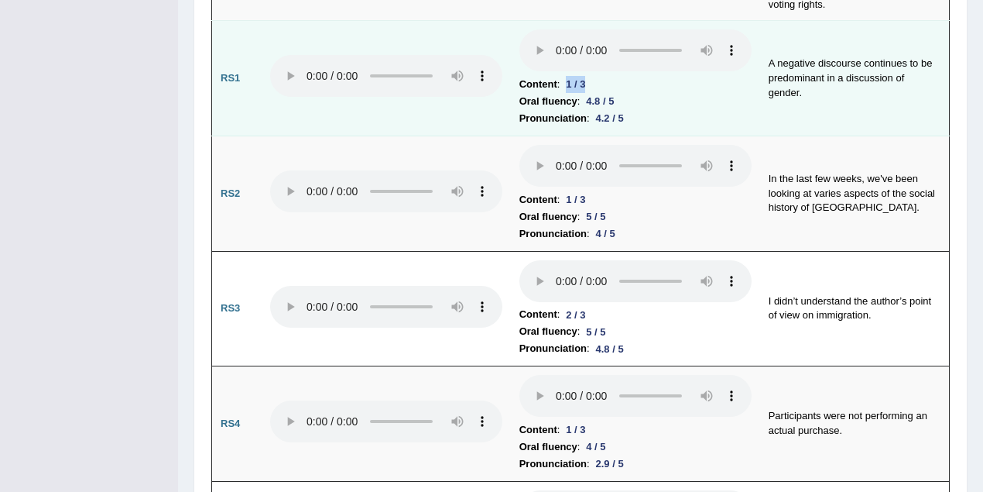
drag, startPoint x: 563, startPoint y: 50, endPoint x: 594, endPoint y: 48, distance: 31.0
click at [594, 76] on li "Content : 1 / 3" at bounding box center [635, 84] width 232 height 17
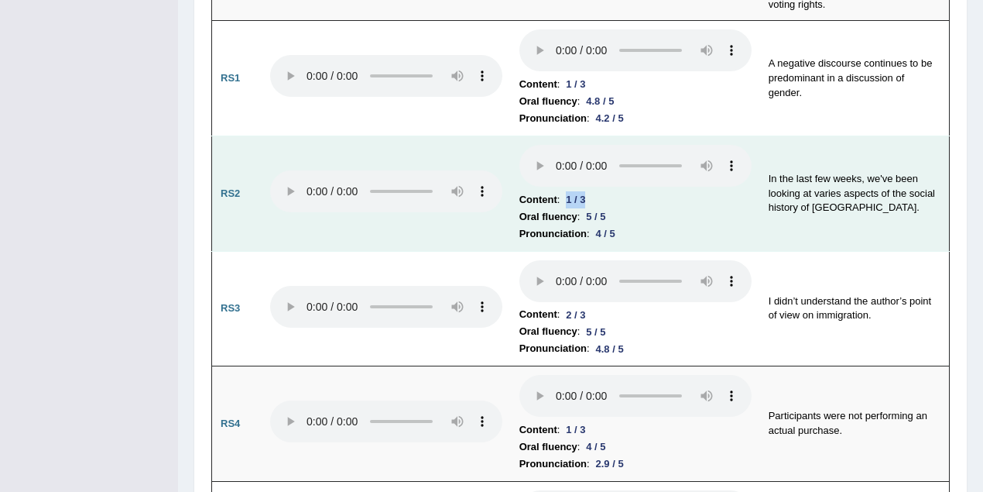
drag, startPoint x: 567, startPoint y: 166, endPoint x: 596, endPoint y: 165, distance: 29.4
click at [596, 191] on li "Content : 1 / 3" at bounding box center [635, 199] width 232 height 17
drag, startPoint x: 588, startPoint y: 181, endPoint x: 625, endPoint y: 195, distance: 39.7
click at [625, 195] on td "Content : 1 / 3 Oral fluency : 5 / 5 Pronunciation : 4 / 5" at bounding box center [635, 193] width 249 height 115
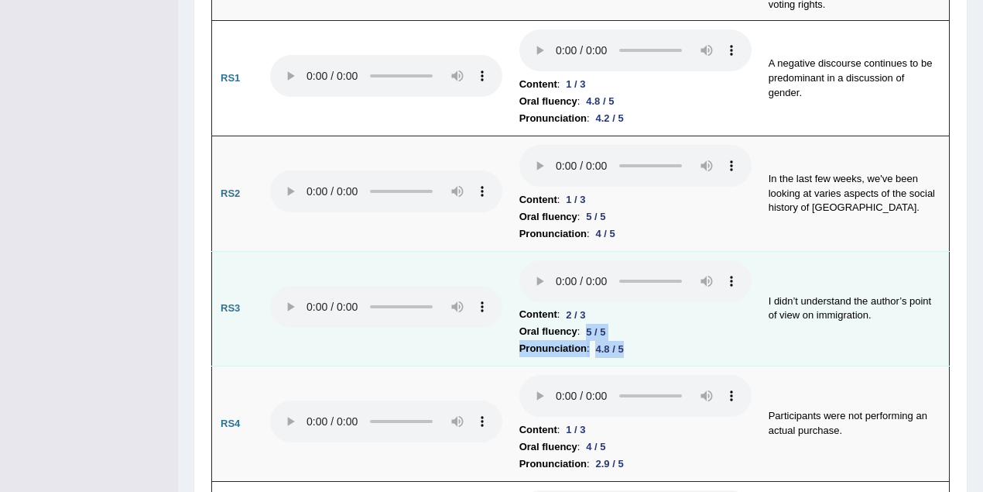
drag, startPoint x: 585, startPoint y: 298, endPoint x: 632, endPoint y: 313, distance: 48.7
click at [632, 313] on td "Content : 2 / 3 Oral fluency : 5 / 5 Pronunciation : 4.8 / 5" at bounding box center [635, 308] width 249 height 115
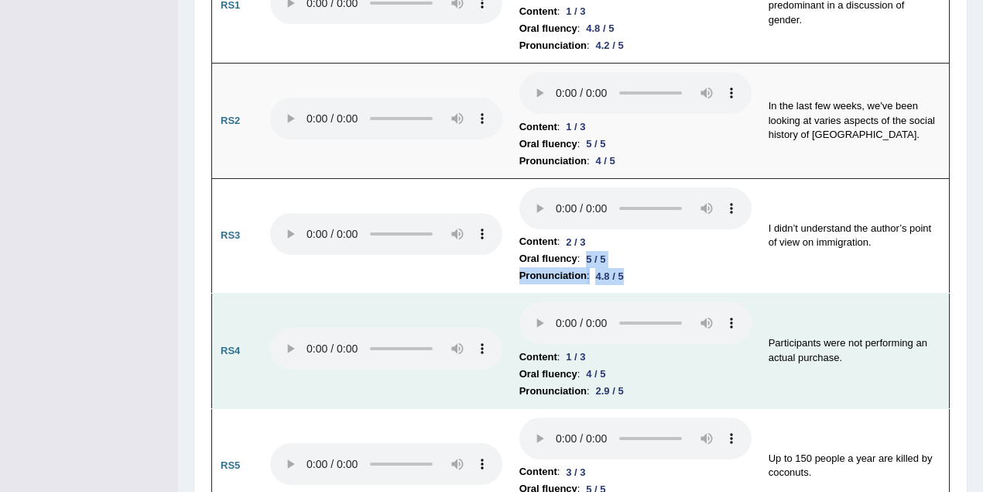
scroll to position [1444, 0]
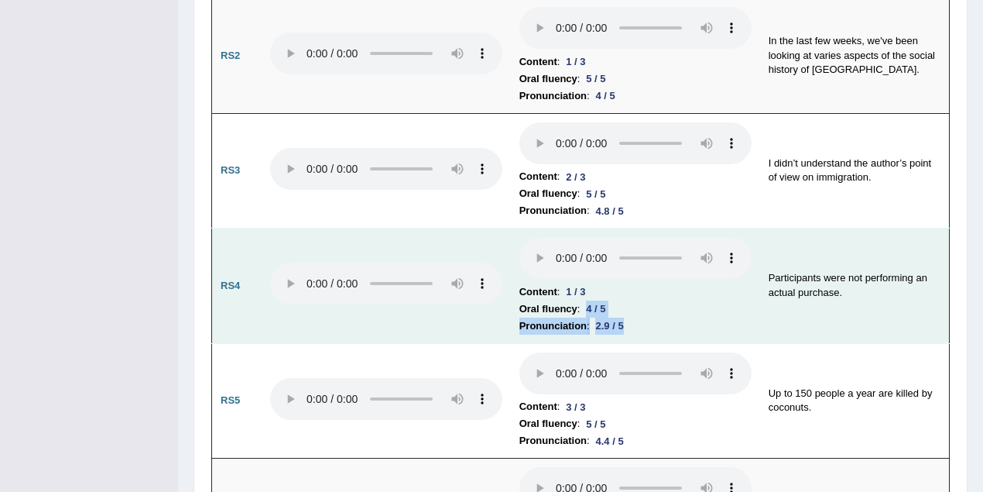
drag, startPoint x: 589, startPoint y: 270, endPoint x: 632, endPoint y: 285, distance: 45.0
click at [632, 285] on td "Content : 1 / 3 Oral fluency : 4 / 5 Pronunciation : 2.9 / 5" at bounding box center [635, 285] width 249 height 115
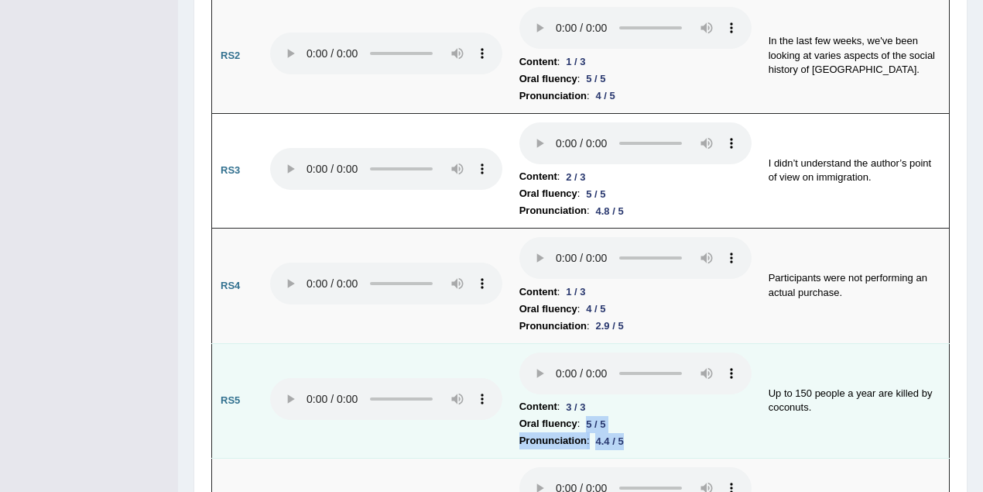
drag, startPoint x: 587, startPoint y: 387, endPoint x: 631, endPoint y: 409, distance: 49.2
click at [631, 409] on td "Content : 3 / 3 Oral fluency : 5 / 5 Pronunciation : 4.4 / 5" at bounding box center [635, 400] width 249 height 115
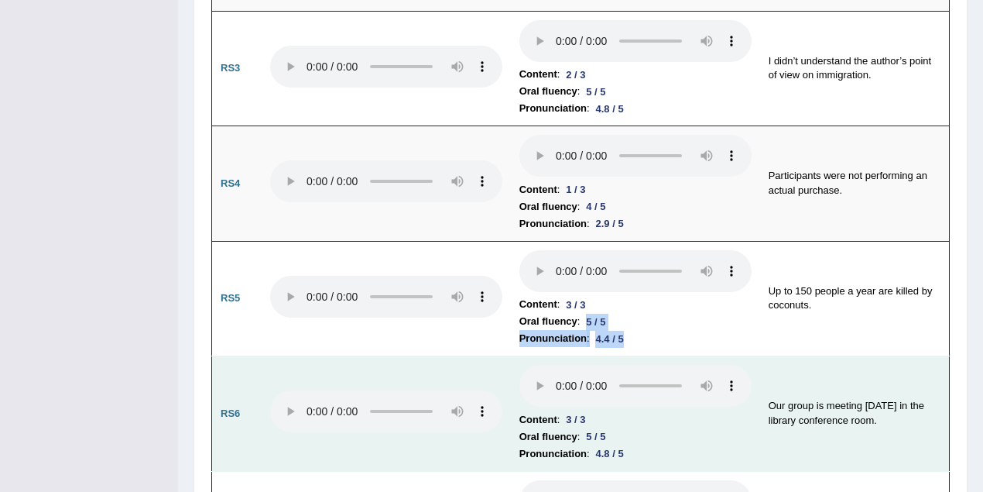
scroll to position [1582, 0]
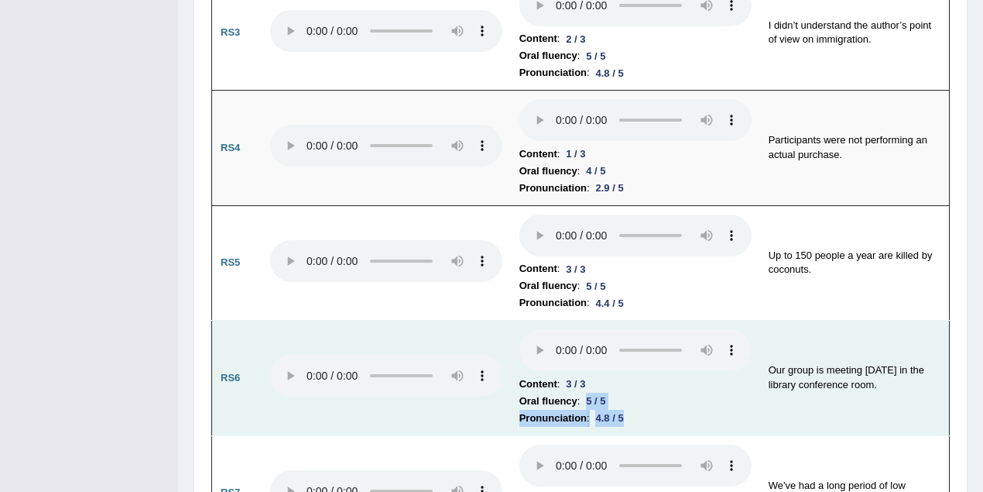
drag, startPoint x: 602, startPoint y: 372, endPoint x: 630, endPoint y: 388, distance: 32.3
click at [630, 388] on td "Content : 3 / 3 Oral fluency : 5 / 5 Pronunciation : 4.8 / 5" at bounding box center [635, 377] width 249 height 115
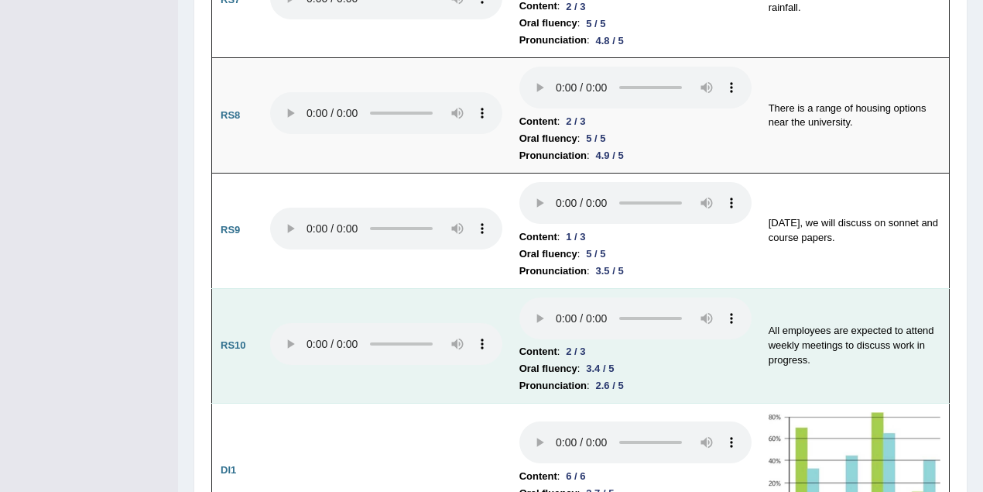
scroll to position [2132, 0]
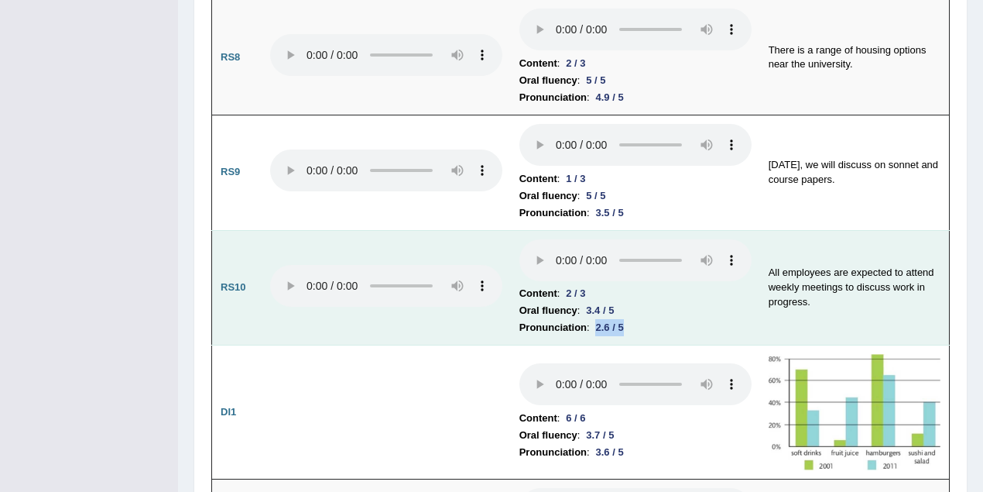
drag, startPoint x: 598, startPoint y: 286, endPoint x: 630, endPoint y: 291, distance: 32.8
click at [630, 319] on div "2.6 / 5" at bounding box center [610, 327] width 40 height 16
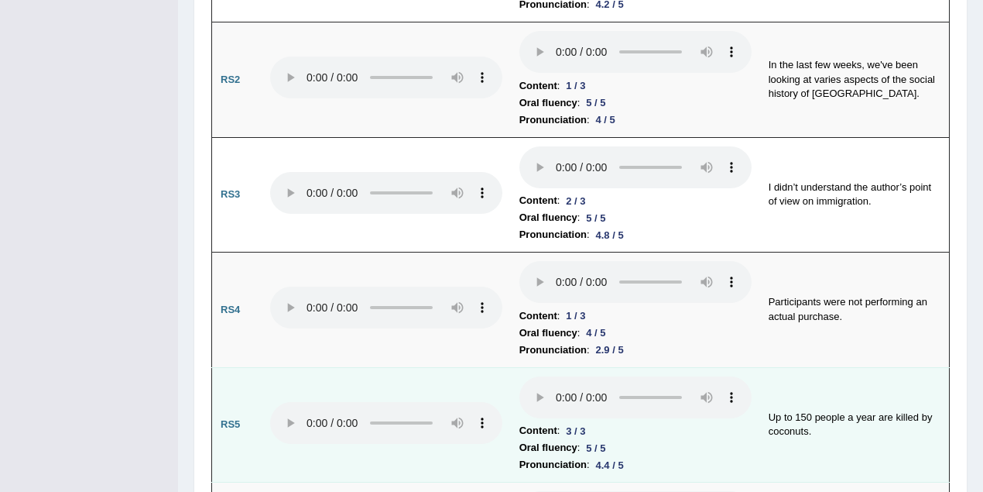
scroll to position [1376, 0]
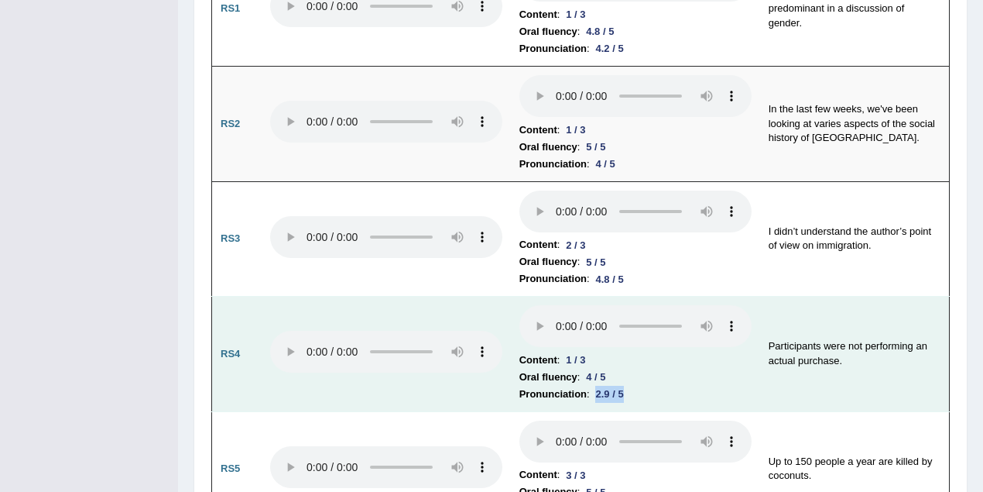
drag, startPoint x: 646, startPoint y: 356, endPoint x: 591, endPoint y: 357, distance: 55.0
click at [591, 385] on li "Pronunciation : 2.9 / 5" at bounding box center [635, 393] width 232 height 17
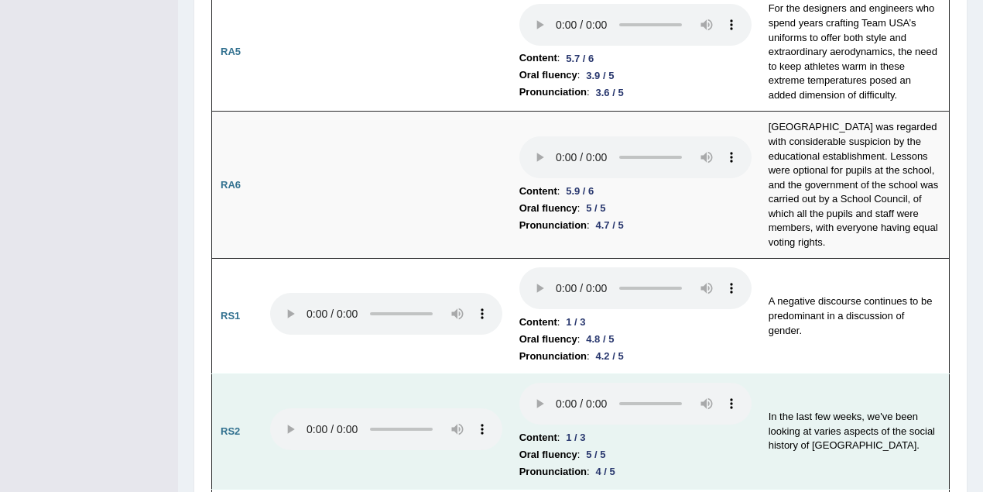
scroll to position [1032, 0]
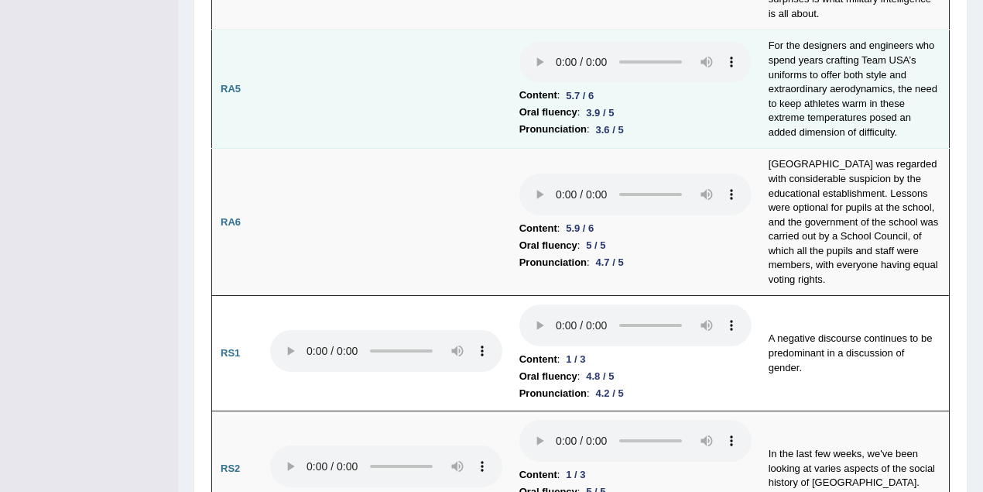
drag, startPoint x: 635, startPoint y: 98, endPoint x: 588, endPoint y: 96, distance: 46.5
click at [588, 121] on li "Pronunciation : 3.6 / 5" at bounding box center [635, 129] width 232 height 17
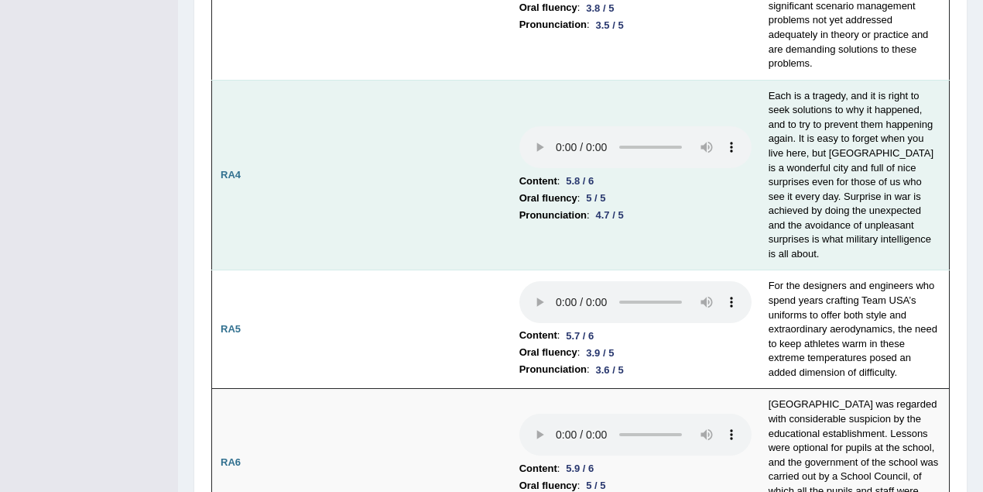
scroll to position [757, 0]
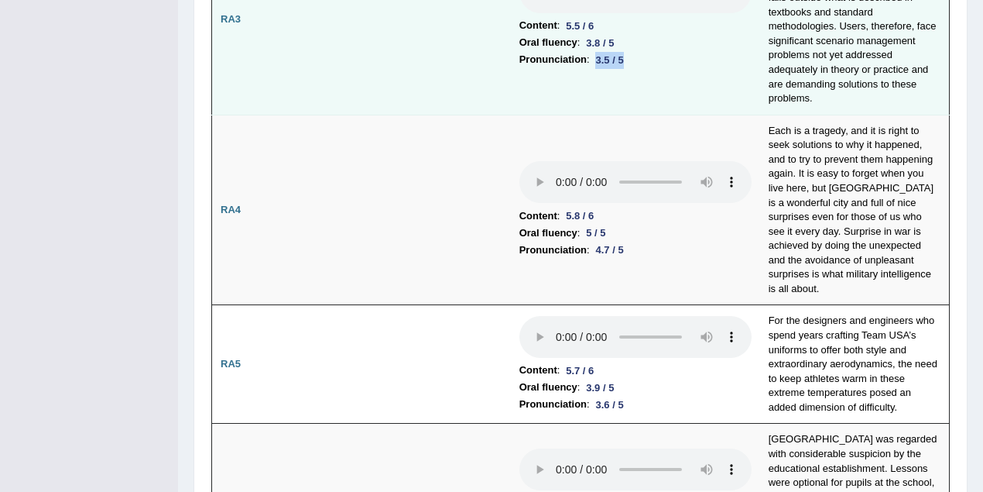
drag, startPoint x: 647, startPoint y: 50, endPoint x: 594, endPoint y: 50, distance: 53.4
click at [594, 51] on li "Pronunciation : 3.5 / 5" at bounding box center [635, 59] width 232 height 17
drag, startPoint x: 625, startPoint y: 34, endPoint x: 653, endPoint y: 152, distance: 121.5
click at [577, 36] on li "Oral fluency : 3.8 / 5" at bounding box center [635, 42] width 232 height 17
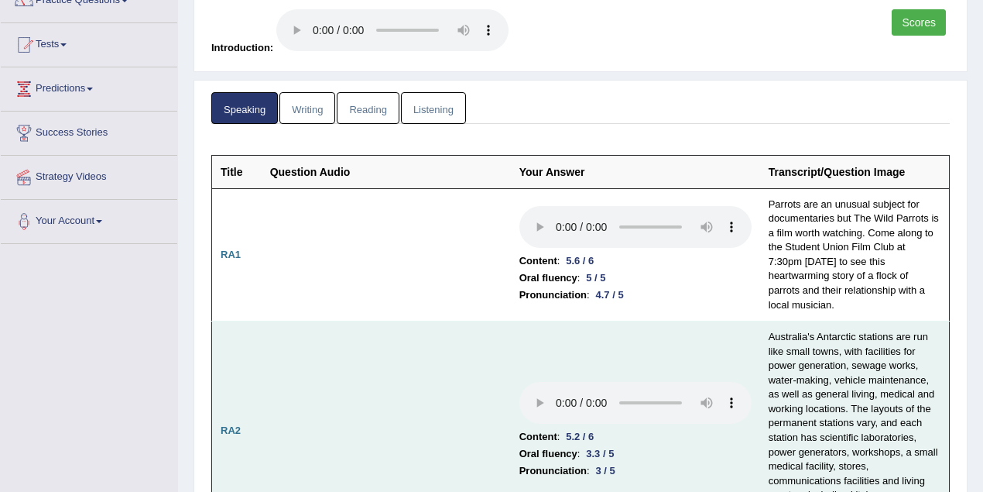
scroll to position [206, 0]
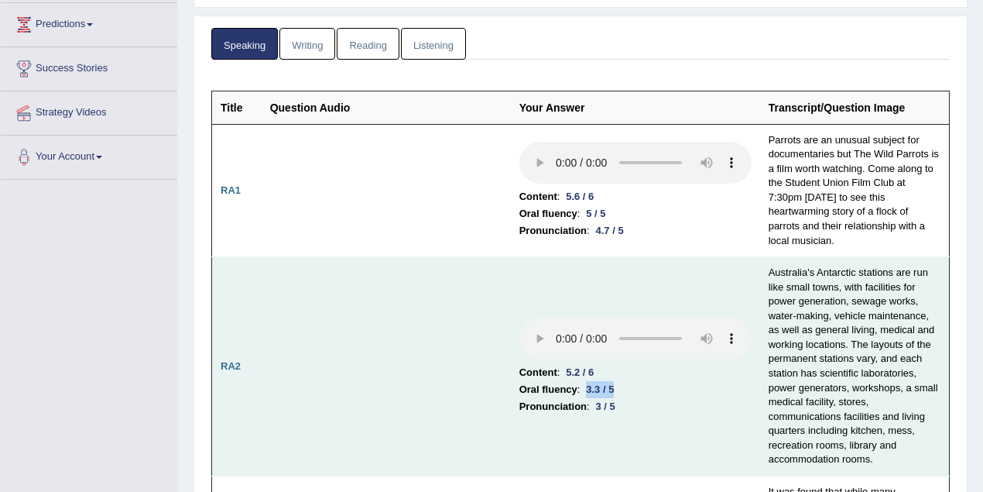
drag, startPoint x: 602, startPoint y: 385, endPoint x: 584, endPoint y: 390, distance: 18.6
click at [582, 387] on li "Oral fluency : 3.3 / 5" at bounding box center [635, 389] width 232 height 17
drag, startPoint x: 632, startPoint y: 410, endPoint x: 593, endPoint y: 409, distance: 39.5
click at [593, 409] on li "Pronunciation : 3 / 5" at bounding box center [635, 406] width 232 height 17
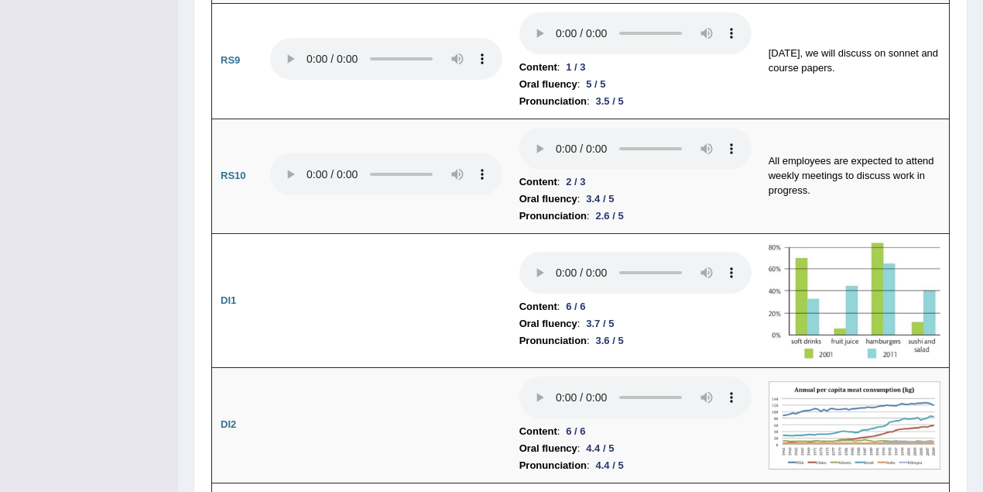
scroll to position [2380, 0]
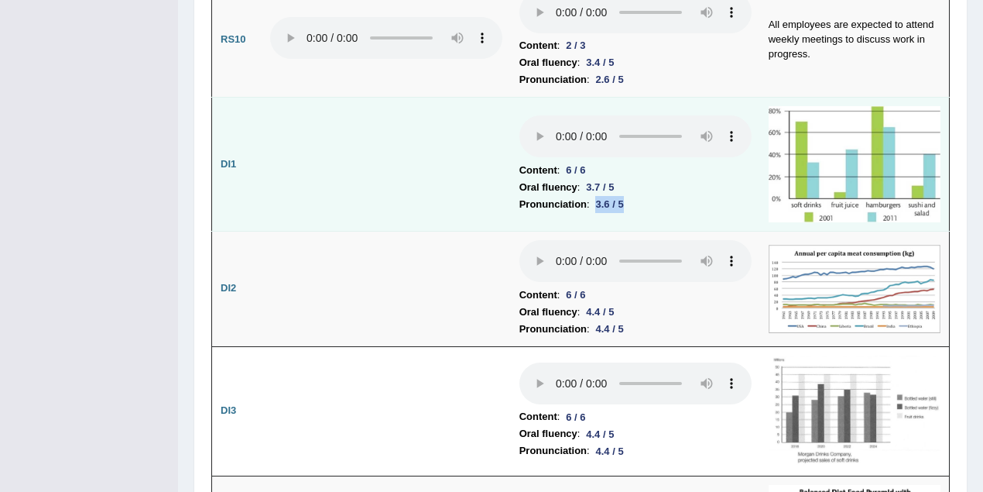
drag, startPoint x: 632, startPoint y: 166, endPoint x: 595, endPoint y: 157, distance: 37.5
click at [590, 196] on li "Pronunciation : 3.6 / 5" at bounding box center [635, 204] width 232 height 17
drag, startPoint x: 622, startPoint y: 151, endPoint x: 587, endPoint y: 150, distance: 35.6
click at [587, 179] on li "Oral fluency : 3.7 / 5" at bounding box center [635, 187] width 232 height 17
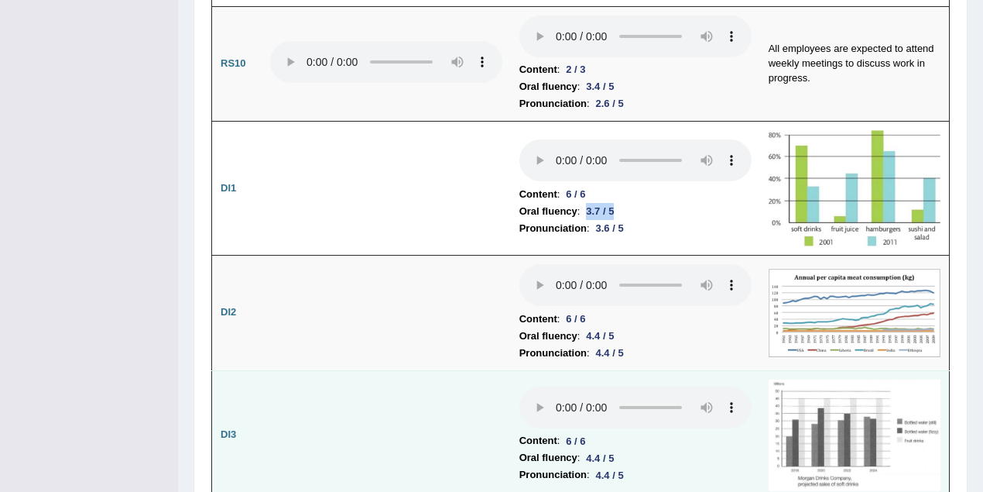
scroll to position [2311, 0]
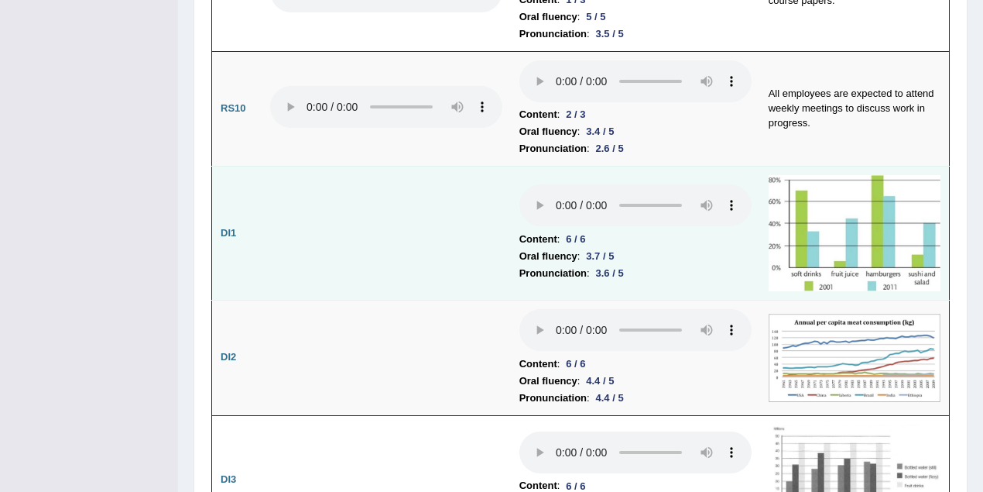
click at [441, 201] on td at bounding box center [386, 233] width 249 height 134
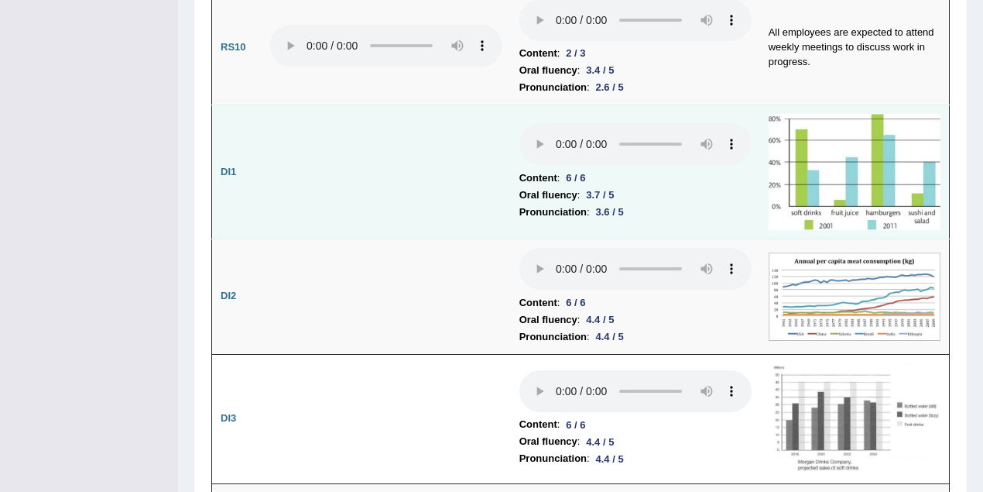
scroll to position [2380, 0]
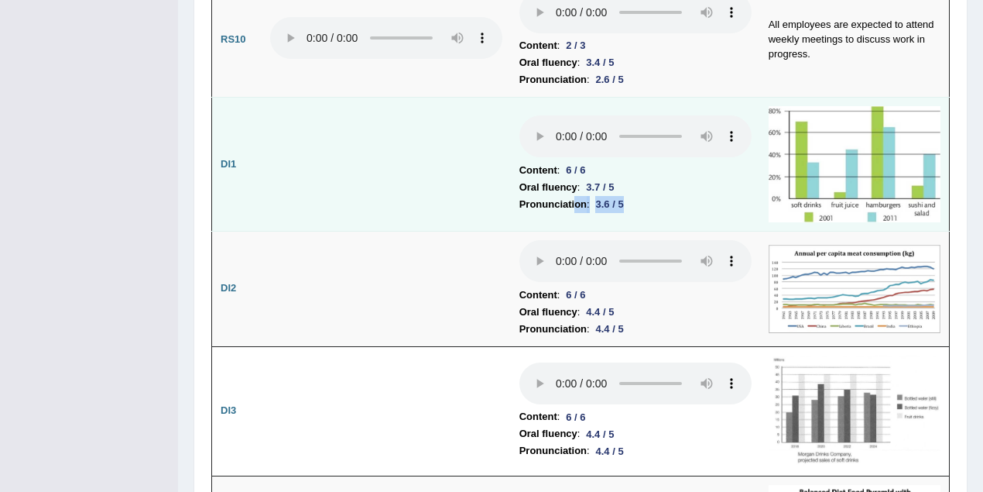
drag, startPoint x: 642, startPoint y: 167, endPoint x: 580, endPoint y: 160, distance: 63.1
click at [574, 196] on li "Pronunciation : 3.6 / 5" at bounding box center [635, 204] width 232 height 17
drag, startPoint x: 600, startPoint y: 150, endPoint x: 539, endPoint y: 146, distance: 60.6
click at [536, 179] on li "Oral fluency : 3.7 / 5" at bounding box center [635, 187] width 232 height 17
click at [726, 179] on li "Oral fluency : 3.7 / 5" at bounding box center [635, 187] width 232 height 17
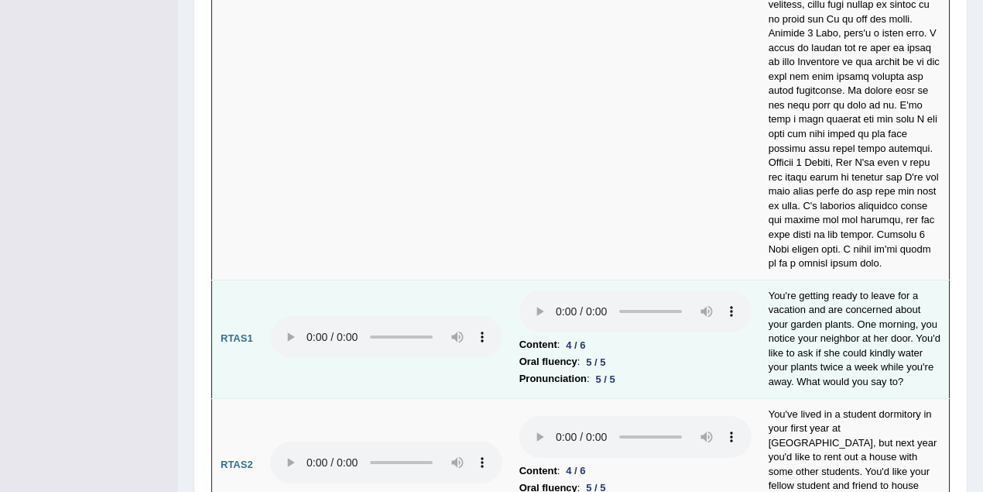
scroll to position [6084, 0]
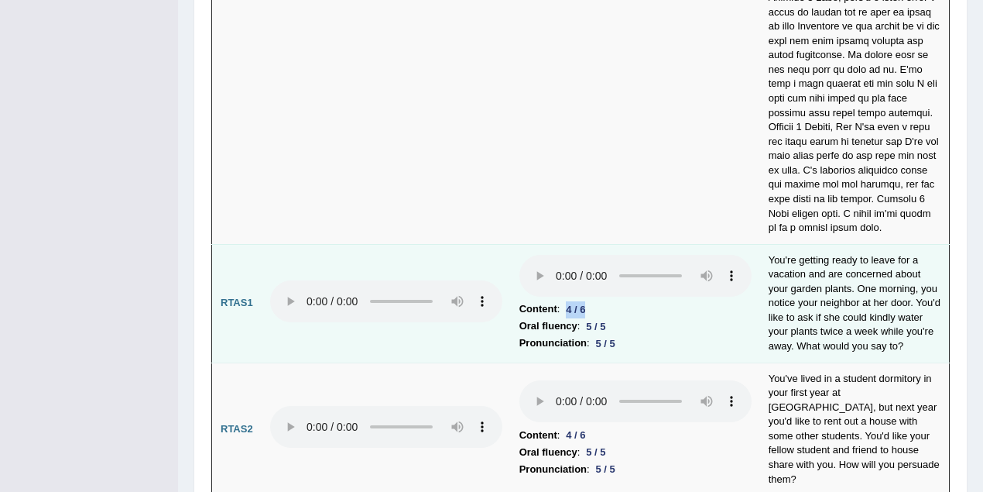
drag, startPoint x: 598, startPoint y: 238, endPoint x: 567, endPoint y: 240, distance: 31.0
click at [567, 300] on li "Content : 4 / 6" at bounding box center [635, 308] width 232 height 17
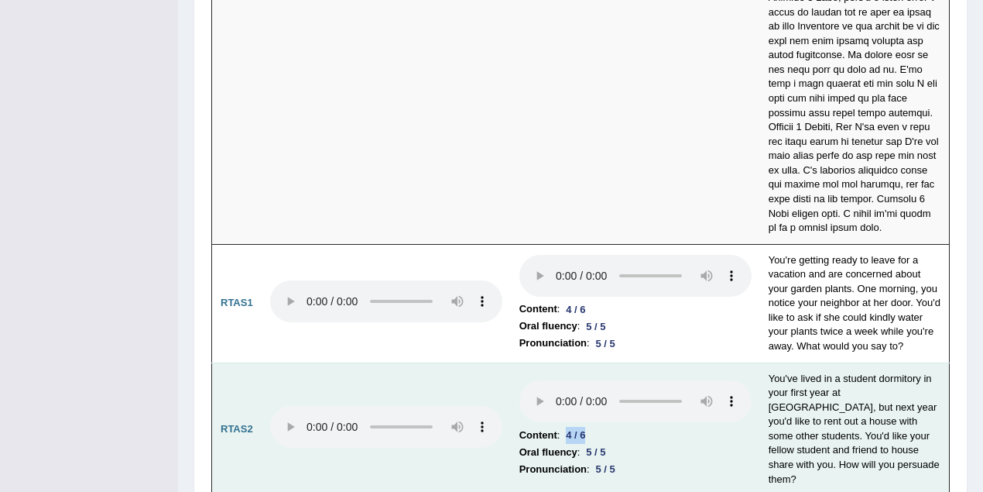
drag, startPoint x: 600, startPoint y: 358, endPoint x: 567, endPoint y: 359, distance: 33.3
click at [567, 426] on li "Content : 4 / 6" at bounding box center [635, 434] width 232 height 17
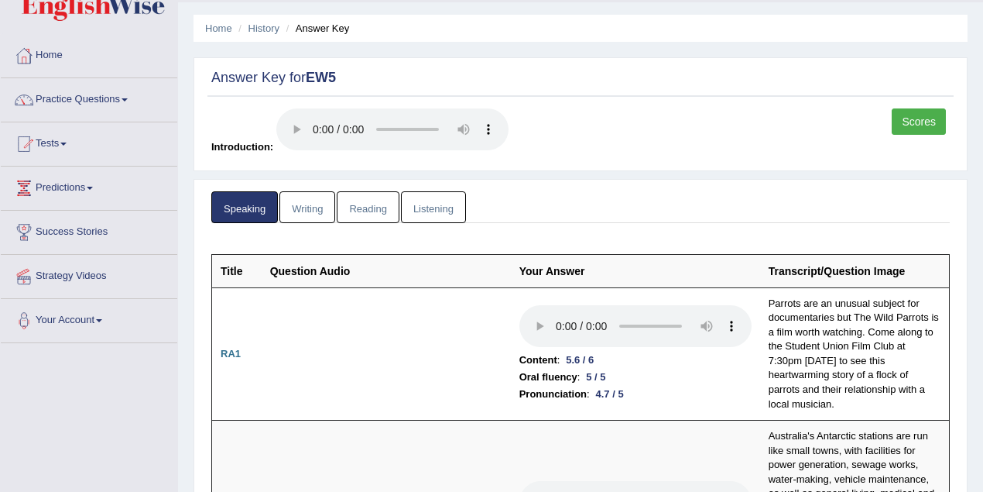
scroll to position [0, 0]
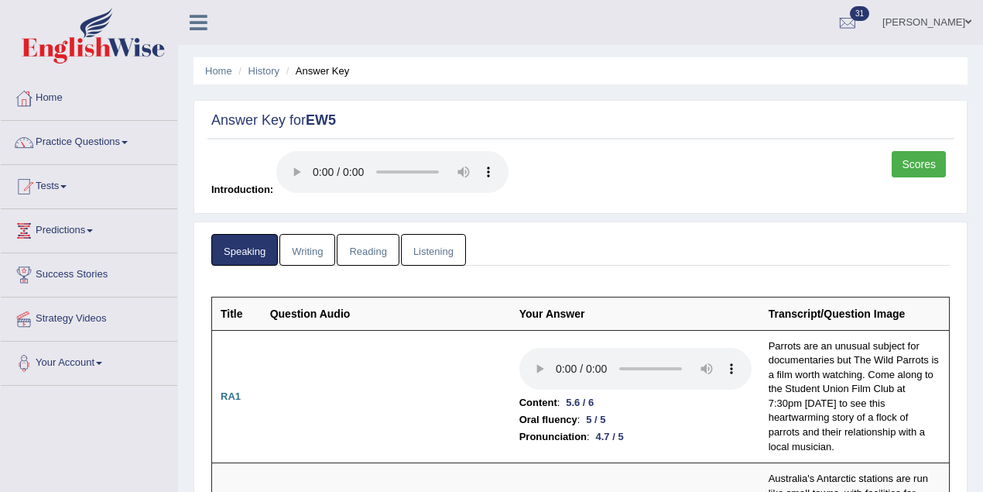
click at [926, 29] on link "[PERSON_NAME]" at bounding box center [927, 20] width 112 height 40
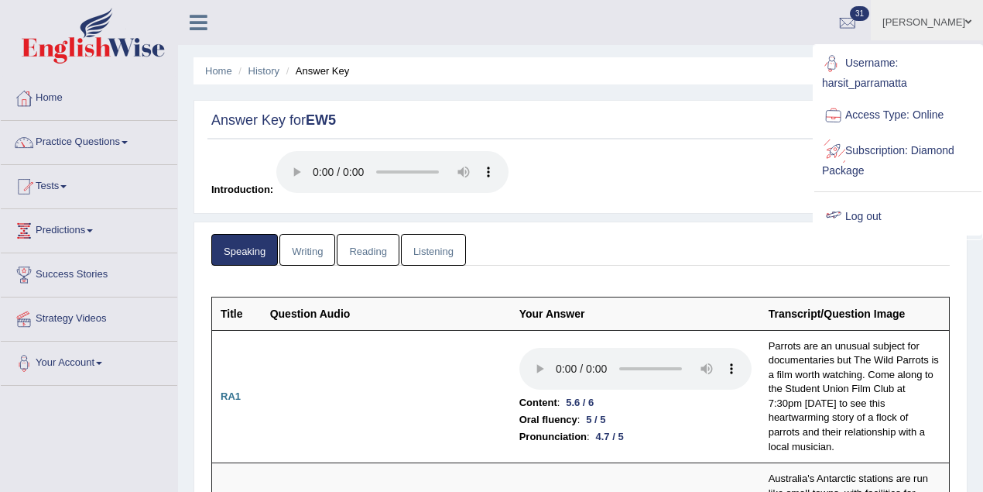
click at [868, 219] on link "Log out" at bounding box center [897, 217] width 167 height 36
